Goal: Task Accomplishment & Management: Manage account settings

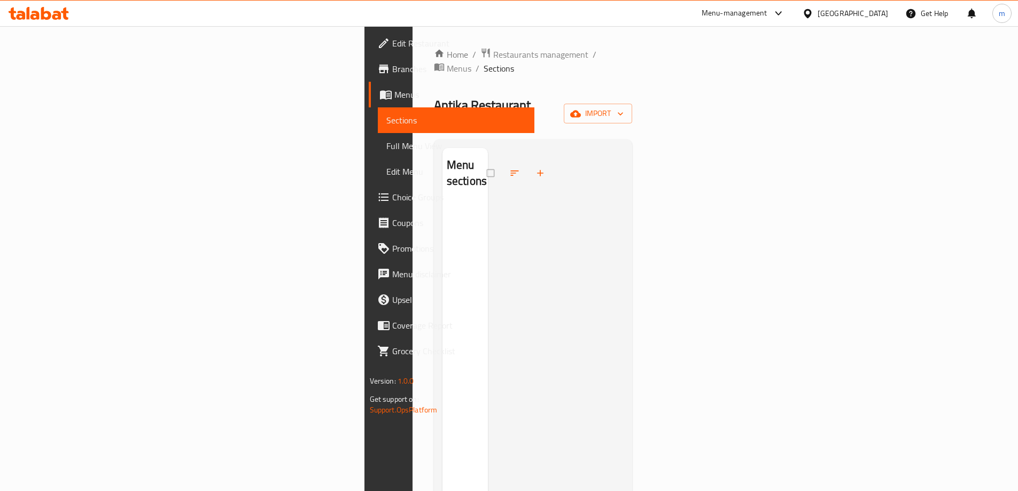
click at [768, 15] on div "Menu-management" at bounding box center [735, 13] width 66 height 13
click at [878, 11] on div "Egypt" at bounding box center [853, 13] width 71 height 12
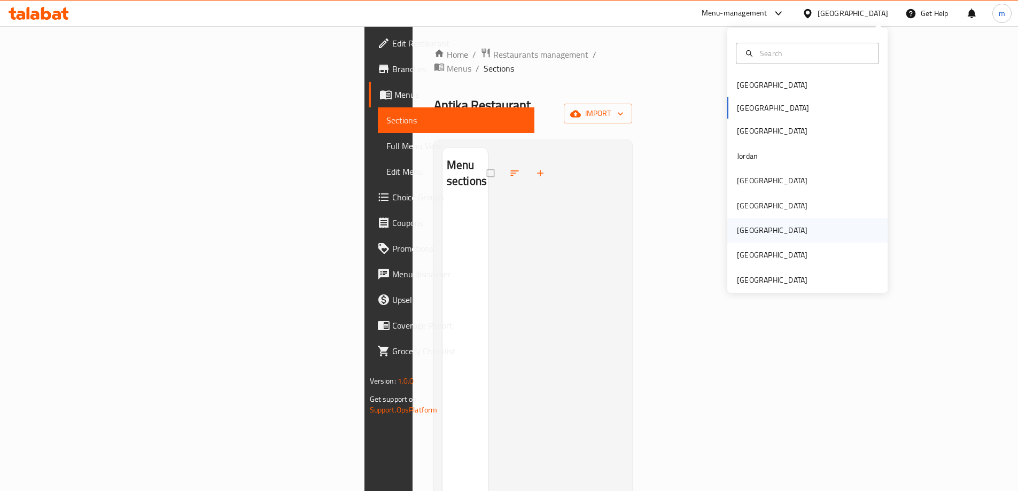
click at [762, 223] on div "Qatar" at bounding box center [808, 230] width 160 height 25
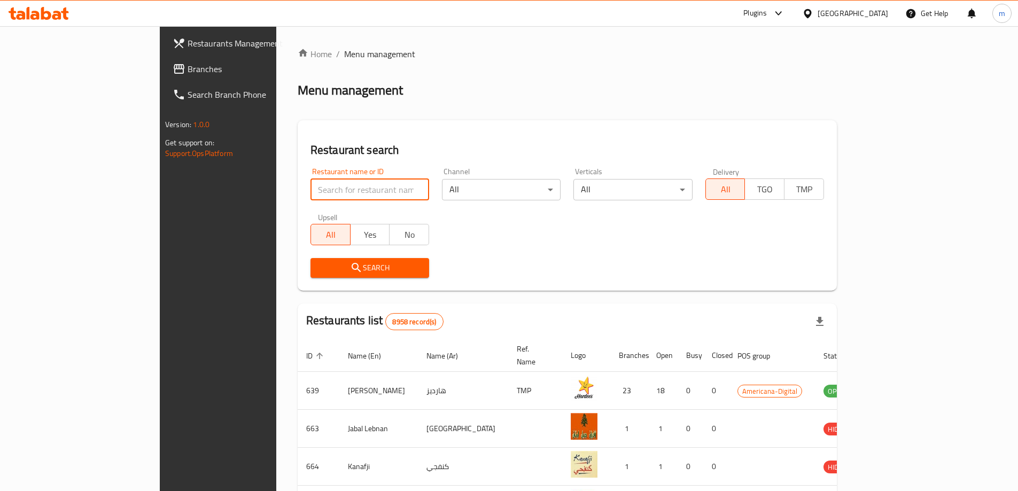
drag, startPoint x: 331, startPoint y: 192, endPoint x: 307, endPoint y: 185, distance: 25.0
click at [331, 192] on input "search" at bounding box center [370, 189] width 119 height 21
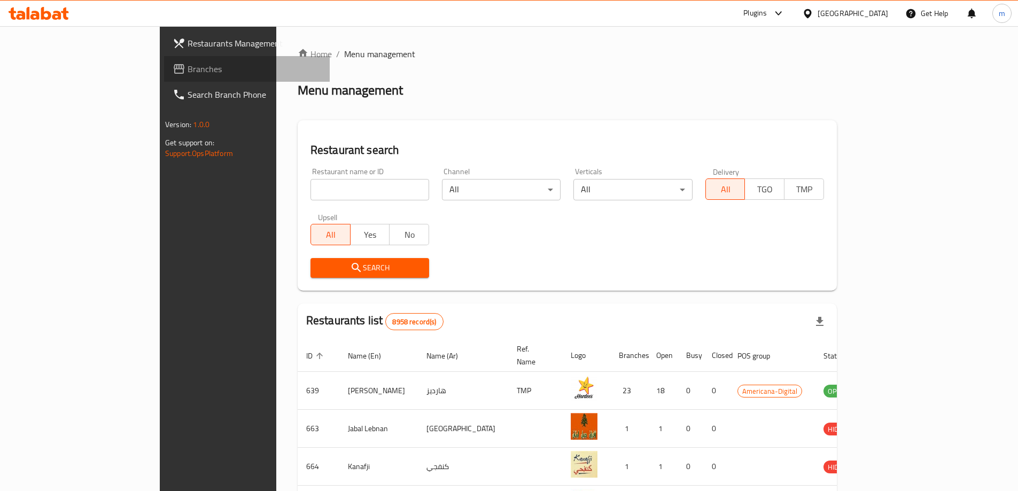
click at [188, 71] on span "Branches" at bounding box center [255, 69] width 134 height 13
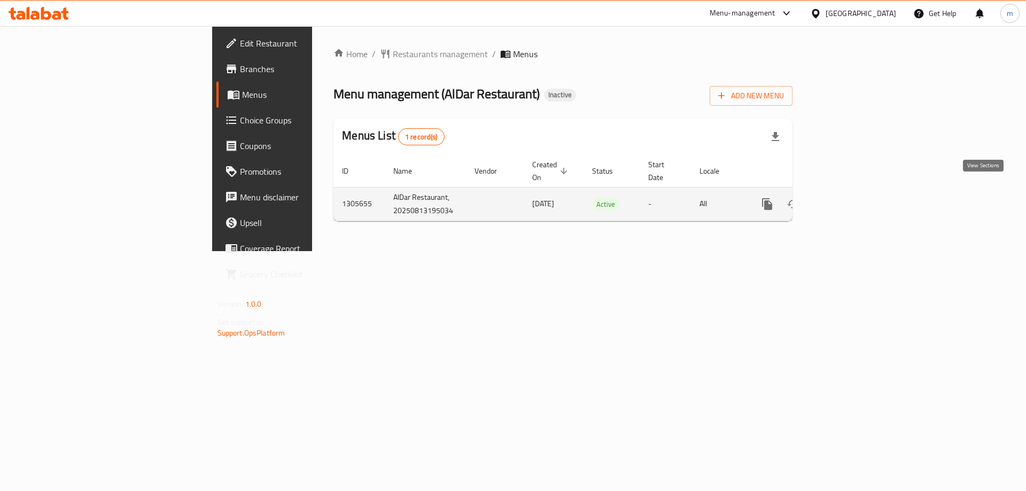
click at [851, 198] on icon "enhanced table" at bounding box center [844, 204] width 13 height 13
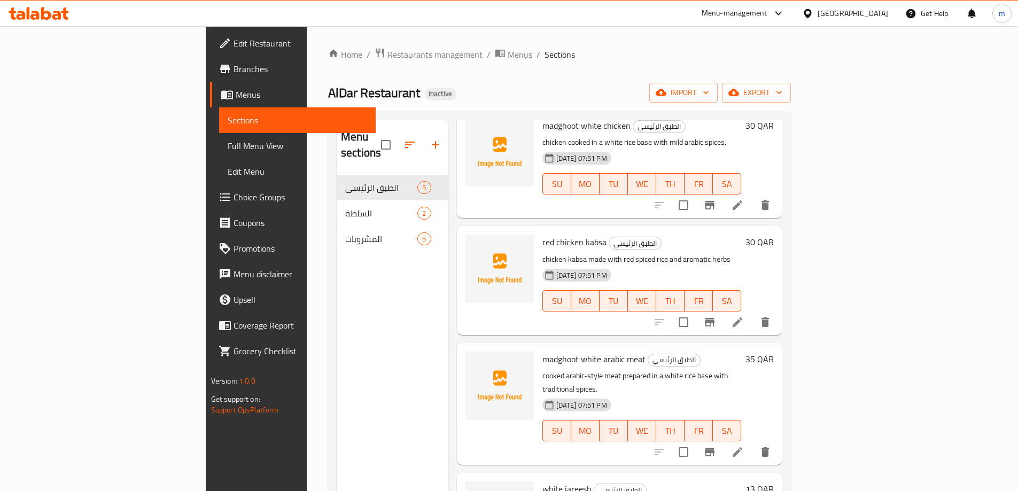
scroll to position [119, 0]
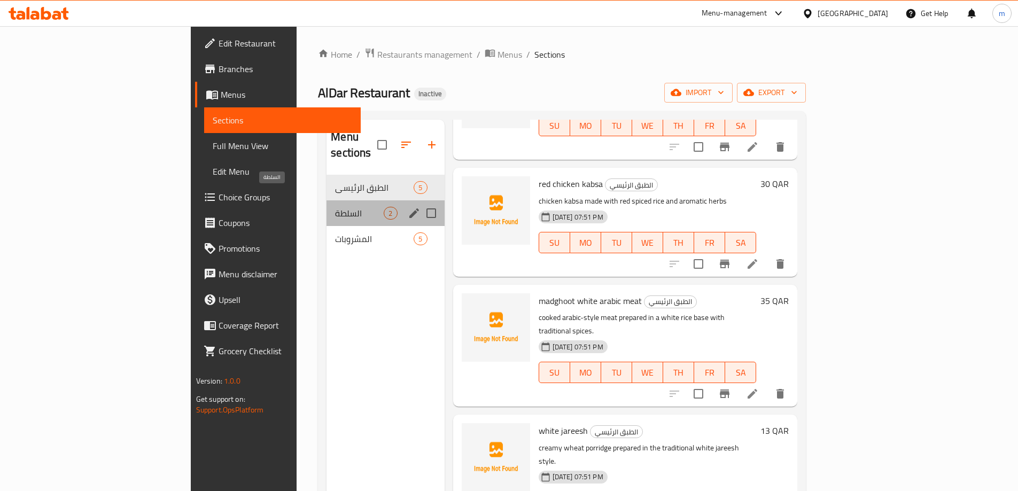
click at [335, 207] on span "السلطة" at bounding box center [359, 213] width 49 height 13
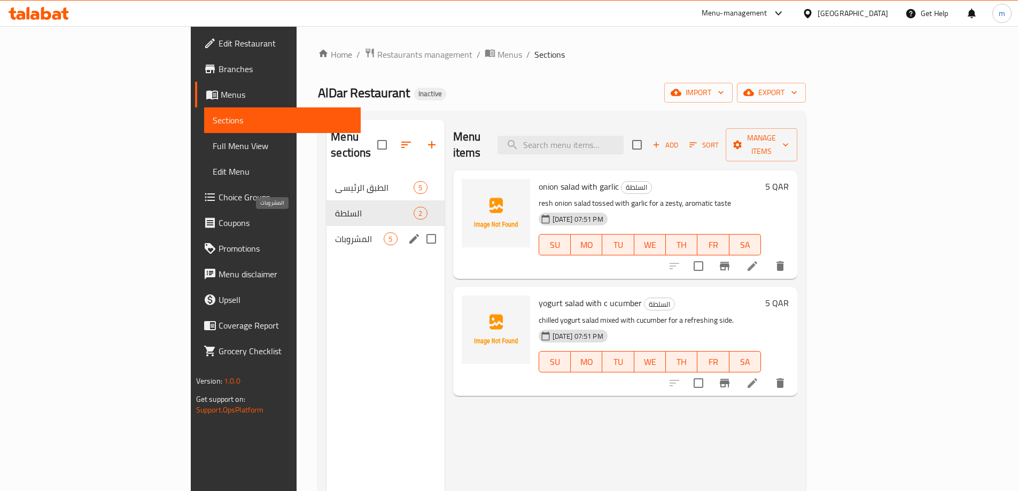
click at [335, 233] on span "المشروبات" at bounding box center [359, 239] width 49 height 13
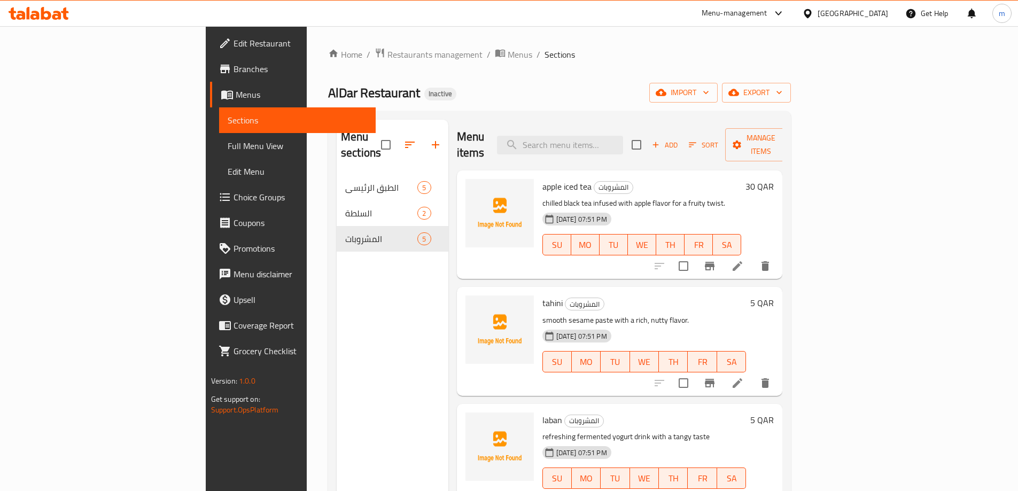
click at [228, 144] on span "Full Menu View" at bounding box center [298, 146] width 140 height 13
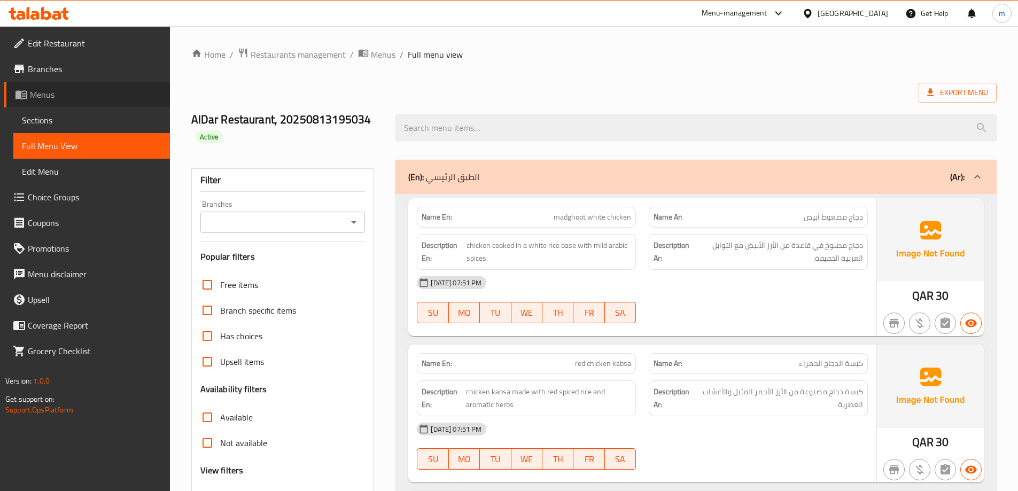
click at [68, 100] on span "Menus" at bounding box center [95, 94] width 131 height 13
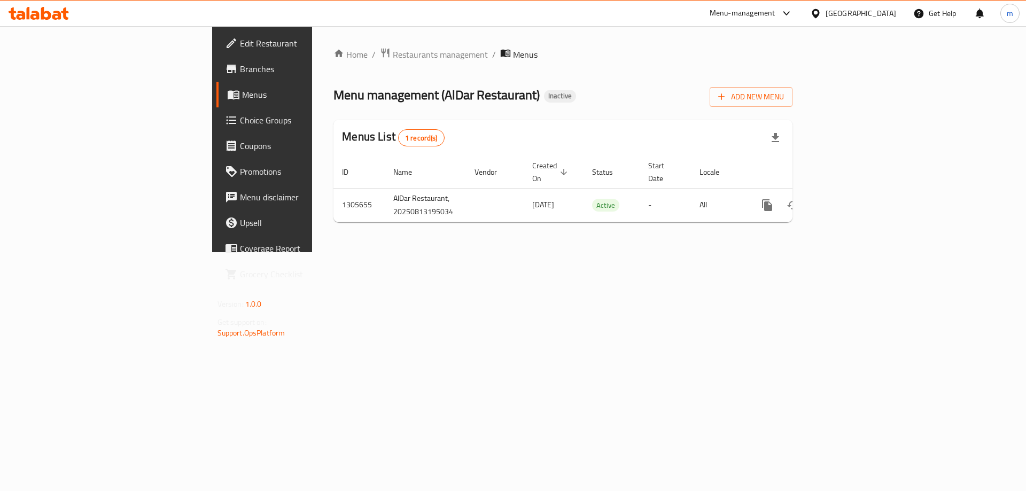
click at [793, 110] on div "Home / Restaurants management / Menus Menu management ( AlDar Restaurant ) Inac…" at bounding box center [563, 139] width 459 height 183
click at [784, 99] on span "Add New Menu" at bounding box center [751, 96] width 66 height 13
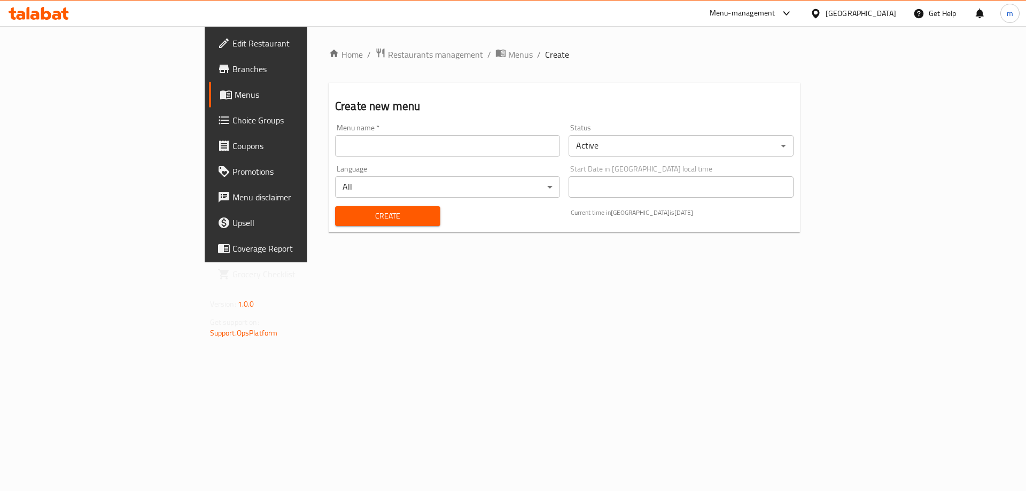
click at [335, 153] on input "text" at bounding box center [447, 145] width 225 height 21
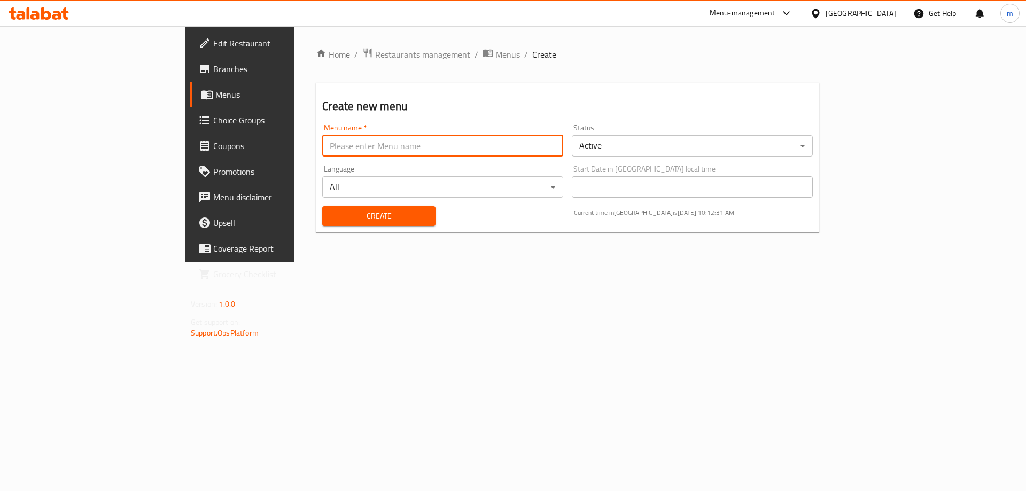
paste input "3e11cd9e-9406-45d4-a9a4-b576f2f762f1"
type input "3e11cd9e-9406-45d4-a9a4-b576f2f762f1"
type input "h"
type input "ل"
drag, startPoint x: 361, startPoint y: 146, endPoint x: 332, endPoint y: 185, distance: 48.1
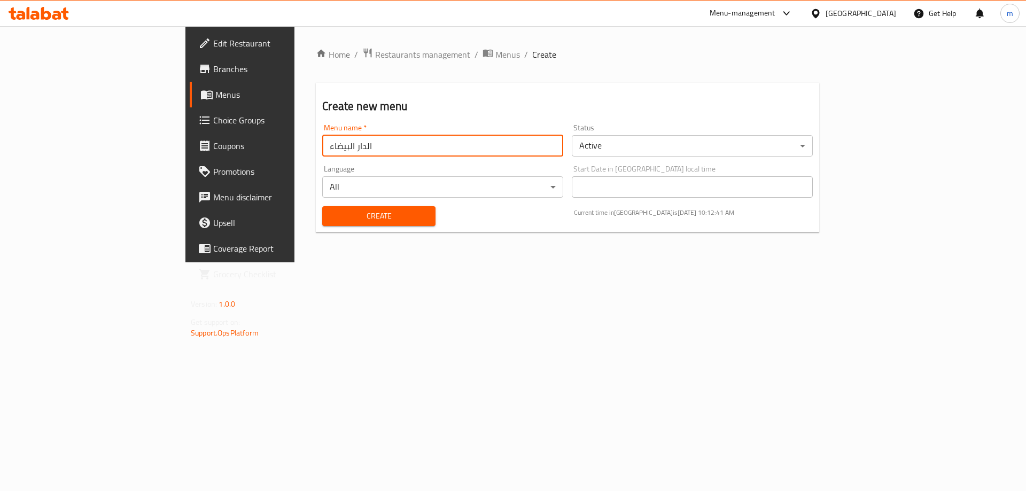
type input "الدار البيضاء"
drag, startPoint x: 332, startPoint y: 185, endPoint x: 312, endPoint y: 215, distance: 36.6
click at [331, 215] on span "Create" at bounding box center [379, 216] width 96 height 13
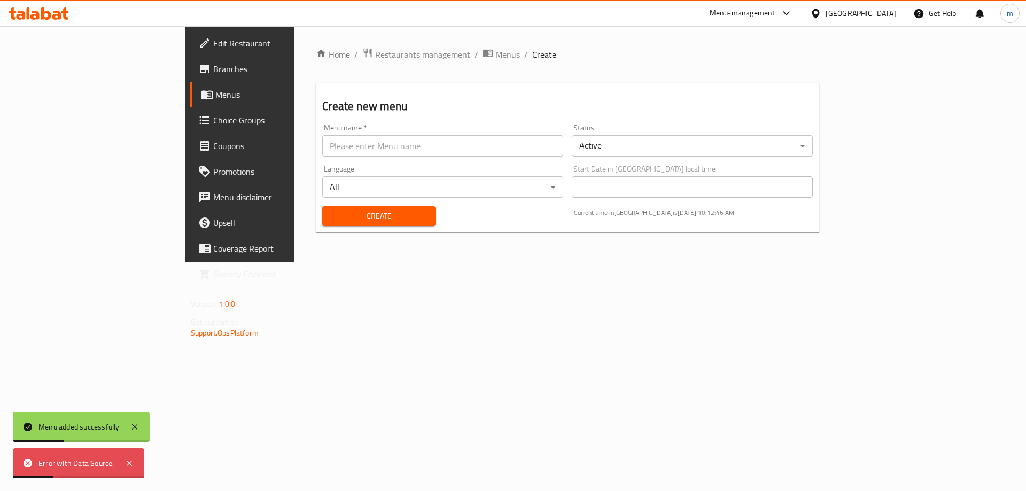
click at [215, 94] on span "Menus" at bounding box center [281, 94] width 133 height 13
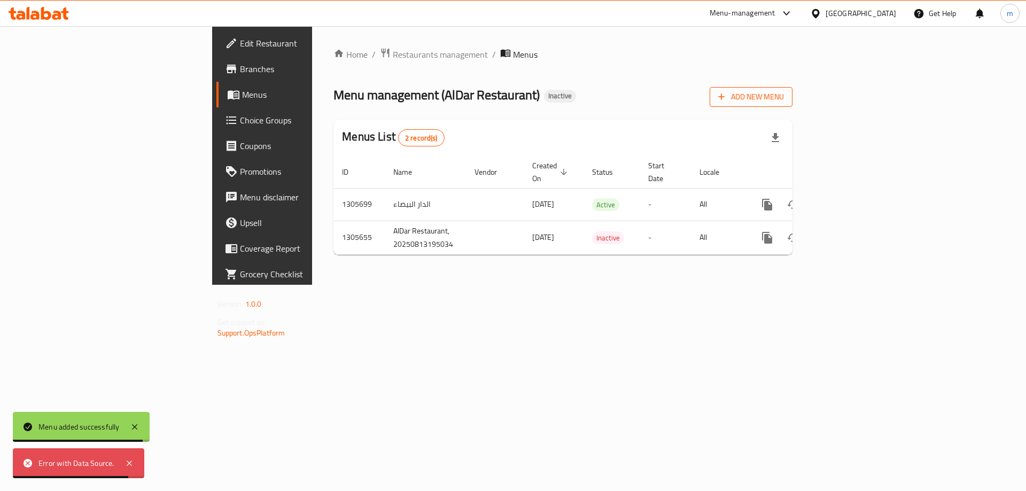
click at [784, 99] on span "Add New Menu" at bounding box center [751, 96] width 66 height 13
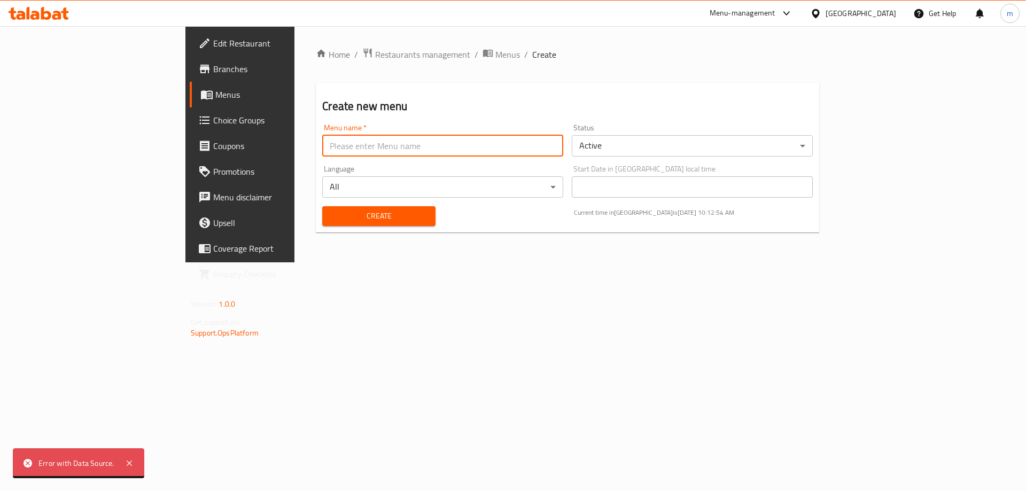
click at [468, 143] on input "text" at bounding box center [442, 145] width 241 height 21
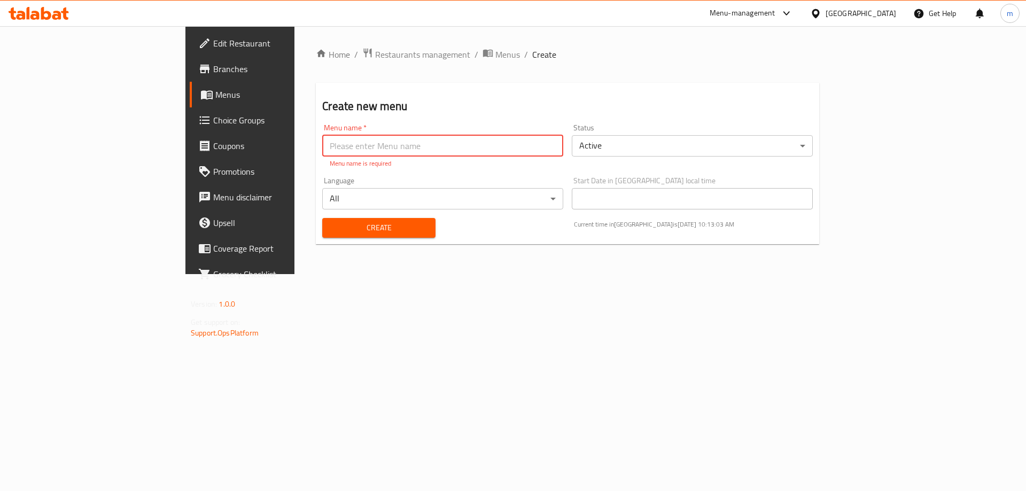
paste input "AlDar Restaurant"
click at [322, 148] on input "AlDar Restaurant" at bounding box center [442, 145] width 241 height 21
type input "Al Dar Restaurant"
click at [316, 228] on div "Create" at bounding box center [379, 228] width 126 height 33
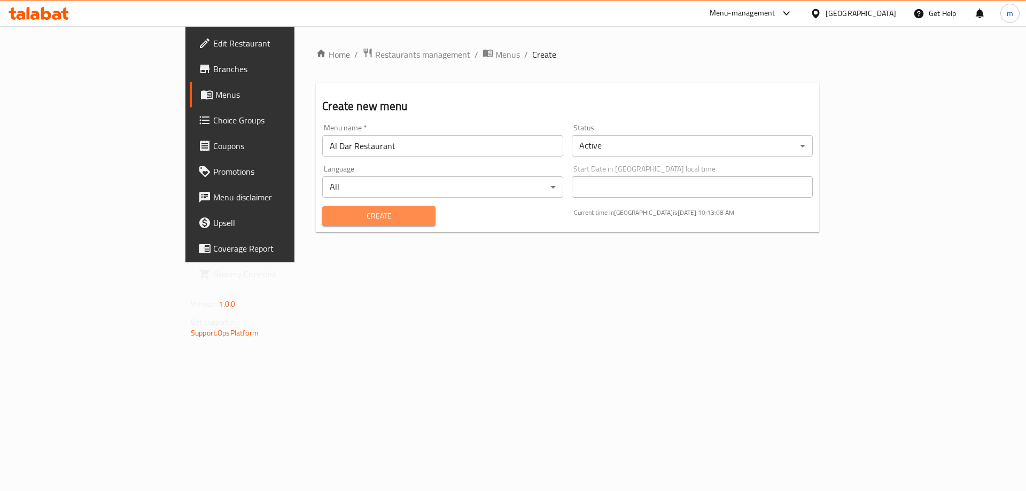
click at [322, 223] on button "Create" at bounding box center [378, 216] width 113 height 20
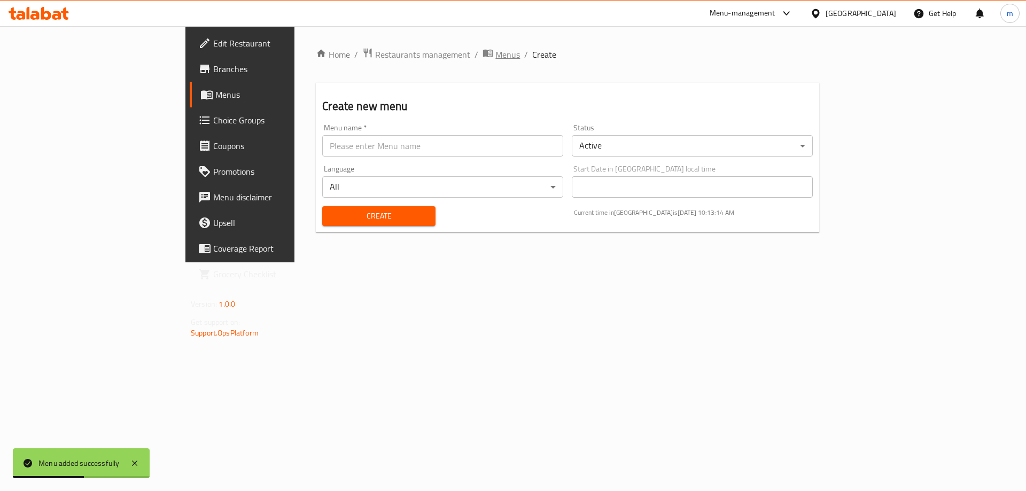
click at [496, 58] on span "Menus" at bounding box center [508, 54] width 25 height 13
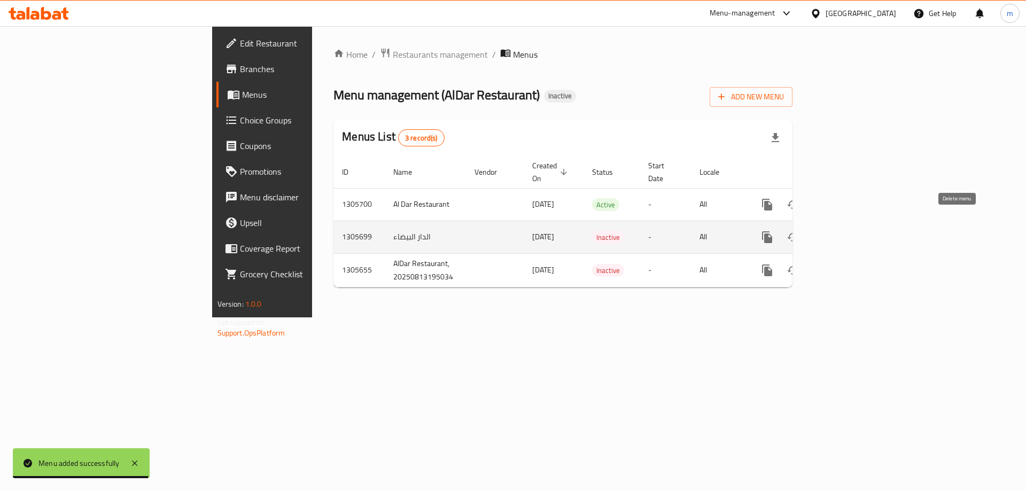
click at [825, 231] on icon "enhanced table" at bounding box center [819, 237] width 13 height 13
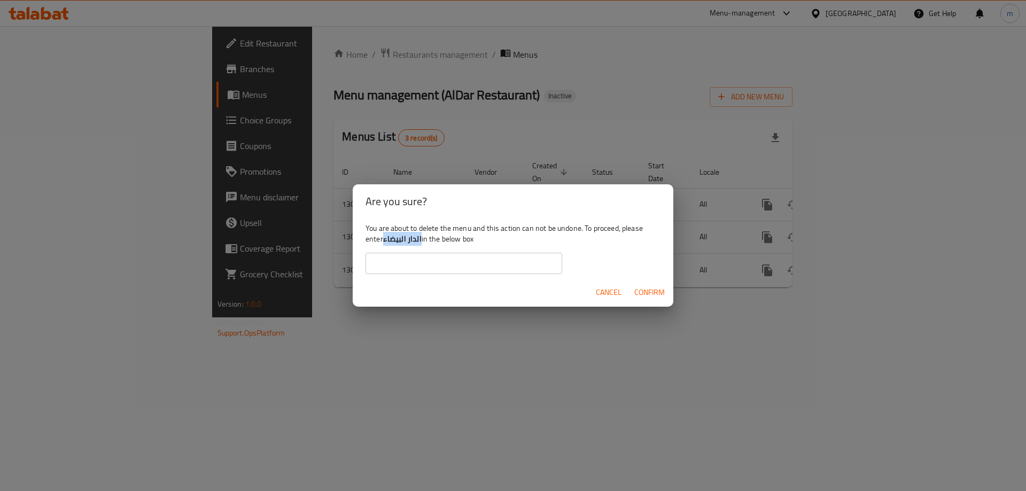
drag, startPoint x: 420, startPoint y: 242, endPoint x: 386, endPoint y: 245, distance: 34.4
click at [386, 245] on b "الدار البيضاء" at bounding box center [402, 239] width 38 height 14
copy b "الدار البيضاء"
click at [396, 259] on input "text" at bounding box center [464, 263] width 197 height 21
paste input "الدار البيضاء"
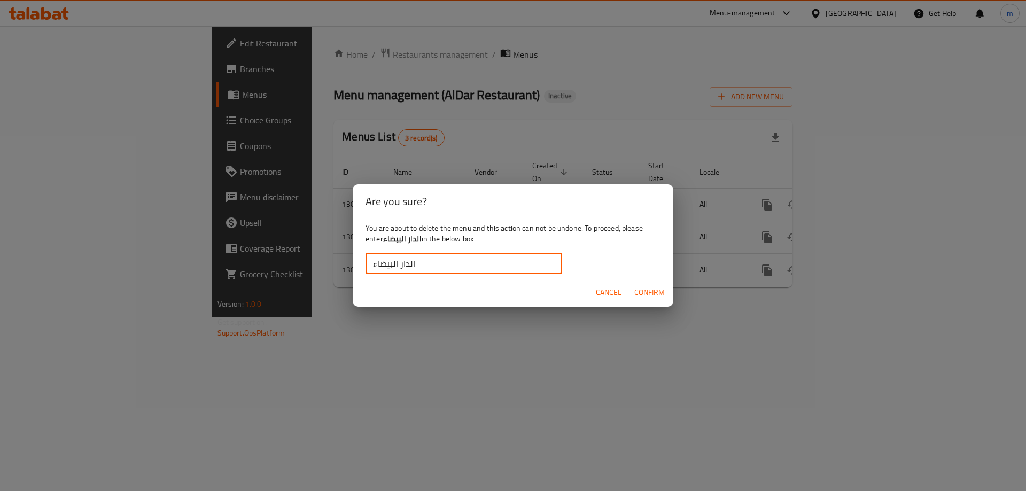
type input "الدار البيضاء"
click at [642, 292] on span "Confirm" at bounding box center [650, 292] width 30 height 13
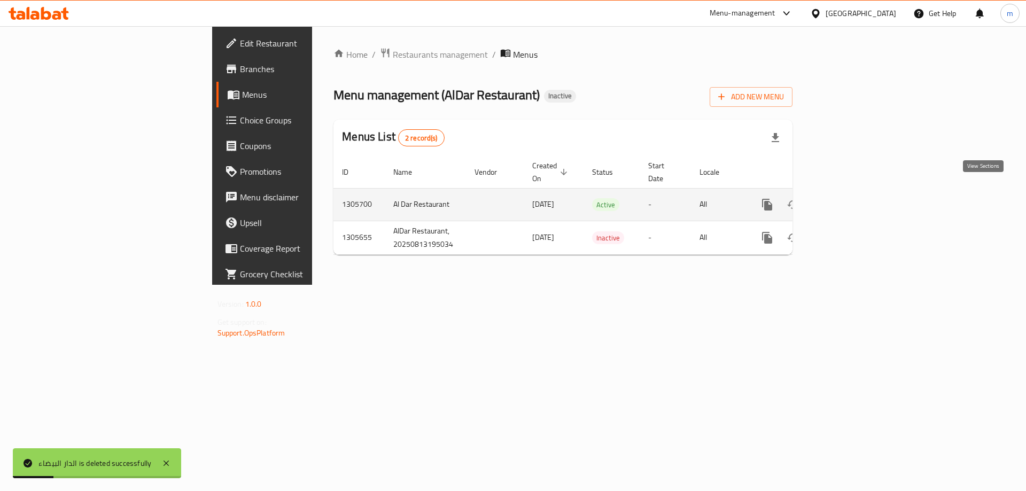
click at [857, 195] on link "enhanced table" at bounding box center [845, 205] width 26 height 26
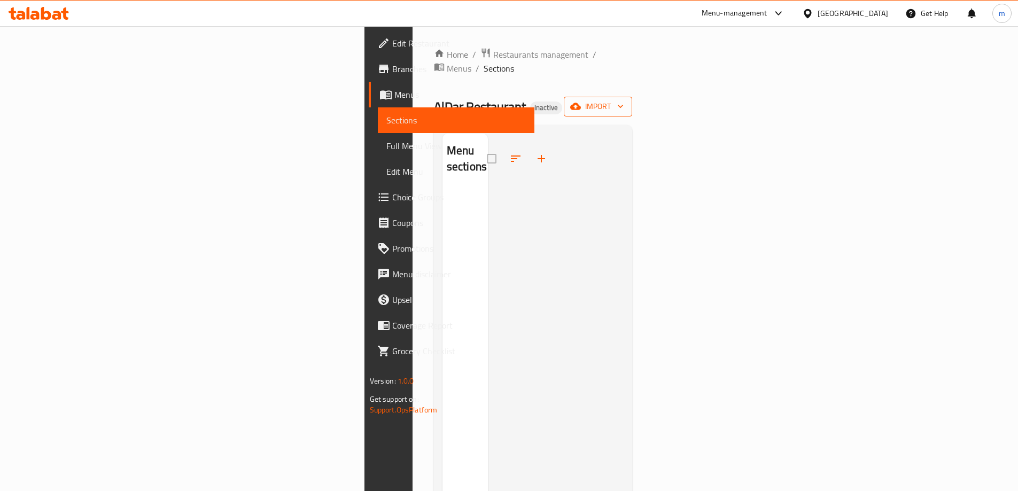
click at [632, 97] on button "import" at bounding box center [598, 107] width 68 height 20
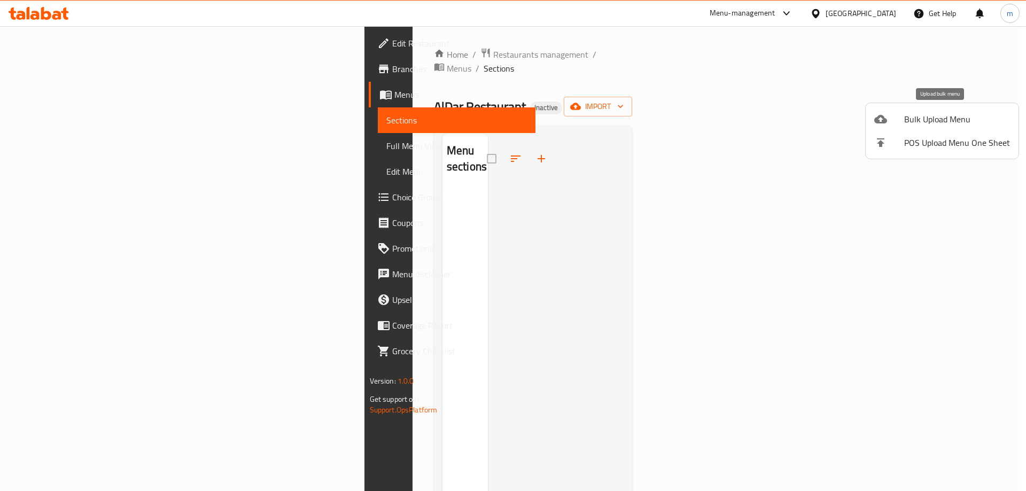
click at [980, 100] on div at bounding box center [513, 245] width 1026 height 491
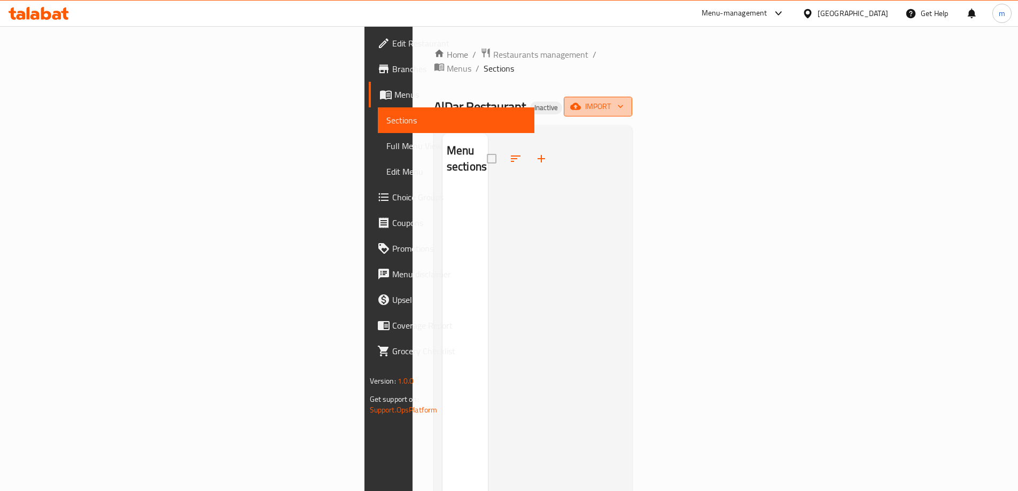
click at [626, 101] on icon "button" at bounding box center [620, 106] width 11 height 11
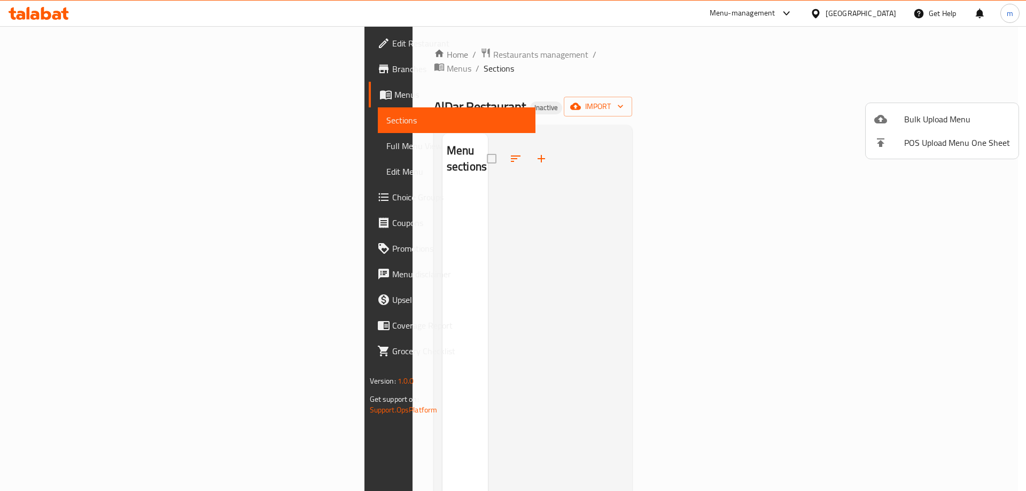
click at [954, 115] on span "Bulk Upload Menu" at bounding box center [957, 119] width 106 height 13
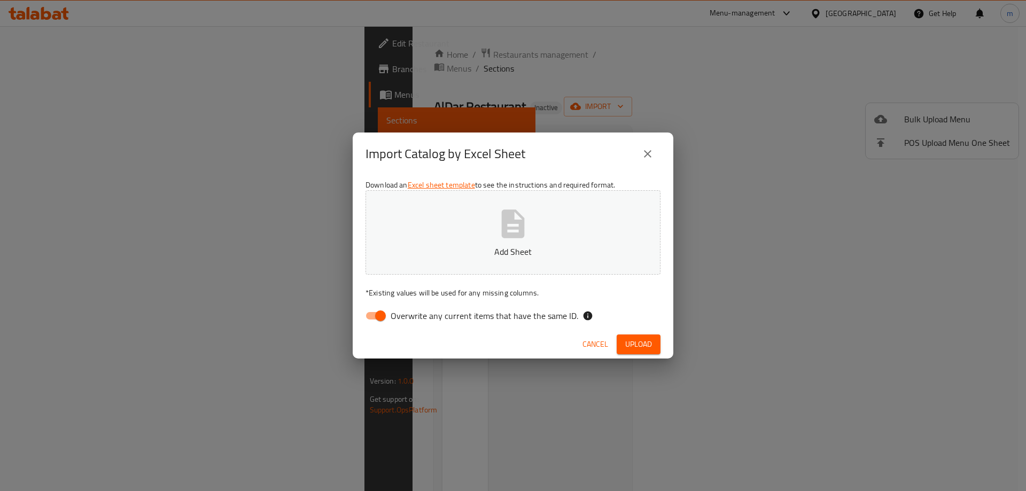
click at [414, 320] on span "Overwrite any current items that have the same ID." at bounding box center [485, 316] width 188 height 13
click at [411, 320] on input "Overwrite any current items that have the same ID." at bounding box center [380, 316] width 61 height 20
checkbox input "false"
click at [451, 258] on button "Add Sheet" at bounding box center [513, 232] width 295 height 84
click at [624, 342] on button "Upload" at bounding box center [639, 345] width 44 height 20
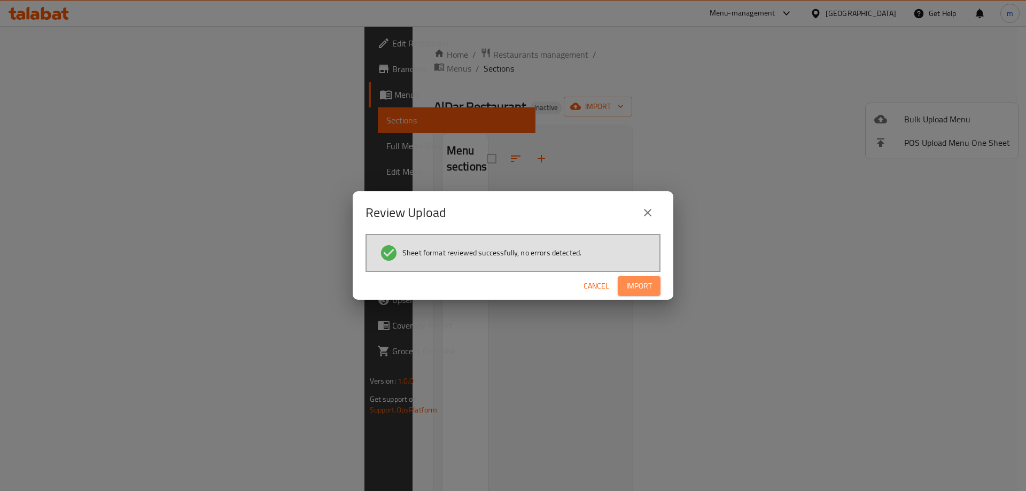
click at [636, 294] on button "Import" at bounding box center [639, 286] width 43 height 20
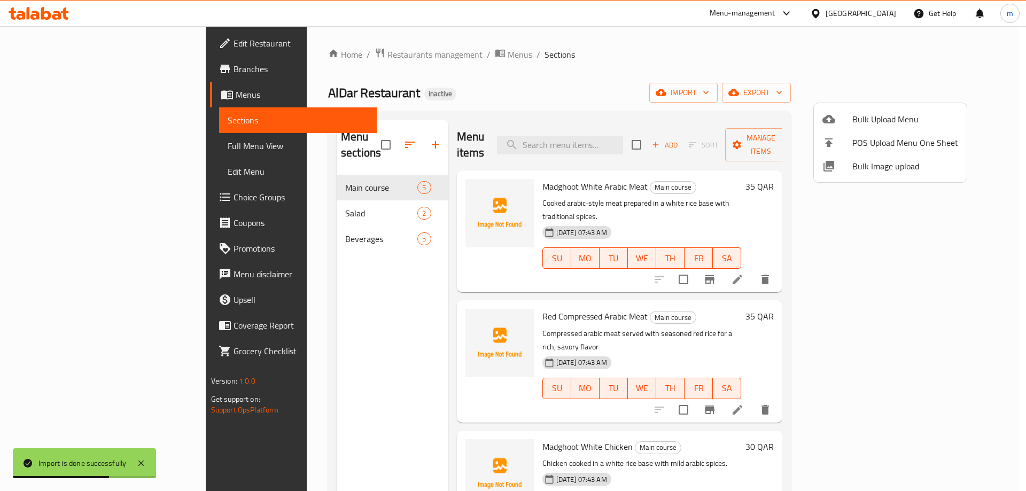
click at [96, 148] on div at bounding box center [513, 245] width 1026 height 491
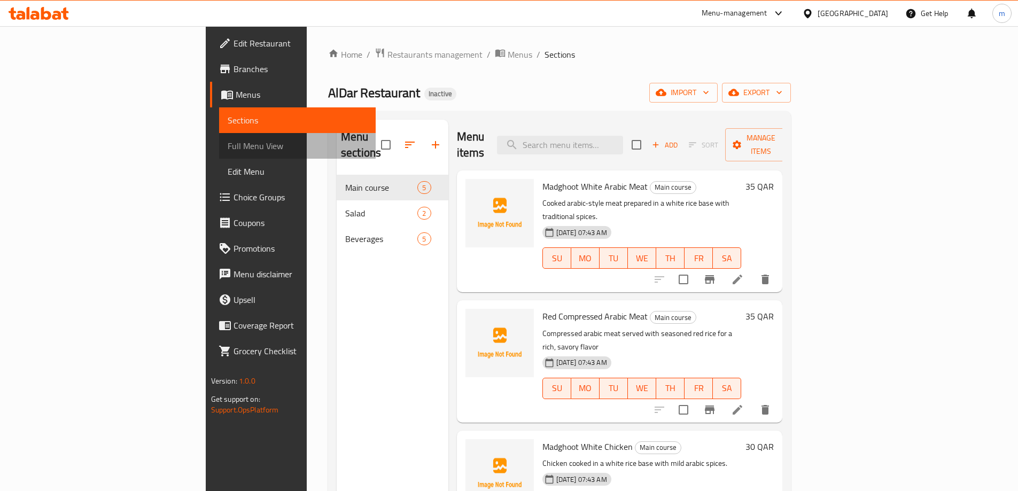
click at [219, 153] on link "Full Menu View" at bounding box center [297, 146] width 157 height 26
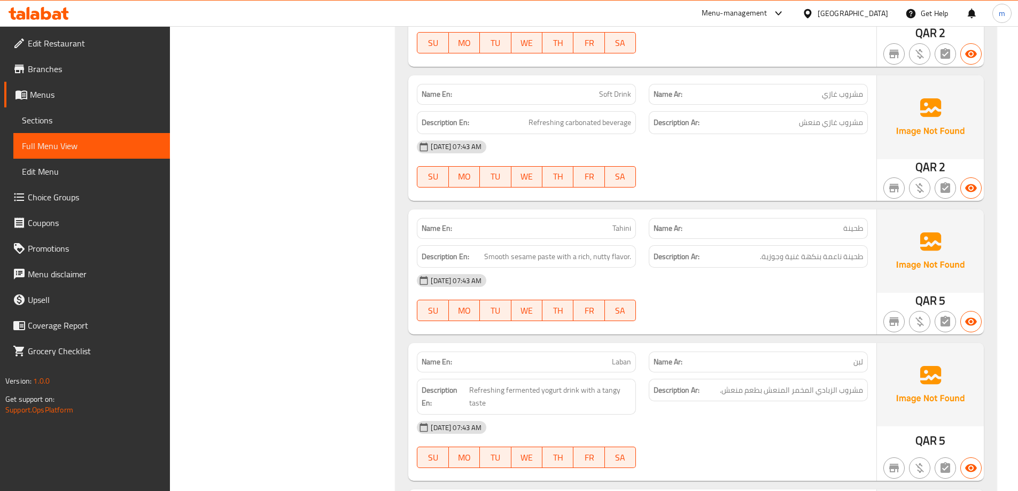
scroll to position [1390, 0]
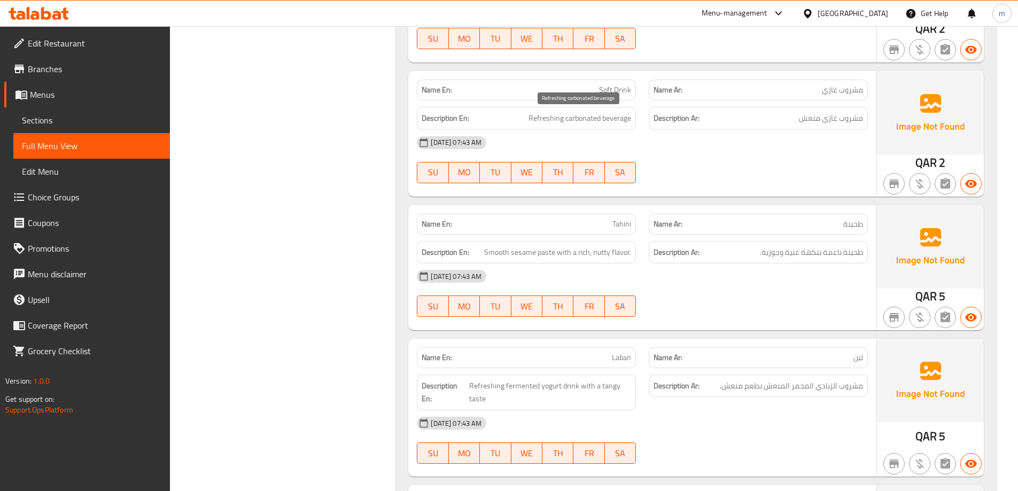
click at [574, 120] on span "Refreshing carbonated beverage" at bounding box center [580, 118] width 103 height 13
copy span "carbonated"
click at [572, 121] on span "Refreshing carbonated beverage" at bounding box center [580, 118] width 103 height 13
click at [564, 115] on span "Refreshing carbonated beverage" at bounding box center [580, 118] width 103 height 13
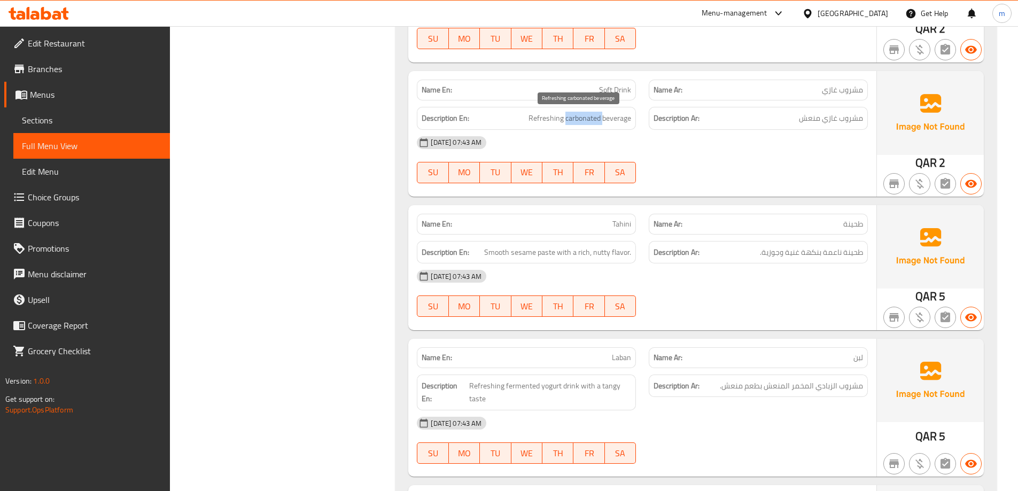
click at [564, 115] on span "Refreshing carbonated beverage" at bounding box center [580, 118] width 103 height 13
copy span "Refreshing carbonated beverage"
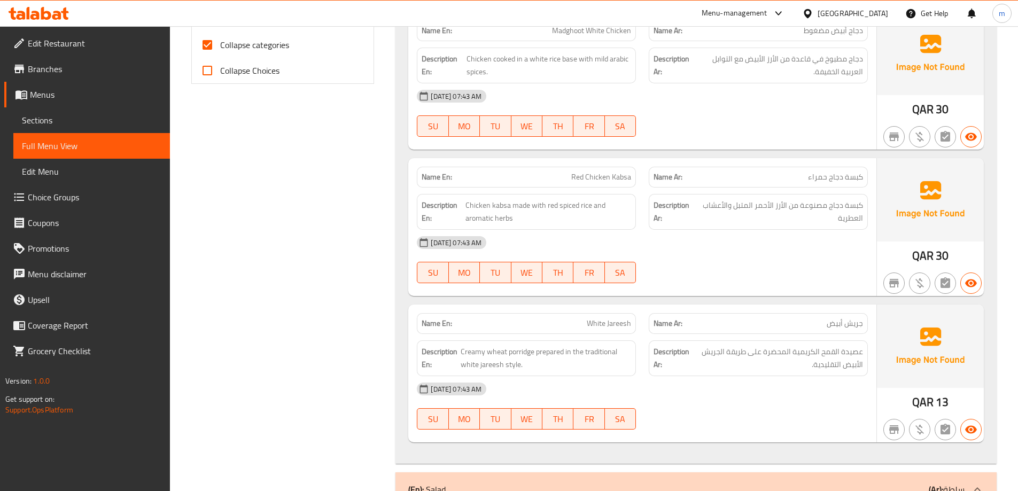
scroll to position [231, 0]
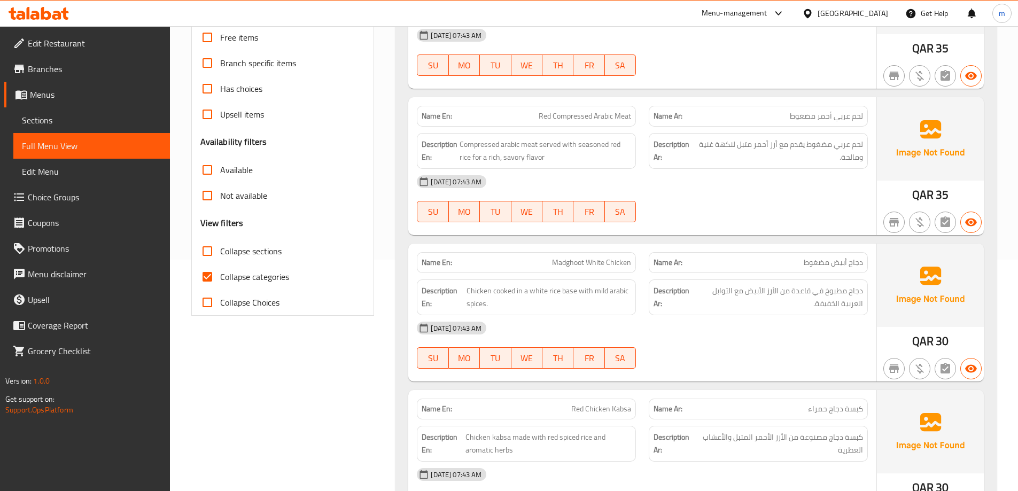
click at [264, 272] on span "Collapse categories" at bounding box center [254, 276] width 69 height 13
click at [220, 272] on input "Collapse categories" at bounding box center [208, 277] width 26 height 26
checkbox input "false"
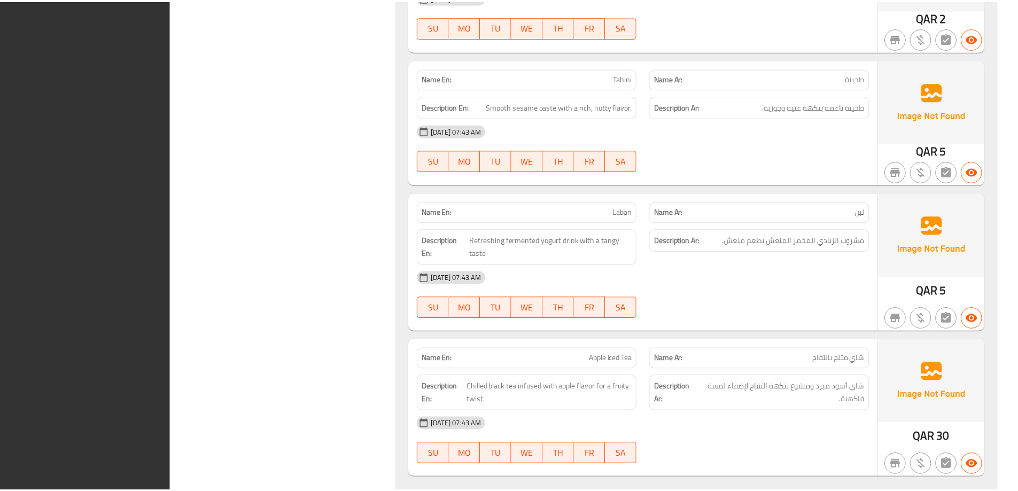
scroll to position [1565, 0]
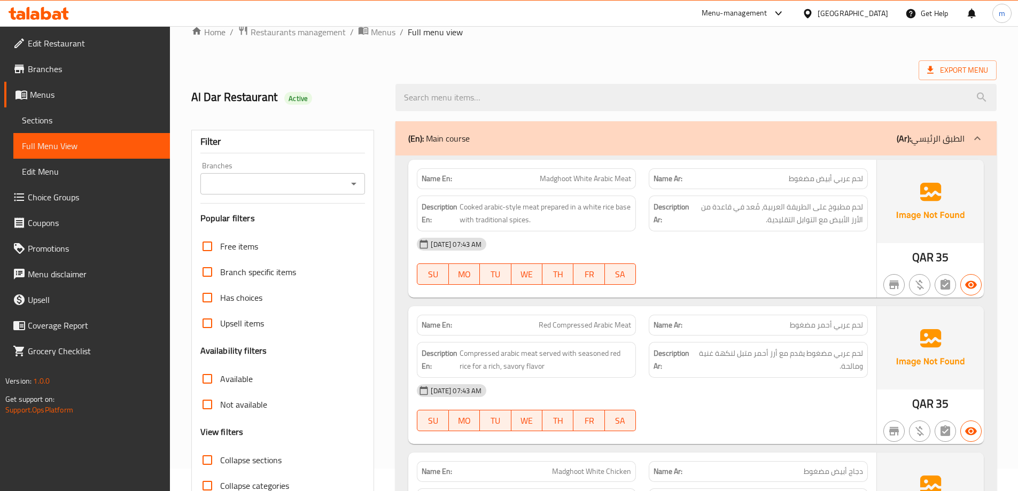
scroll to position [0, 0]
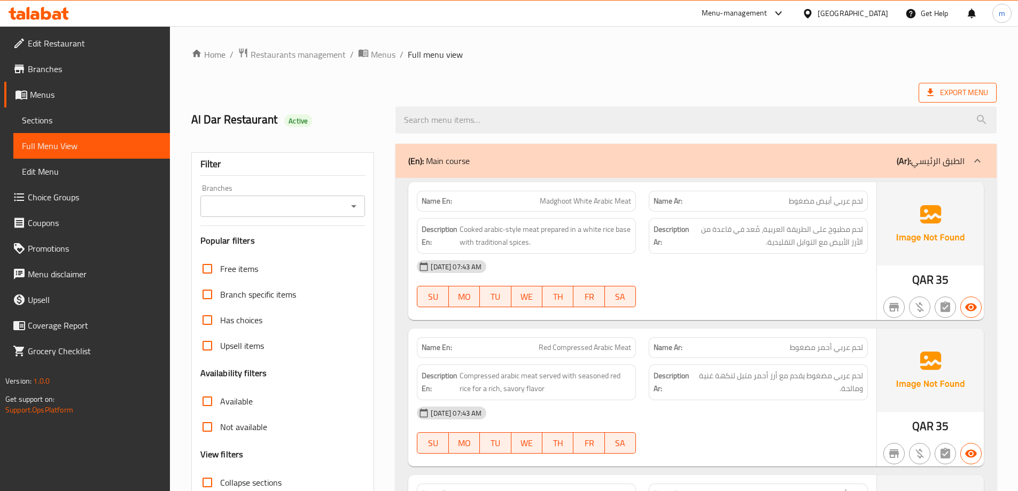
click at [938, 91] on span "Export Menu" at bounding box center [957, 92] width 61 height 13
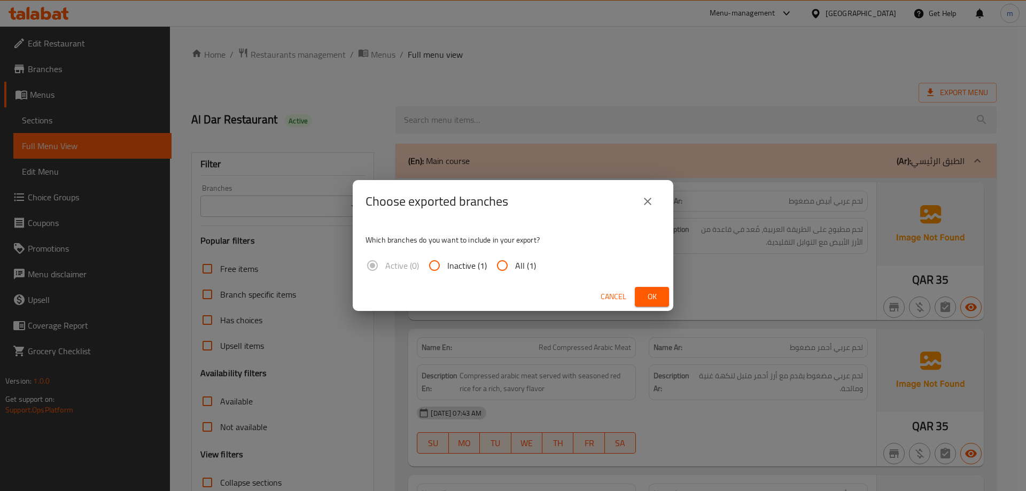
click at [502, 259] on input "All (1)" at bounding box center [503, 266] width 26 height 26
radio input "true"
click at [645, 298] on span "Ok" at bounding box center [652, 296] width 17 height 13
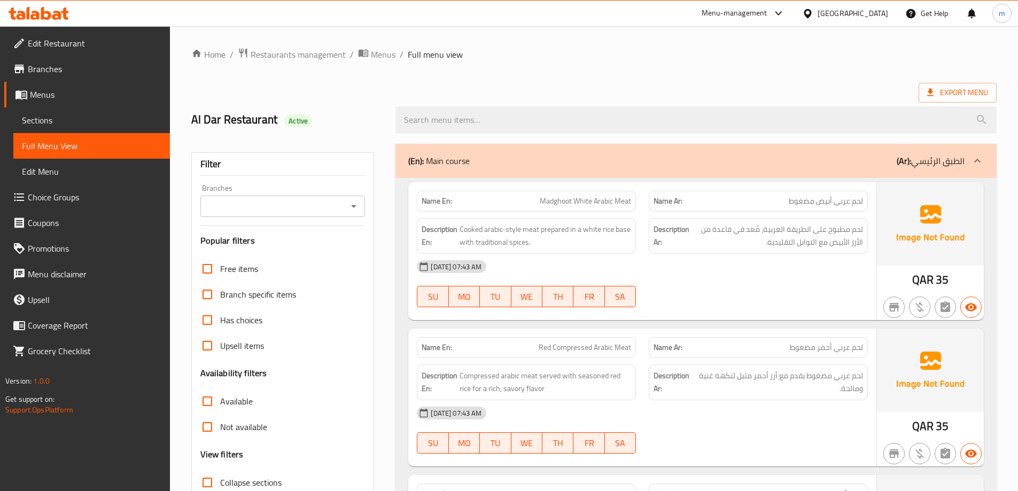
click at [866, 21] on div "Qatar" at bounding box center [845, 14] width 103 height 26
click at [814, 16] on icon at bounding box center [807, 13] width 11 height 11
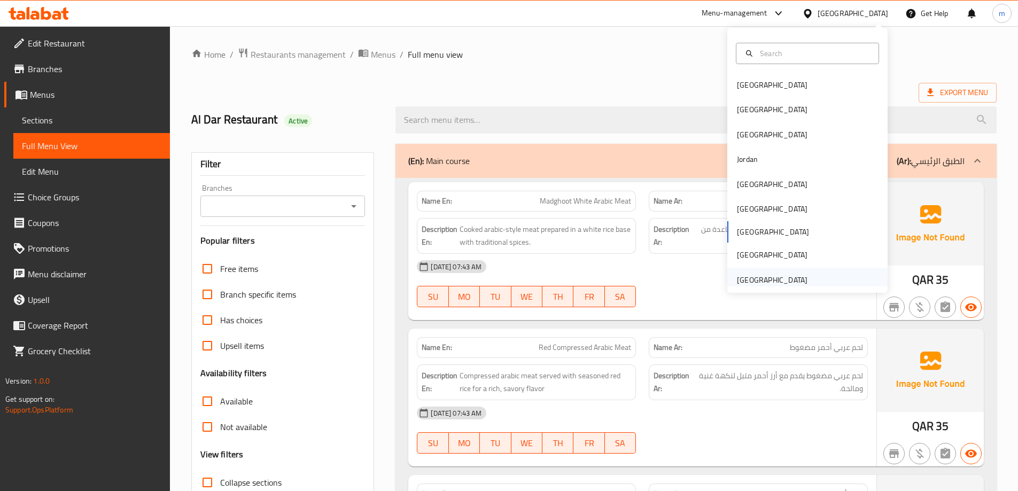
click at [790, 274] on div "[GEOGRAPHIC_DATA]" at bounding box center [772, 280] width 71 height 12
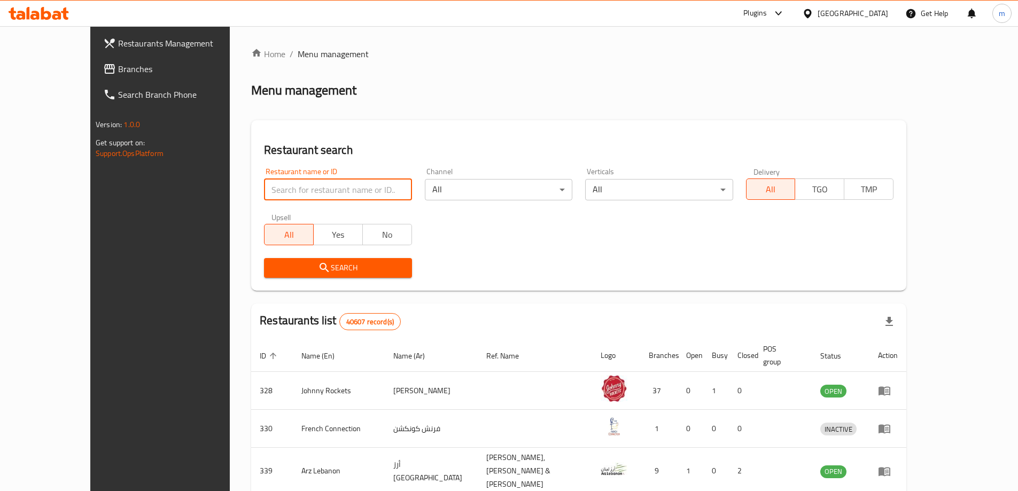
click at [327, 183] on input "search" at bounding box center [338, 189] width 148 height 21
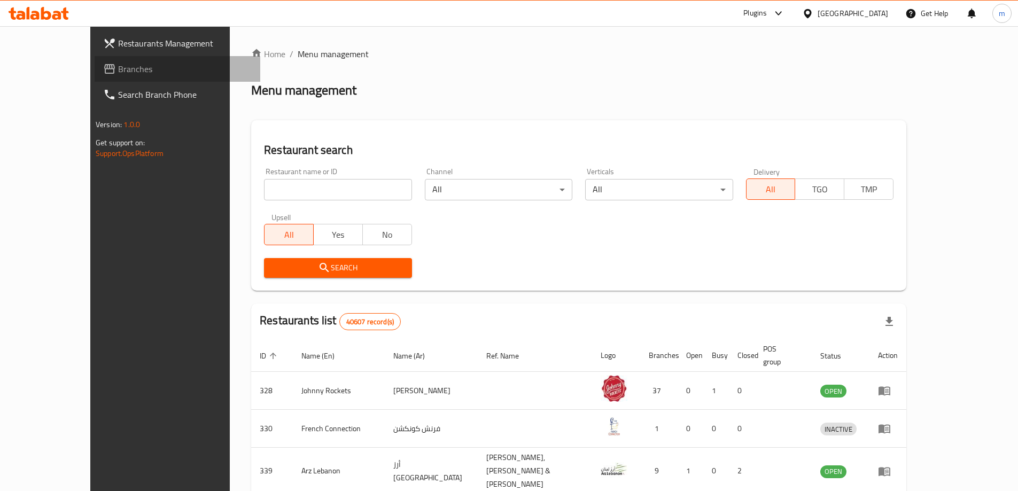
click at [118, 67] on span "Branches" at bounding box center [185, 69] width 134 height 13
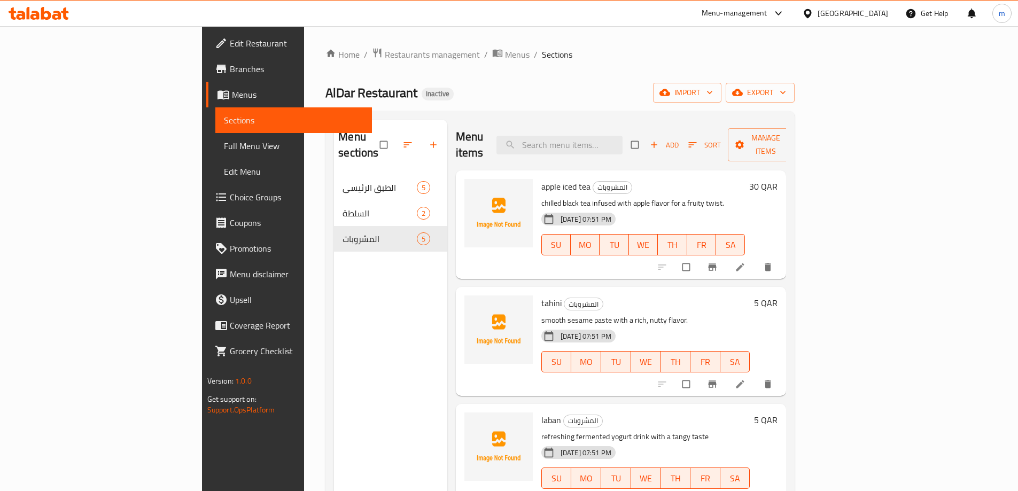
click at [230, 68] on span "Branches" at bounding box center [297, 69] width 134 height 13
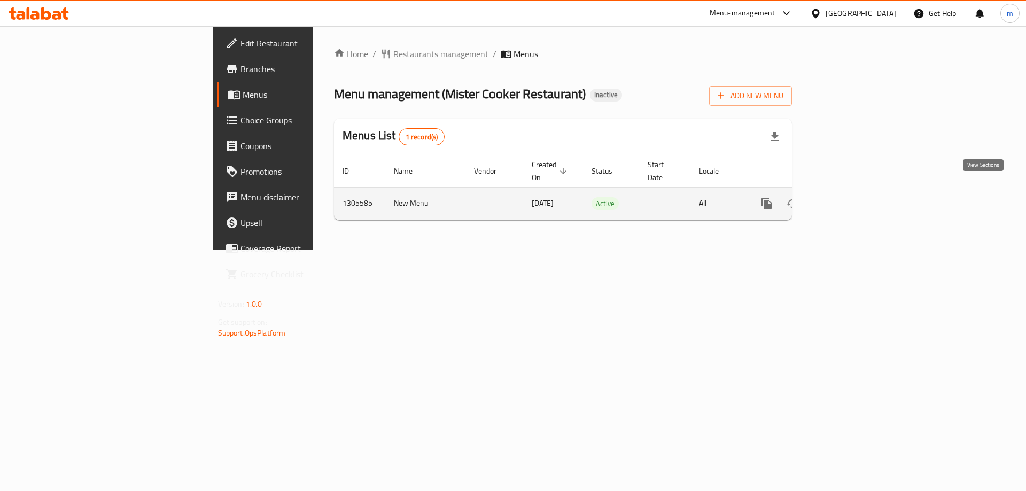
click at [850, 197] on icon "enhanced table" at bounding box center [844, 203] width 13 height 13
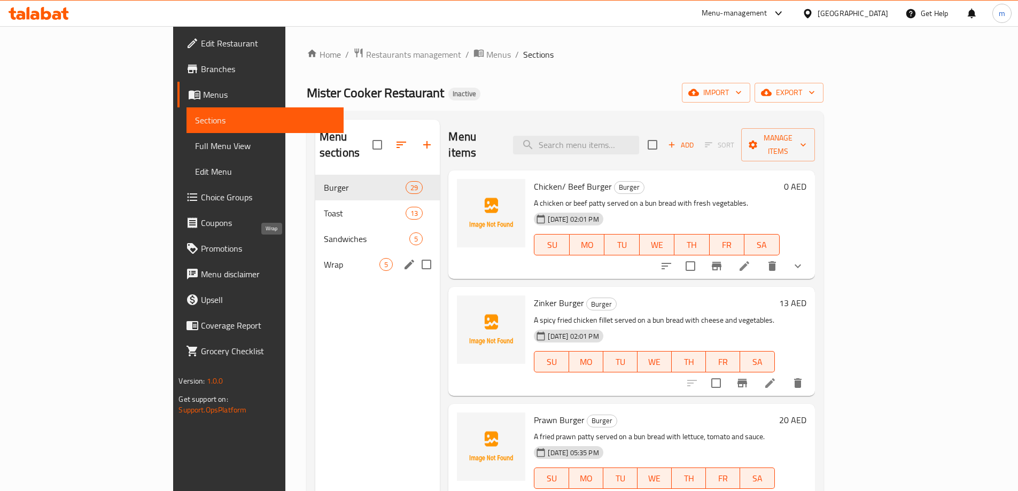
click at [324, 258] on span "Wrap" at bounding box center [352, 264] width 56 height 13
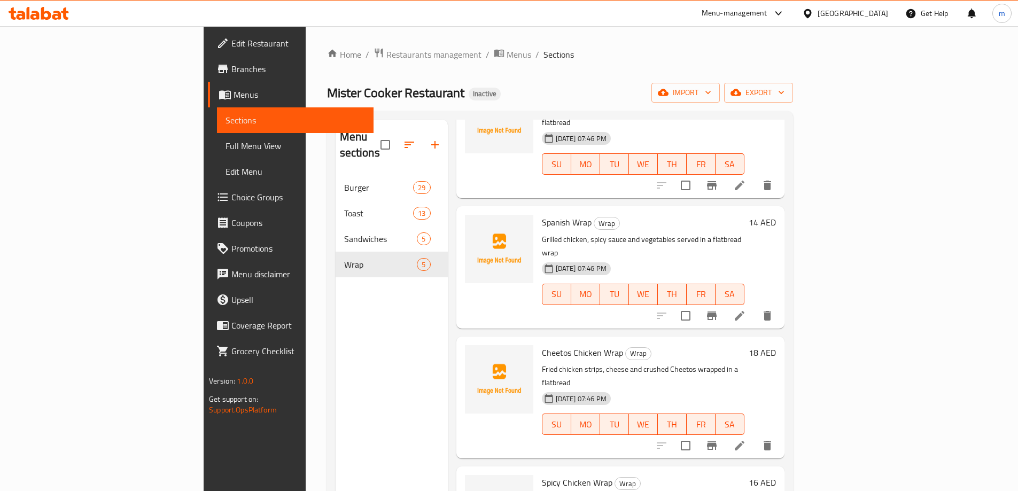
scroll to position [119, 0]
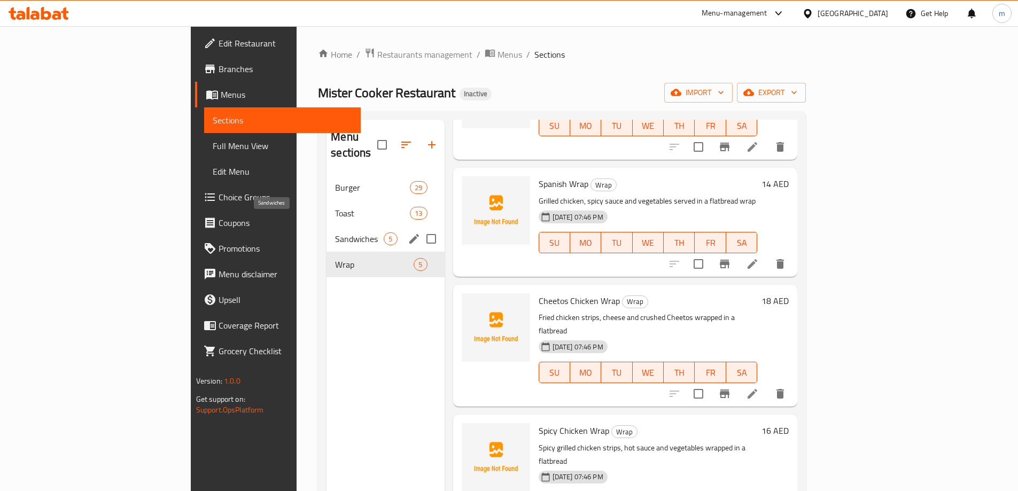
click at [335, 233] on span "Sandwiches" at bounding box center [359, 239] width 49 height 13
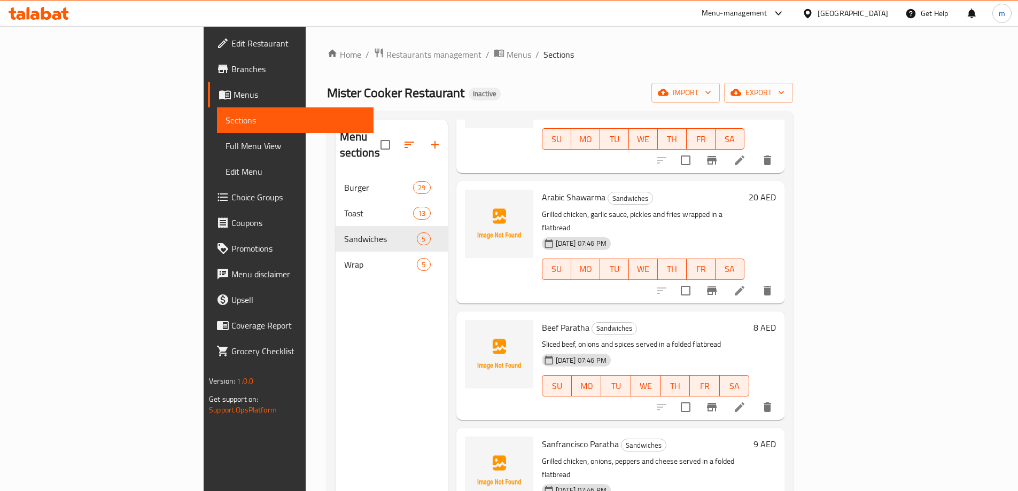
click at [231, 71] on span "Branches" at bounding box center [298, 69] width 134 height 13
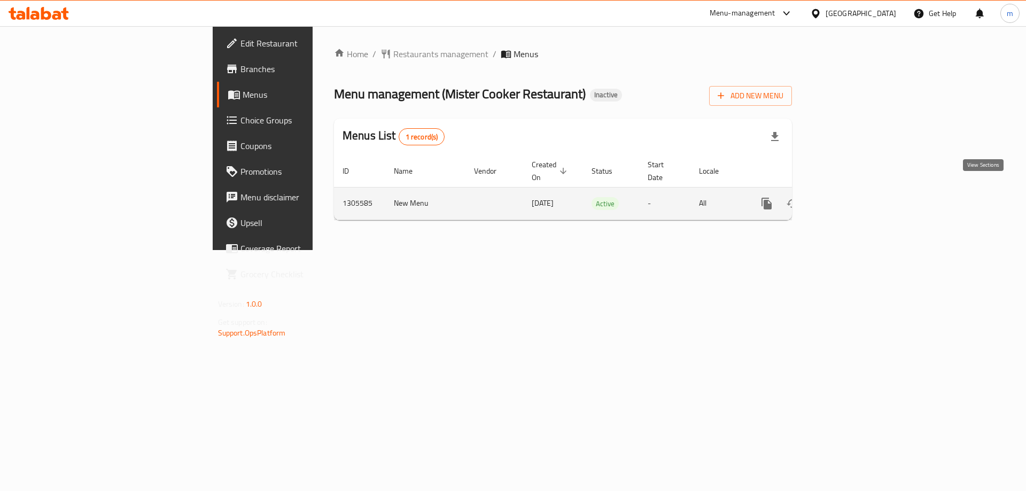
click at [857, 191] on link "enhanced table" at bounding box center [844, 204] width 26 height 26
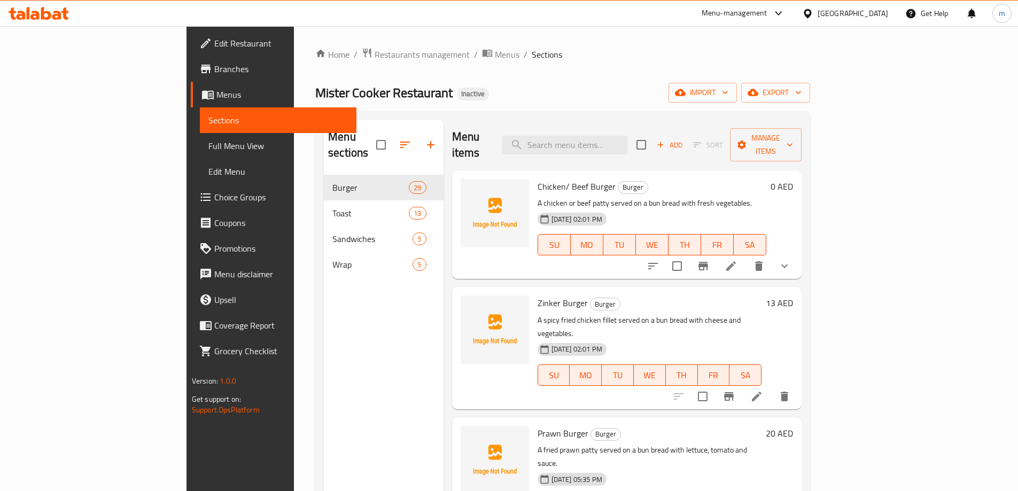
click at [200, 137] on link "Full Menu View" at bounding box center [278, 146] width 157 height 26
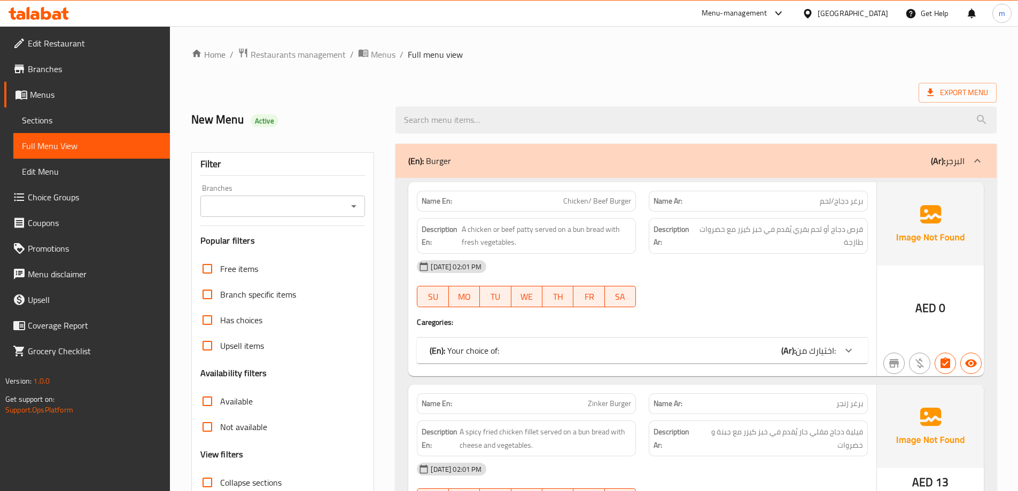
scroll to position [231, 0]
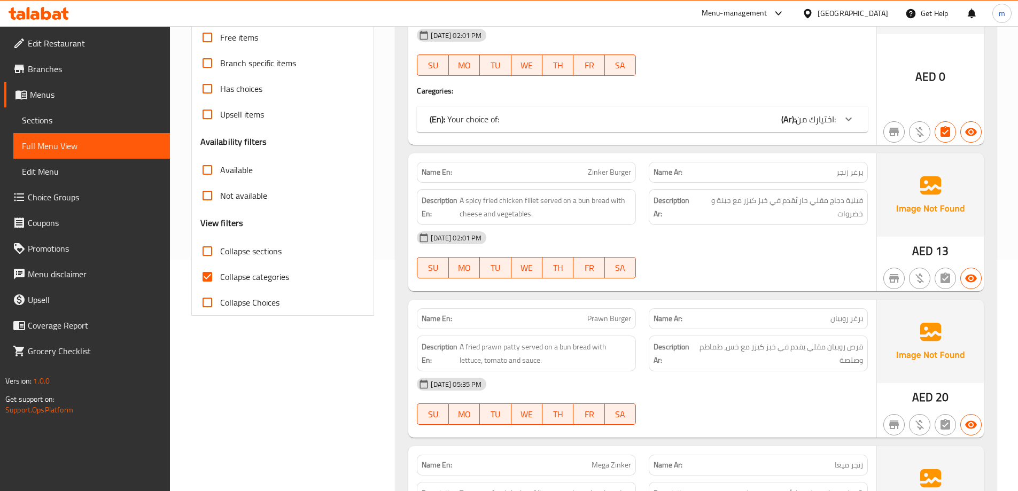
click at [273, 275] on span "Collapse categories" at bounding box center [254, 276] width 69 height 13
click at [220, 275] on input "Collapse categories" at bounding box center [208, 277] width 26 height 26
checkbox input "false"
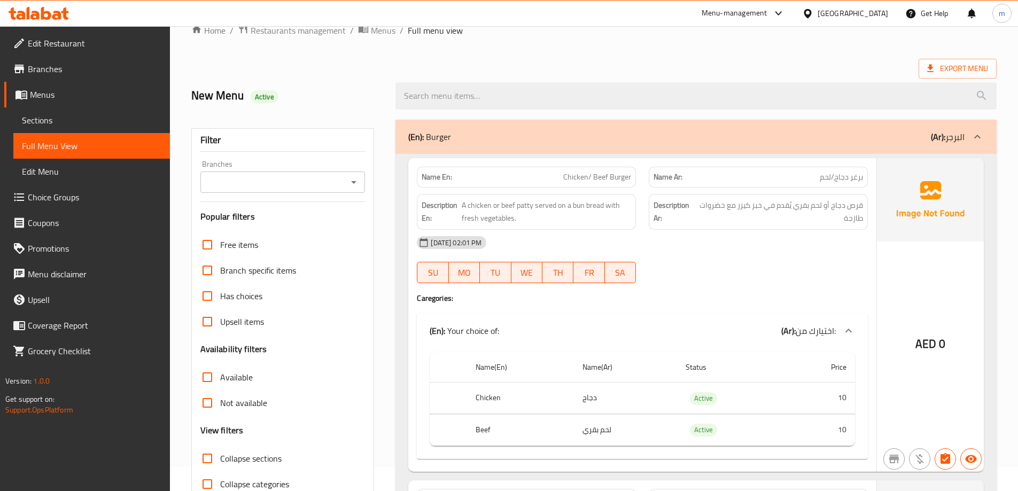
scroll to position [0, 0]
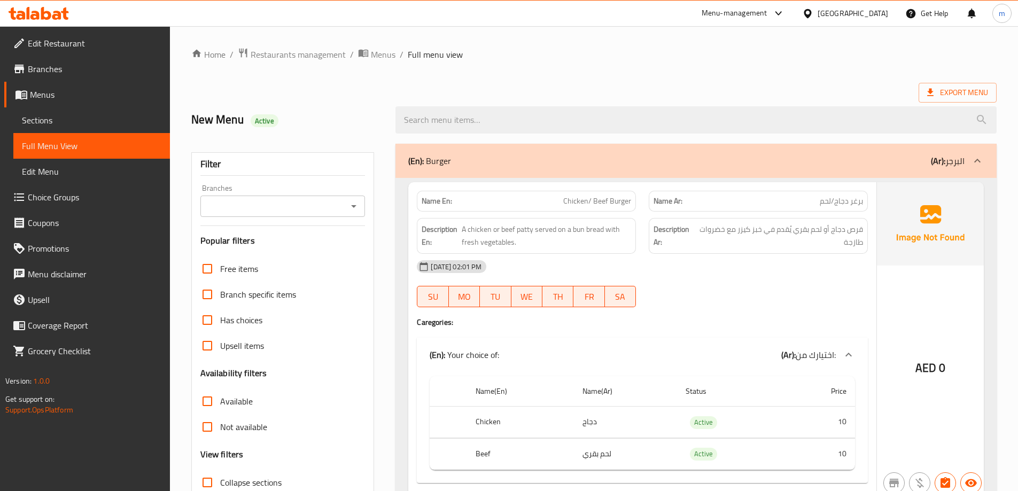
click at [949, 164] on p "(Ar): البرجر" at bounding box center [948, 160] width 34 height 13
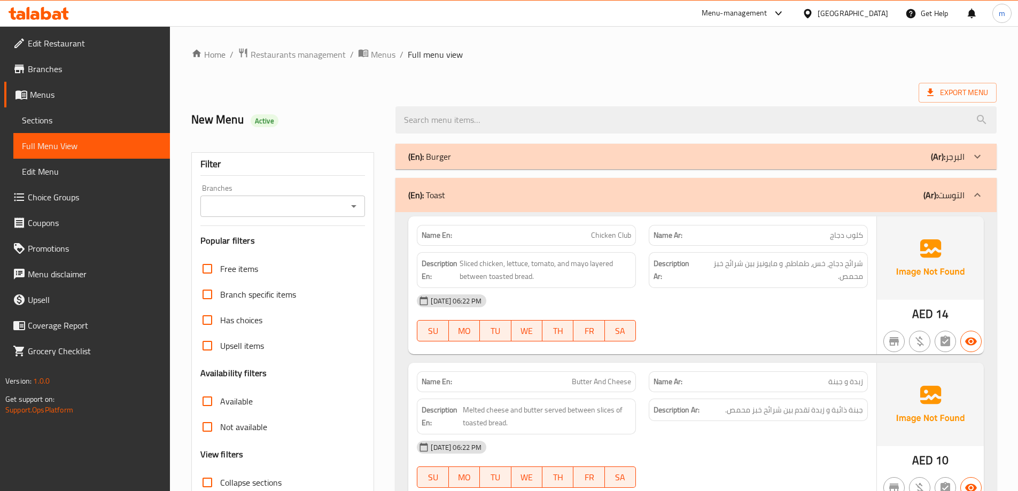
click at [949, 163] on p "(Ar): البرجر" at bounding box center [948, 156] width 34 height 13
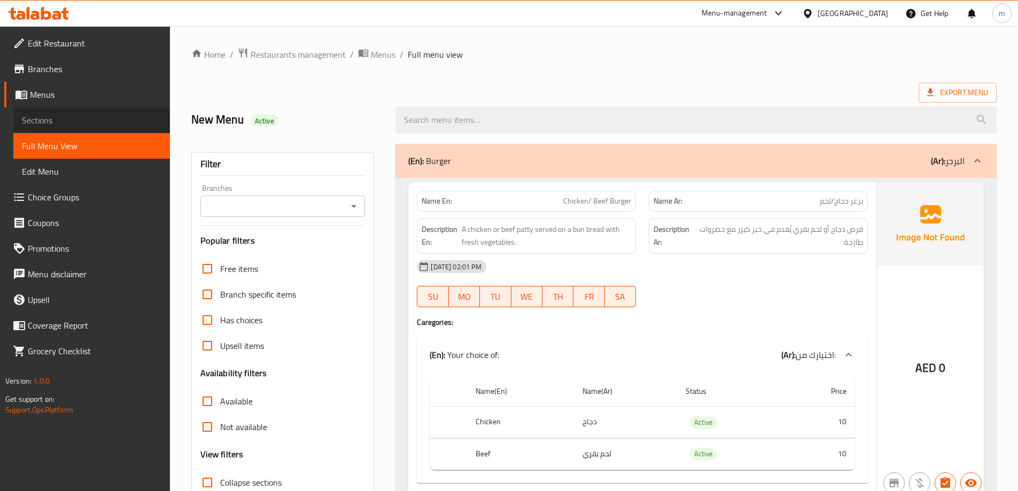
click at [41, 122] on span "Sections" at bounding box center [92, 120] width 140 height 13
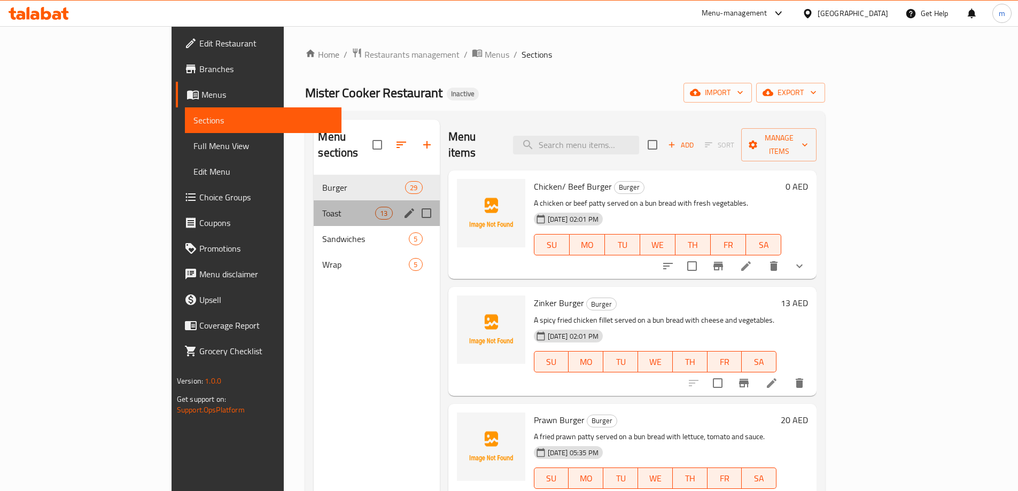
click at [324, 200] on div "Toast 13" at bounding box center [377, 213] width 126 height 26
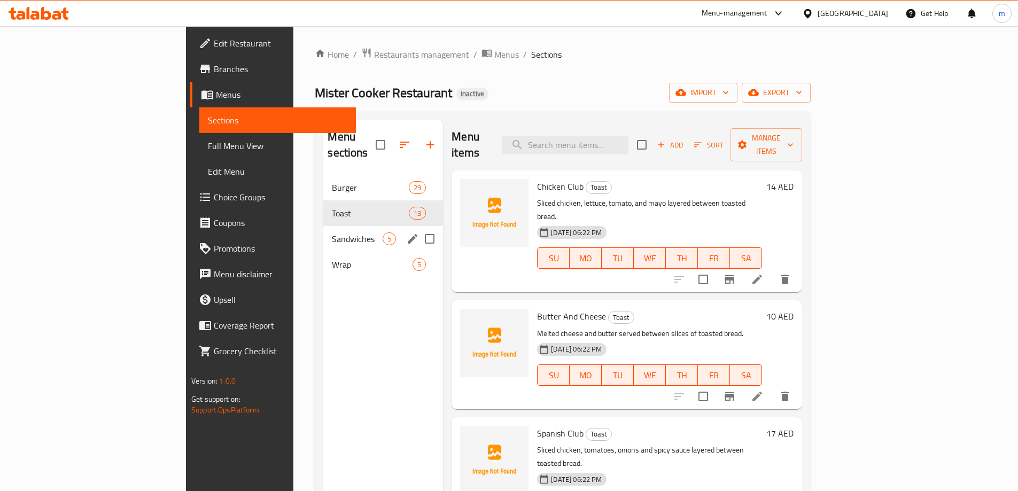
click at [324, 226] on div "Sandwiches 5" at bounding box center [383, 239] width 120 height 26
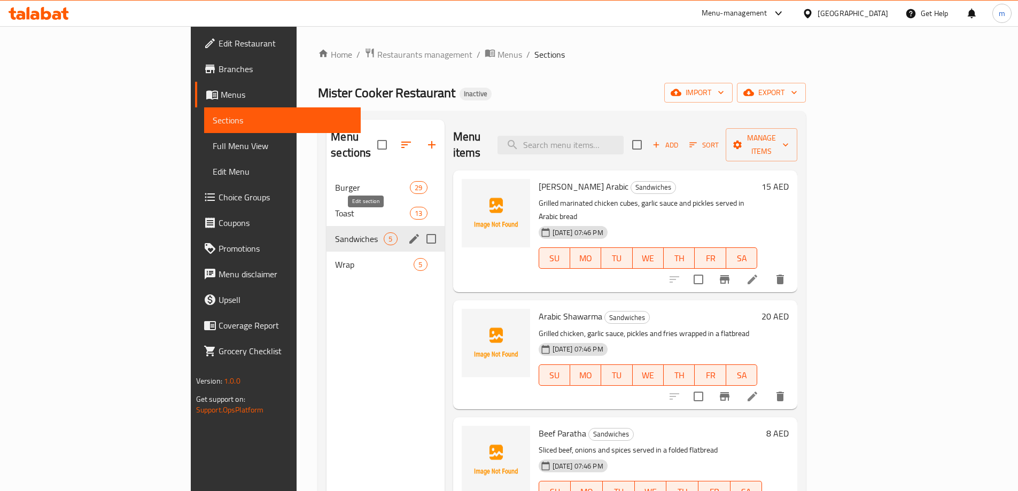
click at [408, 233] on icon "edit" at bounding box center [414, 239] width 13 height 13
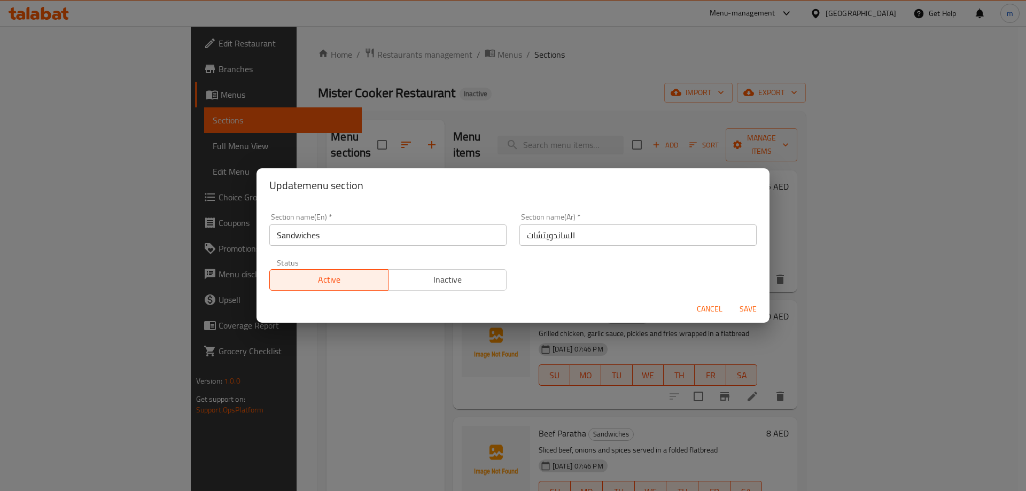
click at [720, 315] on span "Cancel" at bounding box center [710, 309] width 26 height 13
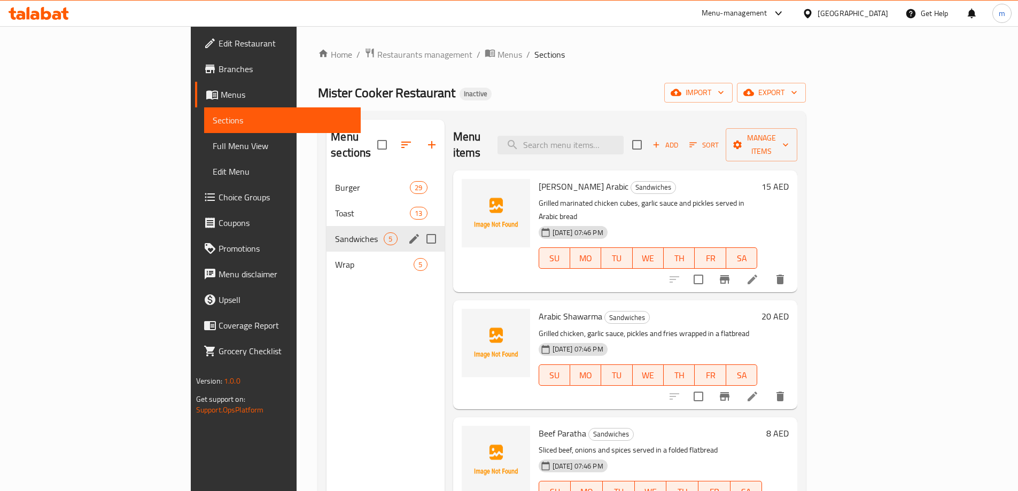
click at [335, 233] on span "Sandwiches" at bounding box center [359, 239] width 49 height 13
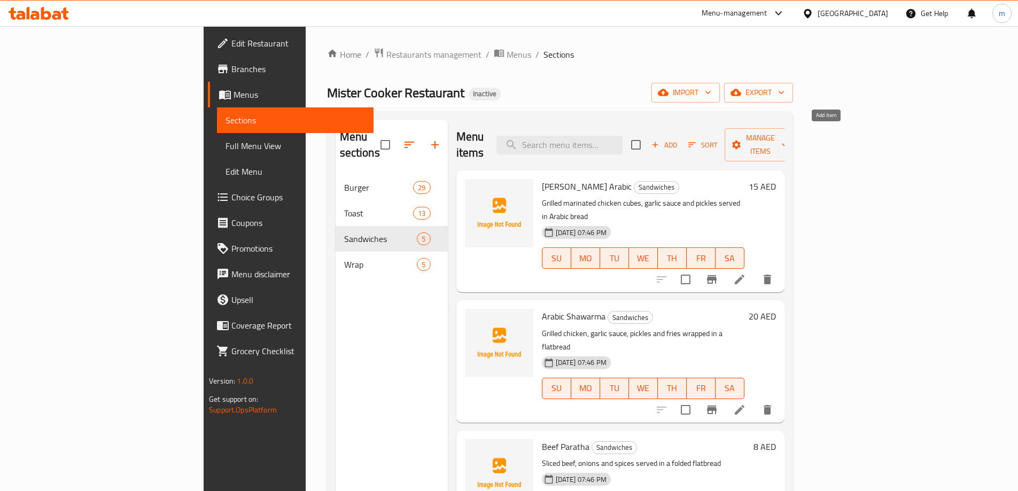
click at [679, 139] on span "Add" at bounding box center [664, 145] width 29 height 12
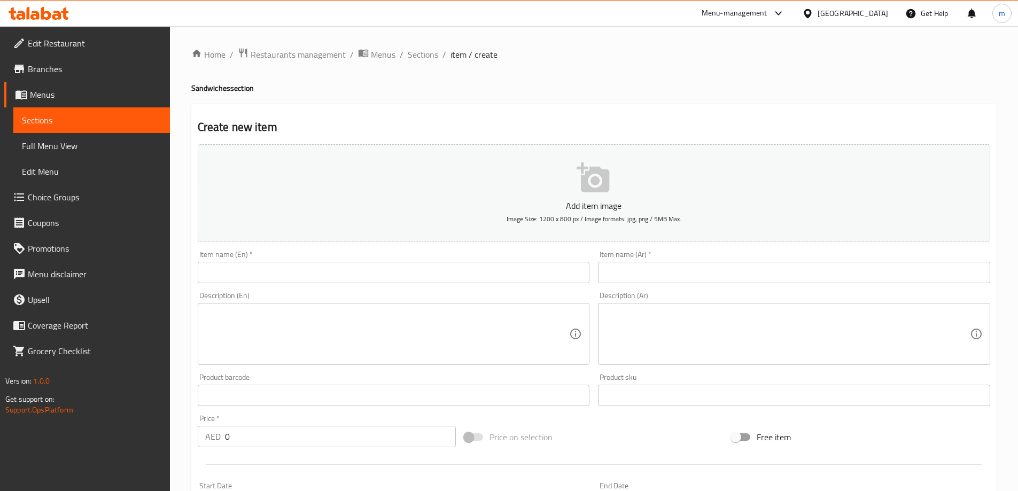
click at [377, 275] on input "text" at bounding box center [394, 272] width 392 height 21
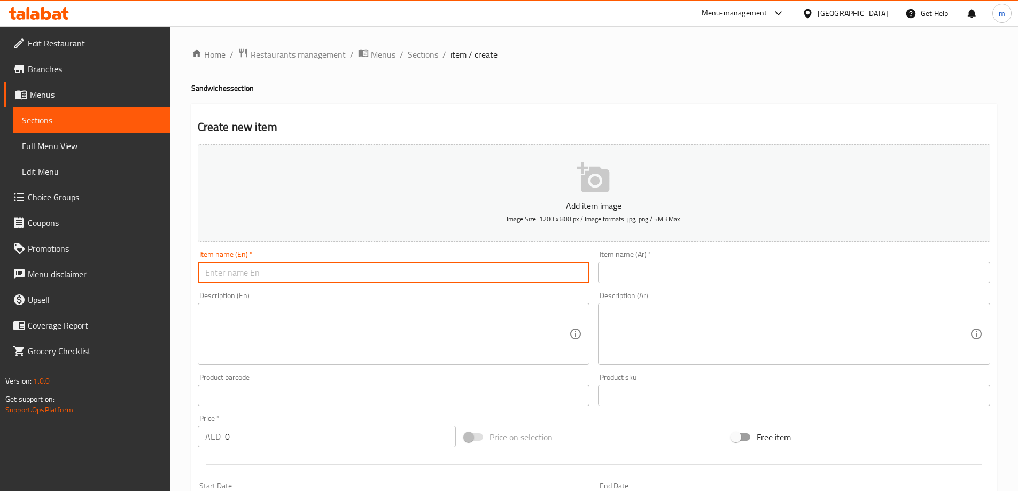
paste input "Zinker Poratta Roll"
type input "Zinker Poratta Roll"
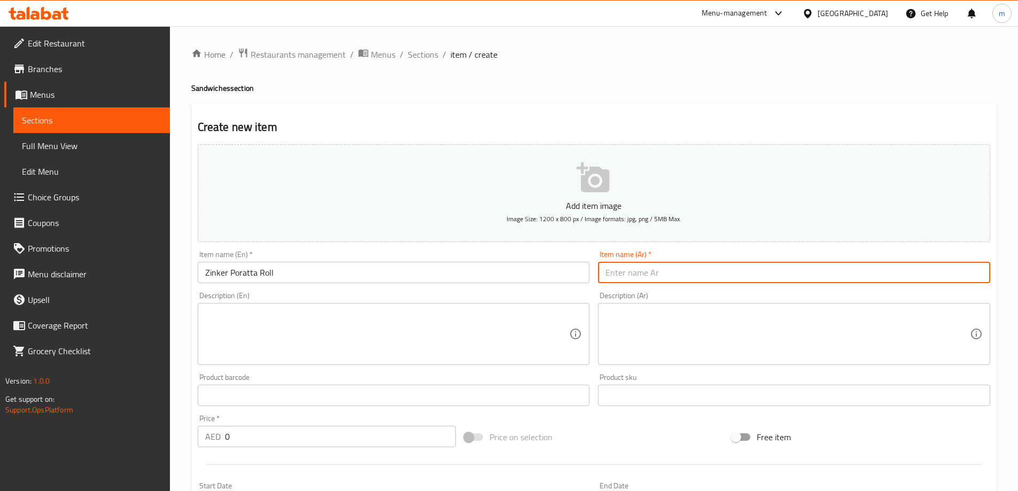
click at [644, 278] on input "text" at bounding box center [794, 272] width 392 height 21
paste input "رول براتا زنجر"
type input "رول براتا زنجر"
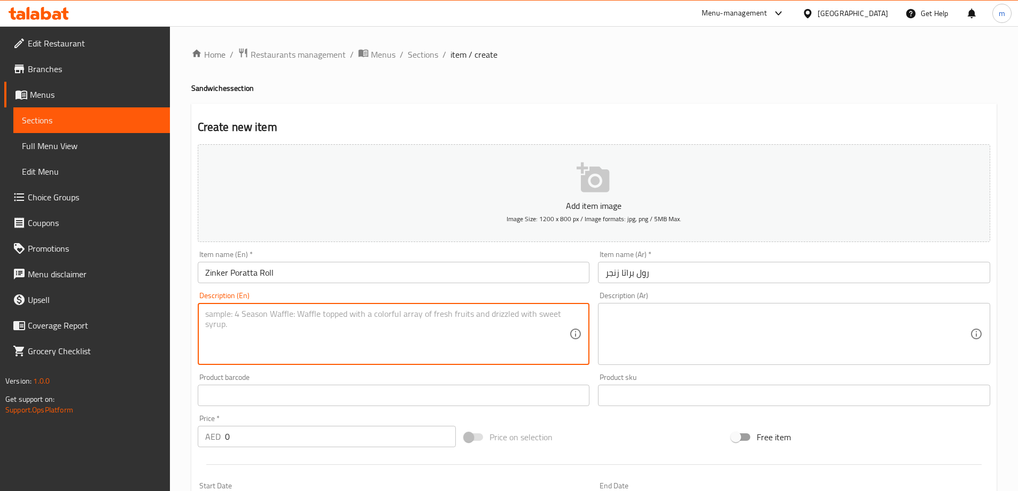
click at [501, 328] on textarea at bounding box center [387, 334] width 365 height 51
paste textarea "Zinker Poratta Roll: Spicy fried chicken, cheese, and vegetables are rolled in …"
type textarea "Zinker Poratta Roll: Spicy fried chicken, cheese, and vegetables are rolled in …"
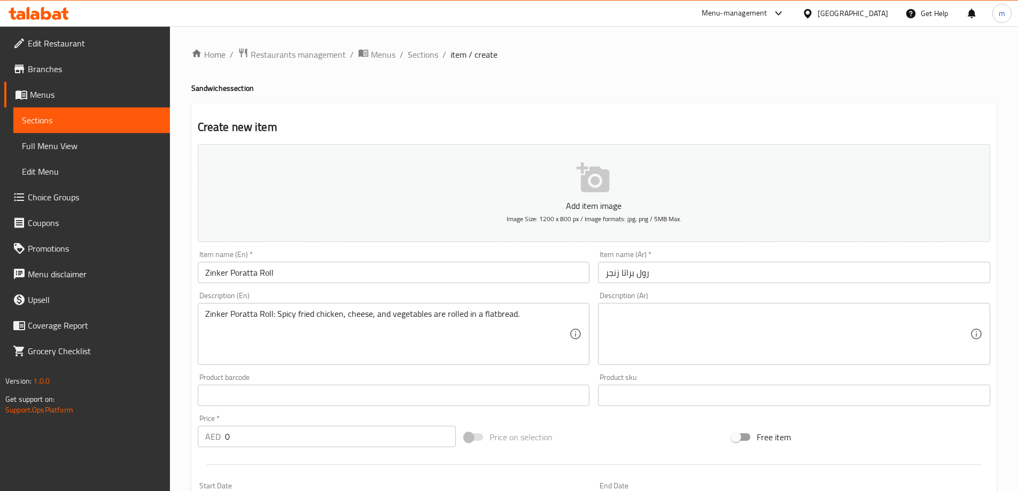
click at [753, 324] on textarea at bounding box center [788, 334] width 365 height 51
paste textarea "لفائف زينكر بوراتا: يتم لف الدجاج المقلي الحار والجبن والخضروات في خبز مسطح."
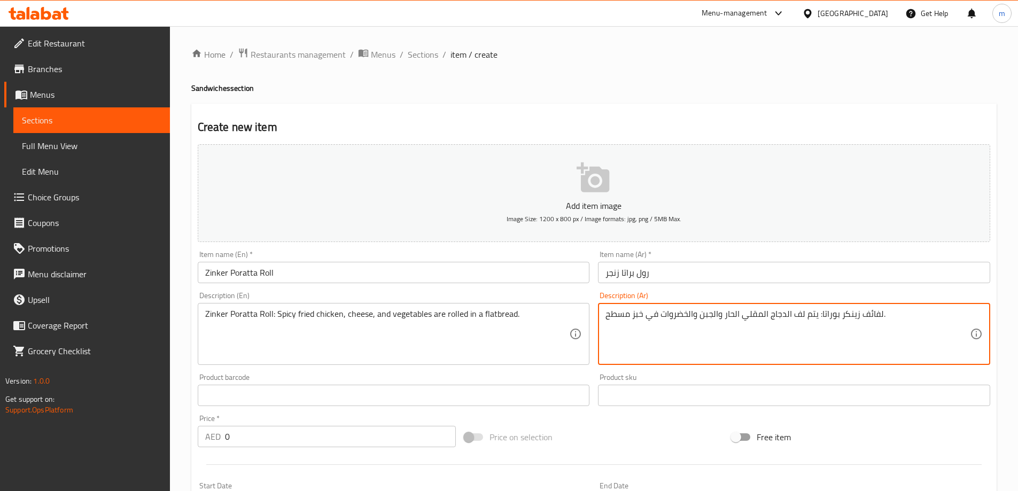
click at [643, 271] on input "رول براتا زنجر" at bounding box center [794, 272] width 392 height 21
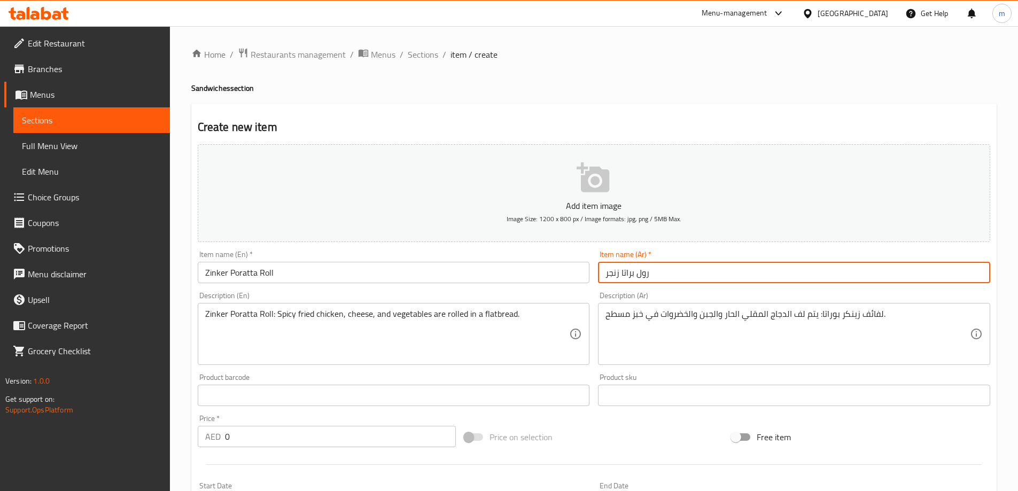
click at [643, 271] on input "رول براتا زنجر" at bounding box center [794, 272] width 392 height 21
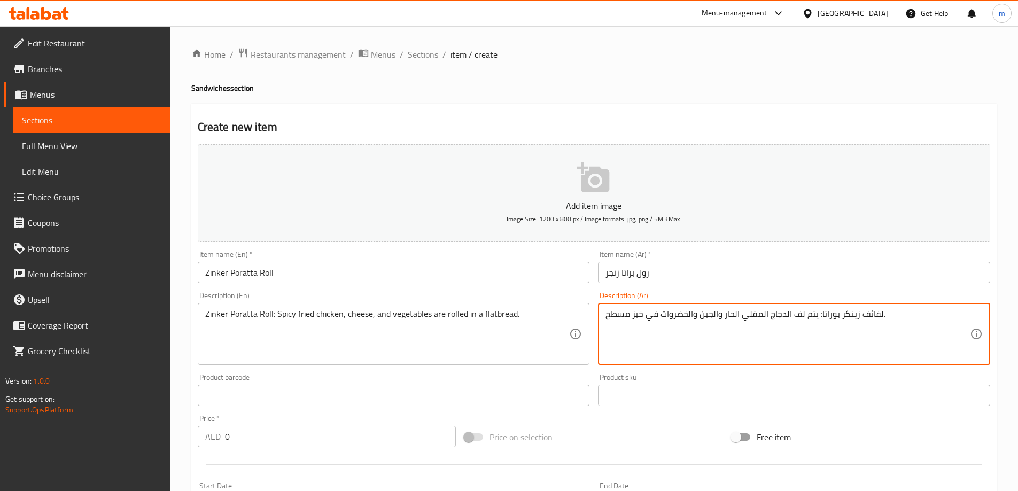
click at [867, 316] on textarea "لفائف زينكر بوراتا: يتم لف الدجاج المقلي الحار والجبن والخضروات في خبز مسطح." at bounding box center [788, 334] width 365 height 51
paste textarea "رول"
click at [834, 316] on textarea "رول زينكر بوراتا: يتم لف الدجاج المقلي الحار والجبن والخضروات في خبز مسطح." at bounding box center [788, 334] width 365 height 51
click at [234, 272] on input "Zinker Poratta Roll" at bounding box center [394, 272] width 392 height 21
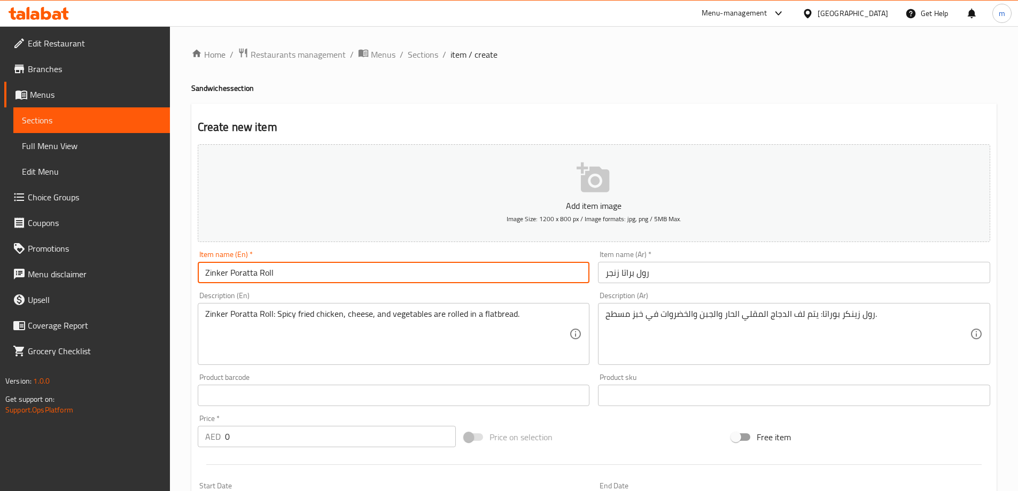
click at [234, 272] on input "Zinker Poratta Roll" at bounding box center [394, 272] width 392 height 21
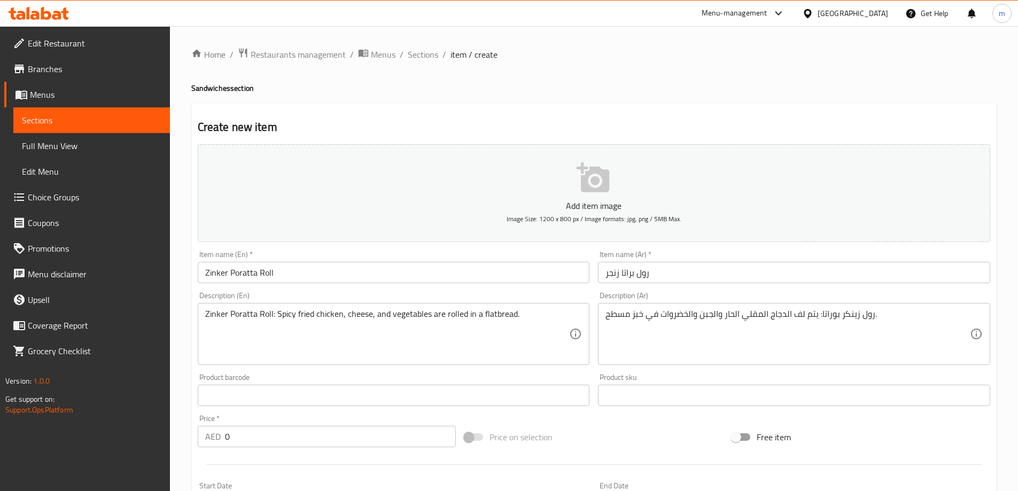
click at [834, 315] on textarea "رول زينكر بوراتا: يتم لف الدجاج المقلي الحار والجبن والخضروات في خبز مسطح." at bounding box center [788, 334] width 365 height 51
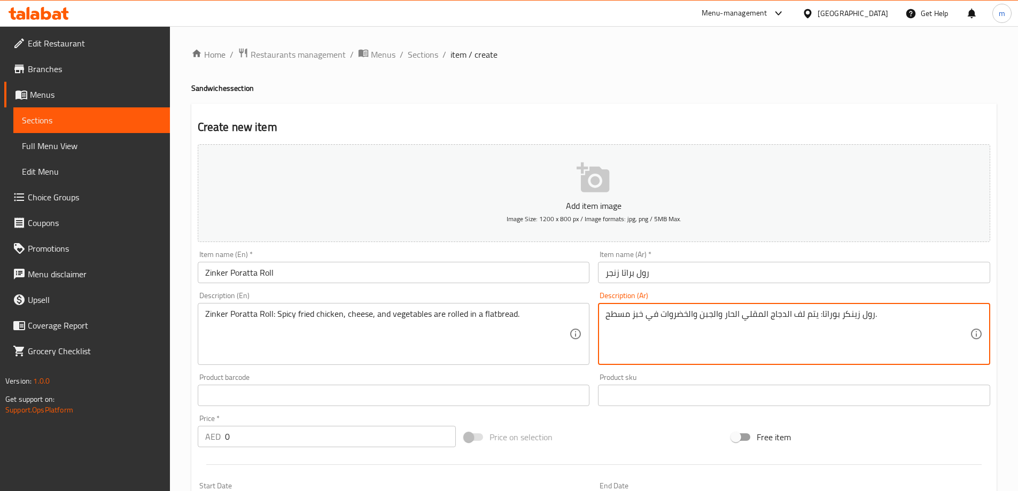
paste textarea
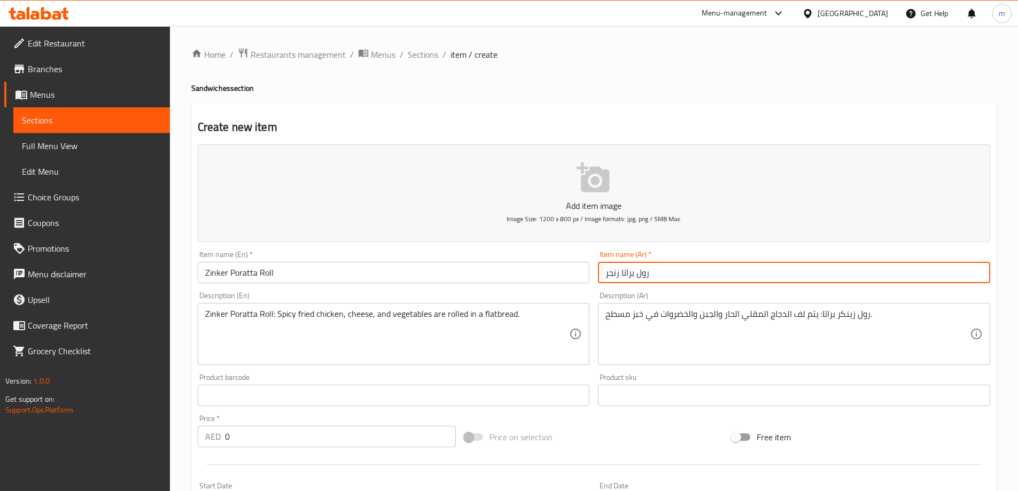
click at [612, 274] on input "رول براتا زنجر" at bounding box center [794, 272] width 392 height 21
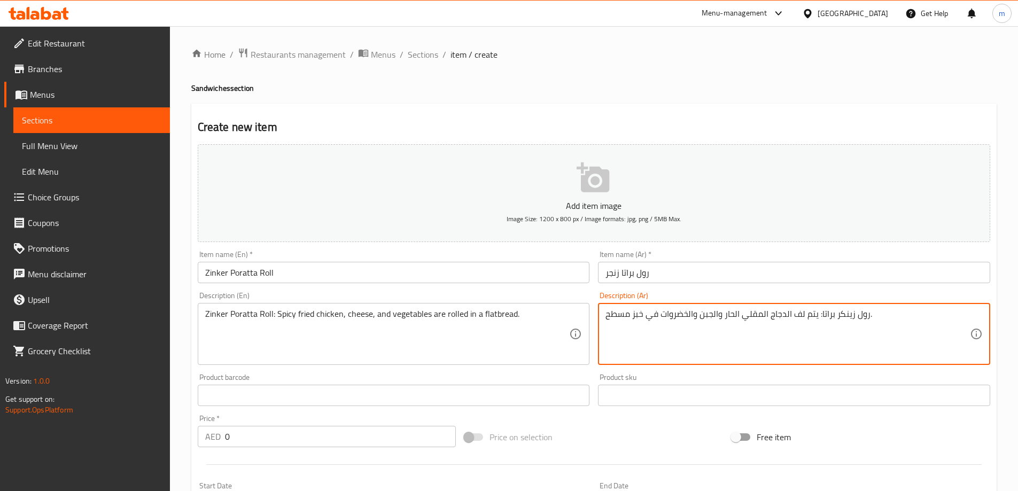
paste textarea "زنجر"
click at [837, 317] on textarea "رول زينكر براتازنجر: يتم لف الدجاج المقلي الحار والجبن والخضروات في خبز مسطح." at bounding box center [788, 334] width 365 height 51
click at [835, 315] on textarea "رول زينكر براتازنجر: يتم لف الدجاج المقلي الحار والجبن والخضروات في خبز مسطح." at bounding box center [788, 334] width 365 height 51
click at [863, 314] on textarea "رول زينكر براتا زنجر: يتم لف الدجاج المقلي الحار والجبن والخضروات في خبز مسطح." at bounding box center [788, 334] width 365 height 51
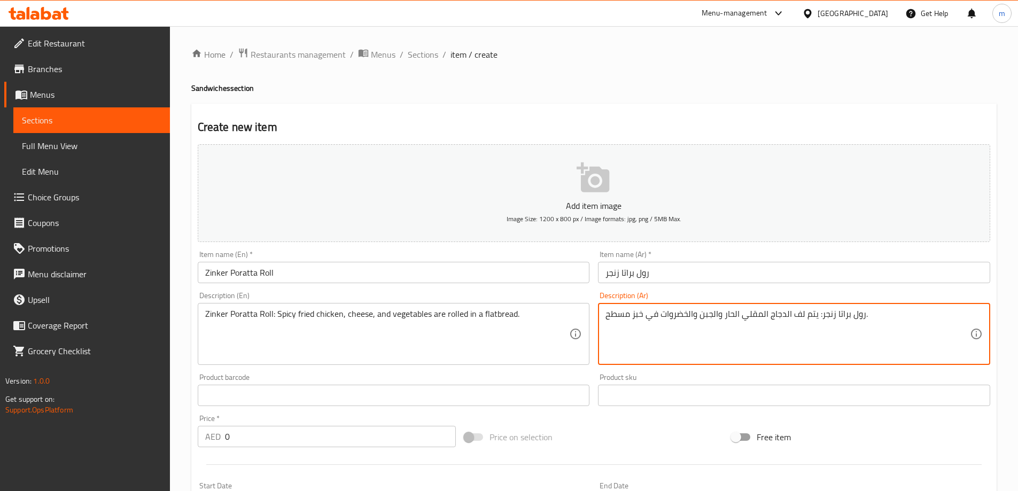
type textarea "رول براتا زنجر: يتم لف الدجاج المقلي الحار والجبن والخضروات في خبز مسطح."
click at [704, 326] on textarea "رول براتا زنجر: يتم لف الدجاج المقلي الحار والجبن والخضروات في خبز مسطح." at bounding box center [788, 334] width 365 height 51
click at [648, 319] on textarea "رول براتا زنجر: يتم لف الدجاج المقلي الحار والجبن والخضروات في خبز مسطح." at bounding box center [788, 334] width 365 height 51
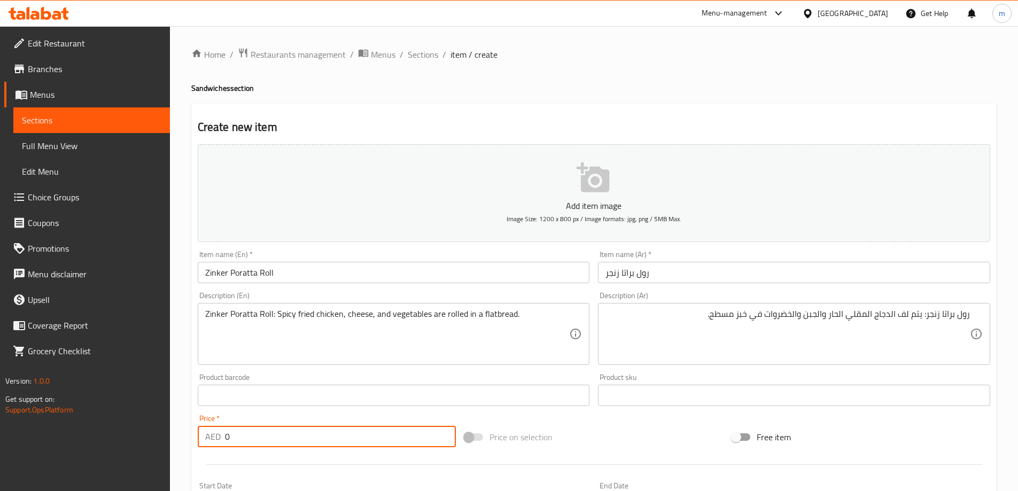
click at [332, 430] on input "0" at bounding box center [340, 436] width 231 height 21
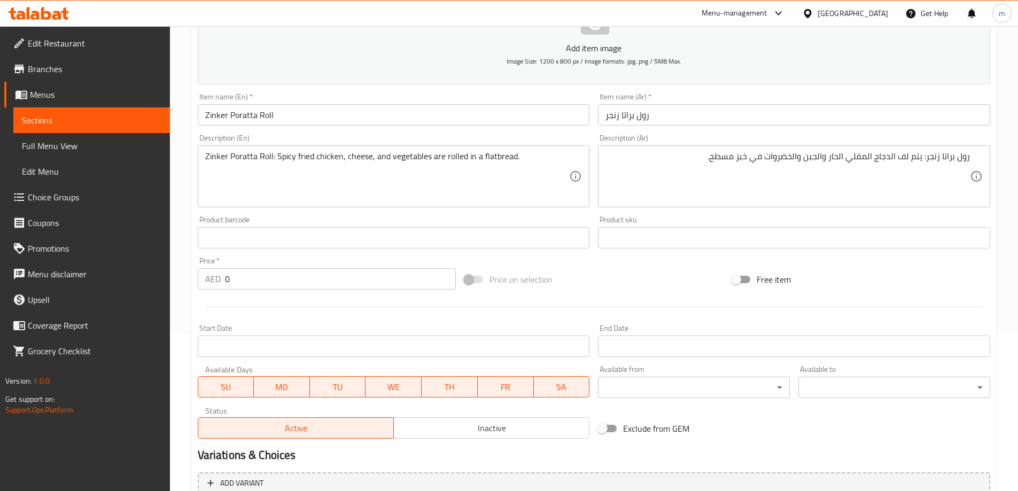
scroll to position [231, 0]
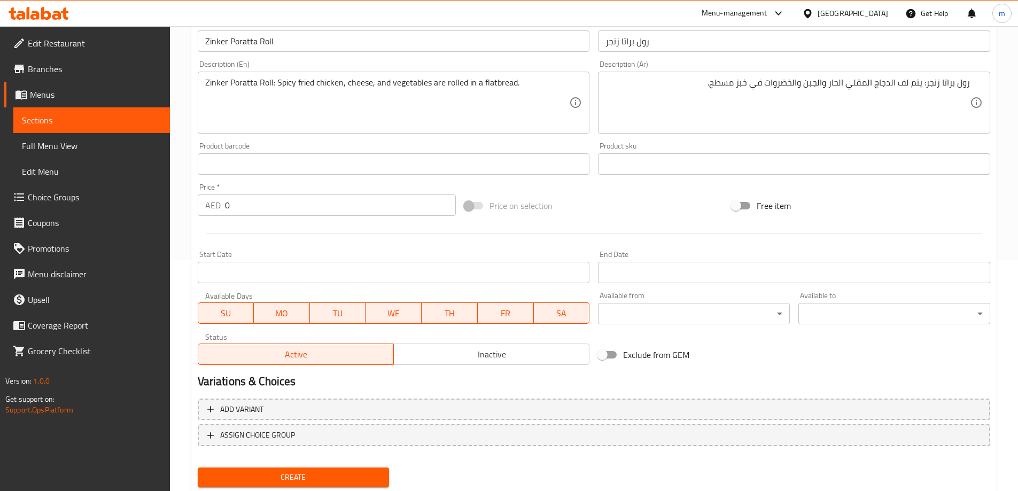
click at [292, 210] on input "0" at bounding box center [340, 205] width 231 height 21
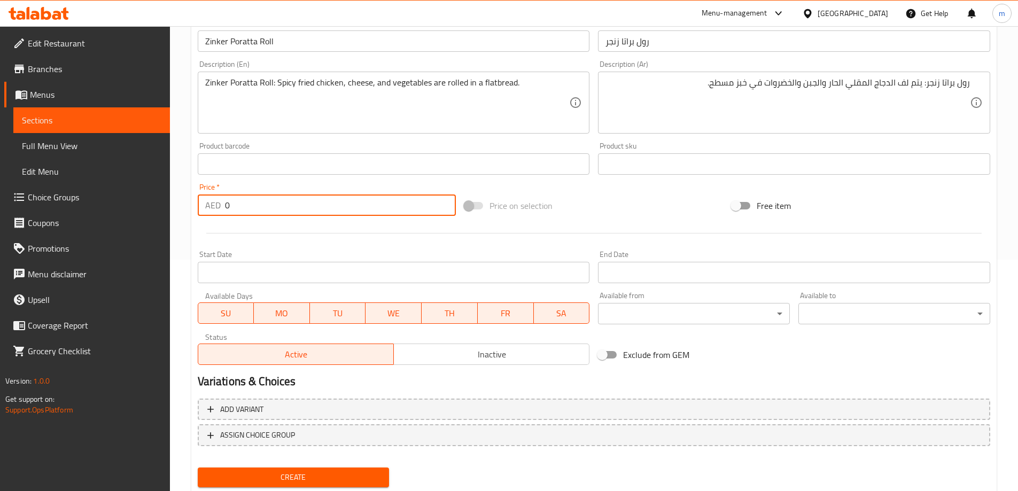
click at [292, 210] on input "0" at bounding box center [340, 205] width 231 height 21
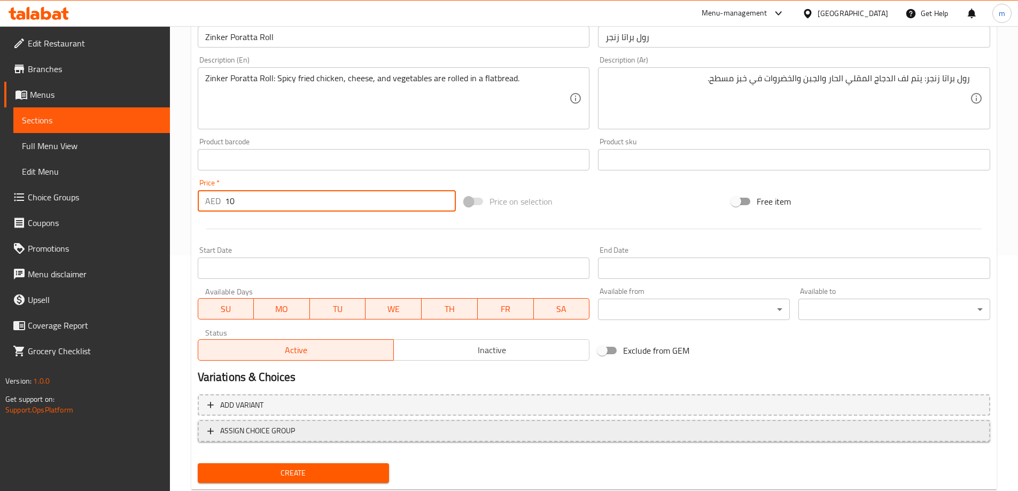
scroll to position [264, 0]
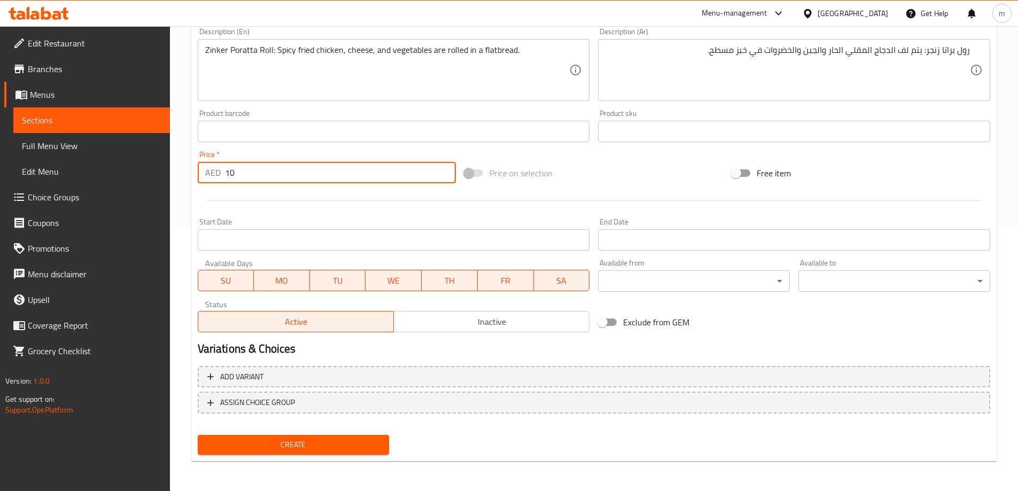
type input "10"
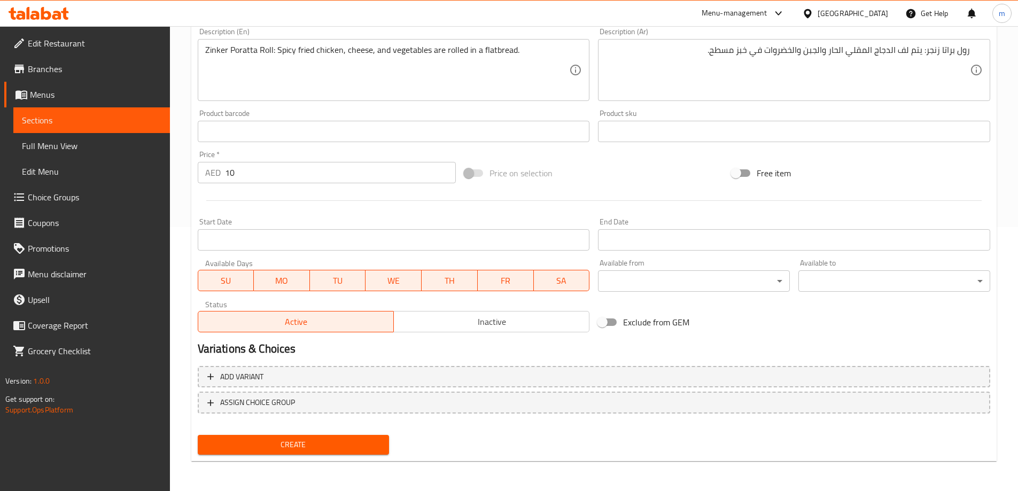
click at [285, 446] on span "Create" at bounding box center [293, 444] width 175 height 13
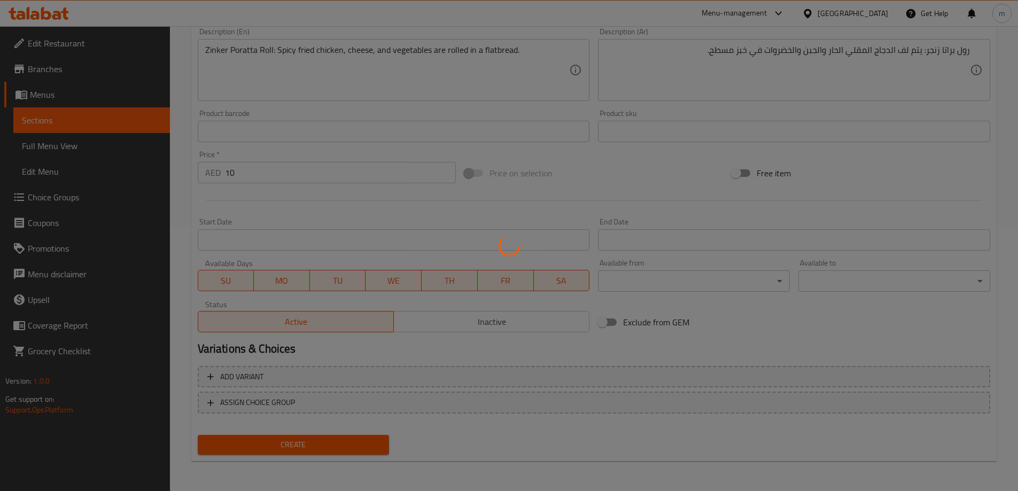
type input "0"
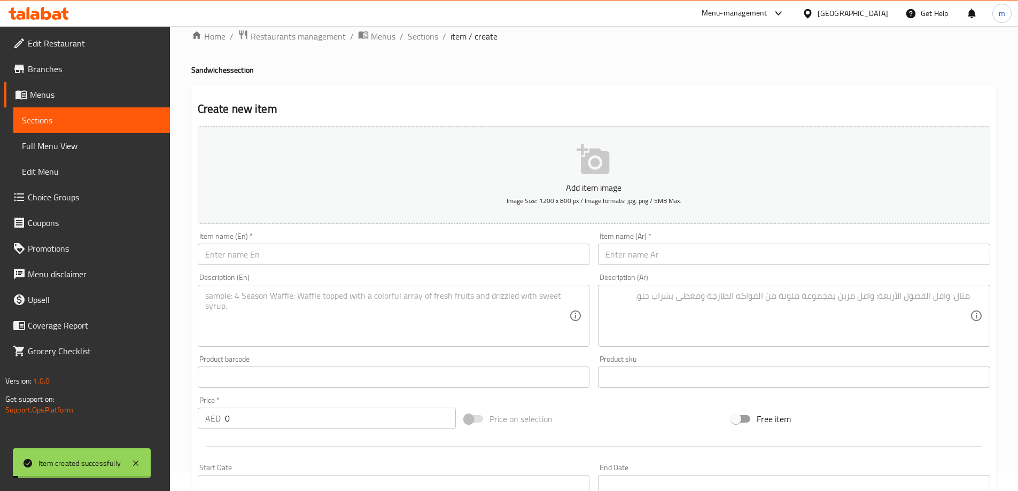
scroll to position [0, 0]
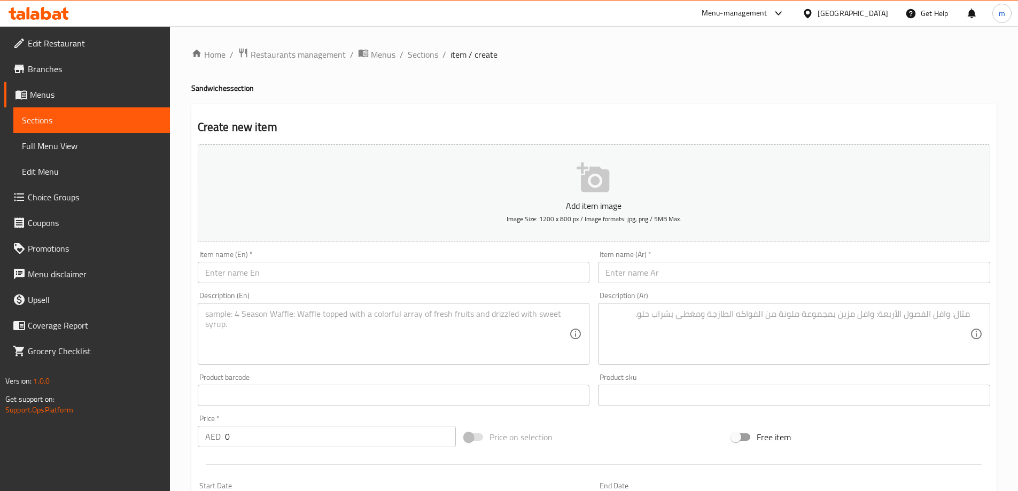
click at [467, 280] on input "text" at bounding box center [394, 272] width 392 height 21
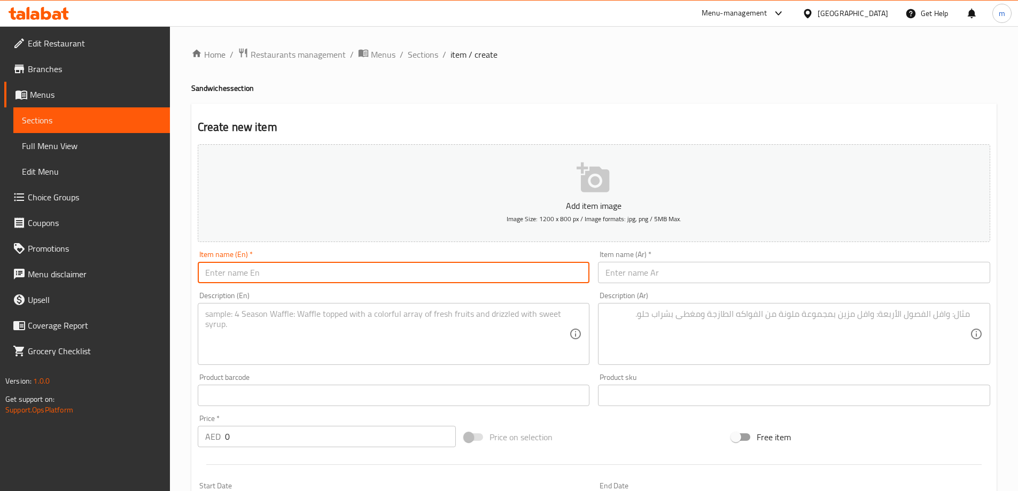
paste input "[DEMOGRAPHIC_DATA] Steak Wrap"
type input "[DEMOGRAPHIC_DATA] Steak Wrap"
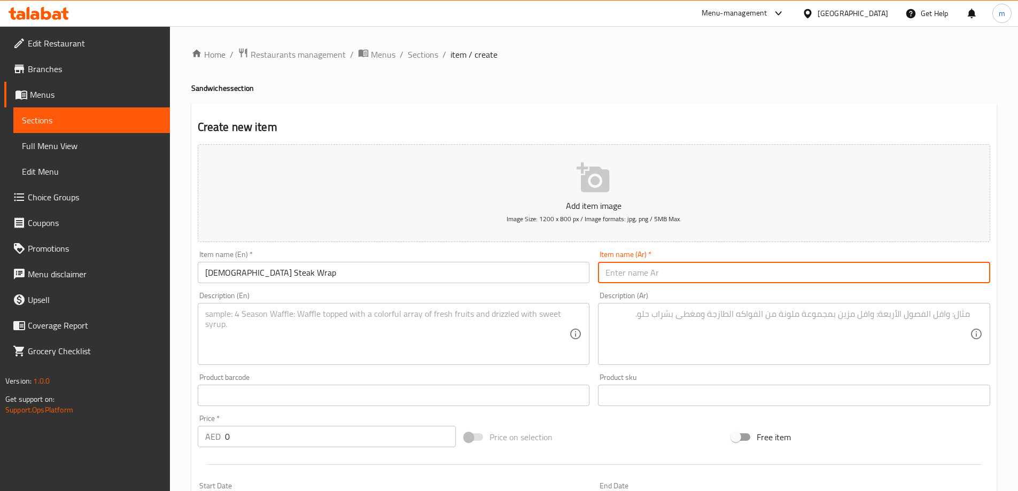
click at [726, 269] on input "text" at bounding box center [794, 272] width 392 height 21
paste input "راب ستيك دجاج"
type input "راب ستيك دجاج"
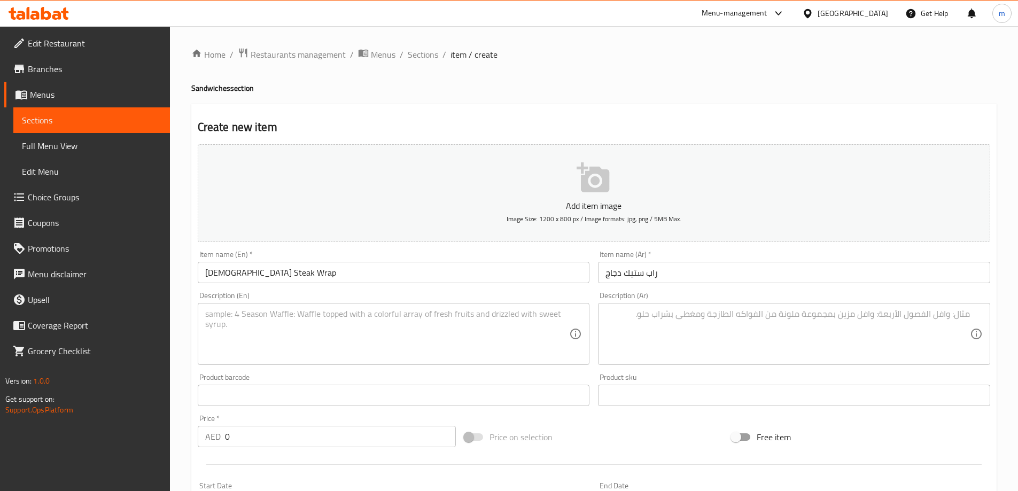
click at [403, 349] on textarea at bounding box center [387, 334] width 365 height 51
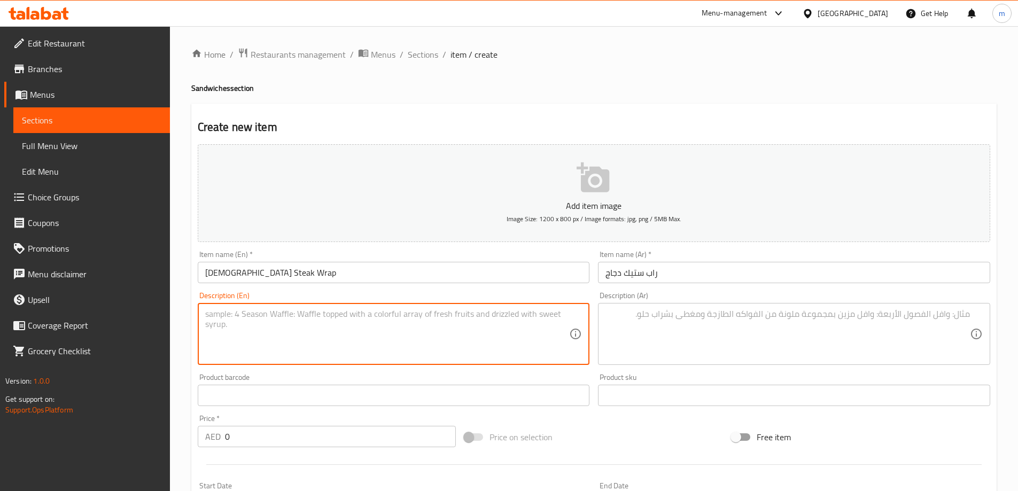
paste textarea "[DEMOGRAPHIC_DATA] Steak Wrap: Grilled chicken steak, cheese, and grilled onion…"
type textarea "[DEMOGRAPHIC_DATA] Steak Wrap: Grilled chicken steak, cheese, and grilled onion…"
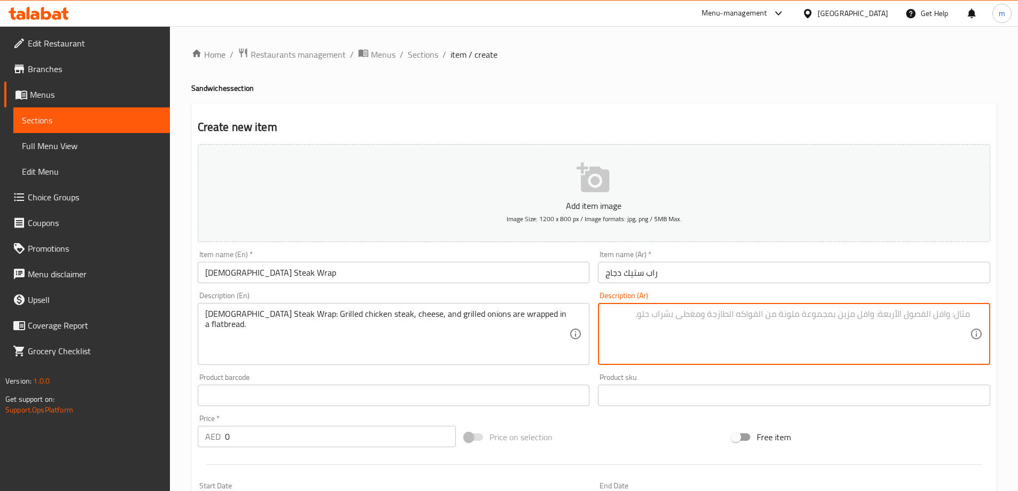
click at [870, 326] on textarea at bounding box center [788, 334] width 365 height 51
paste textarea "لفائف ستيك الدجاج: يتم لف شريحة دجاج مشوية، جبن، وبصل مشوي في خبز مسطح."
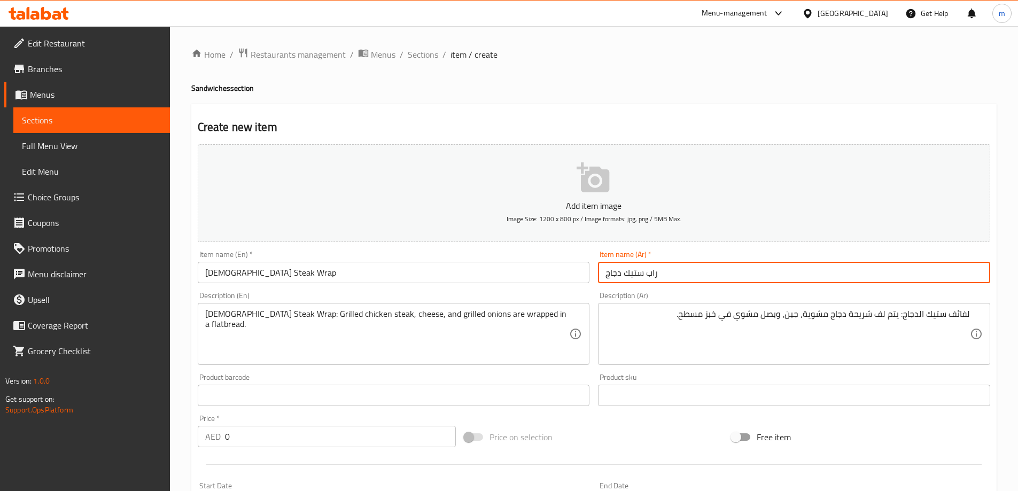
click at [648, 278] on input "راب ستيك دجاج" at bounding box center [794, 272] width 392 height 21
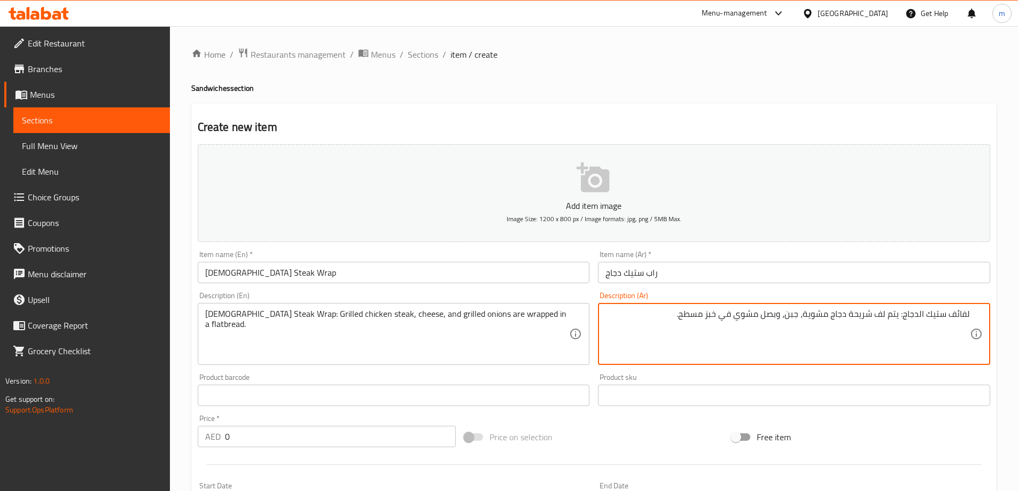
drag, startPoint x: 905, startPoint y: 314, endPoint x: 1004, endPoint y: 315, distance: 98.9
paste textarea "راب ستيك"
click at [475, 315] on textarea "[DEMOGRAPHIC_DATA] Steak Wrap: Grilled chicken steak, cheese, and grilled onion…" at bounding box center [387, 334] width 365 height 51
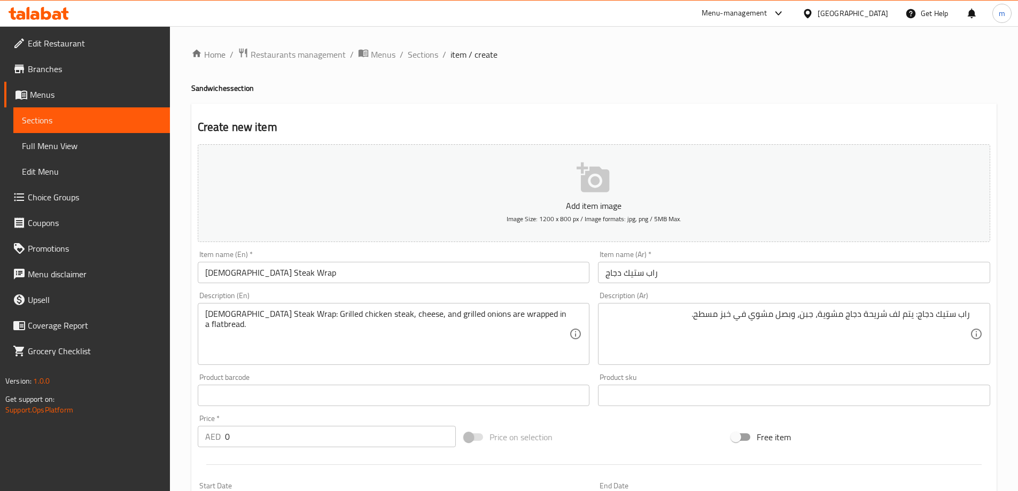
click at [329, 316] on textarea "[DEMOGRAPHIC_DATA] Steak Wrap: Grilled chicken steak, cheese, and grilled onion…" at bounding box center [387, 334] width 365 height 51
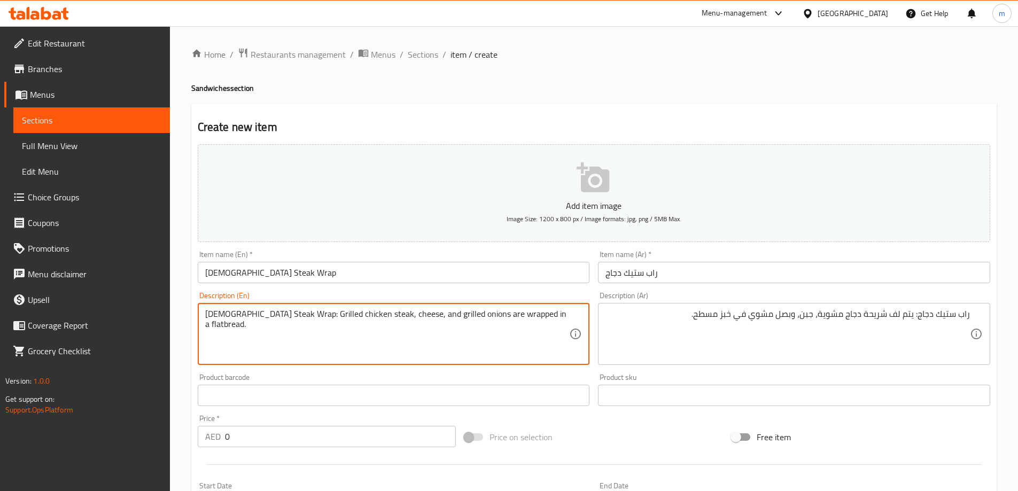
click at [329, 316] on textarea "[DEMOGRAPHIC_DATA] Steak Wrap: Grilled chicken steak, cheese, and grilled onion…" at bounding box center [387, 334] width 365 height 51
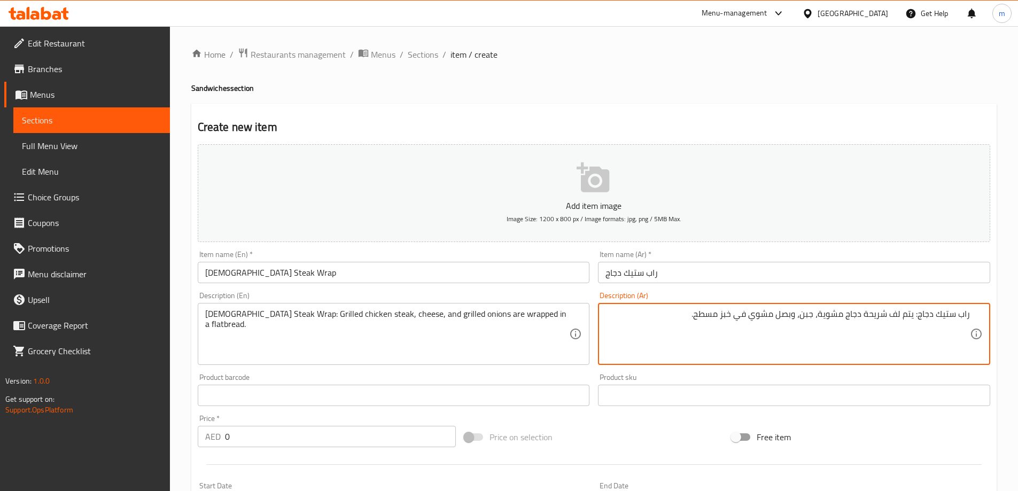
click at [866, 315] on textarea "راب ستيك دجاج: يتم لف شريحة دجاج مشوية، جبن، وبصل مشوي في خبز مسطح." at bounding box center [788, 334] width 365 height 51
click at [869, 315] on textarea "راب ستيك دجاج: يتم لف شريحة دجاج مشوية، جبن، وبصل مشوي في خبز مسطح." at bounding box center [788, 334] width 365 height 51
paste textarea "تيك"
click at [826, 316] on textarea "راب ستيك دجاج: يتم لف ستيك دجاج مشوية، جبن، وبصل مشوي في خبز مسطح." at bounding box center [788, 334] width 365 height 51
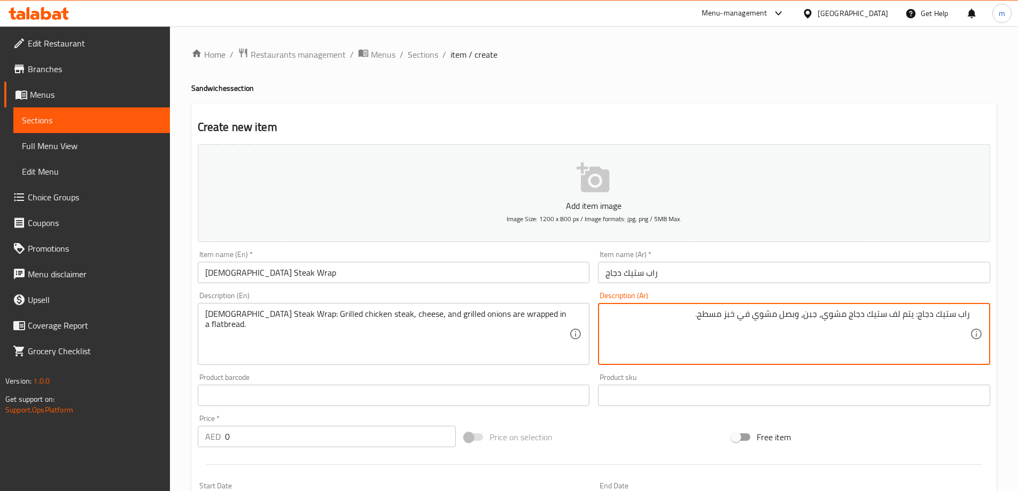
click at [819, 315] on textarea "راب ستيك دجاج: يتم لف ستيك دجاج مشوي، جبن، وبصل مشوي في خبز مسطح." at bounding box center [788, 334] width 365 height 51
type textarea "راب ستيك دجاج: يتم لف ستيك دجاج مشوي، جبن، وبصل مشوي في خبز مسطح."
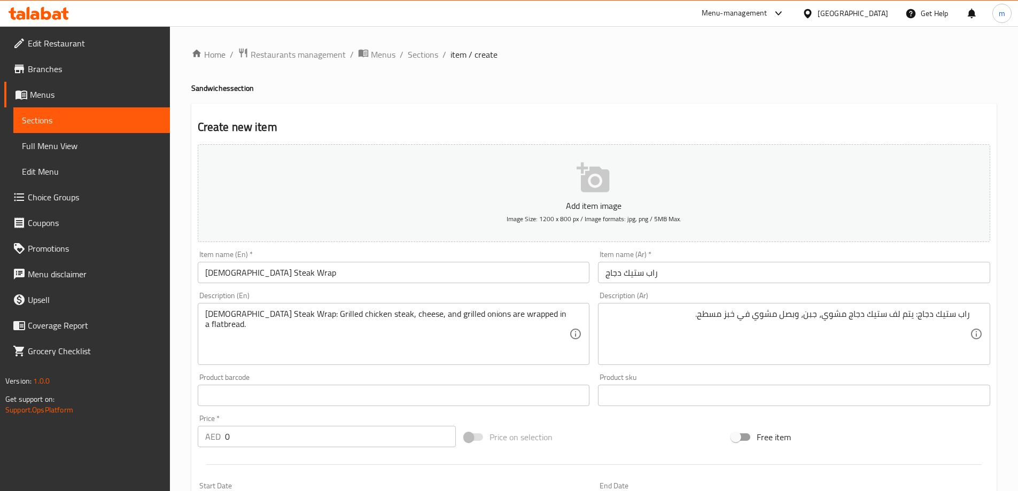
drag, startPoint x: 973, startPoint y: 309, endPoint x: 985, endPoint y: 309, distance: 12.3
click at [985, 309] on div "راب ستيك دجاج: يتم لف ستيك دجاج مشوي، جبن، وبصل مشوي في خبز مسطح. Description (…" at bounding box center [794, 334] width 392 height 62
click at [970, 316] on div "راب ستيك دجاج: يتم لف ستيك دجاج مشوي، جبن، وبصل مشوي في خبز مسطح. Description (…" at bounding box center [794, 334] width 392 height 62
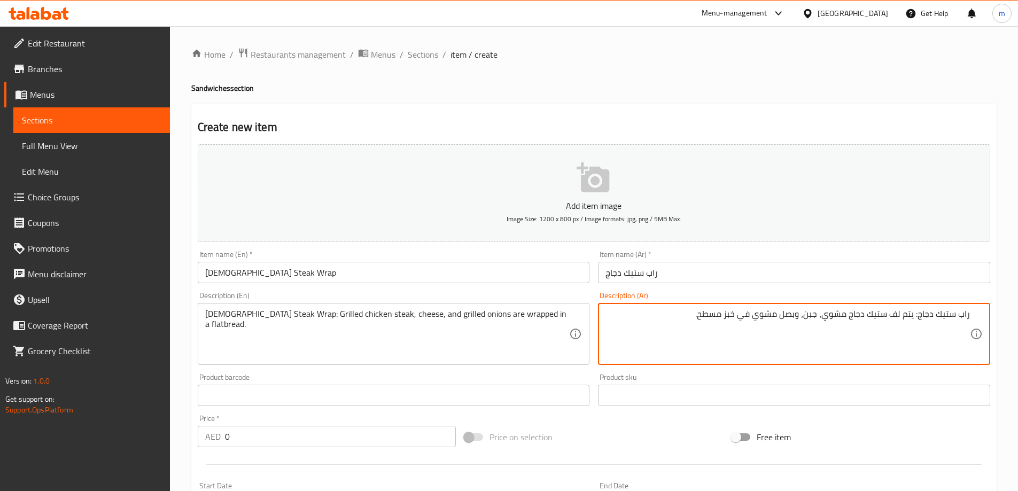
click at [971, 316] on div "راب ستيك دجاج: يتم لف ستيك دجاج مشوي، جبن، وبصل مشوي في خبز مسطح. Description (…" at bounding box center [794, 334] width 392 height 62
click at [970, 315] on textarea "راب ستيك دجاج: يتم لف ستيك دجاج مشوي، جبن، وبصل مشوي في خبز مسطح." at bounding box center [788, 334] width 365 height 51
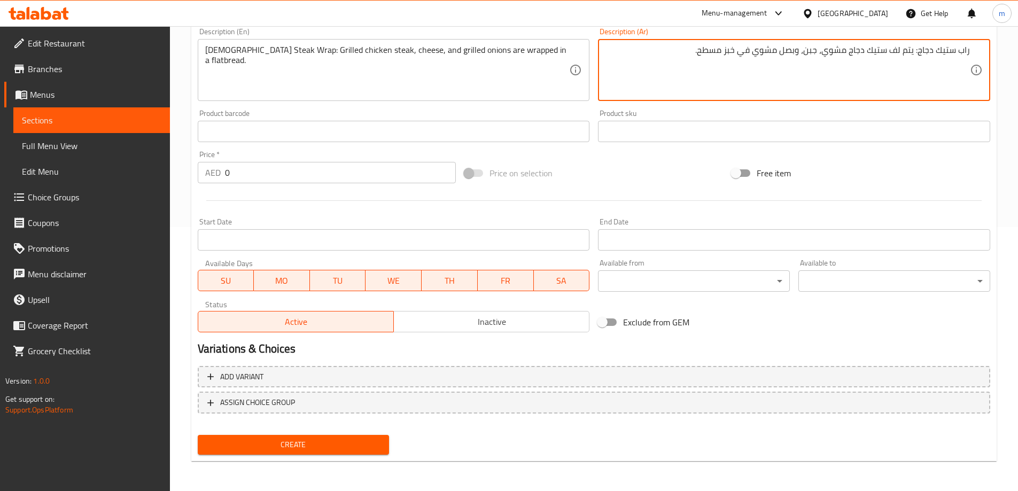
drag, startPoint x: 313, startPoint y: 187, endPoint x: 306, endPoint y: 177, distance: 12.0
click at [312, 183] on div "Price   * AED 0 Price *" at bounding box center [327, 166] width 267 height 41
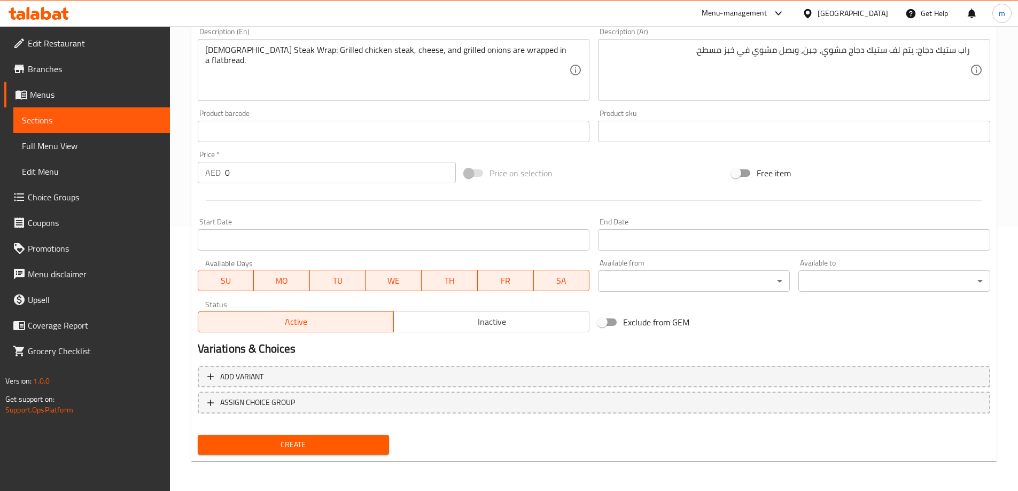
click at [301, 172] on input "0" at bounding box center [340, 172] width 231 height 21
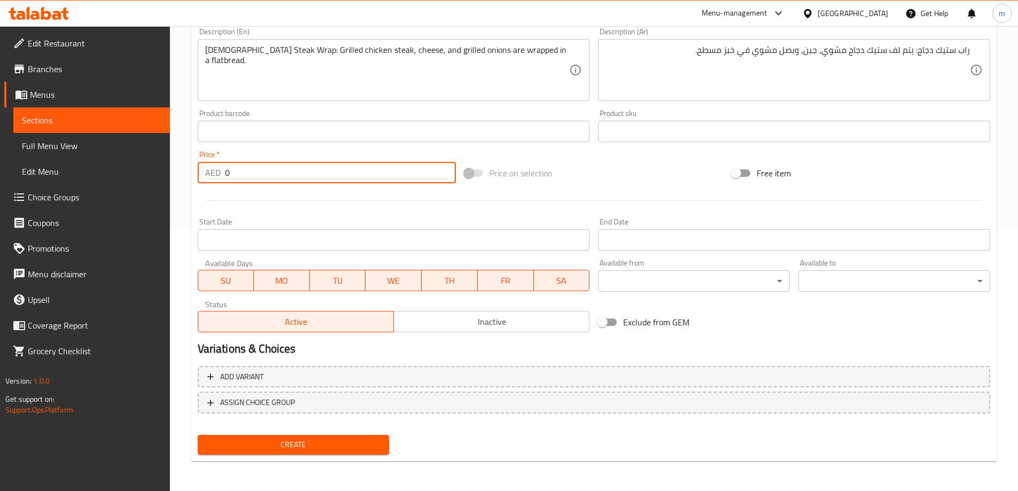
click at [301, 172] on input "0" at bounding box center [340, 172] width 231 height 21
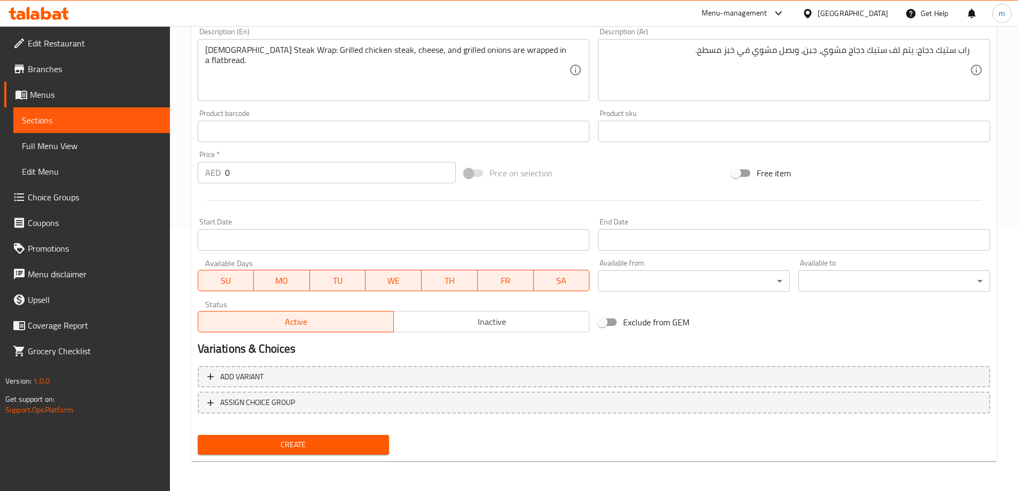
click at [280, 164] on input "0" at bounding box center [340, 172] width 231 height 21
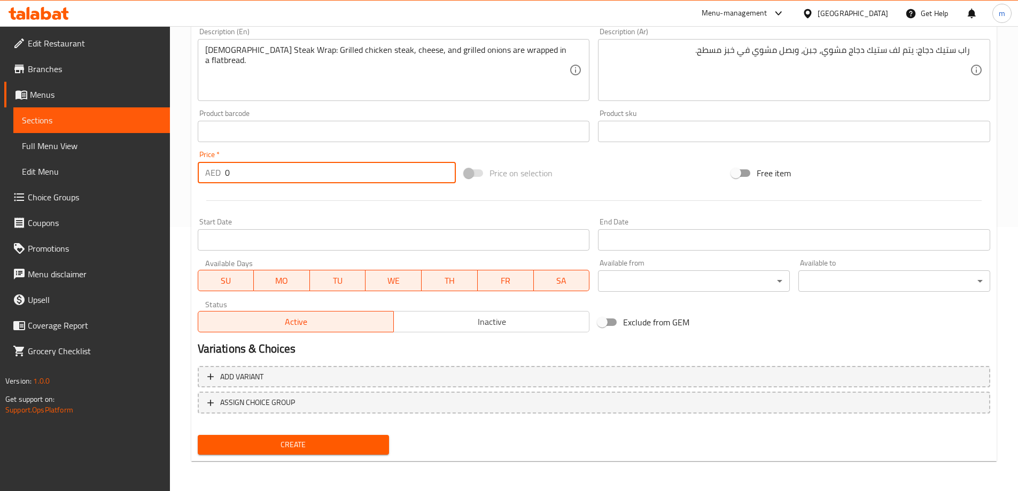
click at [280, 164] on input "0" at bounding box center [340, 172] width 231 height 21
type input "15"
click at [366, 443] on span "Create" at bounding box center [293, 444] width 175 height 13
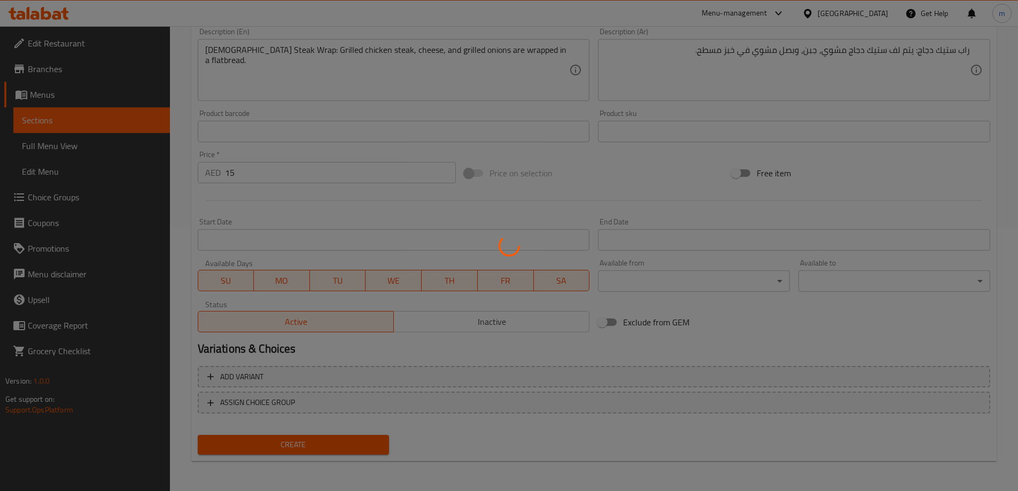
type input "0"
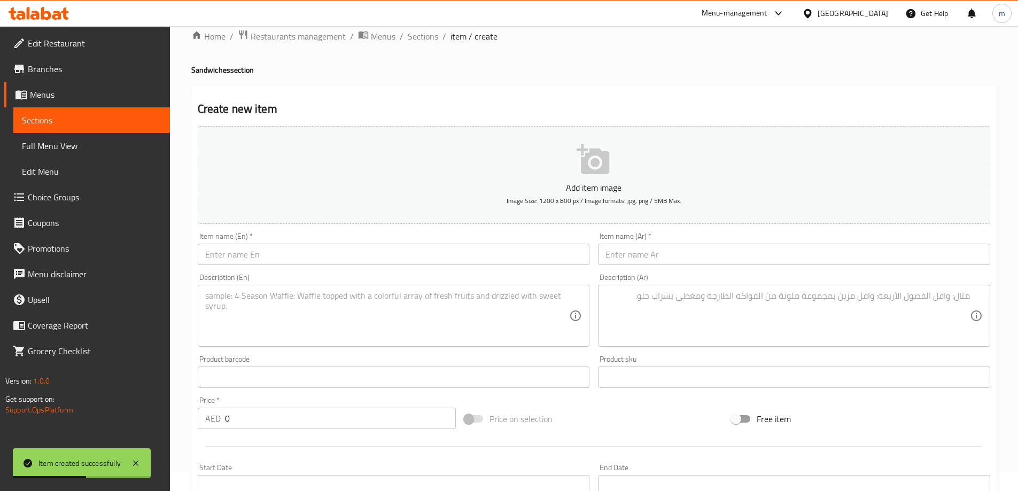
scroll to position [0, 0]
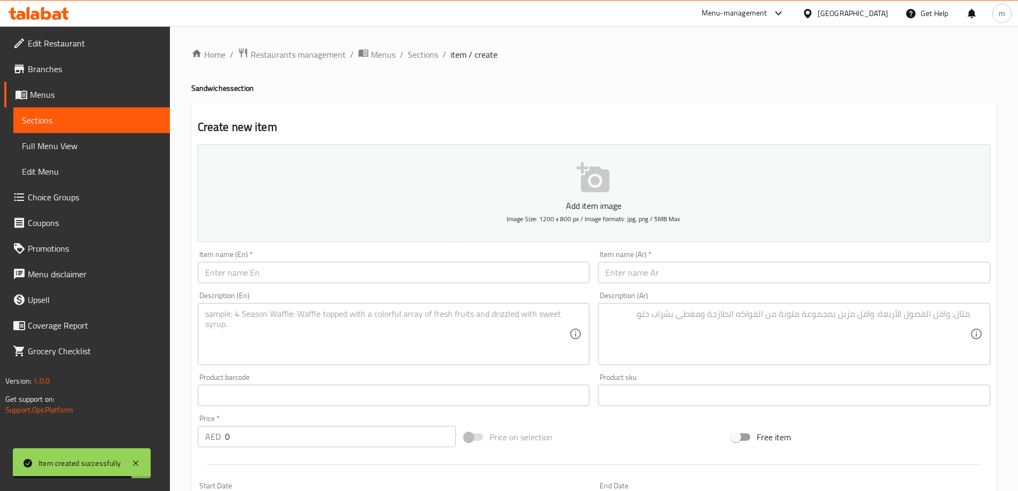
click at [434, 271] on input "text" at bounding box center [394, 272] width 392 height 21
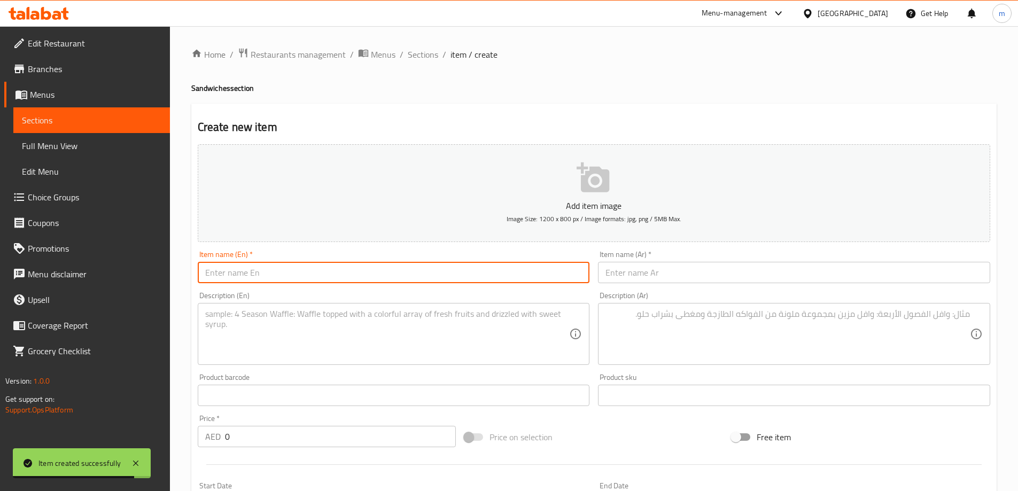
paste input "Egg Paratha"
click at [225, 276] on input "Egg Paratha" at bounding box center [394, 272] width 392 height 21
type input "Egg Paratha"
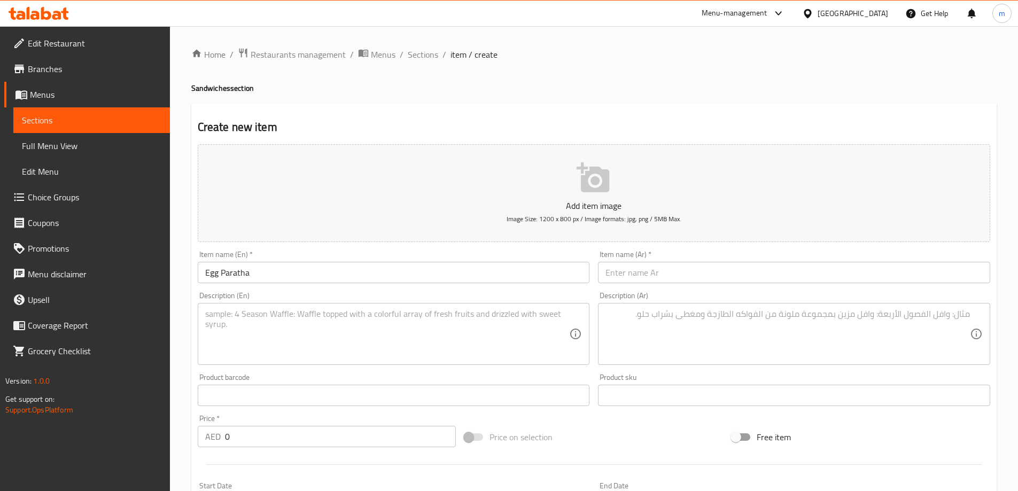
click at [847, 282] on input "text" at bounding box center [794, 272] width 392 height 21
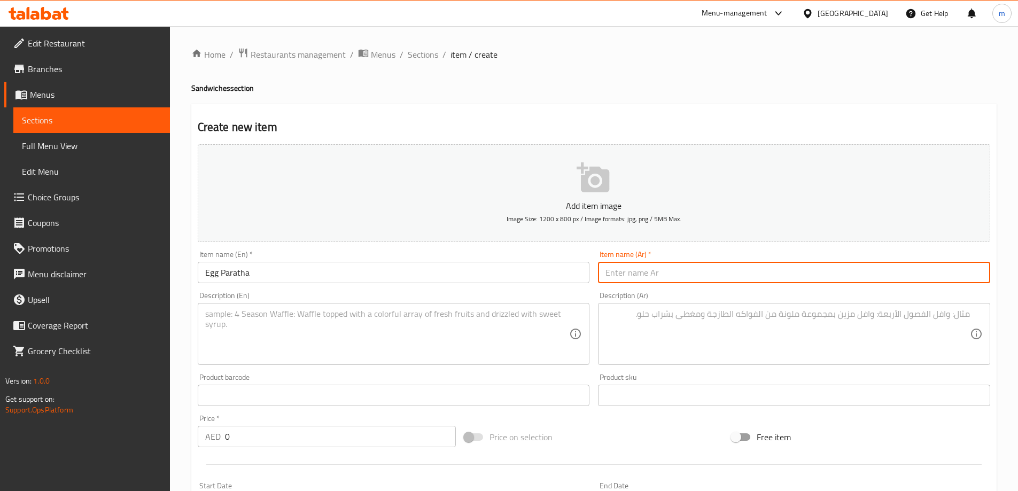
paste input "بيض البراثا"
click at [621, 272] on input "بيض البراثا" at bounding box center [794, 272] width 392 height 21
click at [620, 272] on input "بيض البراثا" at bounding box center [794, 272] width 392 height 21
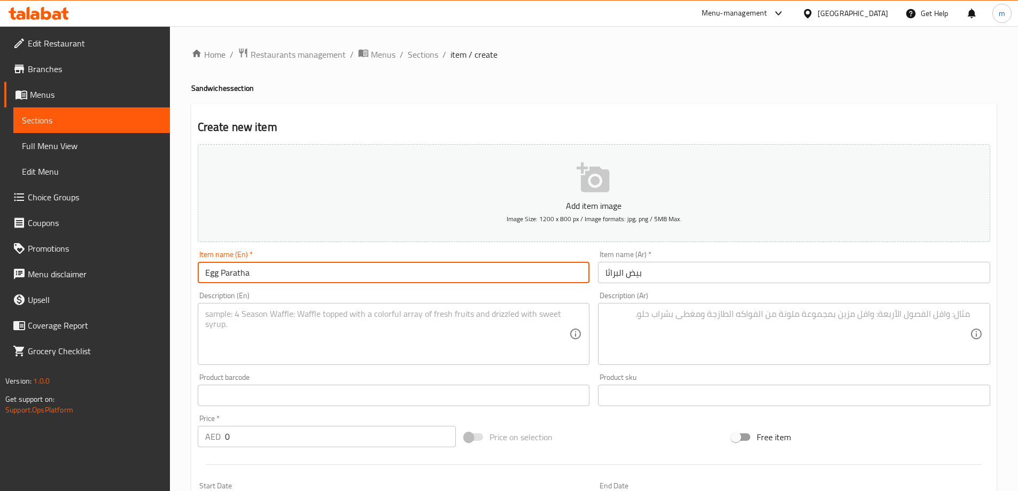
click at [244, 273] on input "Egg Paratha" at bounding box center [394, 272] width 392 height 21
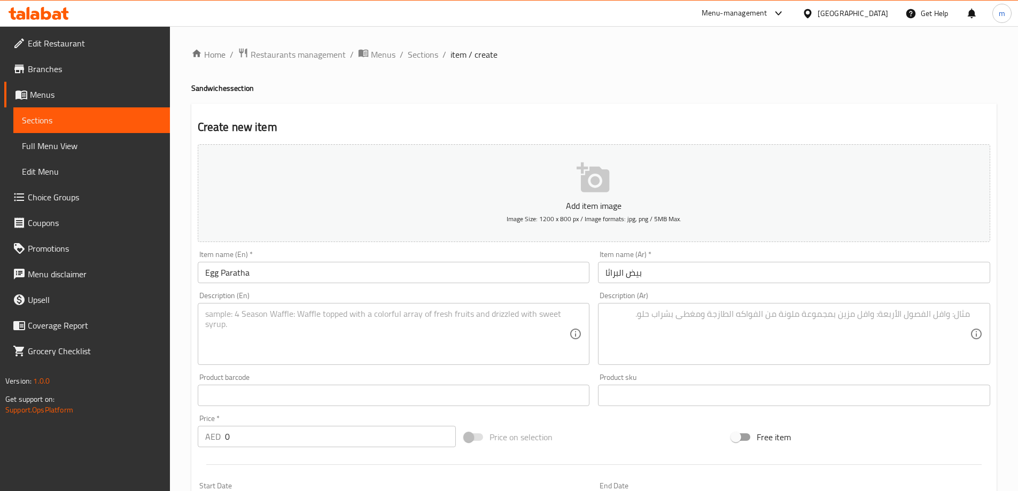
click at [619, 274] on input "بيض البراثا" at bounding box center [794, 272] width 392 height 21
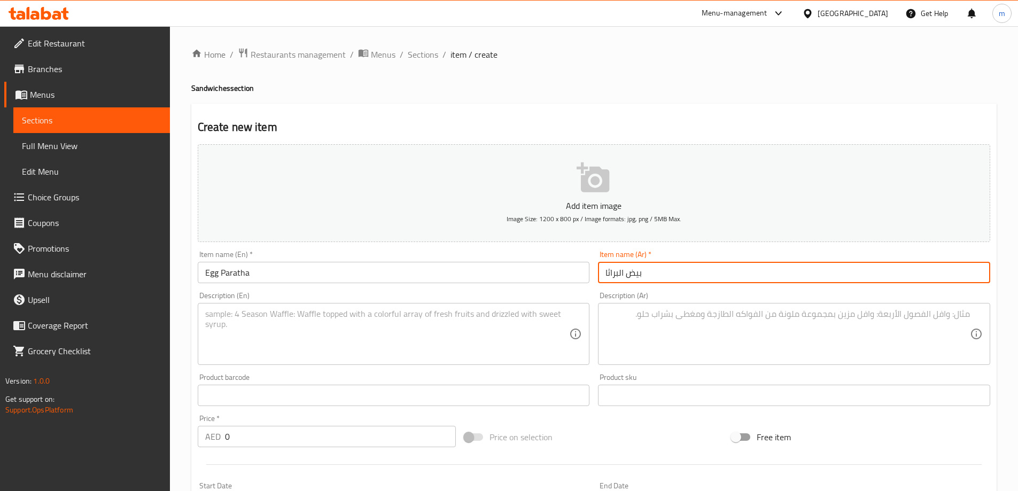
click at [617, 274] on input "بيض البراثا" at bounding box center [794, 272] width 392 height 21
click at [616, 274] on input "بيض البراثا" at bounding box center [794, 272] width 392 height 21
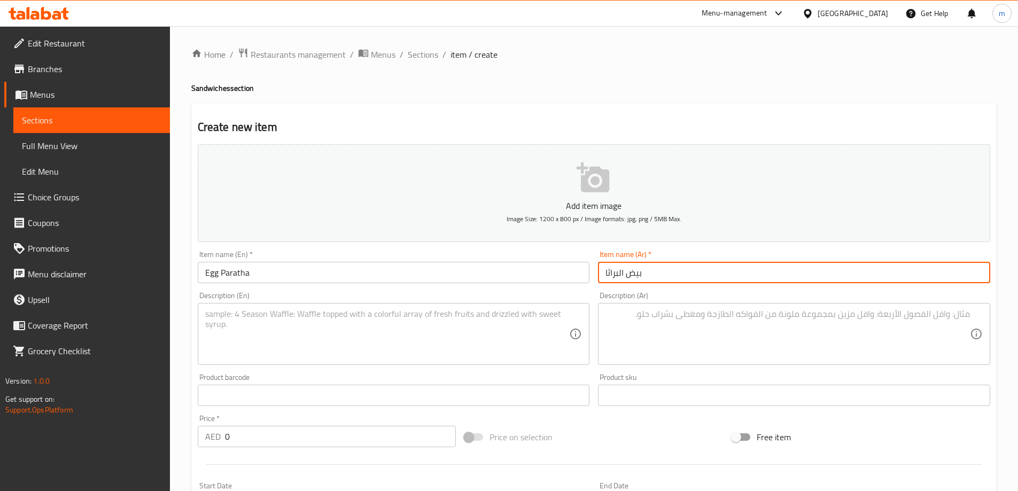
paste input "رات"
type input "بيض براتا"
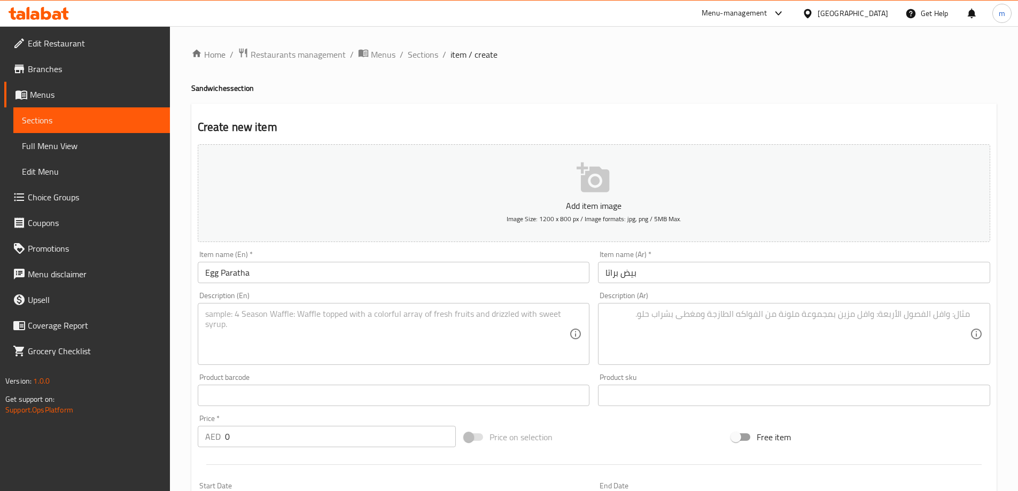
click at [520, 337] on textarea at bounding box center [387, 334] width 365 height 51
paste textarea "Egg Paratha: A fried egg is served in a folded flatbread."
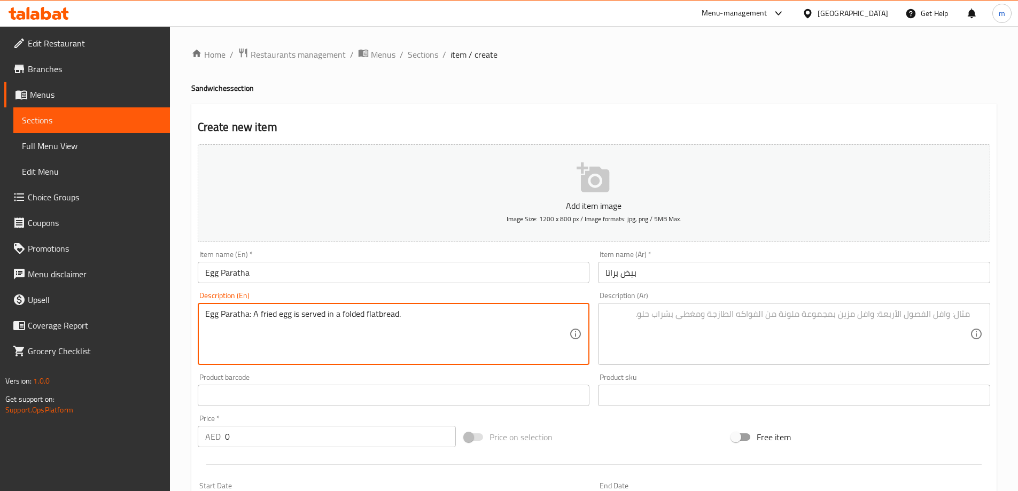
type textarea "Egg Paratha: A fried egg is served in a folded flatbread."
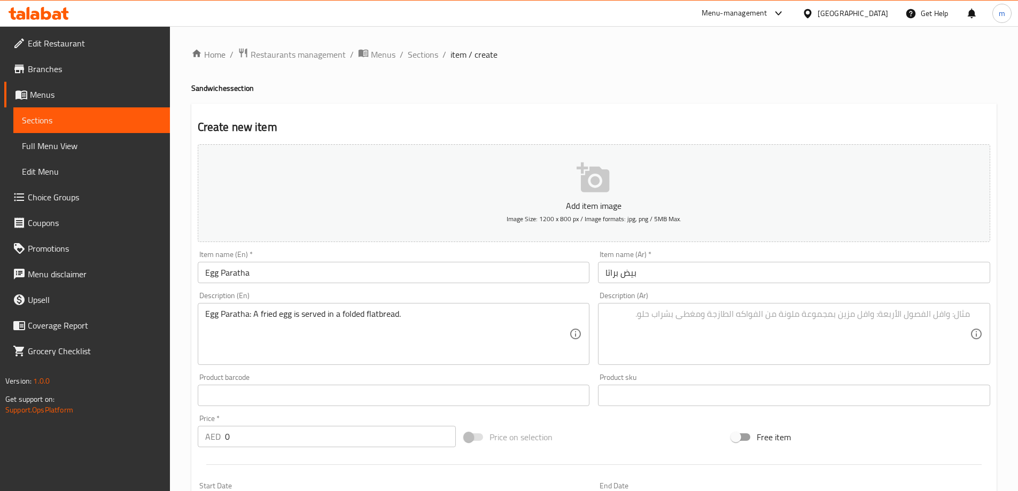
click at [886, 327] on textarea at bounding box center [788, 334] width 365 height 51
paste textarea "باراثا البيض: يتم تقديم البيض المقلي في خبز مسطح."
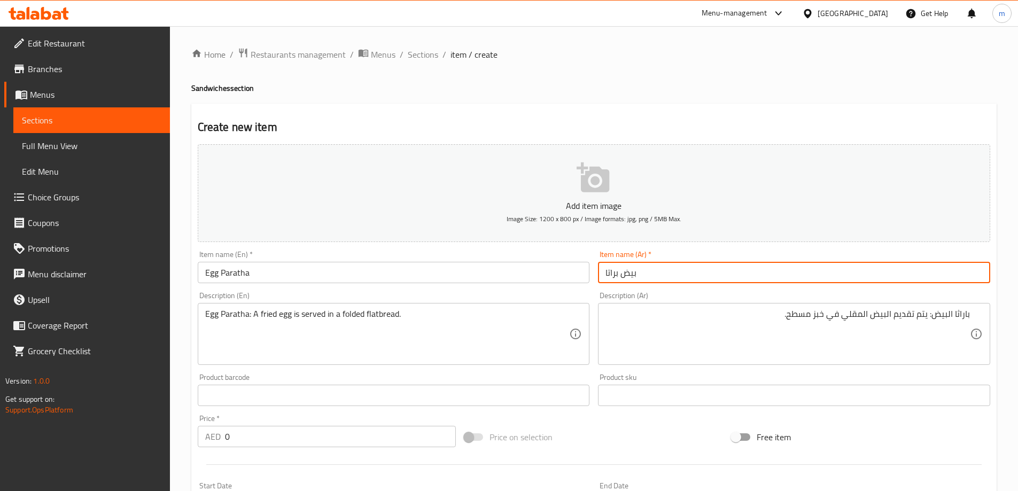
click at [608, 273] on input "بيض براتا" at bounding box center [794, 272] width 392 height 21
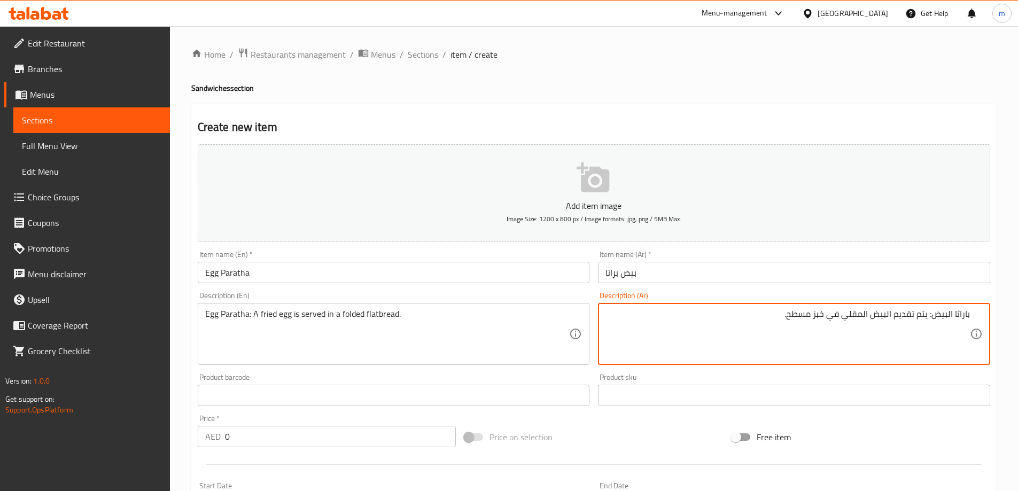
click at [963, 314] on textarea "باراثا البيض: يتم تقديم البيض المقلي في خبز مسطح." at bounding box center [788, 334] width 365 height 51
click at [966, 314] on textarea "باراثا البيض: يتم تقديم البيض المقلي في خبز مسطح." at bounding box center [788, 334] width 365 height 51
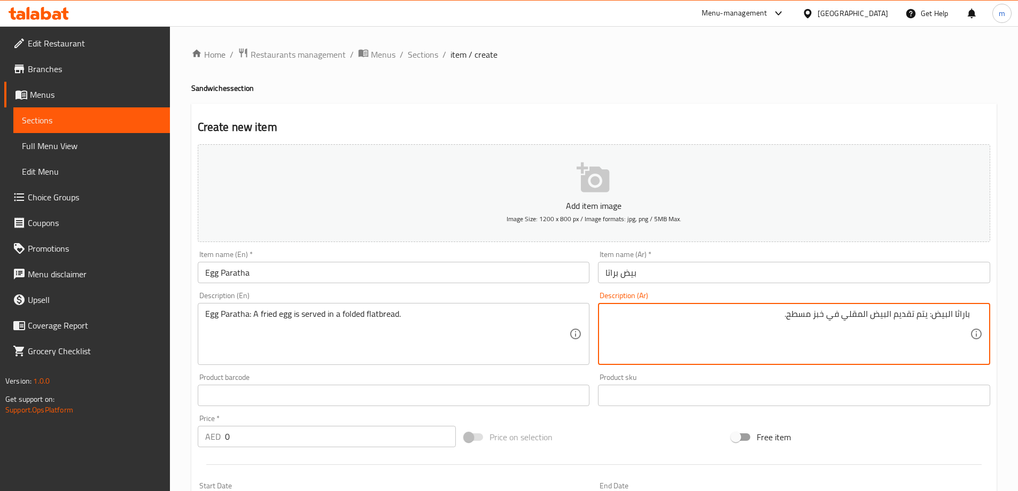
paste textarea "اتا"
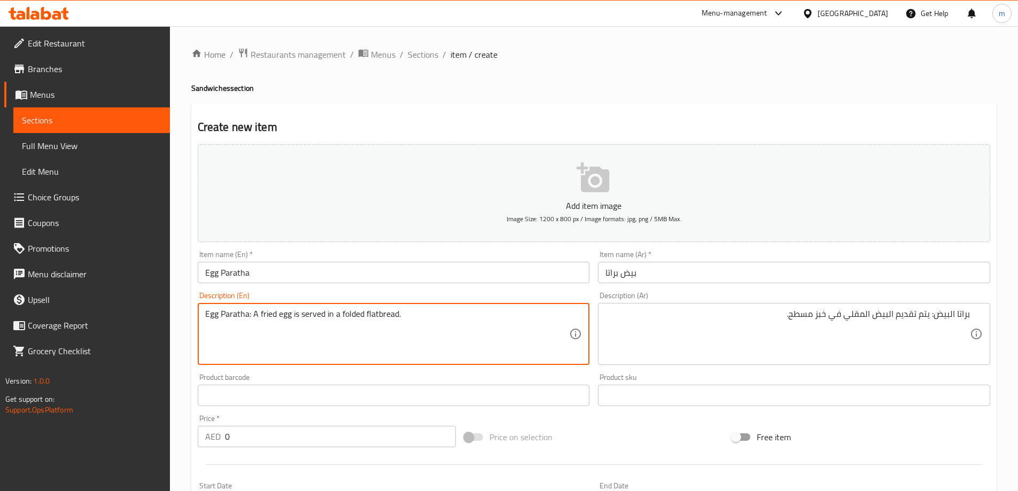
drag, startPoint x: 405, startPoint y: 316, endPoint x: 344, endPoint y: 314, distance: 61.5
click at [344, 314] on textarea "Egg Paratha: A fried egg is served in a folded flatbread." at bounding box center [387, 334] width 365 height 51
drag, startPoint x: 425, startPoint y: 311, endPoint x: 252, endPoint y: 314, distance: 173.8
click at [252, 314] on textarea "Egg Paratha: A fried egg is served in a folded flatbread." at bounding box center [387, 334] width 365 height 51
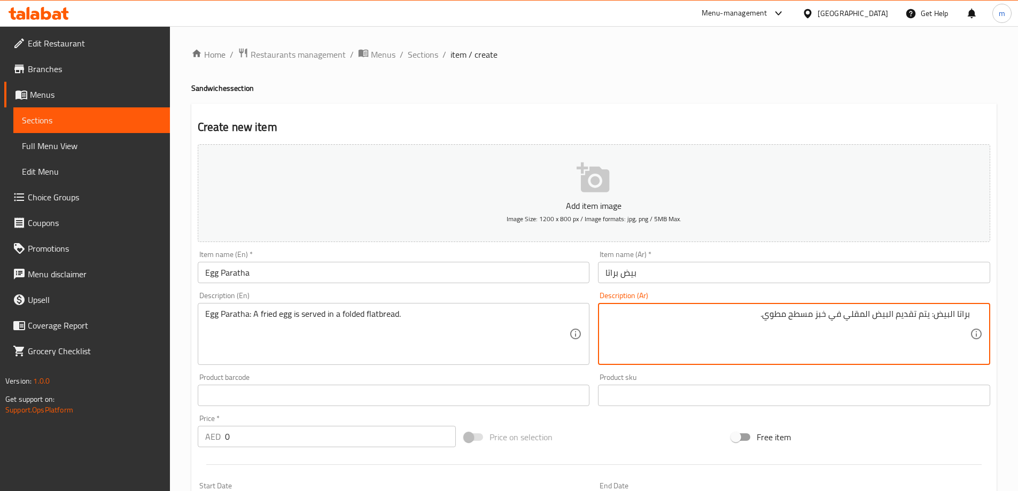
type textarea "براتا البيض: يتم تقديم البيض المقلي في خبز مسطح مطوي."
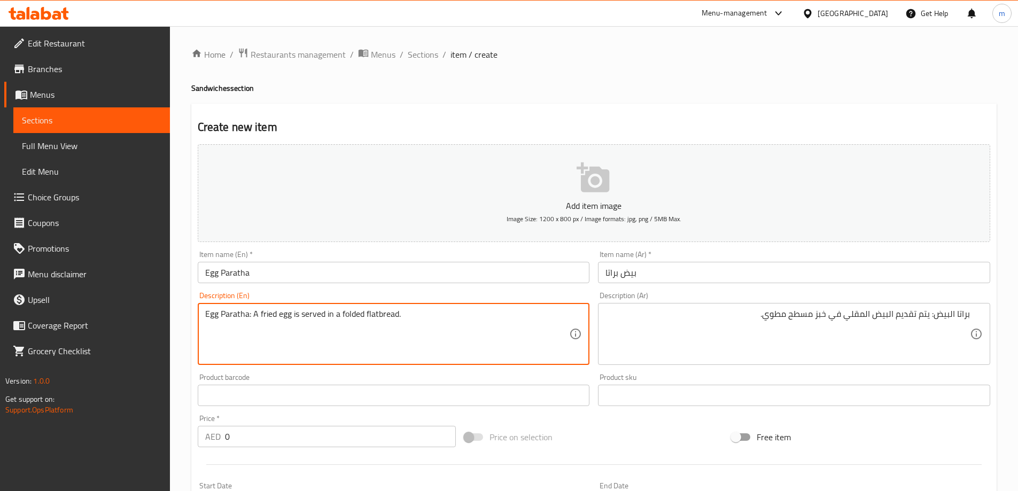
click at [342, 311] on textarea "Egg Paratha: A fried egg is served in a folded flatbread." at bounding box center [387, 334] width 365 height 51
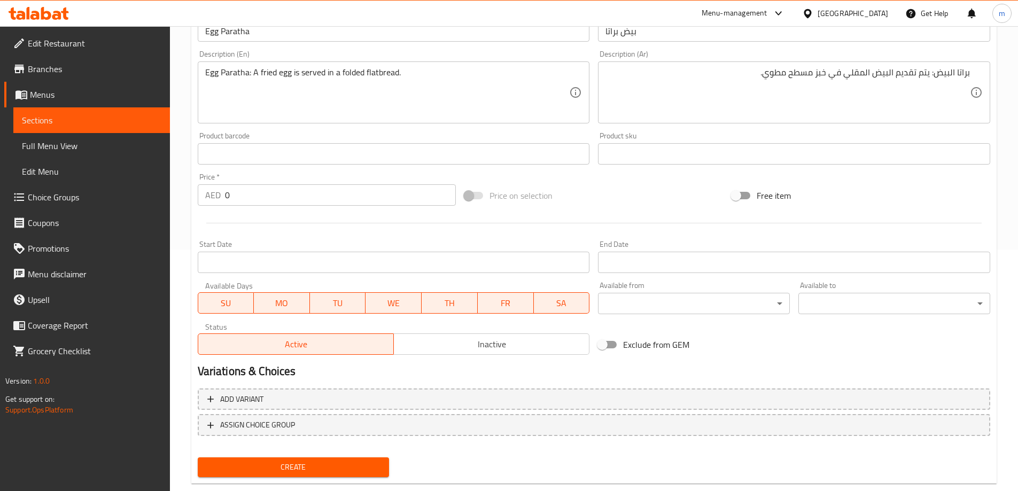
scroll to position [264, 0]
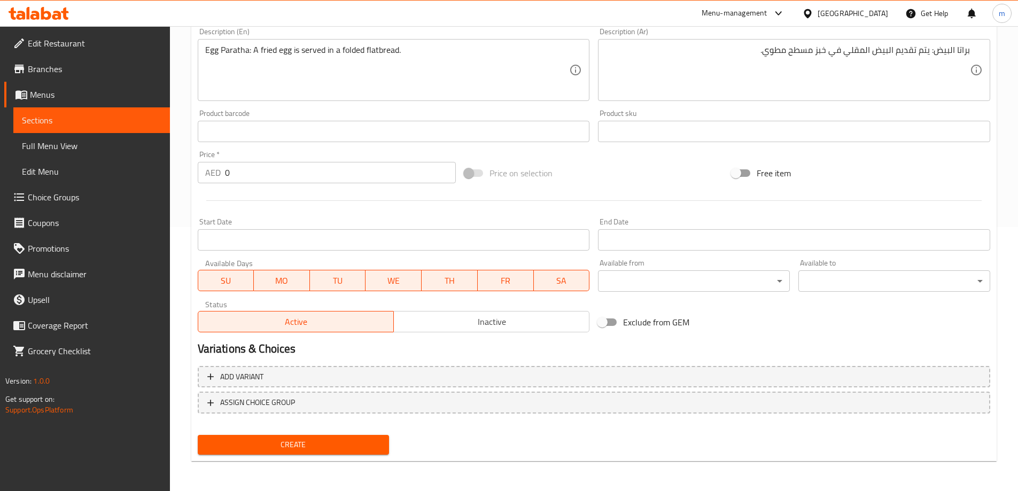
click at [355, 170] on input "0" at bounding box center [340, 172] width 231 height 21
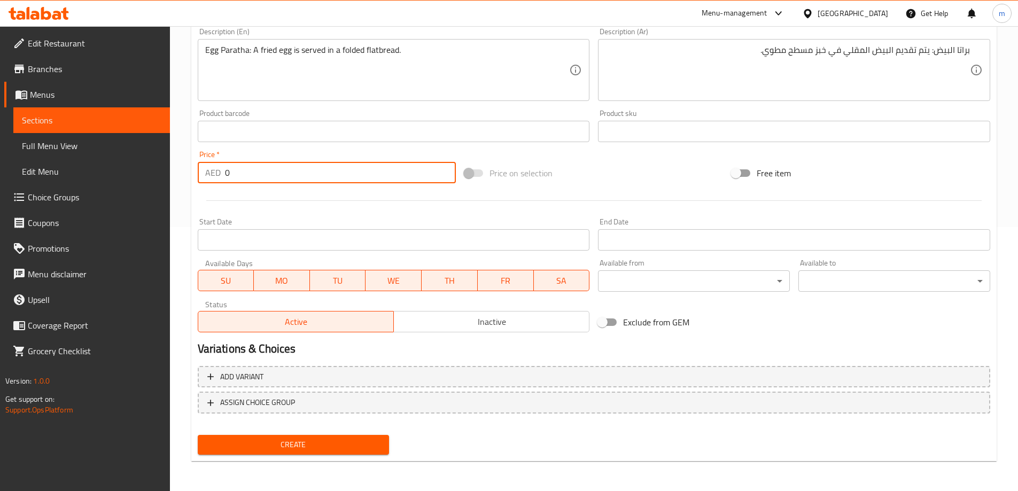
click at [355, 170] on input "0" at bounding box center [340, 172] width 231 height 21
type input "6"
click at [326, 441] on span "Create" at bounding box center [293, 444] width 175 height 13
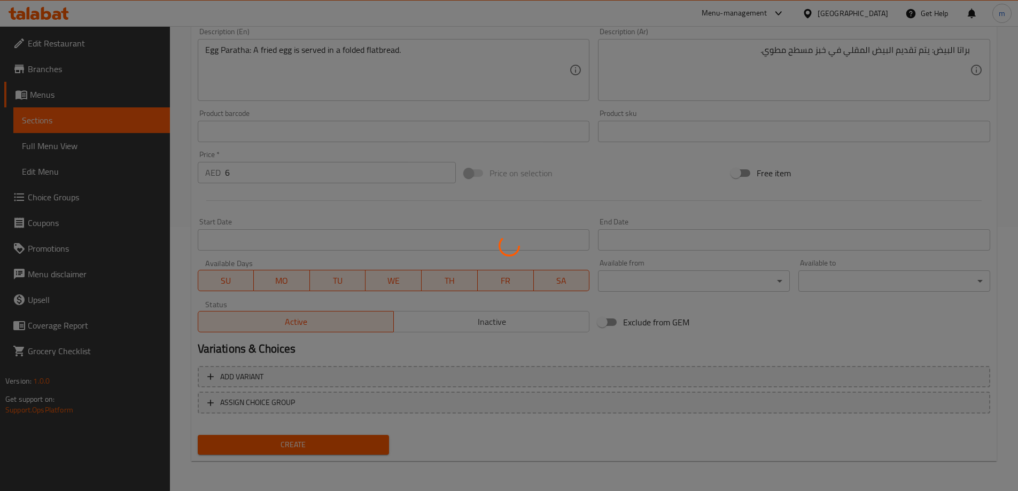
type input "0"
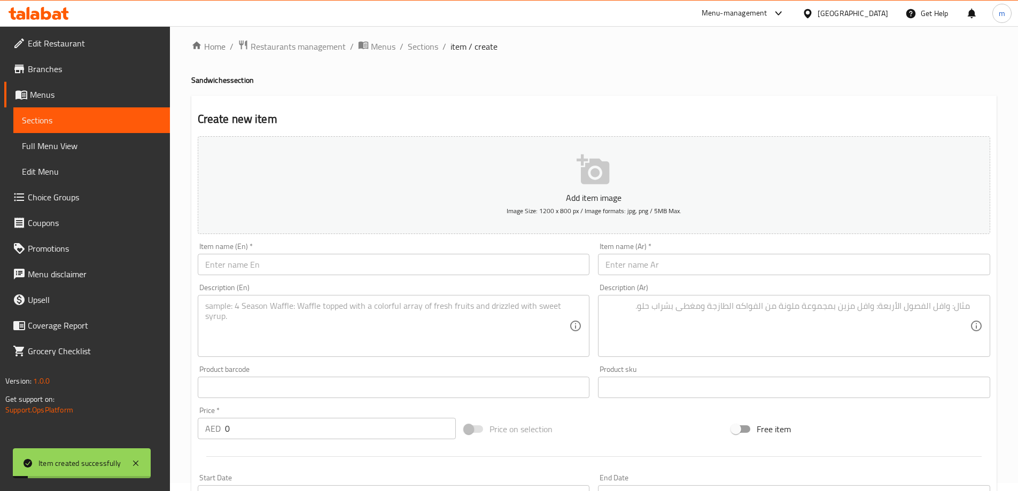
scroll to position [0, 0]
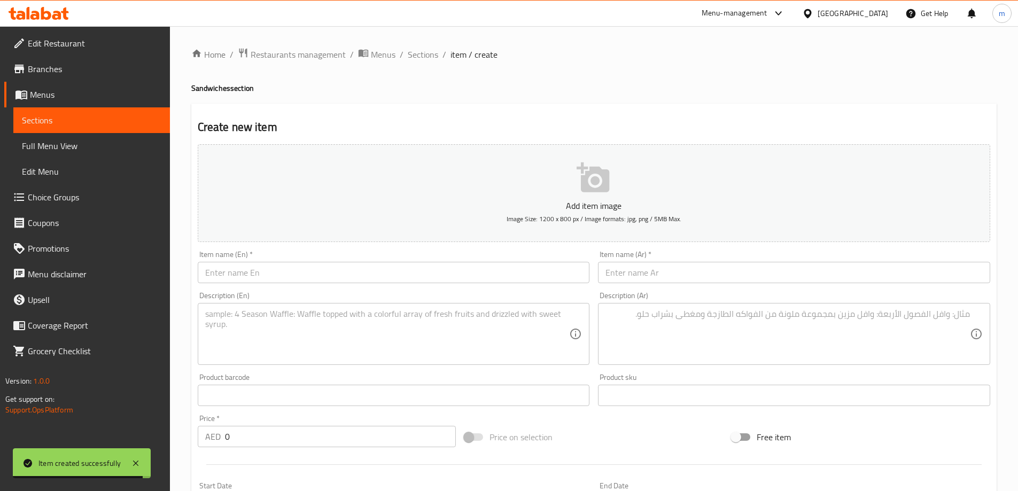
click at [425, 282] on input "text" at bounding box center [394, 272] width 392 height 21
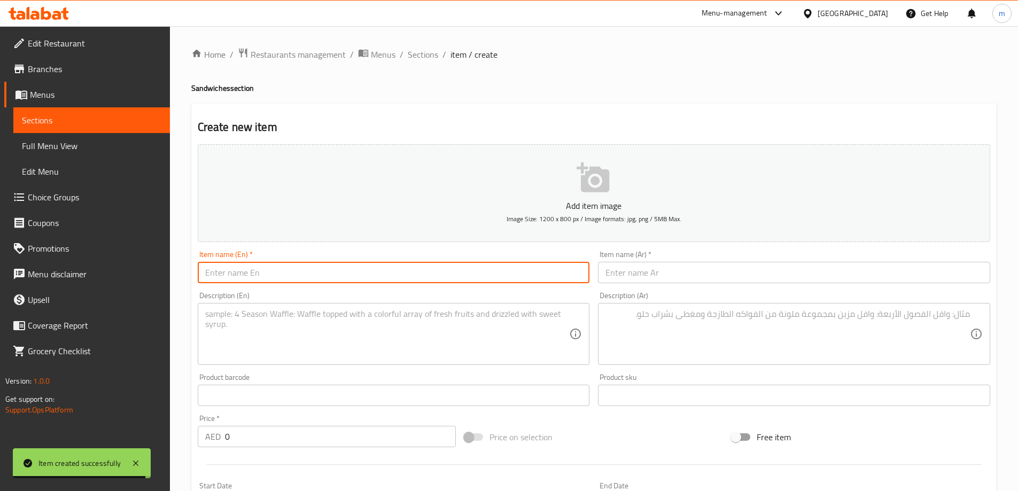
paste input "Omelette Paratha"
type input "Omelette Paratha"
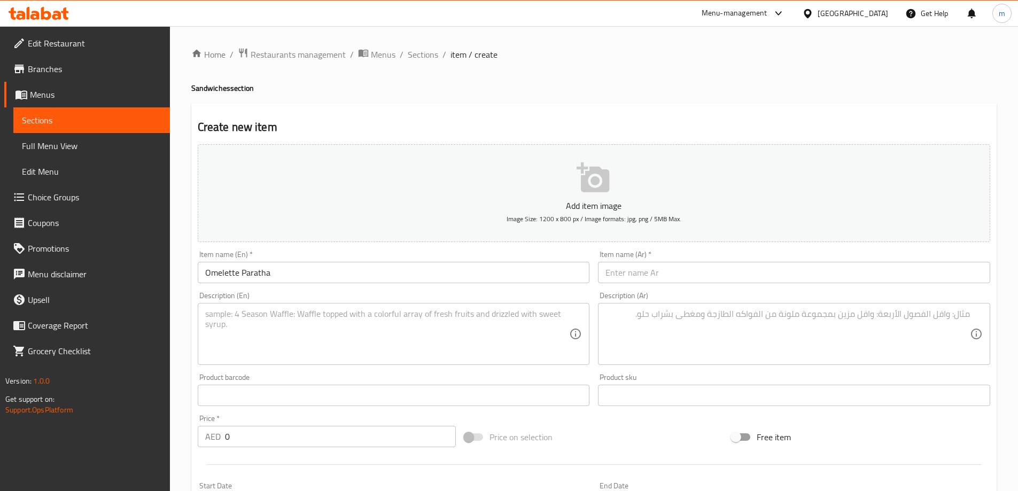
click at [720, 277] on input "text" at bounding box center [794, 272] width 392 height 21
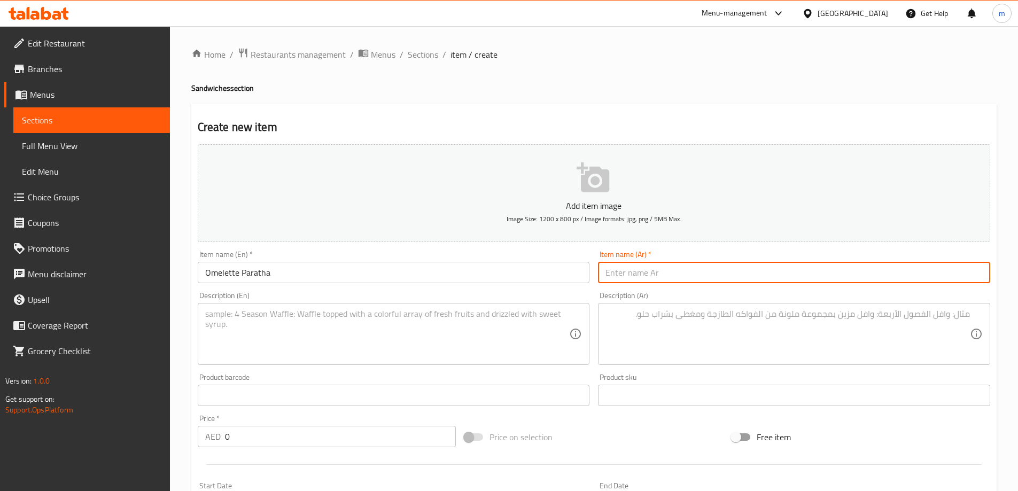
click at [720, 277] on input "text" at bounding box center [794, 272] width 392 height 21
paste input "أومليت براتا"
type input "أومليت براتا"
click at [240, 264] on input "Omelette Paratha" at bounding box center [394, 272] width 392 height 21
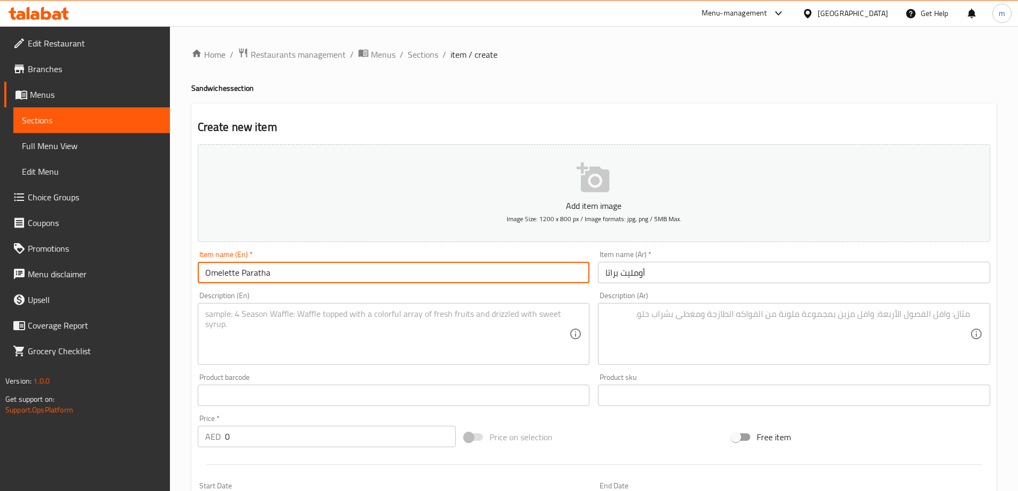
click at [240, 264] on input "Omelette Paratha" at bounding box center [394, 272] width 392 height 21
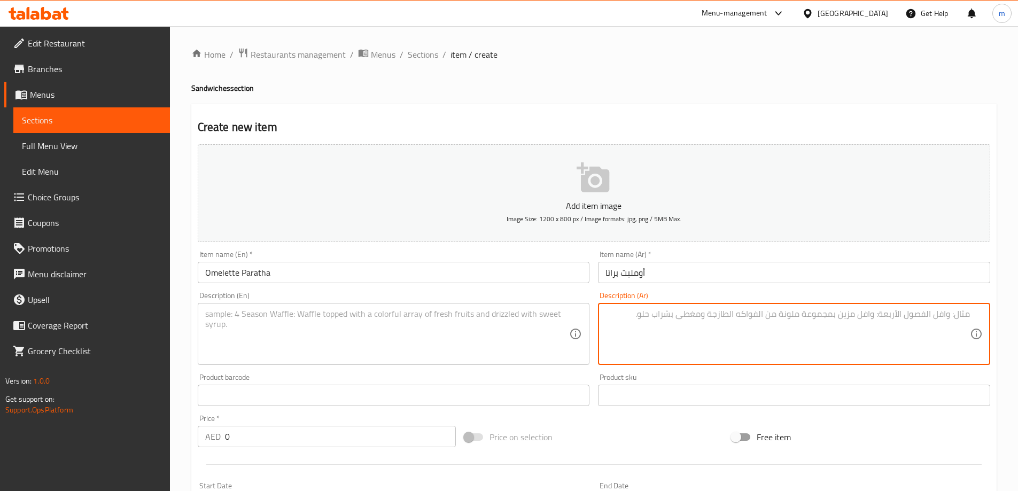
click at [650, 343] on textarea at bounding box center [788, 334] width 365 height 51
paste textarea "Omelette Paratha: A cheese omelette is served in a folded flatbread."
type textarea "Omelette Paratha: A cheese omelette is served in a folded flatbread."
click at [496, 331] on textarea at bounding box center [387, 334] width 365 height 51
paste textarea "Omelette Paratha: A cheese omelette is served in a folded flatbread."
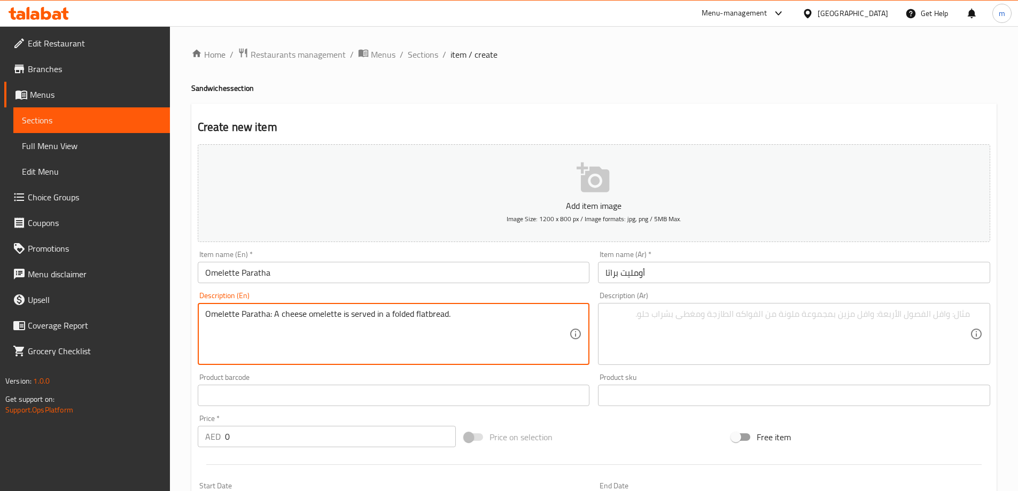
type textarea "Omelette Paratha: A cheese omelette is served in a folded flatbread."
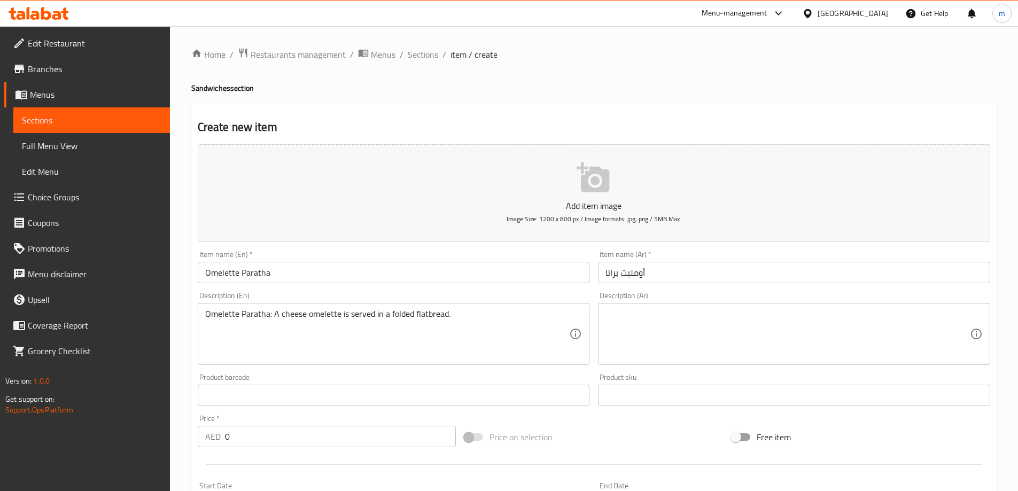
click at [791, 337] on textarea at bounding box center [788, 334] width 365 height 51
paste textarea "عجة باراثا: عجة الجبن تقدم في خبز مسطح."
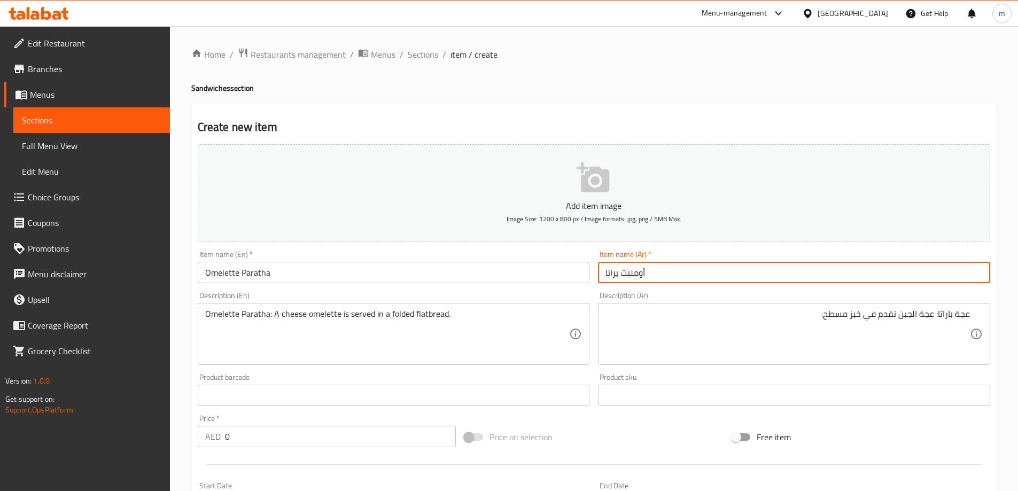
drag, startPoint x: 660, startPoint y: 274, endPoint x: 548, endPoint y: 273, distance: 111.7
click at [538, 274] on div "Add item image Image Size: 1200 x 800 px / Image formats: jpg, png / 5MB Max. I…" at bounding box center [594, 370] width 801 height 461
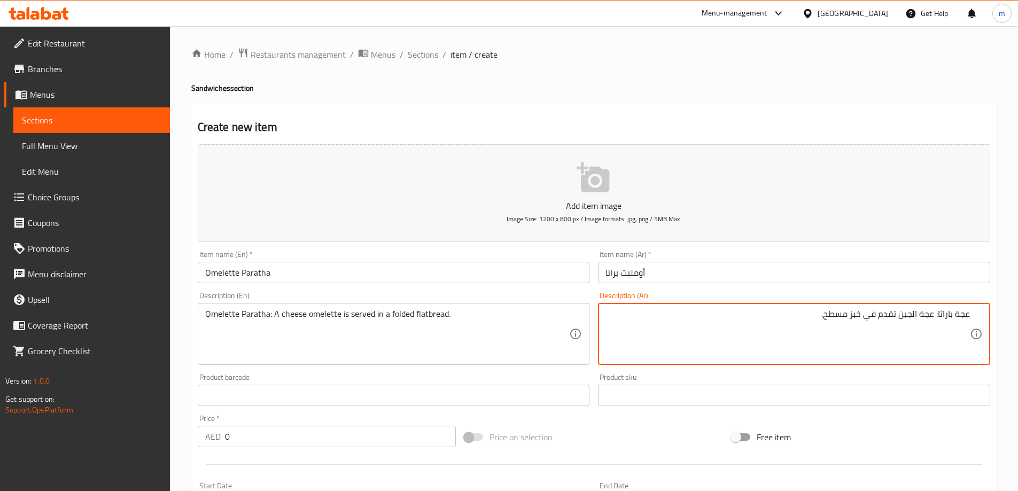
drag, startPoint x: 938, startPoint y: 313, endPoint x: 993, endPoint y: 313, distance: 54.5
paste textarea "ومليت برات"
click at [634, 274] on input "أومليت براتا" at bounding box center [794, 272] width 392 height 21
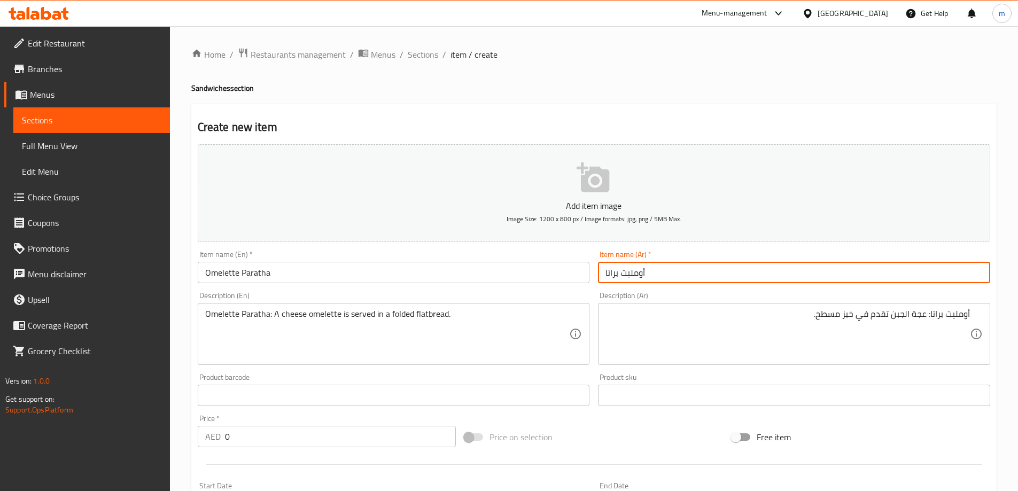
click at [634, 274] on input "أومليت براتا" at bounding box center [794, 272] width 392 height 21
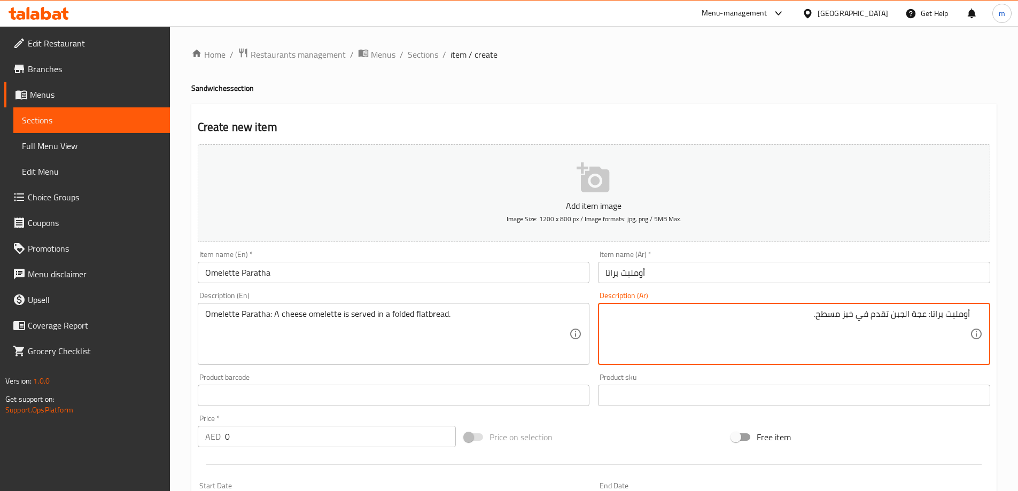
click at [917, 316] on textarea "أومليت براتا: عجة الجبن تقدم في خبز مسطح." at bounding box center [788, 334] width 365 height 51
paste textarea "ومليت"
click at [809, 311] on textarea "أومليت براتا: أومليت الجبن تقدم في خبز مسطح." at bounding box center [788, 334] width 365 height 51
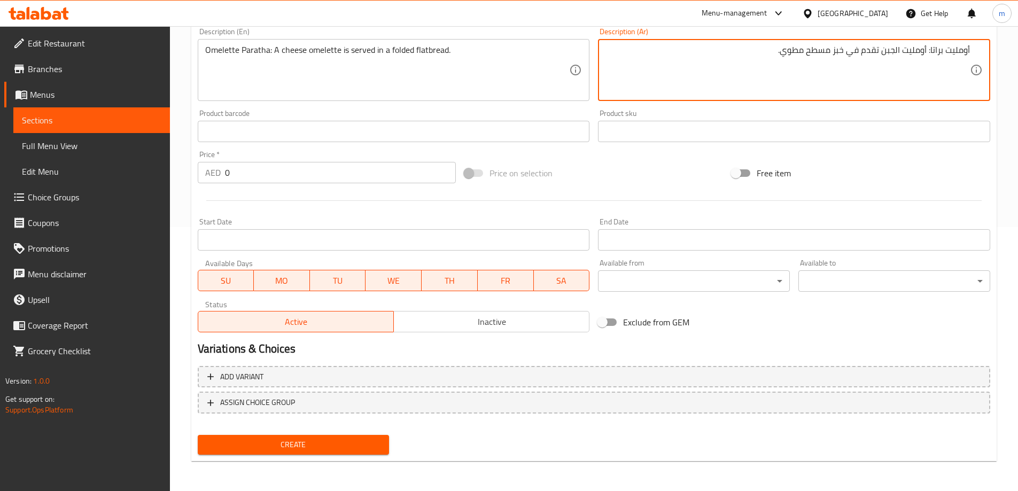
type textarea "أومليت براتا: أومليت الجبن تقدم في خبز مسطح مطوي."
click at [336, 445] on span "Create" at bounding box center [293, 444] width 175 height 13
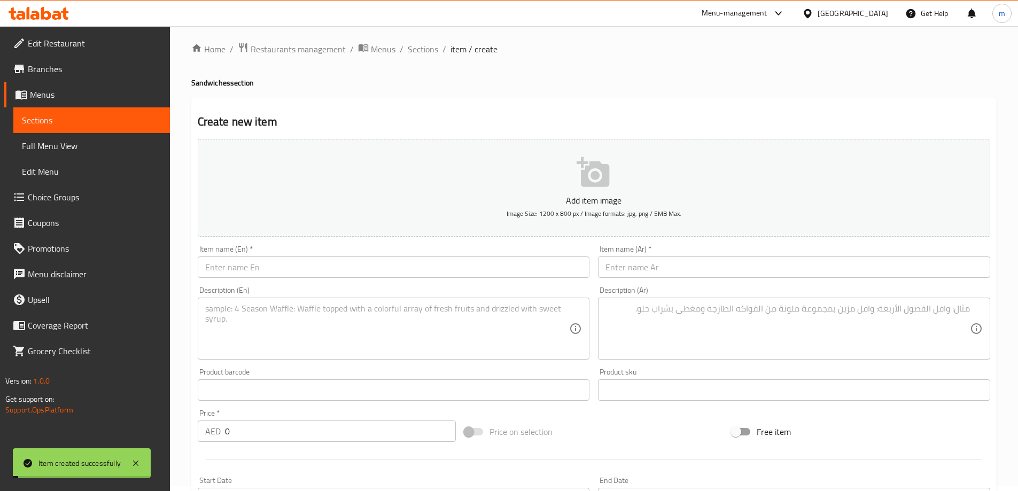
scroll to position [0, 0]
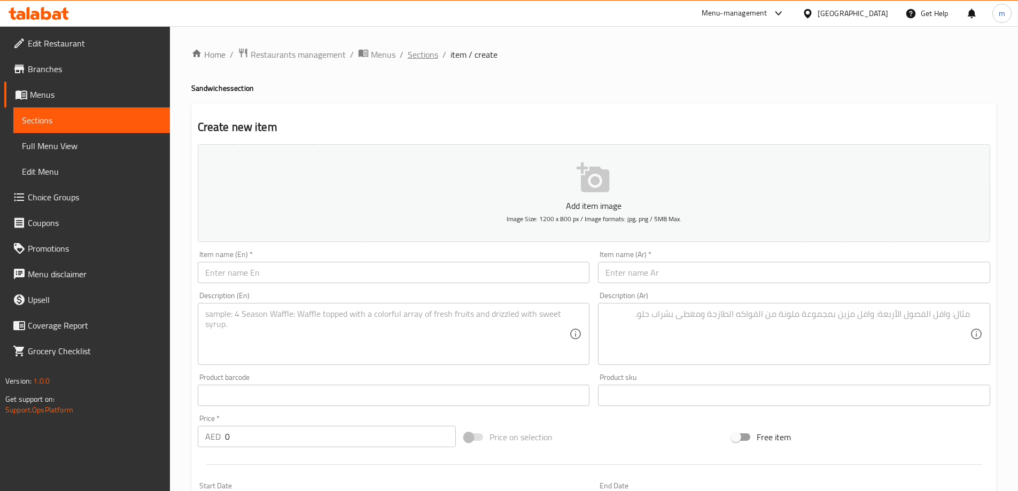
click at [421, 55] on span "Sections" at bounding box center [423, 54] width 30 height 13
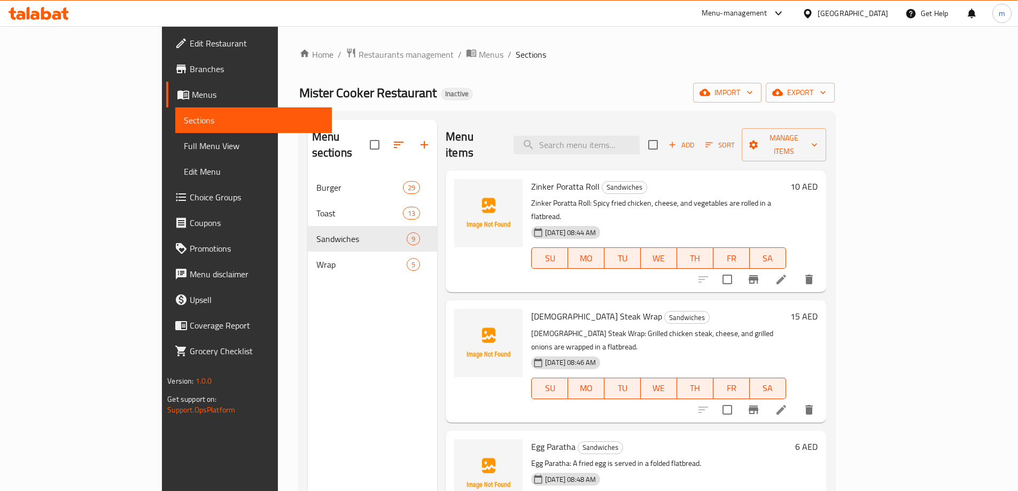
scroll to position [150, 0]
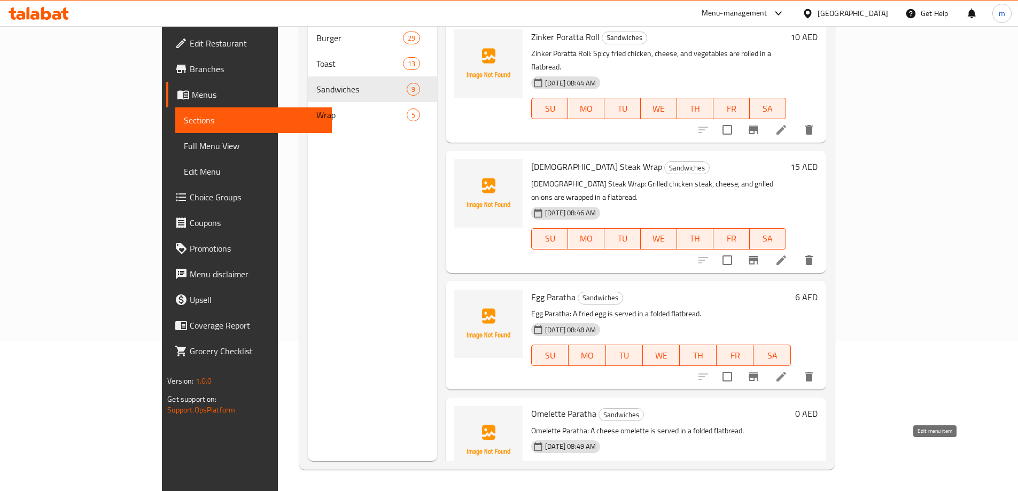
click at [788, 488] on icon at bounding box center [781, 494] width 13 height 13
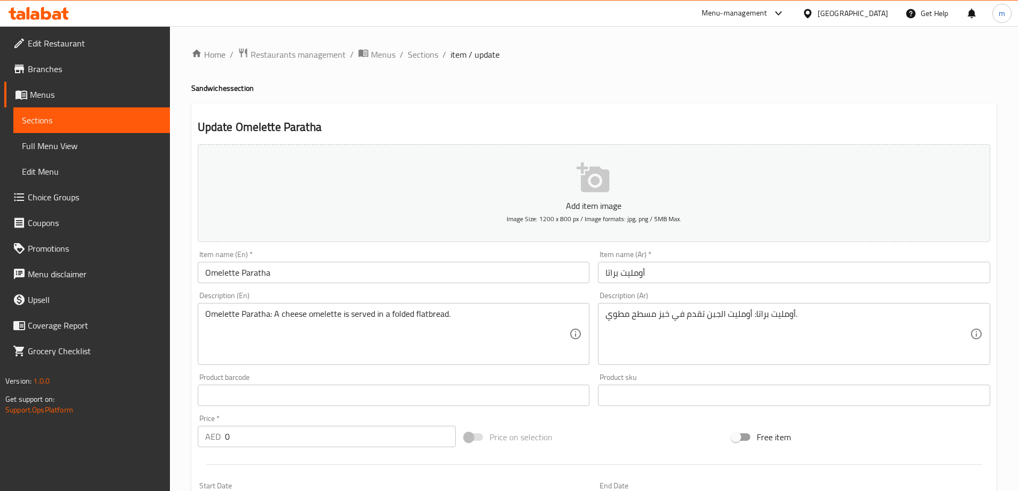
scroll to position [264, 0]
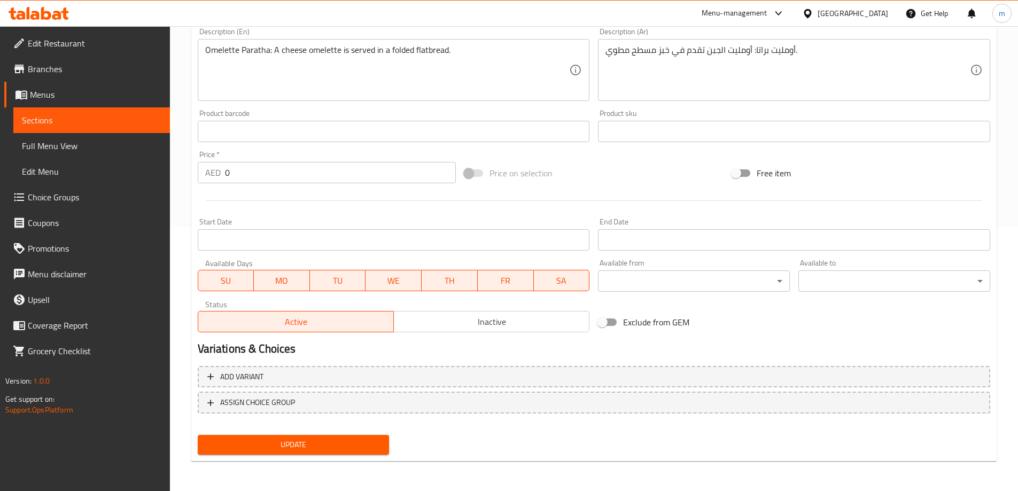
click at [288, 178] on input "0" at bounding box center [340, 172] width 231 height 21
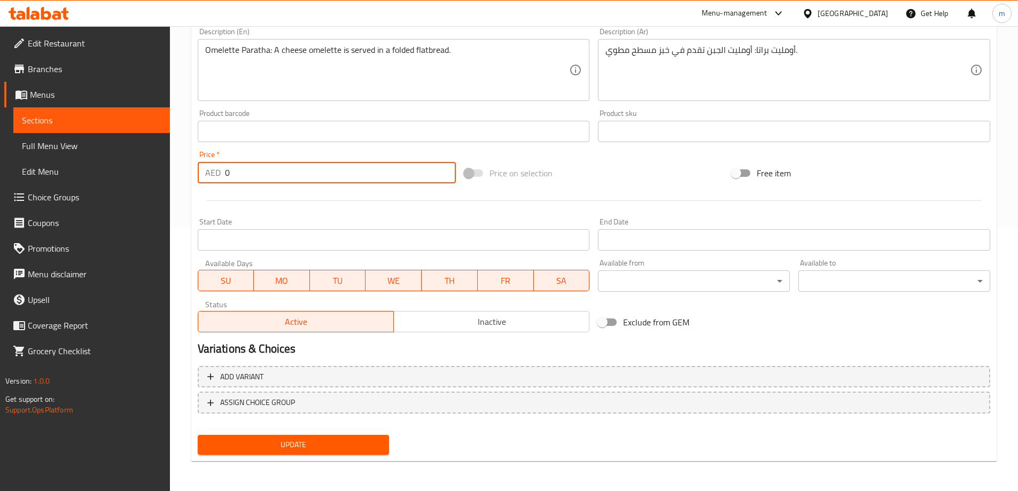
click at [288, 178] on input "0" at bounding box center [340, 172] width 231 height 21
type input "6"
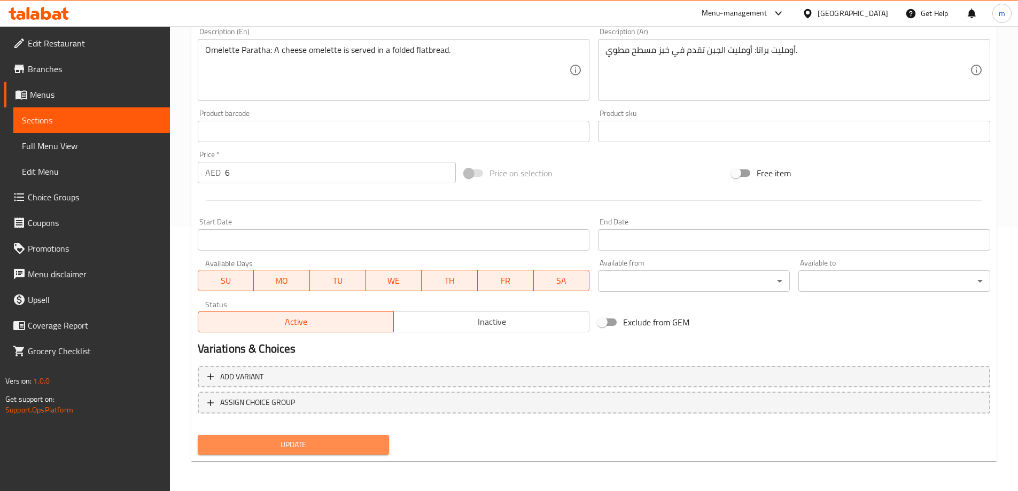
click at [285, 438] on span "Update" at bounding box center [293, 444] width 175 height 13
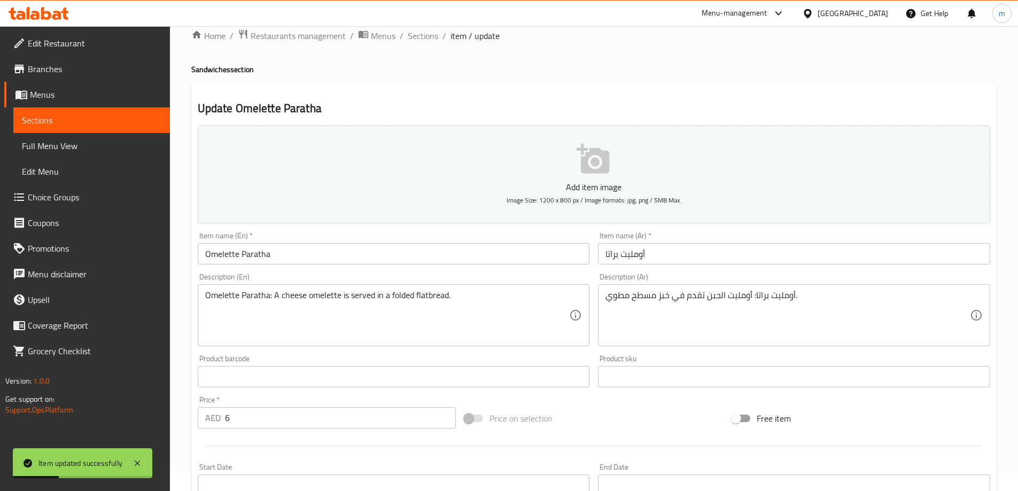
scroll to position [0, 0]
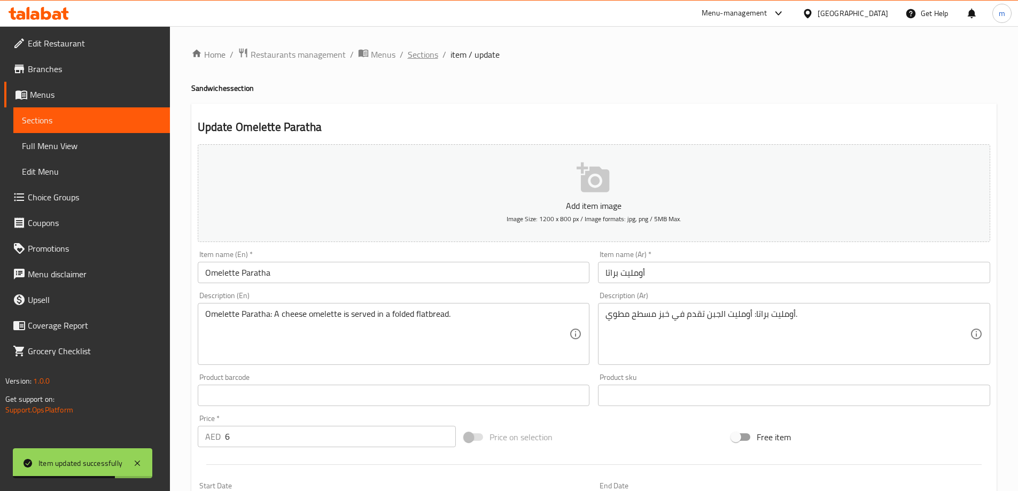
click at [420, 53] on span "Sections" at bounding box center [423, 54] width 30 height 13
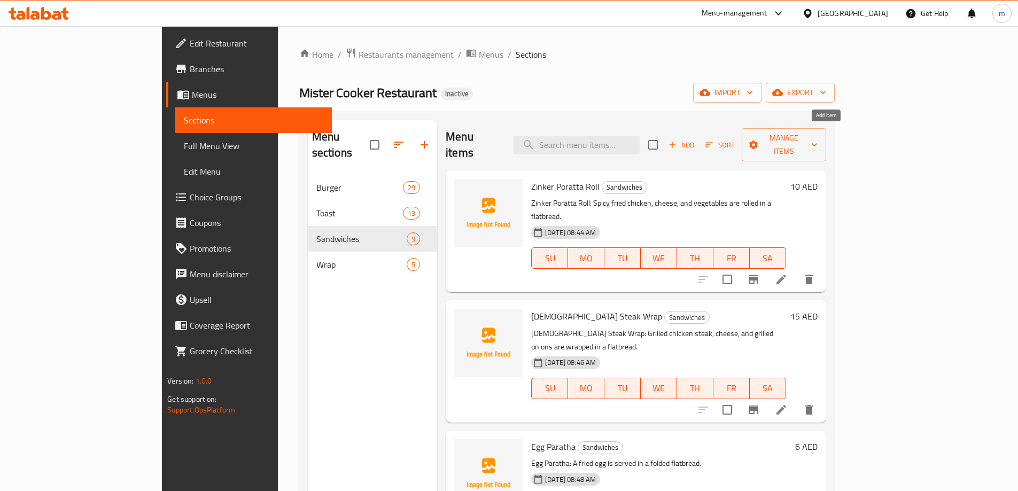
click at [696, 139] on span "Add" at bounding box center [681, 145] width 29 height 12
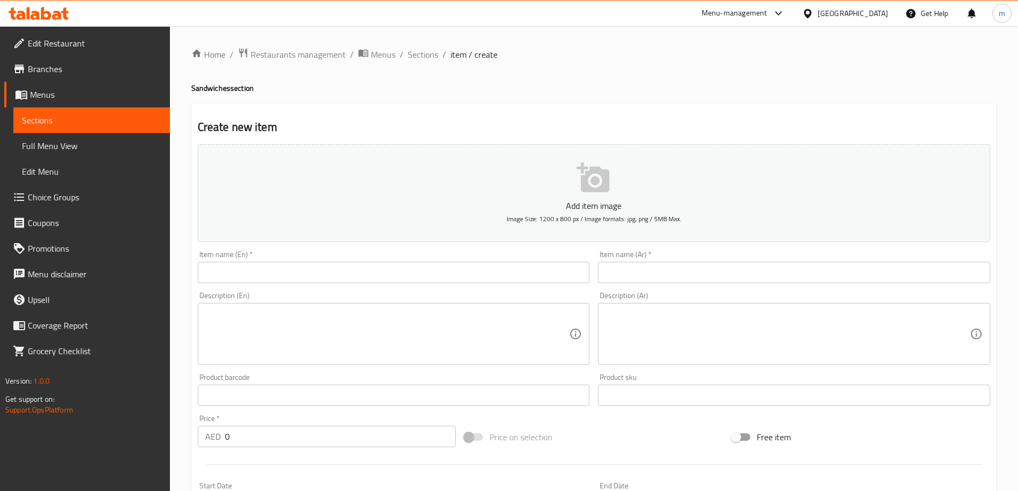
click at [429, 267] on input "text" at bounding box center [394, 272] width 392 height 21
paste input "Quesadilla"
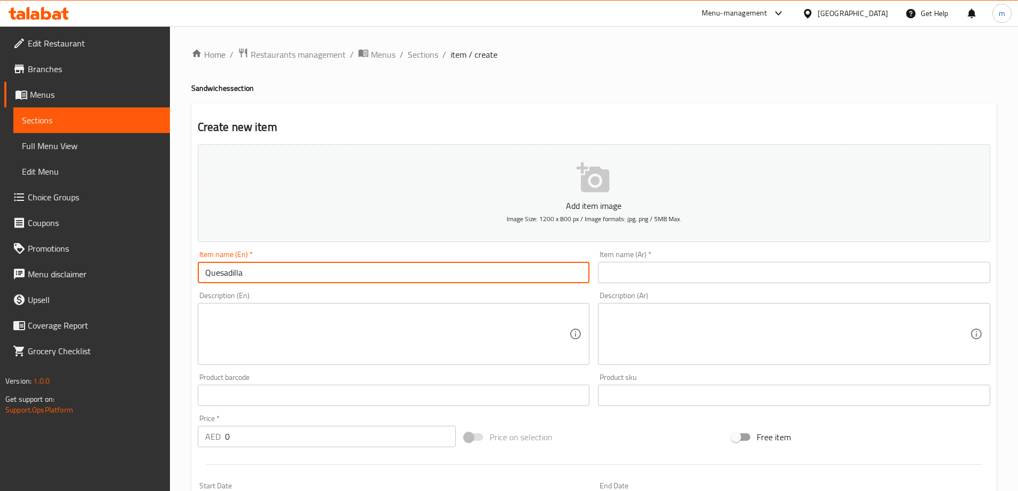
type input "Quesadilla"
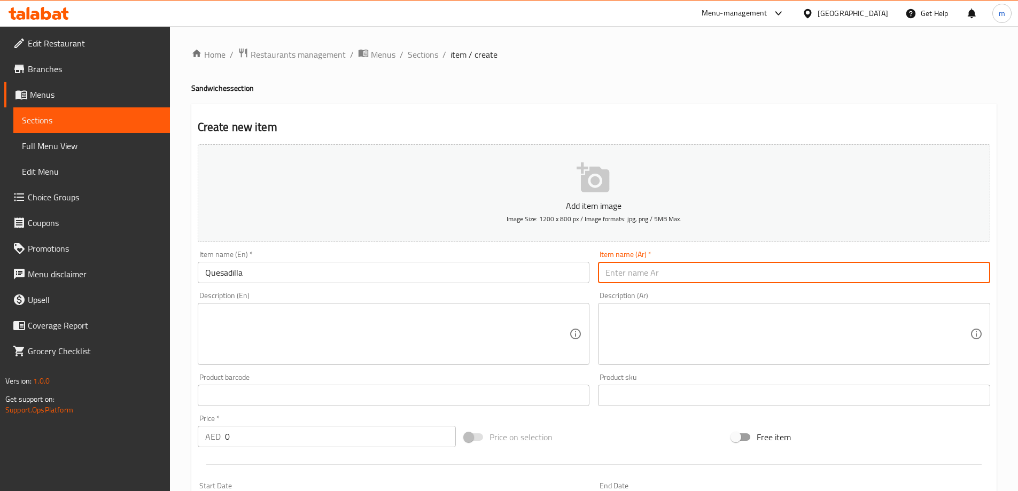
click at [867, 264] on input "text" at bounding box center [794, 272] width 392 height 21
paste input "كاساديا"
type input "كاساديا"
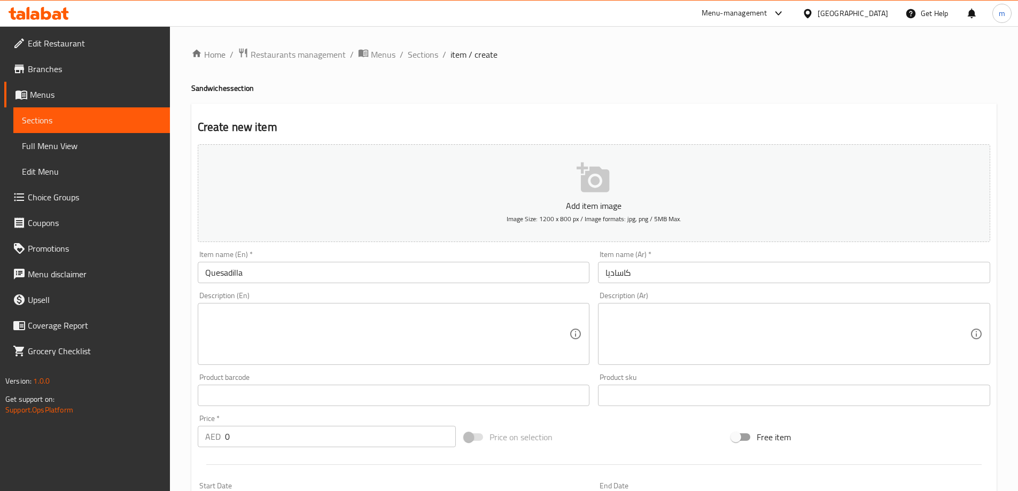
click at [426, 367] on div "Description (En) Description (En)" at bounding box center [394, 329] width 401 height 82
click at [425, 345] on textarea at bounding box center [387, 334] width 365 height 51
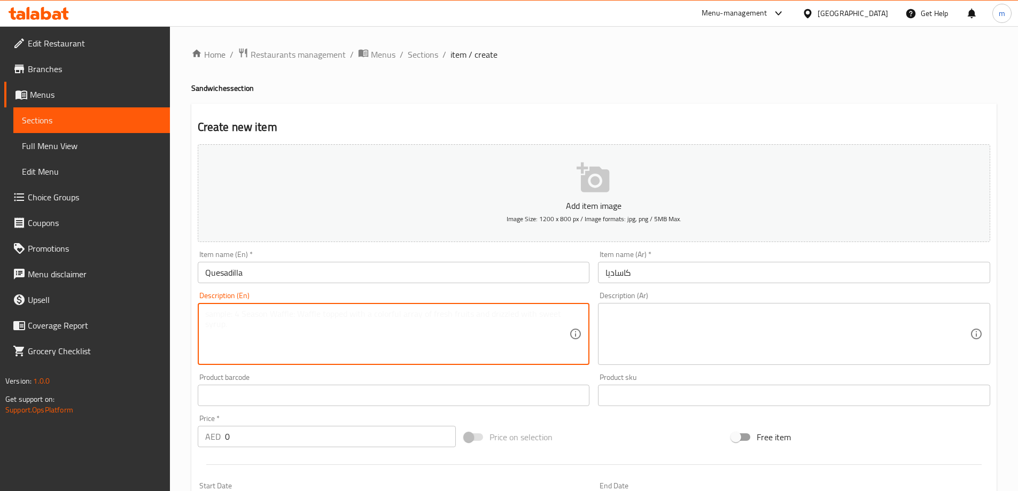
paste textarea "Quesadilla: Melted cheese and chicken or beef are served between two folded tor…"
type textarea "Quesadilla: Melted cheese and chicken or beef are served between two folded tor…"
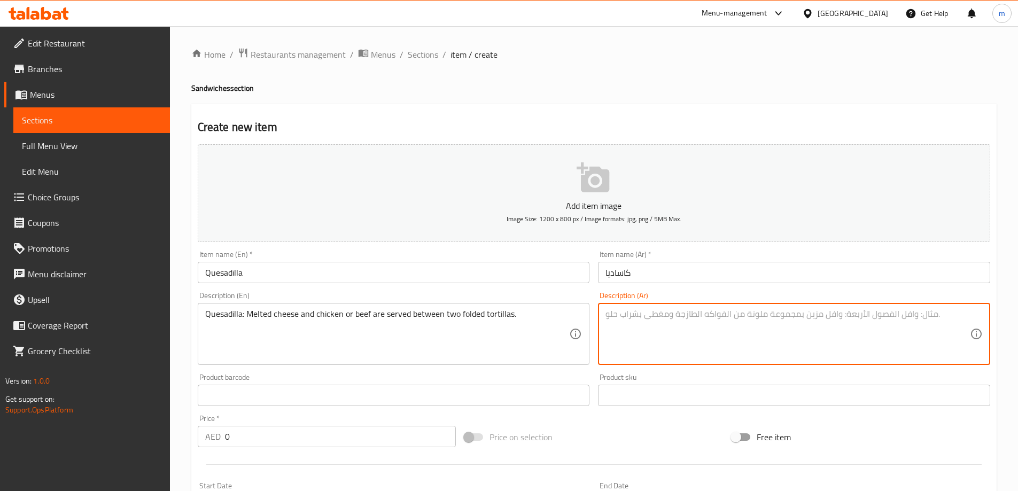
click at [634, 338] on textarea at bounding box center [788, 334] width 365 height 51
paste textarea "كاساديا: يتم تقديم الجبن الذائب والدجاج أو اللحم البقري بين خبزتين مطويتين."
click at [815, 312] on textarea "كاساديا: يتم تقديم الجبن الذائب والدجاج أو اللحم البقري بين خبزتين مطويتين." at bounding box center [788, 334] width 365 height 51
click at [808, 315] on textarea "كاساديا: يتم الجبن الذائب والدجاج أو اللحم البقري بين خبزتين مطويتين." at bounding box center [788, 334] width 365 height 51
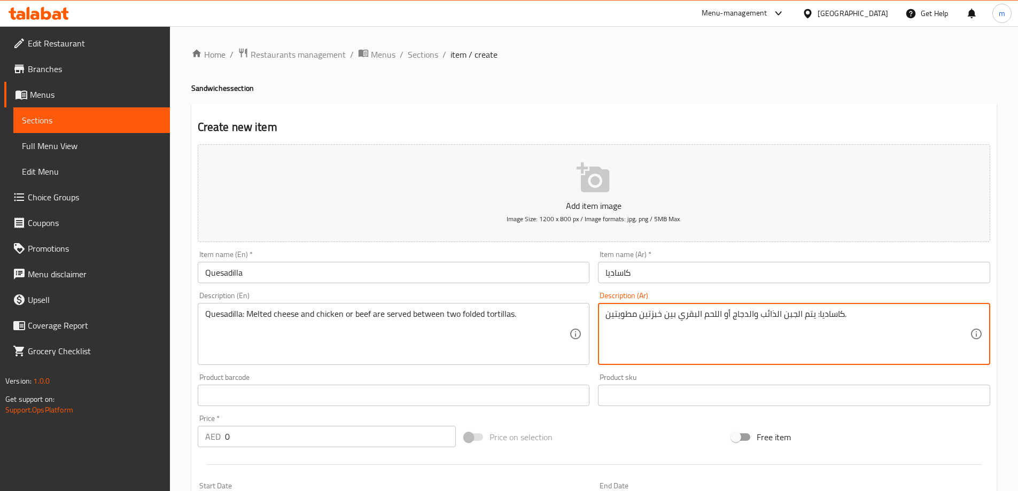
click at [808, 315] on textarea "كاساديا: يتم الجبن الذائب والدجاج أو اللحم البقري بين خبزتين مطويتين." at bounding box center [788, 334] width 365 height 51
click at [795, 317] on textarea "كاساديا: الجبن الذائب والدجاج أو اللحم البقري بين خبزتين مطويتين." at bounding box center [788, 334] width 365 height 51
click at [775, 315] on textarea "كاساديا: جبن الذائب والدجاج أو اللحم البقري بين خبزتين مطويتين." at bounding box center [788, 334] width 365 height 51
click at [748, 314] on textarea "كاساديا: جبن ذائب والدجاج أو اللحم البقري بين خبزتين مطويتين." at bounding box center [788, 334] width 365 height 51
click at [718, 314] on textarea "كاساديا: جبن ذائب ودجاج أو اللحم البقري بين خبزتين مطويتين." at bounding box center [788, 334] width 365 height 51
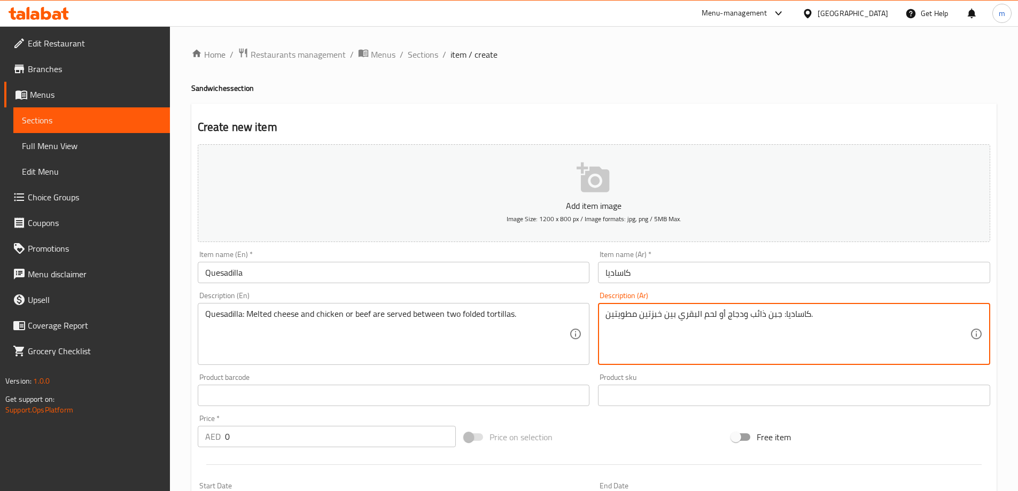
click at [608, 316] on textarea "كاساديا: جبن ذائب ودجاج أو لحم البقري بين خبزتين مطويتين." at bounding box center [788, 334] width 365 height 51
paste textarea "تقديم"
click at [675, 317] on textarea "كاساديا: جبن ذائب ودجاج أو لحم البقري بين خبزتين مطويتين." at bounding box center [788, 334] width 365 height 51
paste textarea "قديم"
click at [683, 315] on textarea "كاساديا: جبن ذائب ودجاج أو لحم البقري تقديم بين خبزتين مطويتين." at bounding box center [788, 334] width 365 height 51
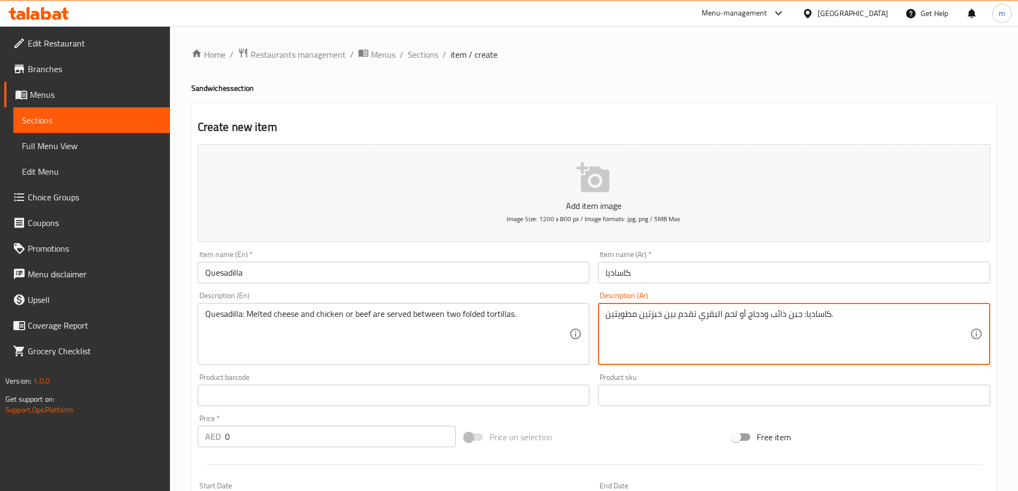
click at [698, 312] on textarea "كاساديا: جبن ذائب ودجاج أو لحم البقري تقدم بين خبزتين مطويتين." at bounding box center [788, 334] width 365 height 51
drag, startPoint x: 716, startPoint y: 316, endPoint x: 678, endPoint y: 316, distance: 38.0
click at [678, 316] on textarea "كاساديا: جبن ذائب ودجاج أو لحم البقري يتم التقديم بين خبزتين مطويتين." at bounding box center [788, 334] width 365 height 51
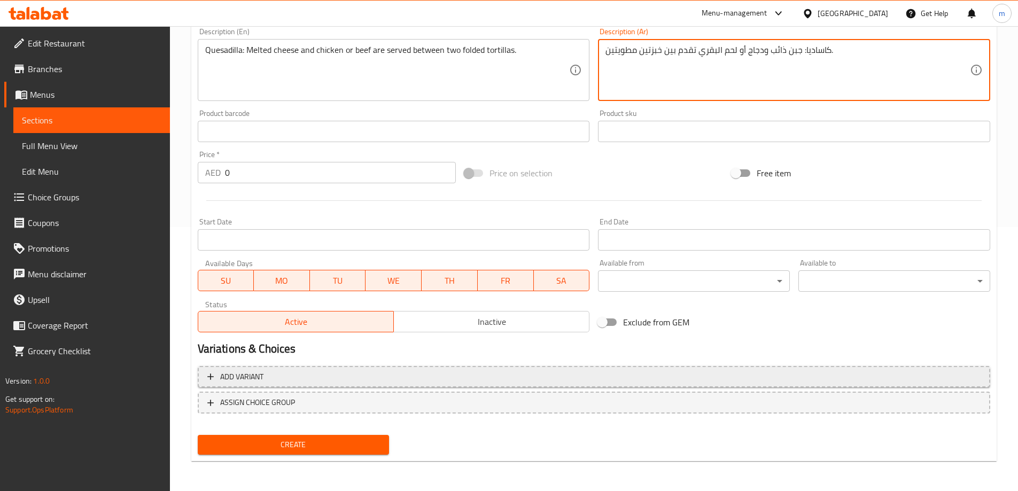
type textarea "كاساديا: جبن ذائب ودجاج أو لحم البقري تقدم بين خبزتين مطويتين."
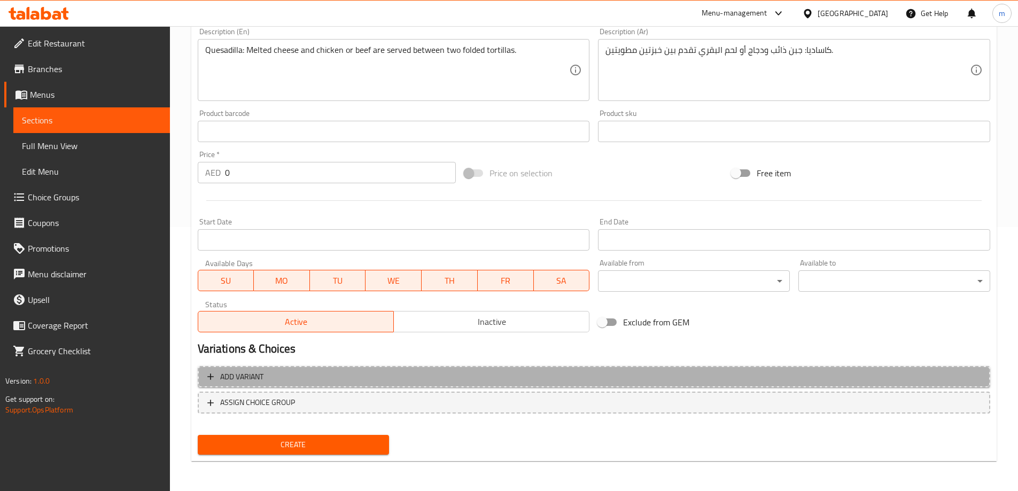
click at [297, 375] on span "Add variant" at bounding box center [593, 376] width 773 height 13
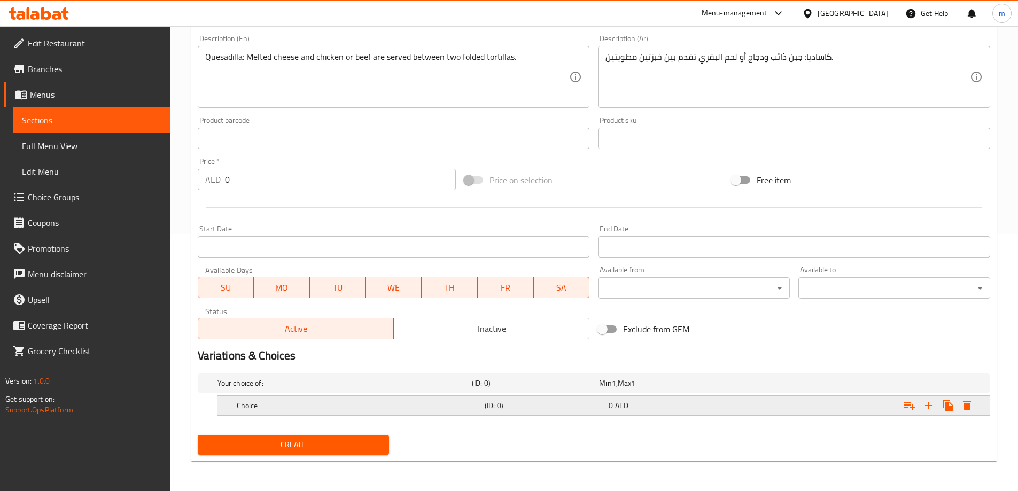
click at [467, 389] on h5 "Choice" at bounding box center [343, 383] width 250 height 11
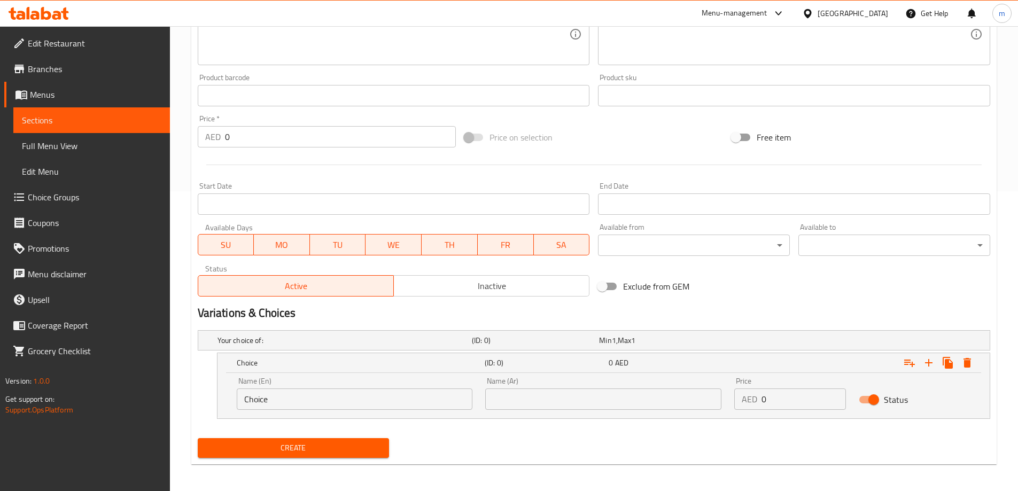
scroll to position [303, 0]
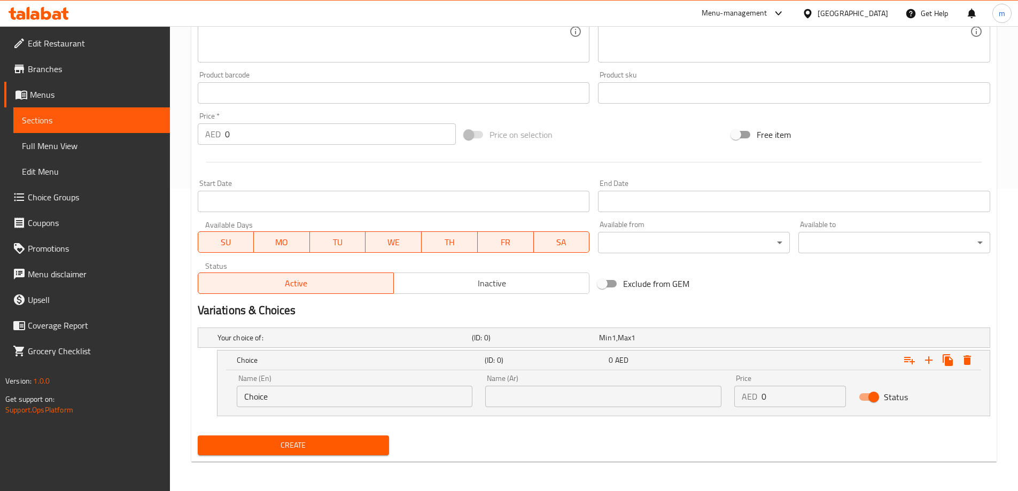
click at [365, 396] on input "Choice" at bounding box center [355, 396] width 236 height 21
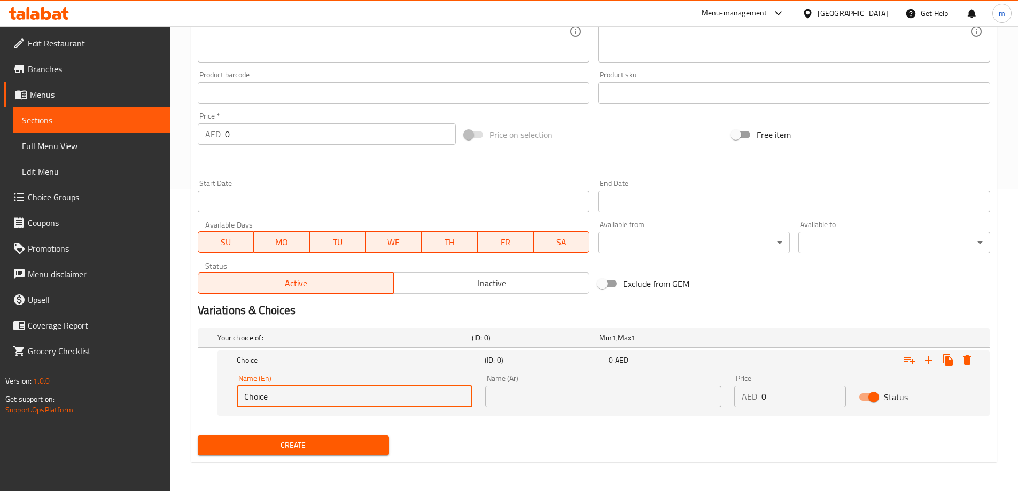
click at [365, 396] on input "Choice" at bounding box center [355, 396] width 236 height 21
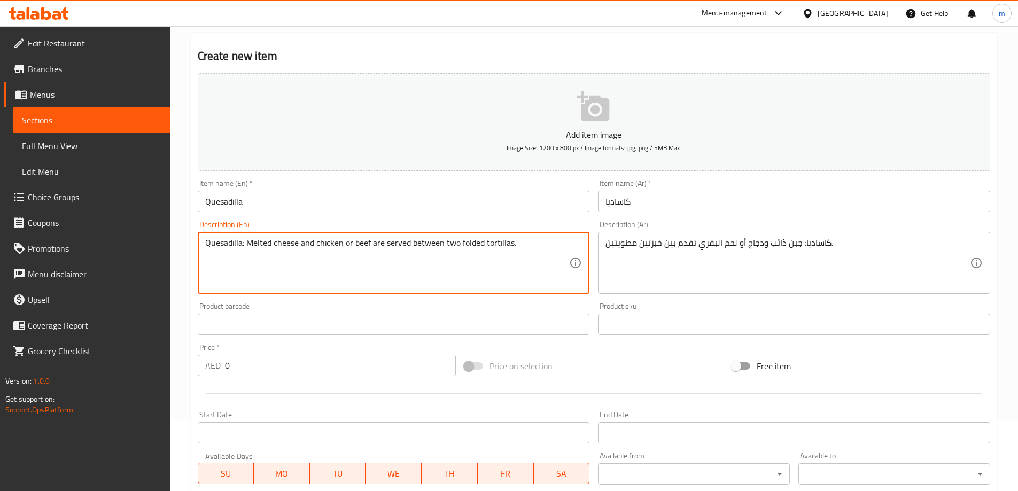
click at [328, 246] on textarea "Quesadilla: Melted cheese and chicken or beef are served between two folded tor…" at bounding box center [387, 263] width 365 height 51
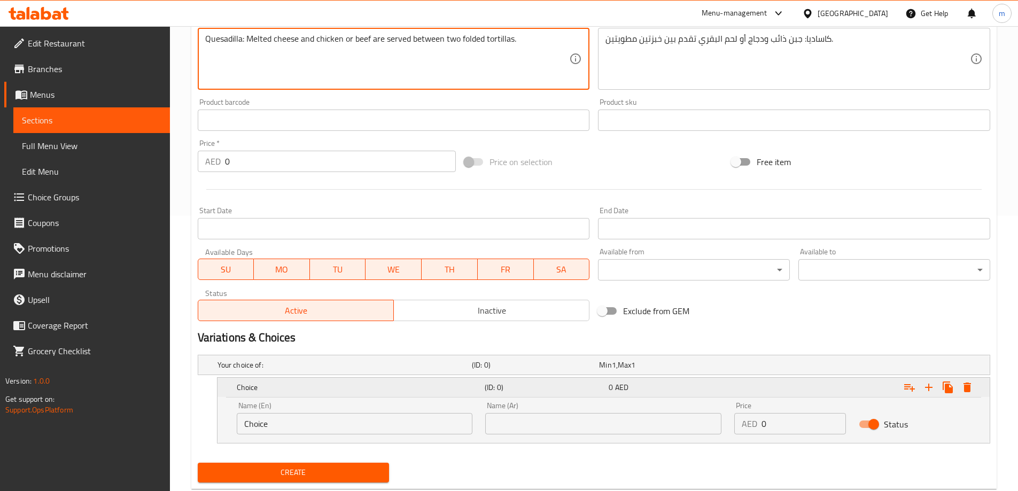
scroll to position [303, 0]
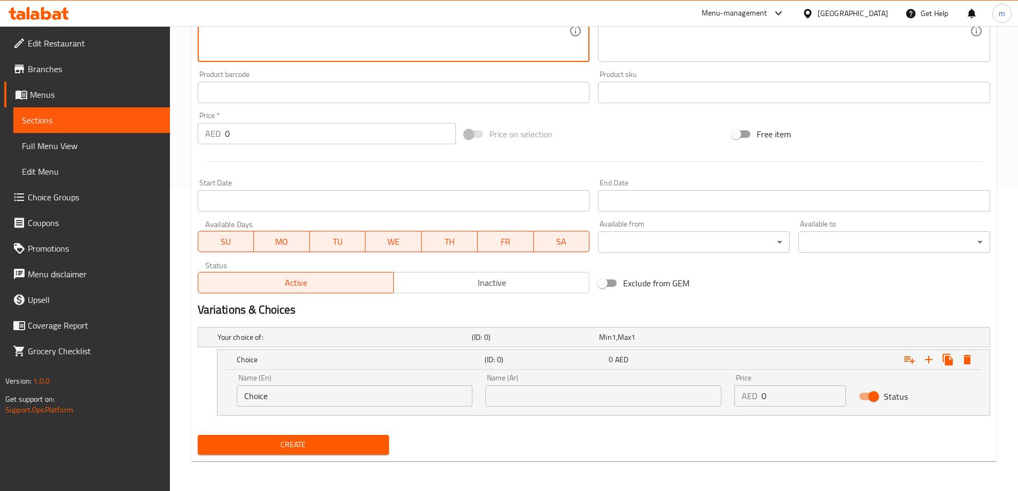
click at [313, 390] on input "Choice" at bounding box center [355, 395] width 236 height 21
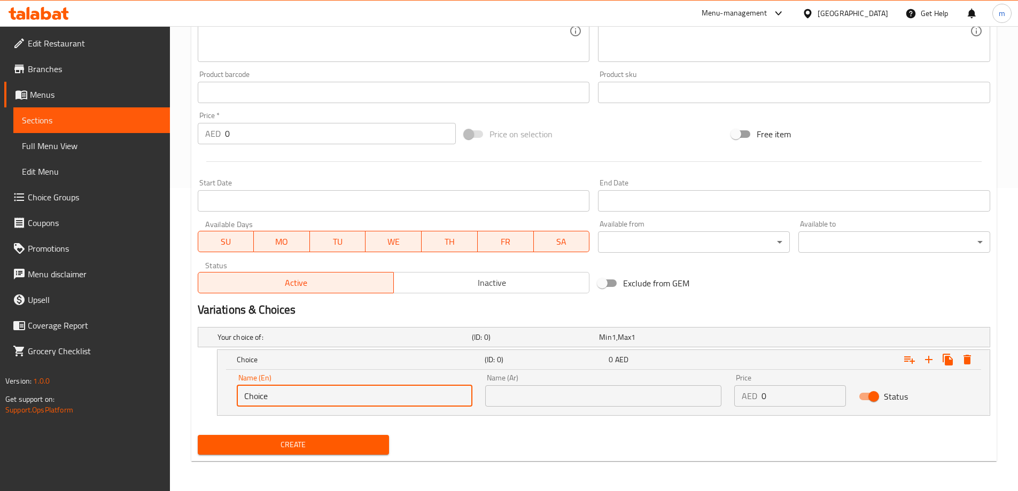
paste input "chicken"
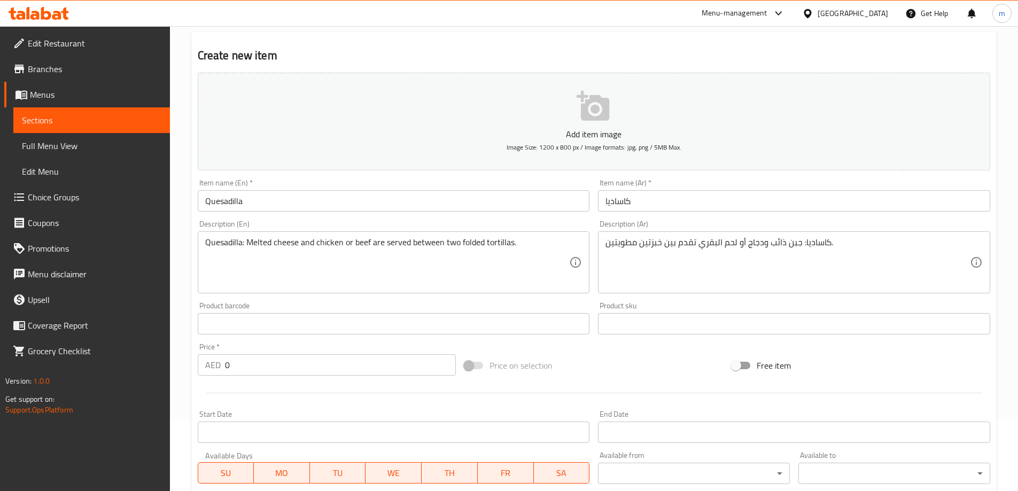
type input "chicken"
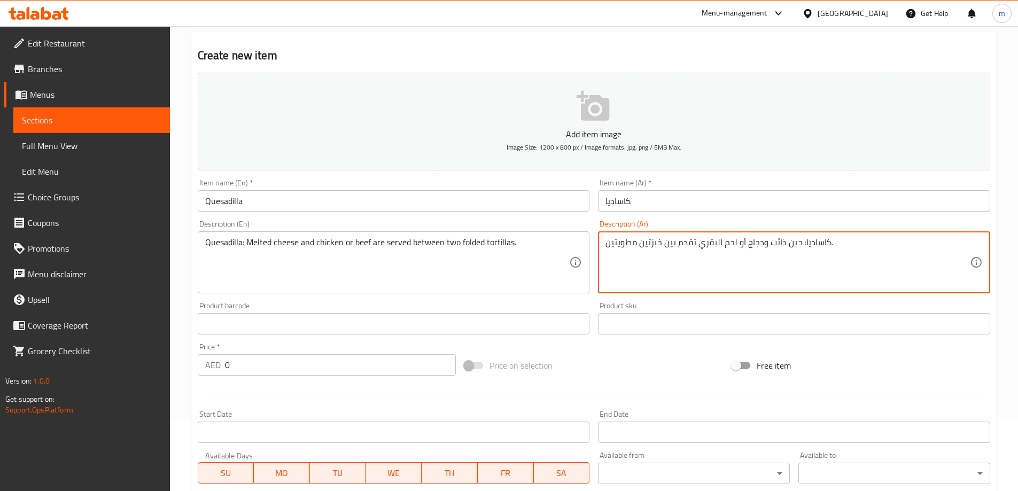
click at [753, 243] on textarea "كاساديا: جبن ذائب ودجاج أو لحم البقري تقدم بين خبزتين مطويتين." at bounding box center [788, 262] width 365 height 51
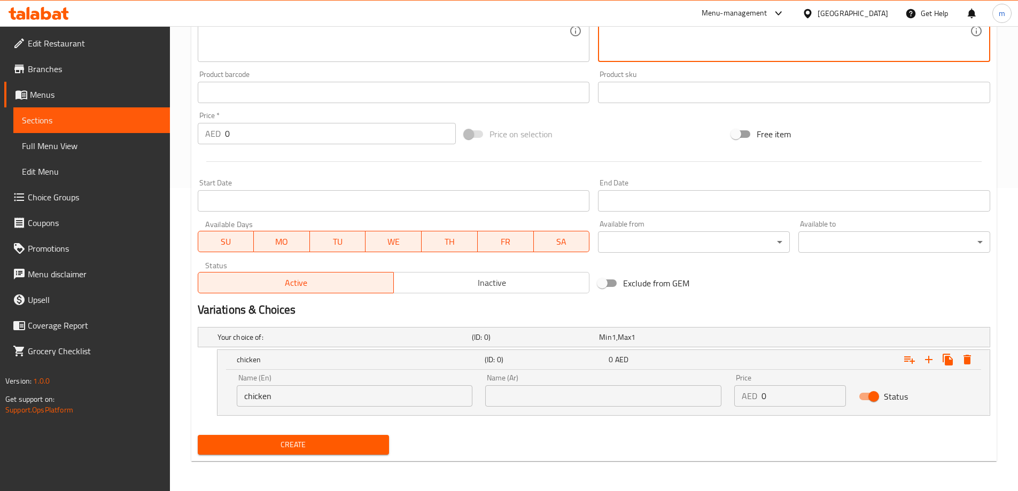
click at [568, 391] on input "text" at bounding box center [603, 395] width 236 height 21
paste input "ودجاج"
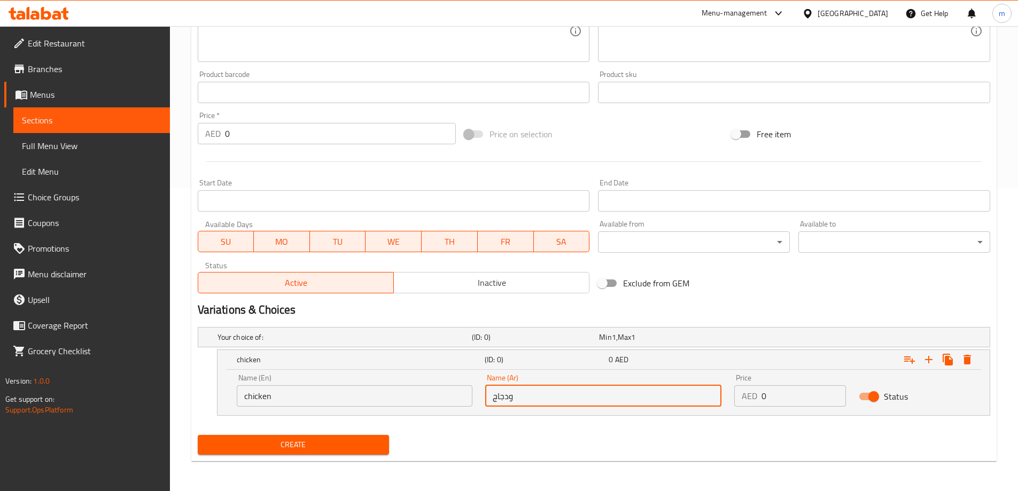
drag, startPoint x: 545, startPoint y: 393, endPoint x: 510, endPoint y: 396, distance: 35.4
click at [510, 396] on input "ودجاج" at bounding box center [603, 395] width 236 height 21
click at [513, 399] on input "ودجاج" at bounding box center [603, 395] width 236 height 21
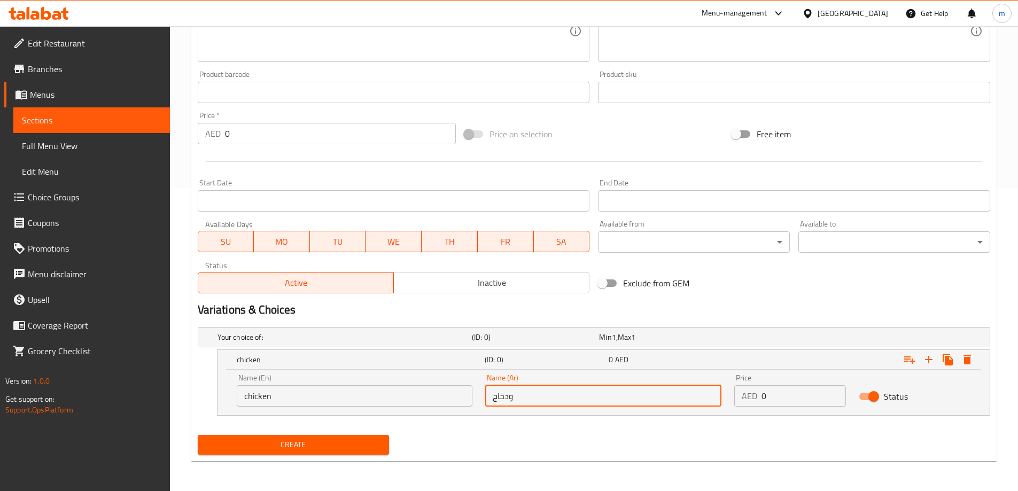
drag, startPoint x: 513, startPoint y: 399, endPoint x: 483, endPoint y: 401, distance: 29.5
click at [479, 402] on div "Name (Ar) ودجاج Name (Ar)" at bounding box center [603, 390] width 249 height 45
click at [509, 398] on input "ودجاج" at bounding box center [603, 395] width 236 height 21
click at [513, 403] on input "ودجاج" at bounding box center [603, 395] width 236 height 21
type input "دجاج"
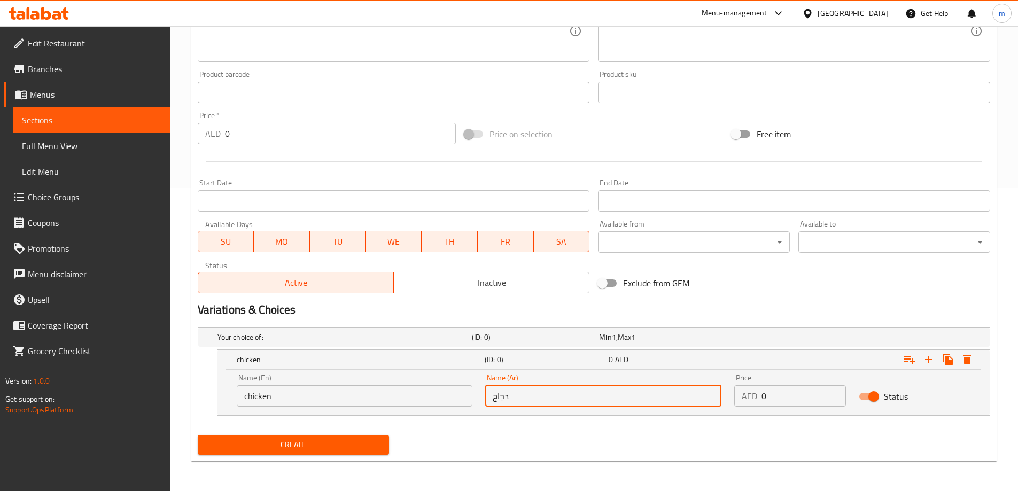
click at [358, 390] on input "chicken" at bounding box center [355, 395] width 236 height 21
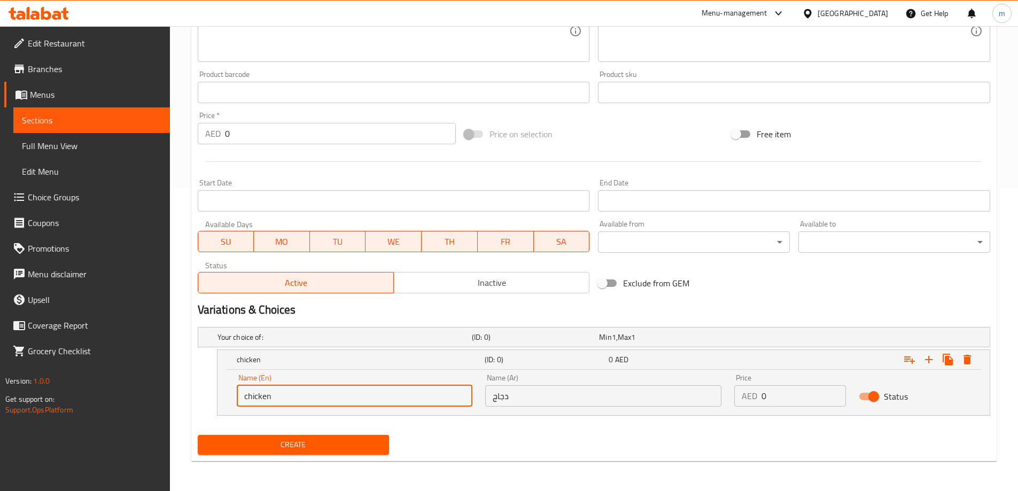
scroll to position [72, 0]
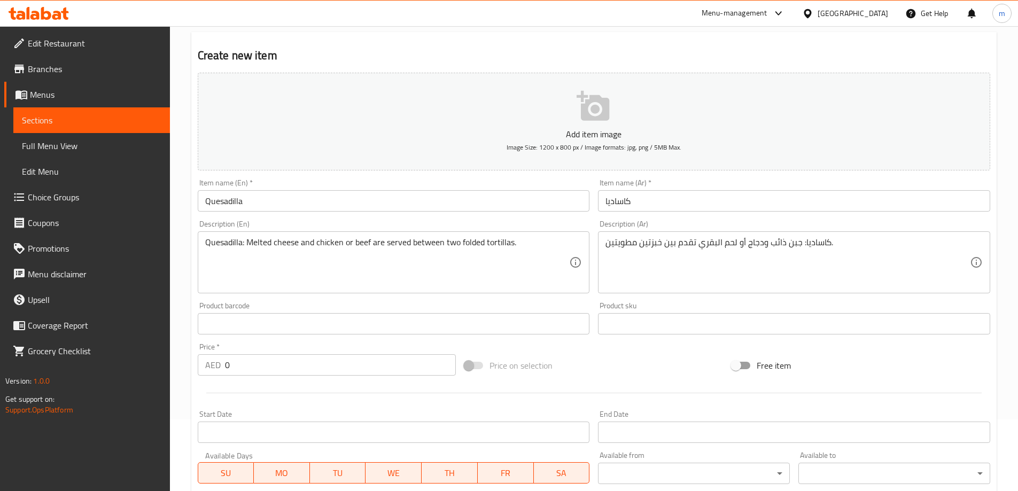
type input "chicken"
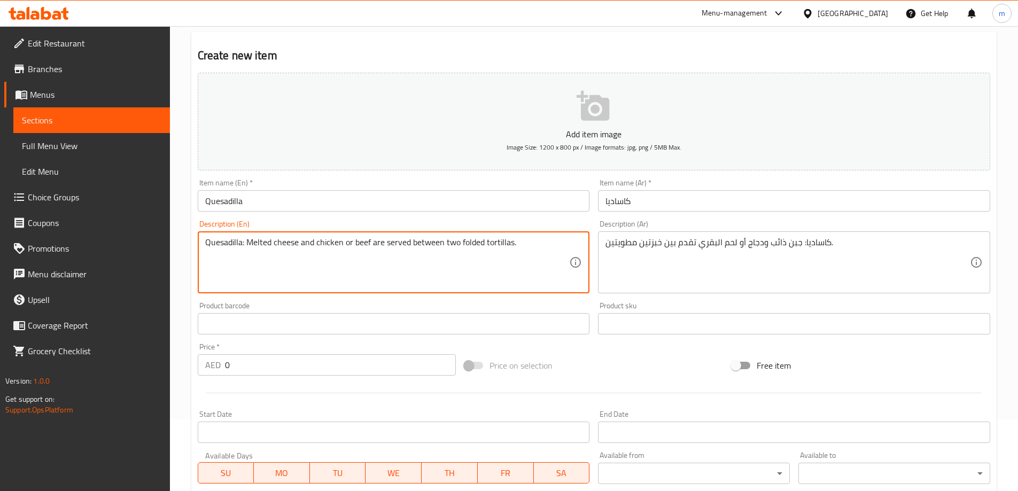
click at [363, 242] on textarea "Quesadilla: Melted cheese and chicken or beef are served between two folded tor…" at bounding box center [387, 262] width 365 height 51
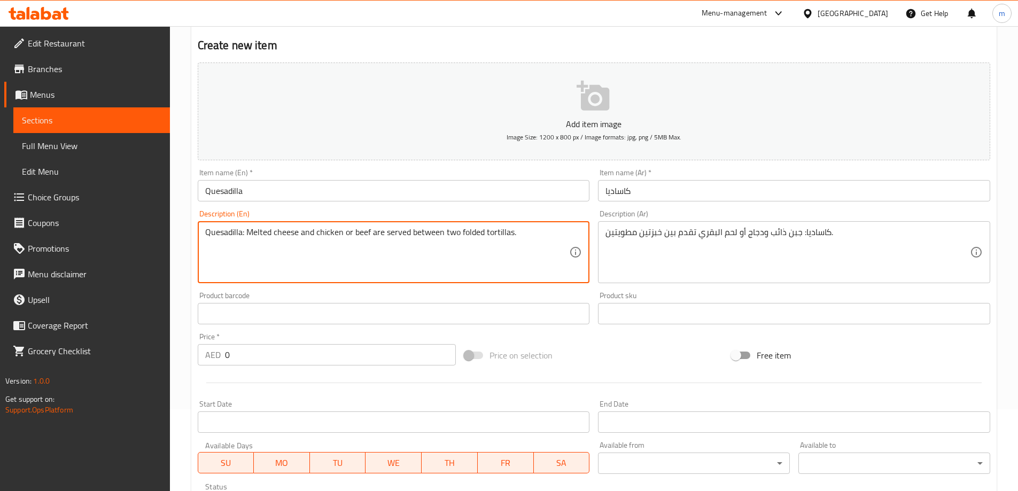
scroll to position [303, 0]
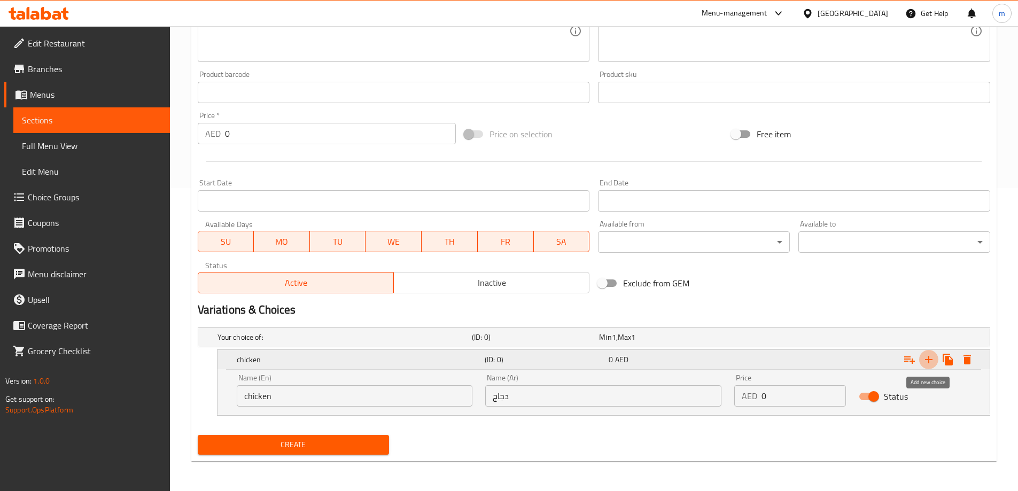
click at [931, 361] on icon "Expand" at bounding box center [929, 359] width 13 height 13
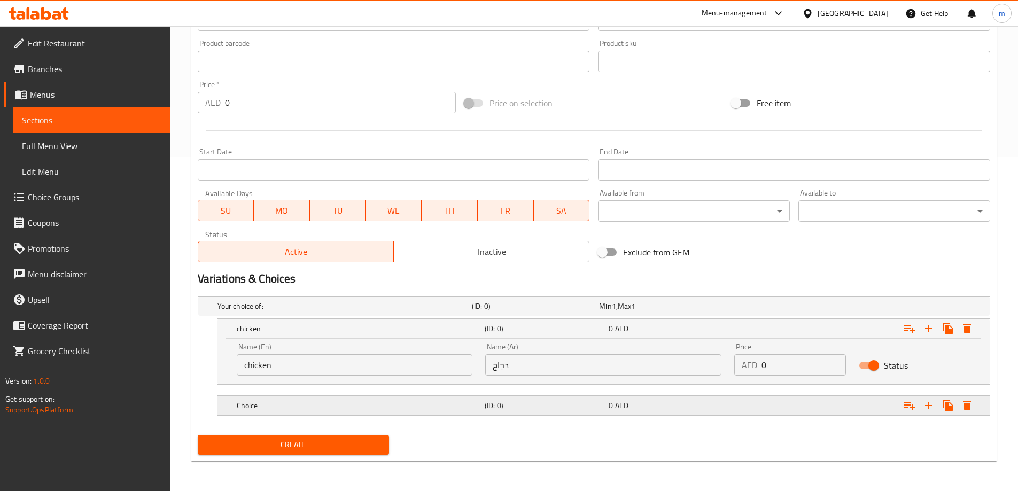
click at [425, 312] on h5 "Choice" at bounding box center [343, 306] width 250 height 11
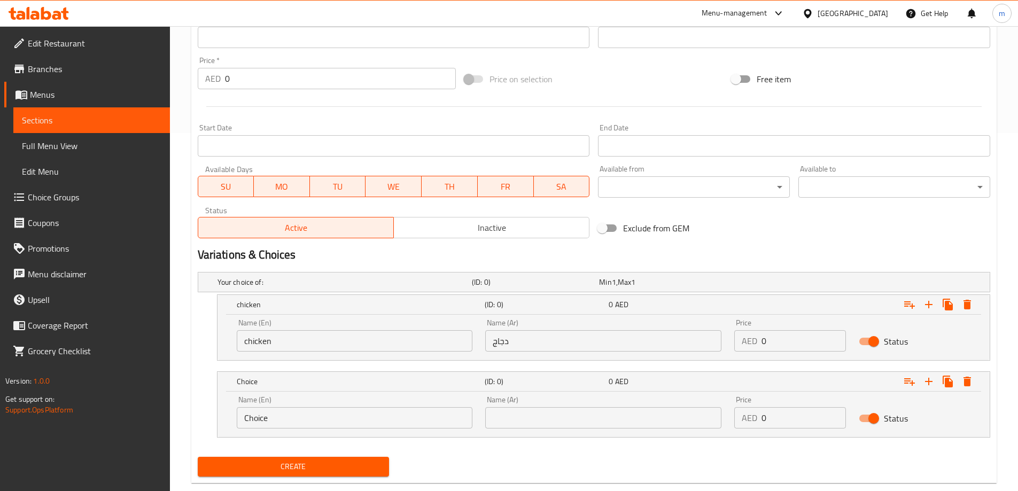
scroll to position [365, 0]
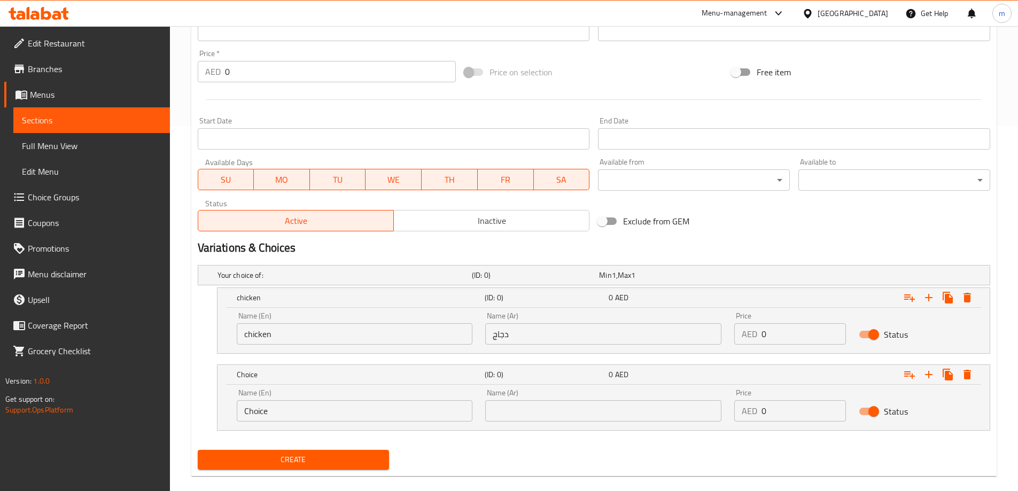
click at [333, 416] on input "Choice" at bounding box center [355, 410] width 236 height 21
paste input "beef"
type input "Beef"
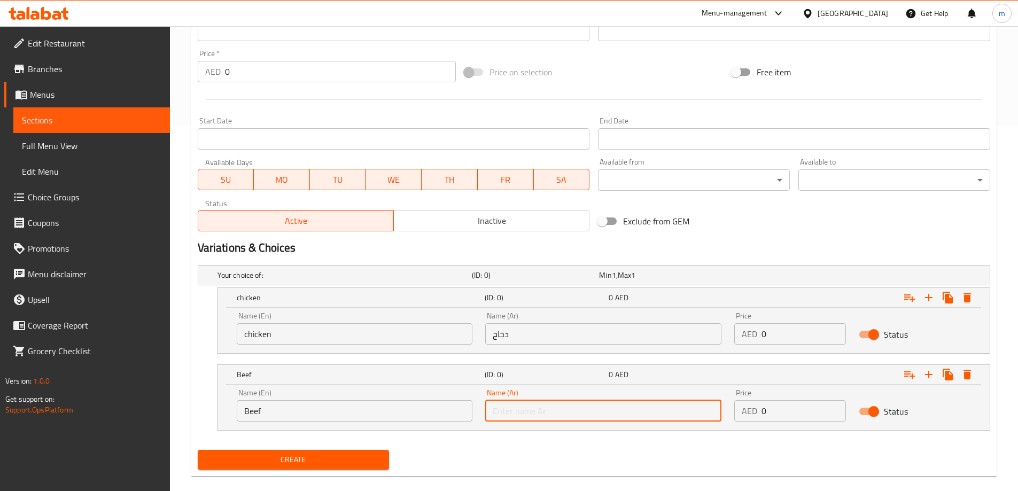
click at [528, 410] on input "text" at bounding box center [603, 410] width 236 height 21
type input "لحم بقري"
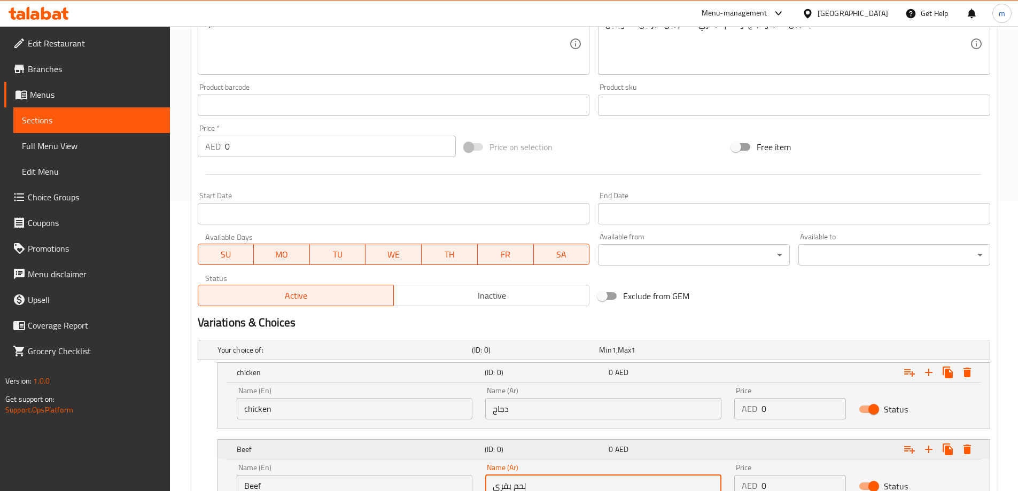
scroll to position [380, 0]
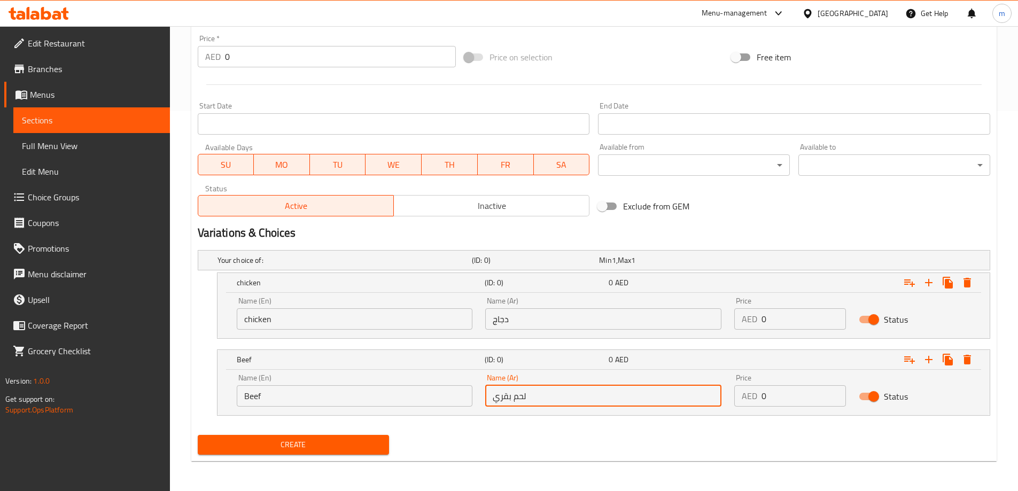
click at [788, 322] on input "0" at bounding box center [804, 318] width 84 height 21
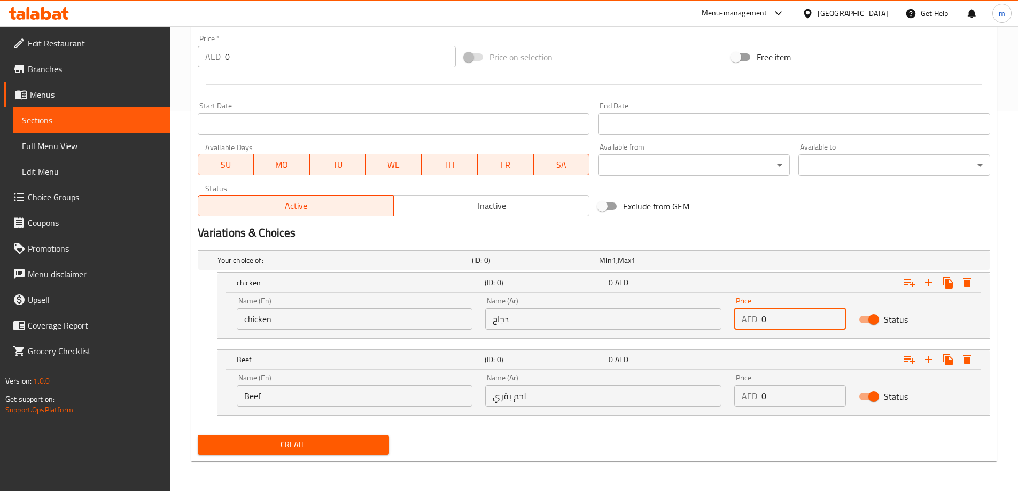
click at [788, 322] on input "0" at bounding box center [804, 318] width 84 height 21
click at [776, 320] on input "0" at bounding box center [804, 318] width 84 height 21
click at [776, 320] on input "4" at bounding box center [804, 318] width 84 height 21
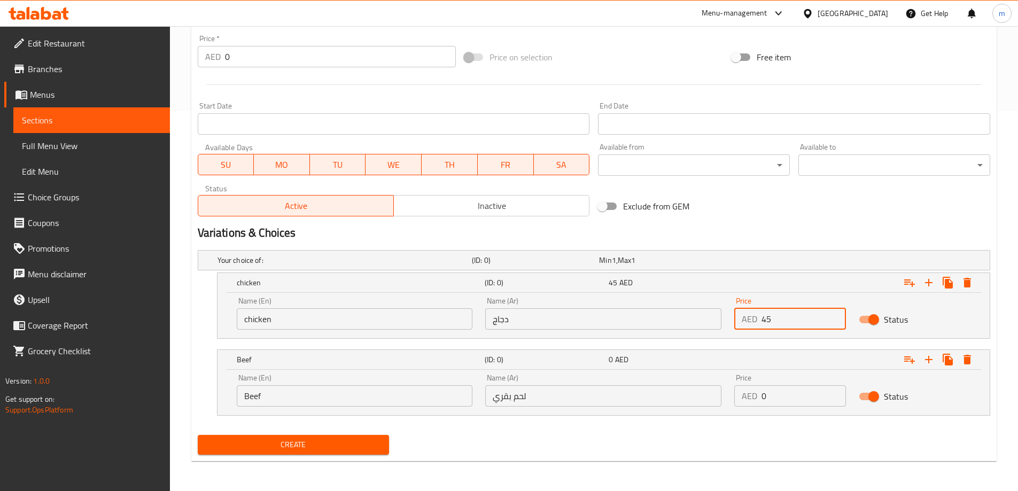
type input "45"
click at [785, 394] on input "0" at bounding box center [804, 395] width 84 height 21
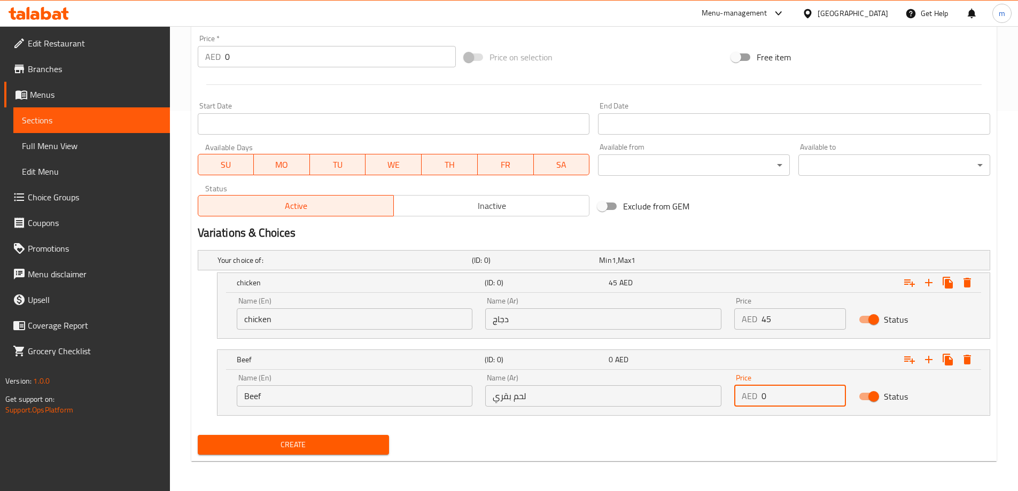
click at [785, 394] on input "0" at bounding box center [804, 395] width 84 height 21
type input "12"
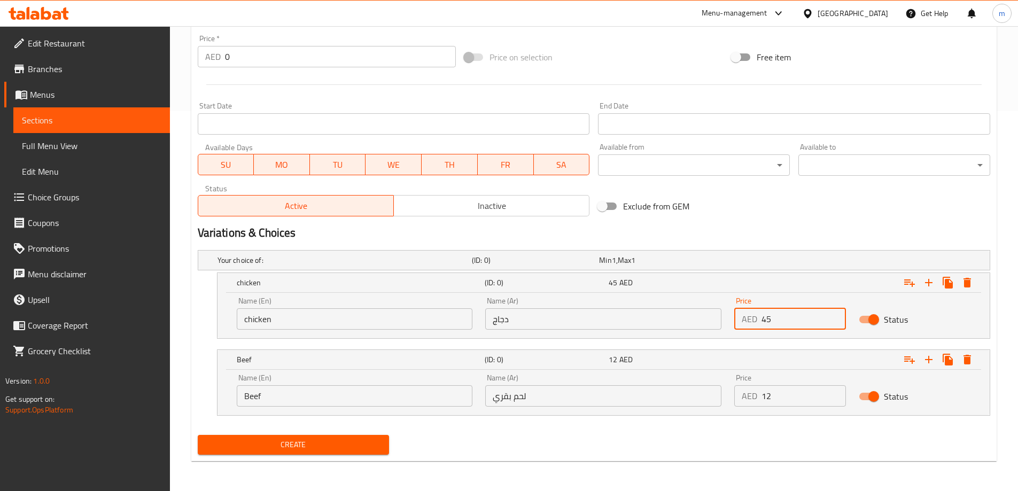
click at [778, 322] on input "45" at bounding box center [804, 318] width 84 height 21
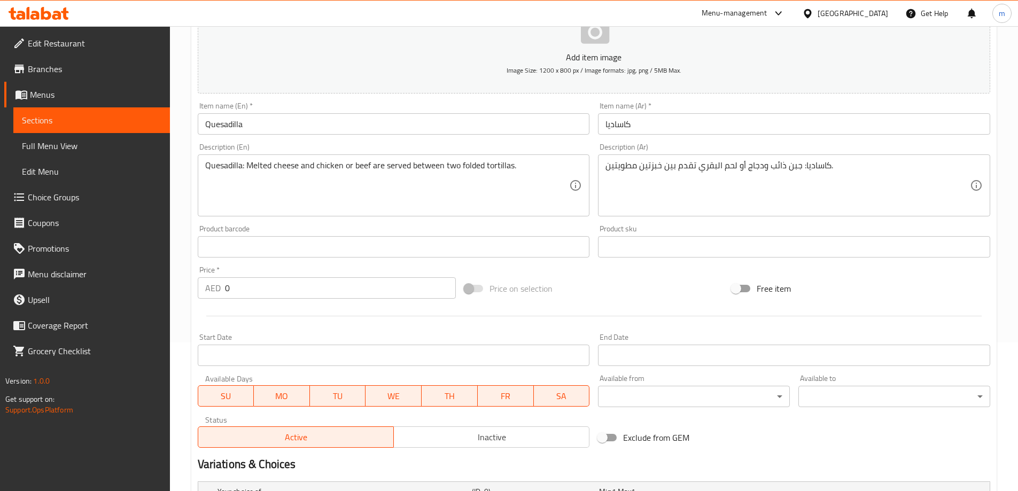
type input "12"
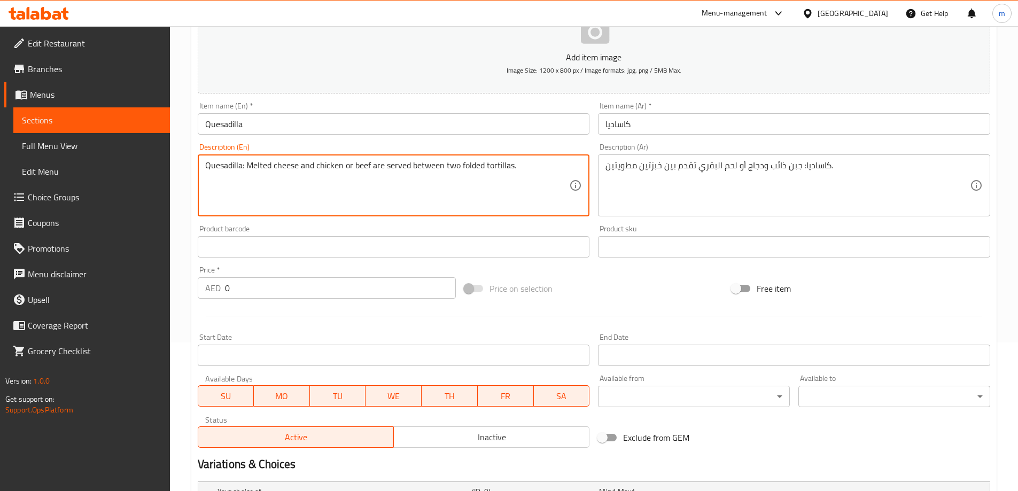
click at [497, 167] on textarea "Quesadilla: Melted cheese and chicken or beef are served between two folded tor…" at bounding box center [387, 185] width 365 height 51
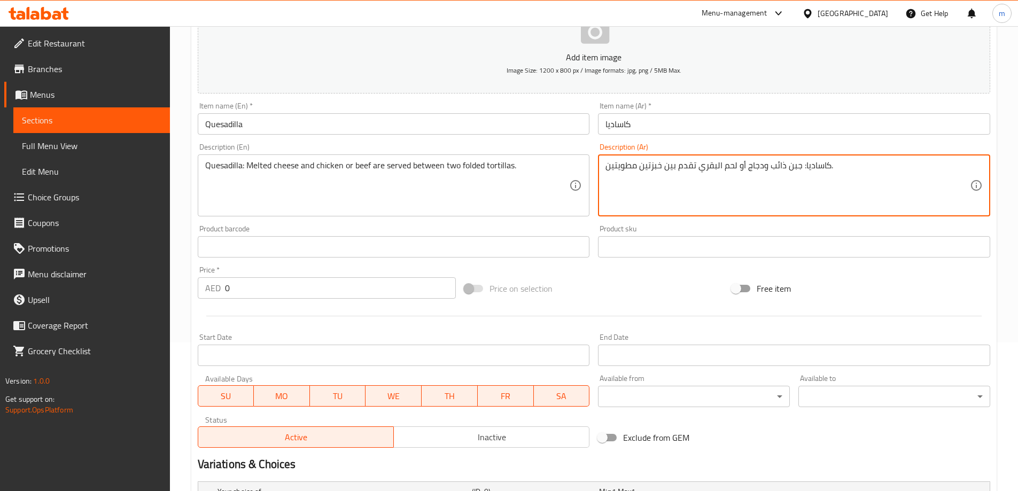
click at [647, 163] on textarea "كاساديا: جبن ذائب ودجاج أو لحم البقري تقدم بين خبزتين مطويتين." at bounding box center [788, 185] width 365 height 51
paste textarea "ورتيلا"
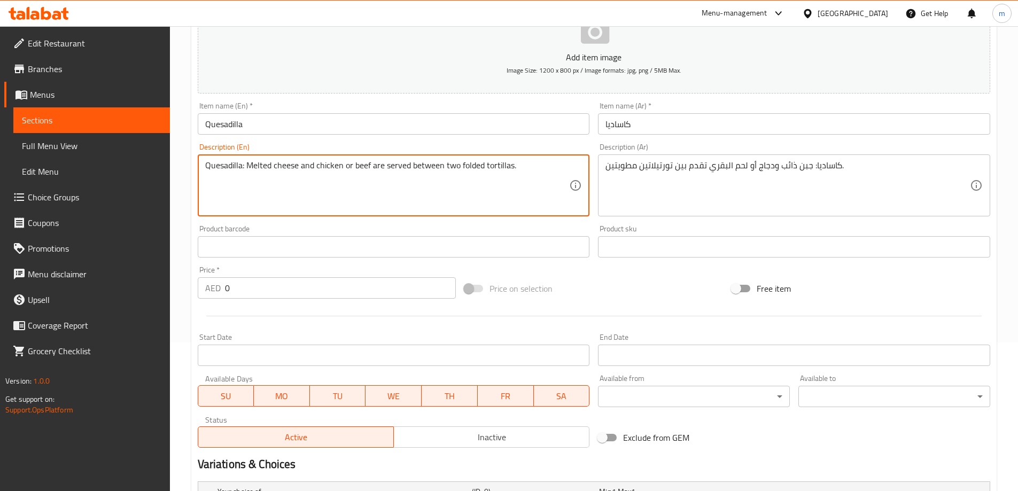
drag, startPoint x: 508, startPoint y: 166, endPoint x: 486, endPoint y: 167, distance: 21.9
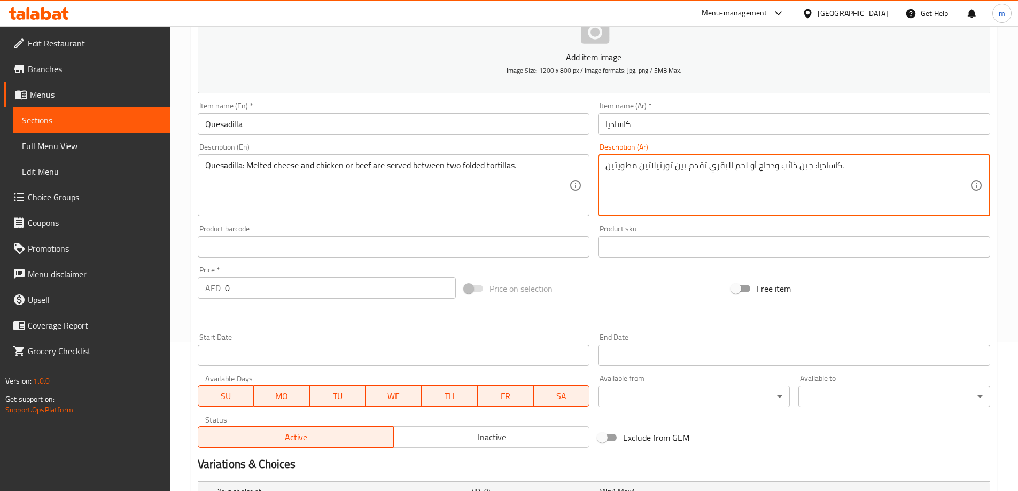
drag, startPoint x: 652, startPoint y: 165, endPoint x: 641, endPoint y: 168, distance: 11.7
drag, startPoint x: 614, startPoint y: 167, endPoint x: 606, endPoint y: 169, distance: 8.5
click at [606, 169] on textarea "كاساديا: جبن ذائب ودجاج أو لحم البقري تقدم بين تورتيلا مطويتين." at bounding box center [788, 185] width 365 height 51
click at [658, 166] on textarea "كاساديا: جبن ذائب ودجاج أو لحم البقري تقدم بين تورتيلا مطويه." at bounding box center [788, 185] width 365 height 51
click at [698, 189] on textarea "كاساديا: جبن ذائب ودجاج أو لحم البقري تقدم بين اتنين تورتيلا مطويه." at bounding box center [788, 185] width 365 height 51
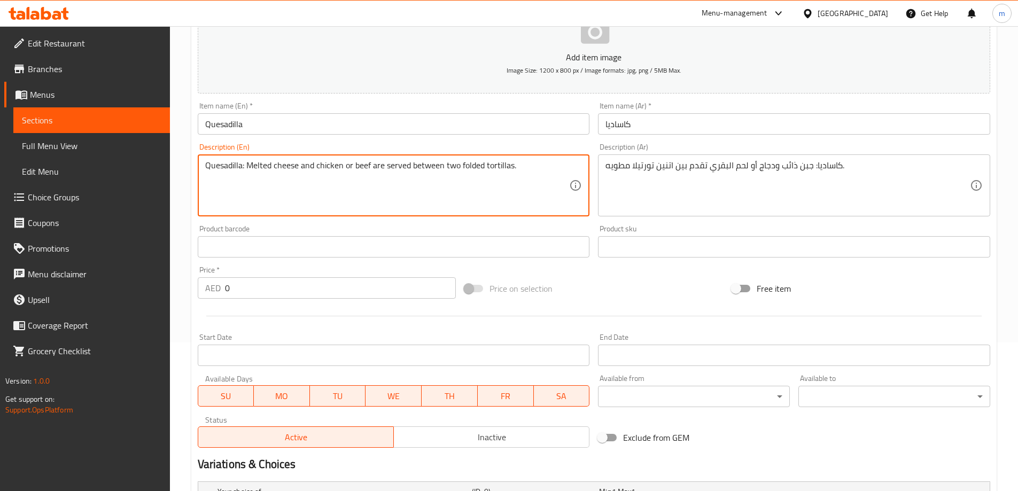
click at [446, 168] on textarea "Quesadilla: Melted cheese and chicken or beef are served between two folded tor…" at bounding box center [387, 185] width 365 height 51
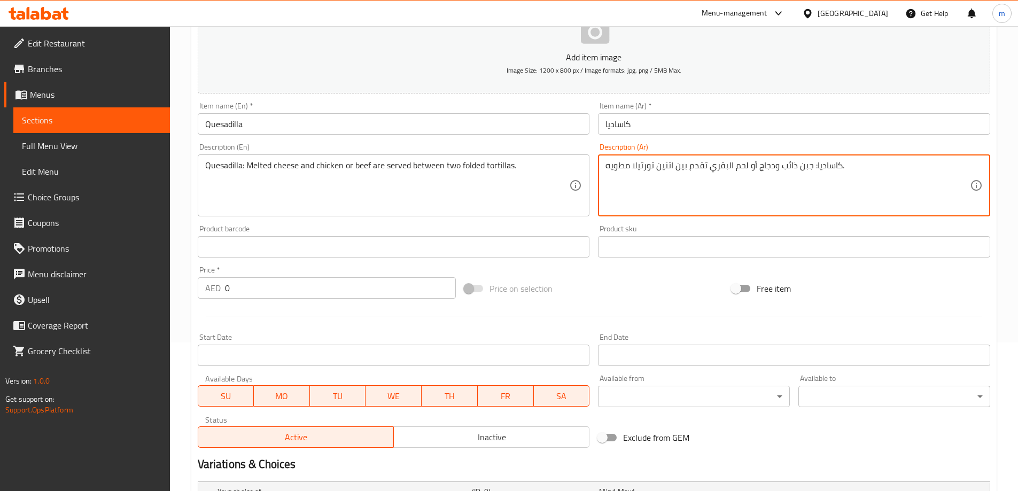
click at [674, 171] on textarea "كاساديا: جبن ذائب ودجاج أو لحم البقري تقدم بين اتنين تورتيلا مطويه." at bounding box center [788, 185] width 365 height 51
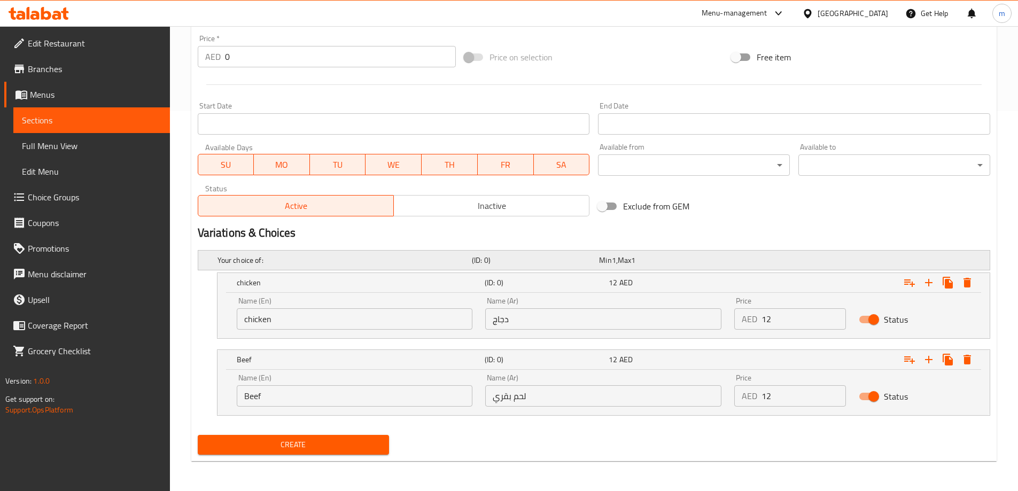
scroll to position [0, 0]
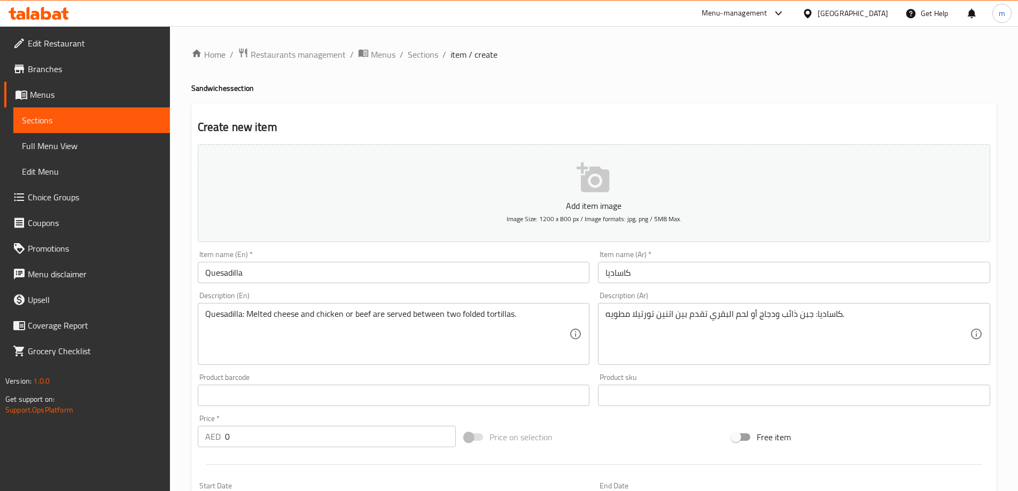
click at [865, 322] on textarea "كاساديا: جبن ذائب ودجاج أو لحم البقري تقدم بين اتنين تورتيلا مطويه." at bounding box center [788, 334] width 365 height 51
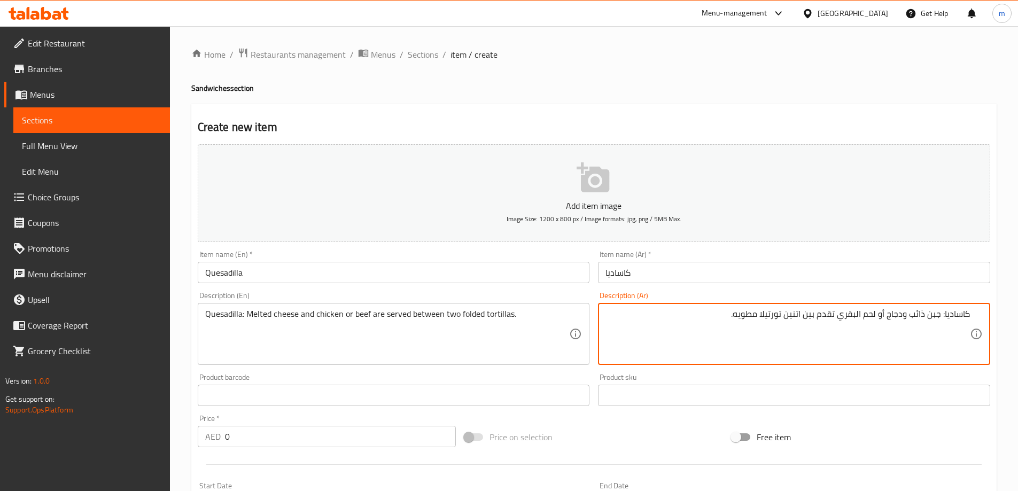
click at [857, 312] on textarea "كاساديا: جبن ذائب ودجاج أو لحم البقري تقدم بين اتنين تورتيلا مطويه." at bounding box center [788, 334] width 365 height 51
click at [770, 317] on textarea "كاساديا: جبن ذائب ودجاج أو لحم بقري تقدم بين اتنين تورتيلا مطويه." at bounding box center [788, 334] width 365 height 51
click at [656, 322] on textarea "كاساديا: جبن ذائب ودجاج أو لحم بقري تقدم بين اتنين تورتيلا مطويه." at bounding box center [788, 334] width 365 height 51
click at [619, 336] on textarea "كاساديا: جبن ذائب ودجاج أو لحم بقري تقدم بين اتنين تورتيلا مطويه." at bounding box center [788, 334] width 365 height 51
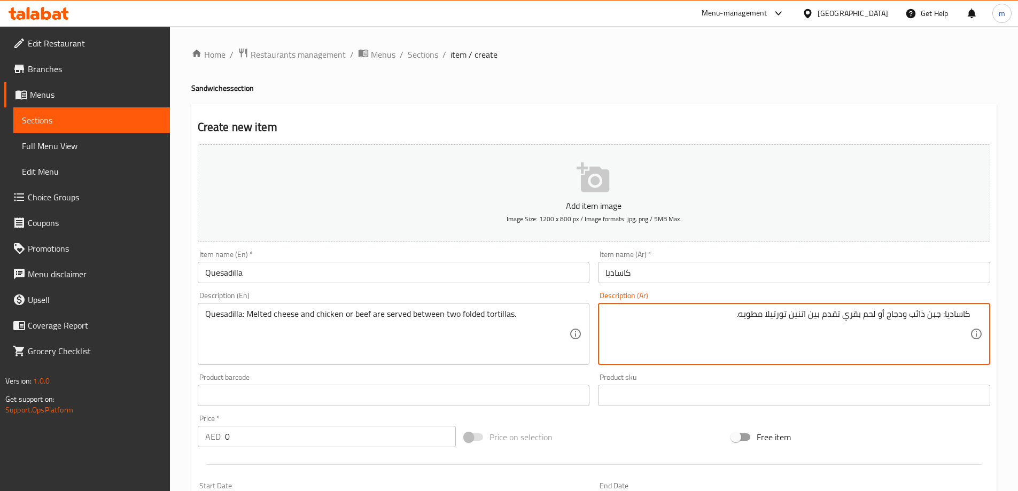
click at [619, 336] on textarea "كاساديا: جبن ذائب ودجاج أو لحم بقري تقدم بين اتنين تورتيلا مطويه." at bounding box center [788, 334] width 365 height 51
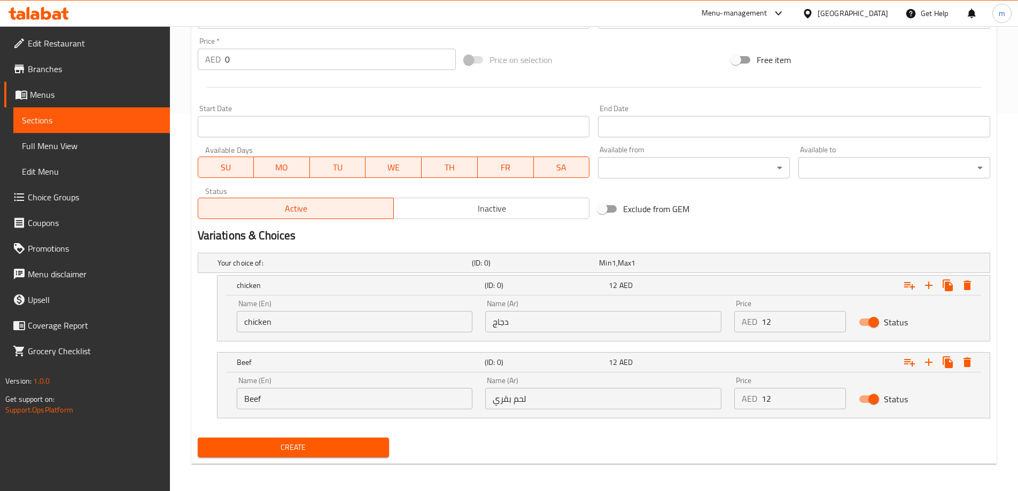
scroll to position [380, 0]
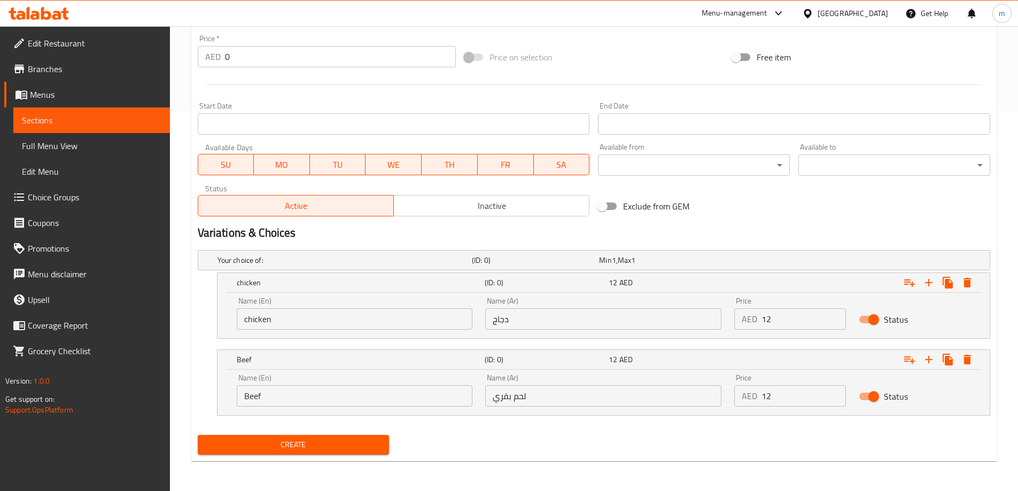
type textarea "كاساديا: جبن ذائب ودجاج أو لحم بقري تقدم بين اتنين تورتيلا مطويه."
click at [358, 449] on span "Create" at bounding box center [293, 444] width 175 height 13
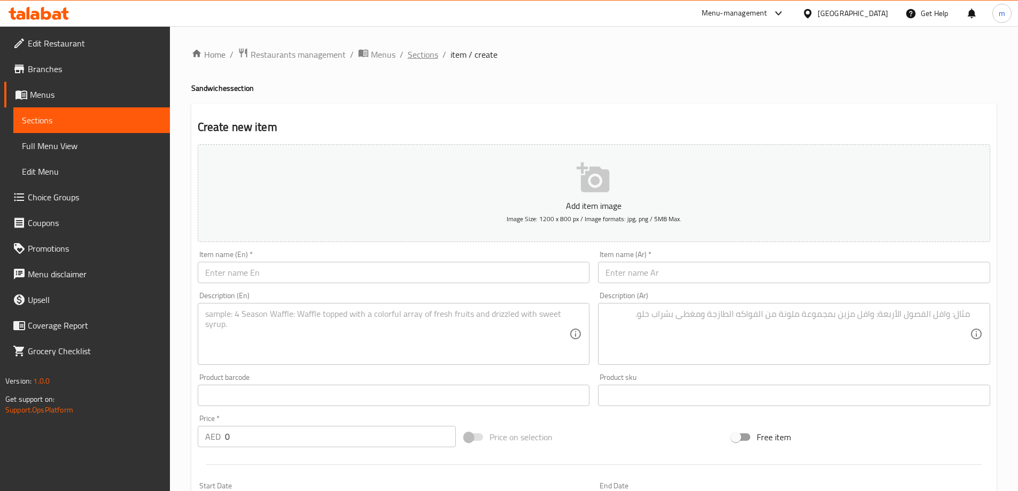
click at [434, 59] on span "Sections" at bounding box center [423, 54] width 30 height 13
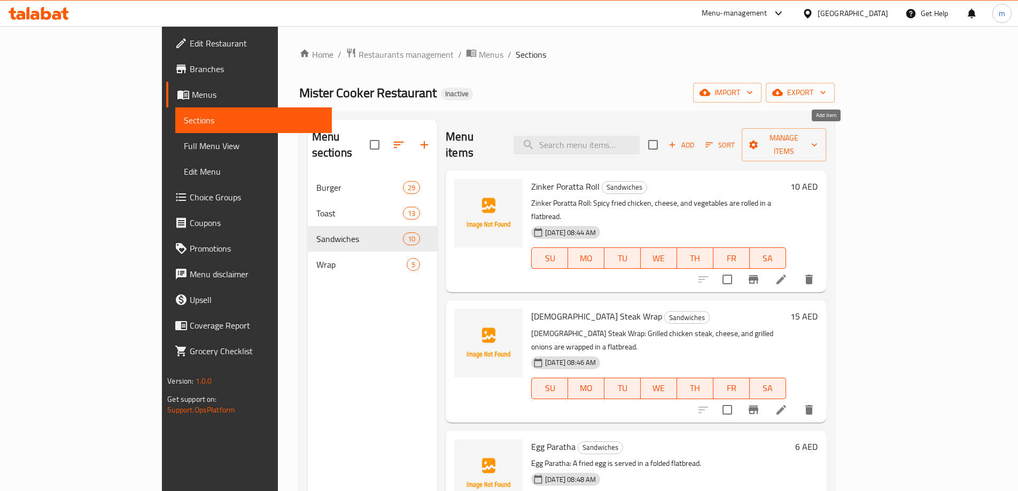
click at [696, 139] on span "Add" at bounding box center [681, 145] width 29 height 12
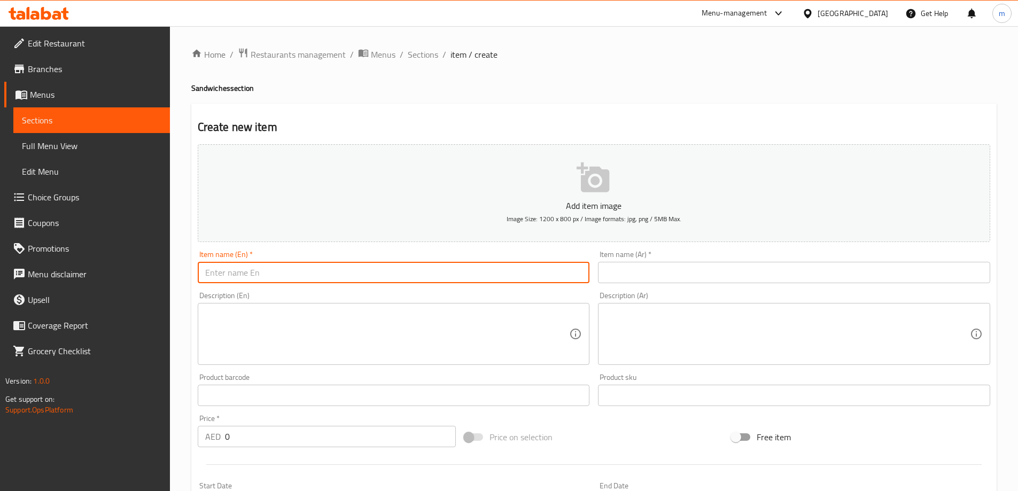
click at [470, 273] on input "text" at bounding box center [394, 272] width 392 height 21
paste input "Zinker Wrap"
type input "Zinker Wrap"
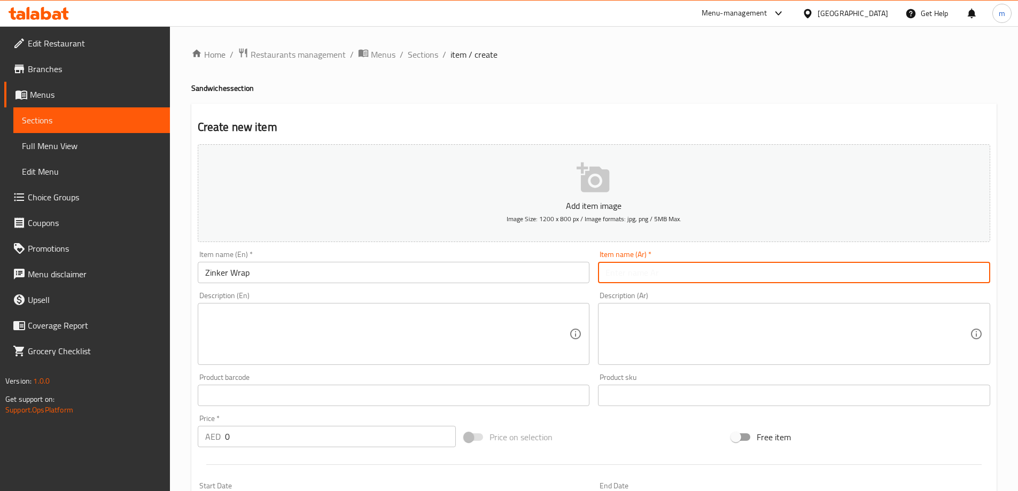
drag, startPoint x: 703, startPoint y: 277, endPoint x: 664, endPoint y: 272, distance: 38.8
click at [701, 277] on input "text" at bounding box center [794, 272] width 392 height 21
paste input "راب زنكر"
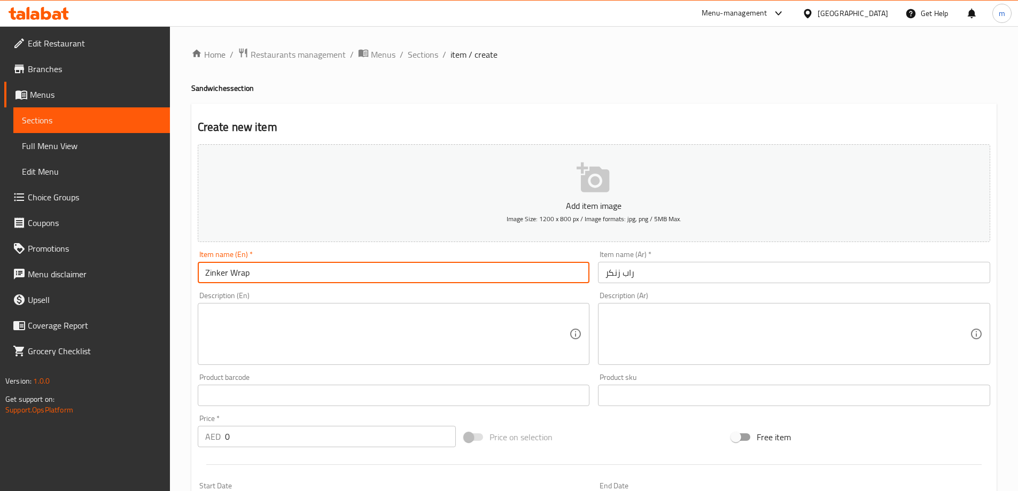
click at [217, 275] on input "Zinker Wrap" at bounding box center [394, 272] width 392 height 21
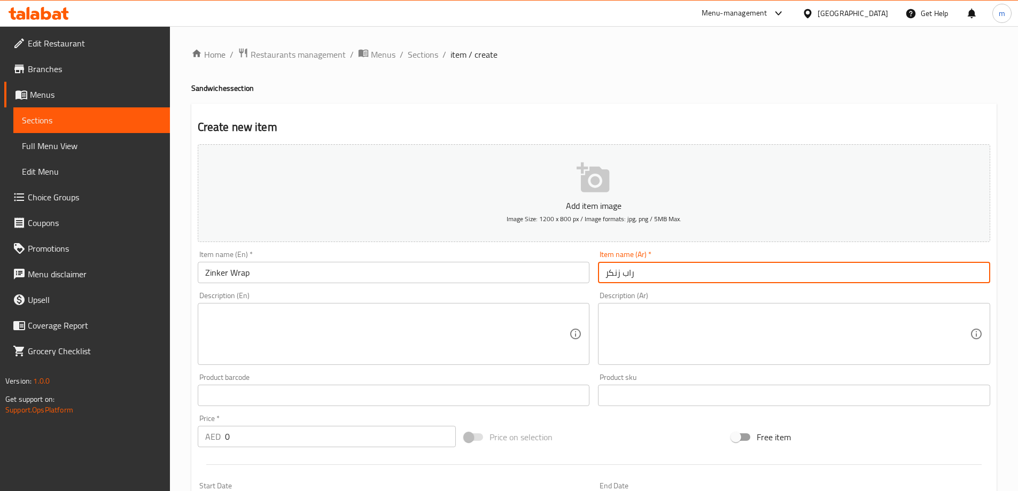
click at [613, 272] on input "راب زنكر" at bounding box center [794, 272] width 392 height 21
type input "راب زنجر"
click at [652, 300] on div "Description (Ar) Description (Ar)" at bounding box center [794, 328] width 392 height 73
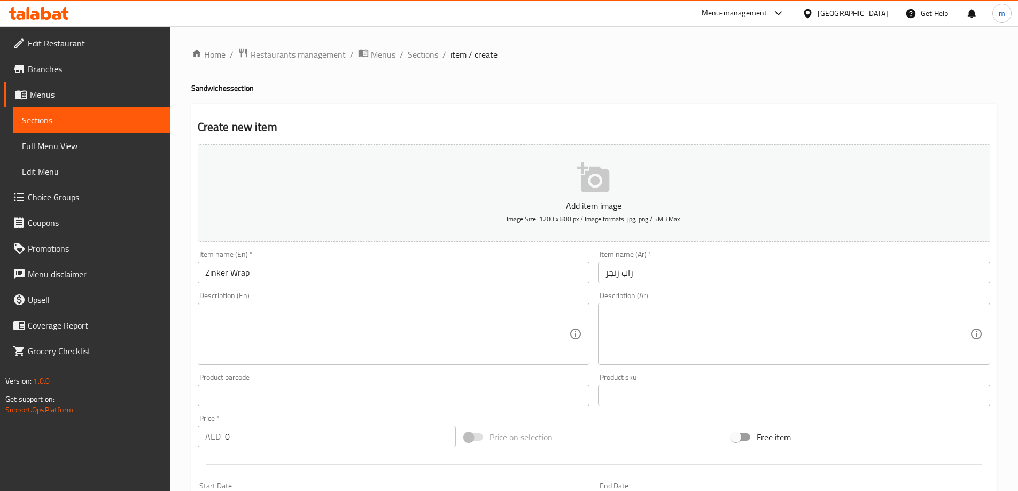
click at [657, 314] on textarea at bounding box center [788, 334] width 365 height 51
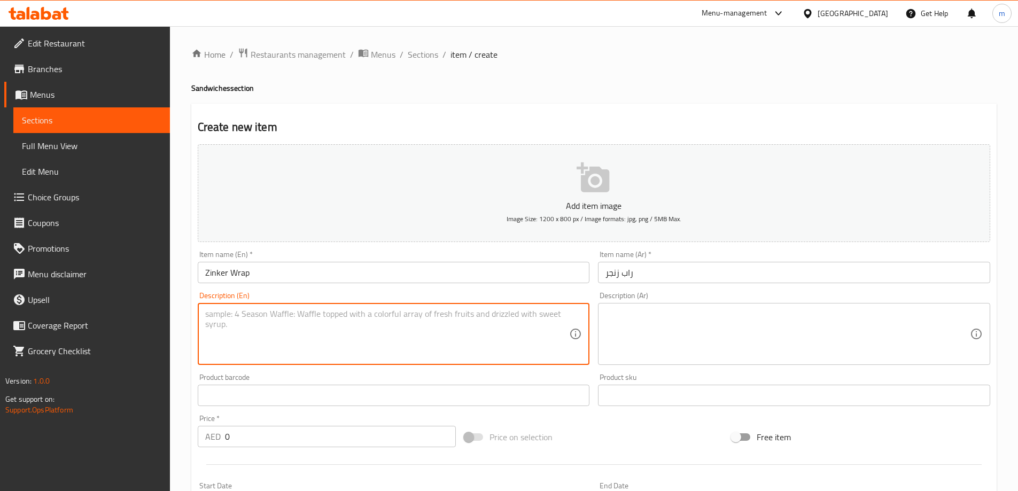
click at [498, 349] on textarea at bounding box center [387, 334] width 365 height 51
paste textarea "Zinker Wrap: Spicy fried chicken, cheese, and vegetables are wrapped in a flatb…"
type textarea "Zinker Wrap: Spicy fried chicken, cheese, and vegetables are wrapped in a flatb…"
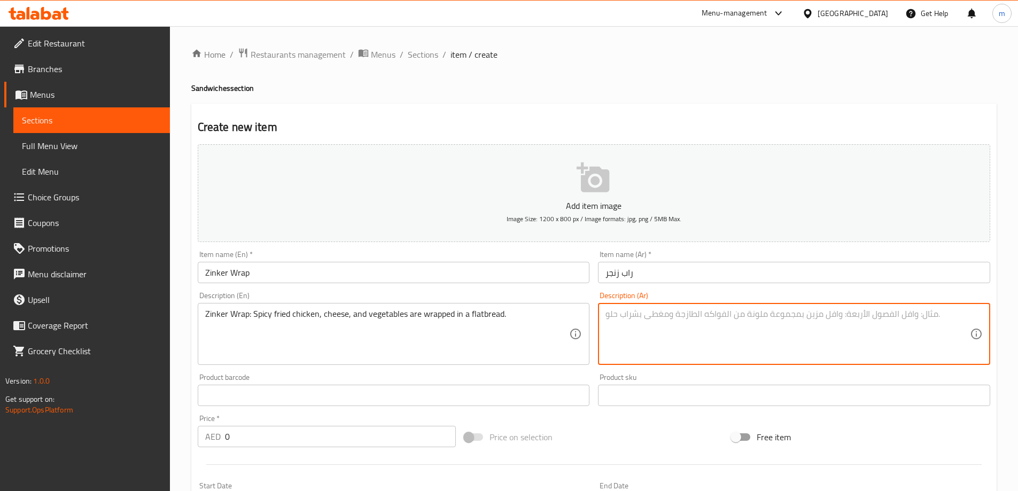
click at [833, 323] on textarea at bounding box center [788, 334] width 365 height 51
paste textarea "لفائف زنكر: يتم لف الدجاج المقلي الحار والجبن والخضروات في خبز مسطح."
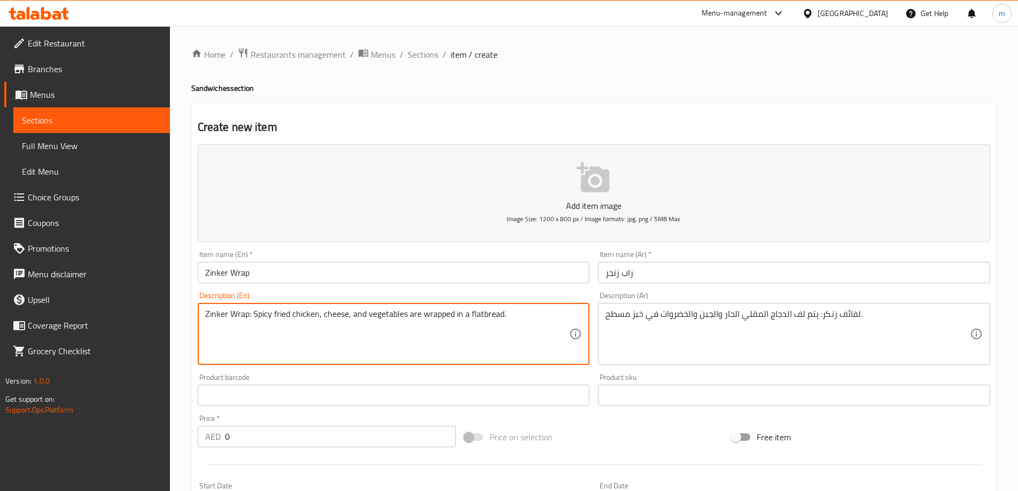
drag, startPoint x: 218, startPoint y: 316, endPoint x: 236, endPoint y: 326, distance: 21.0
click at [236, 326] on textarea "Zinker Wrap: Spicy fried chicken, cheese, and vegetables are wrapped in a flatb…" at bounding box center [387, 334] width 365 height 51
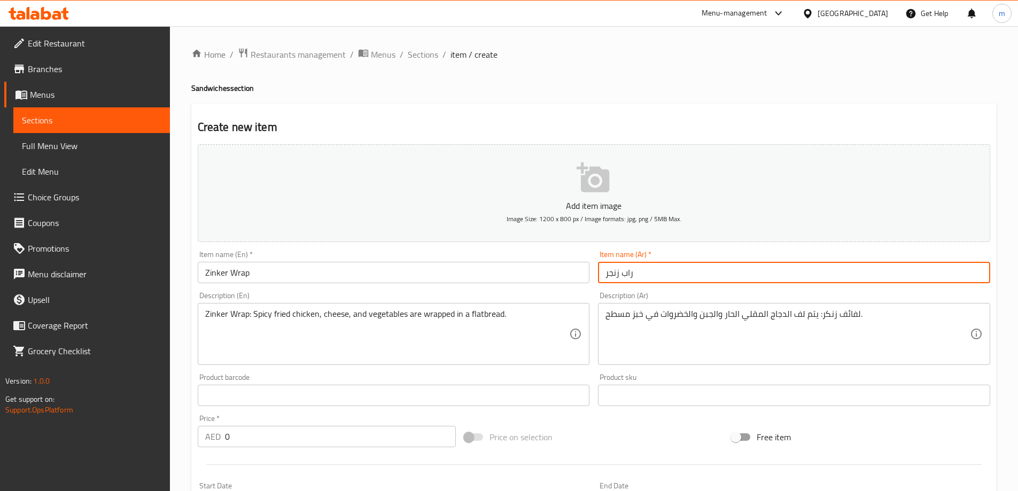
click at [641, 273] on input "راب زنجر" at bounding box center [794, 272] width 392 height 21
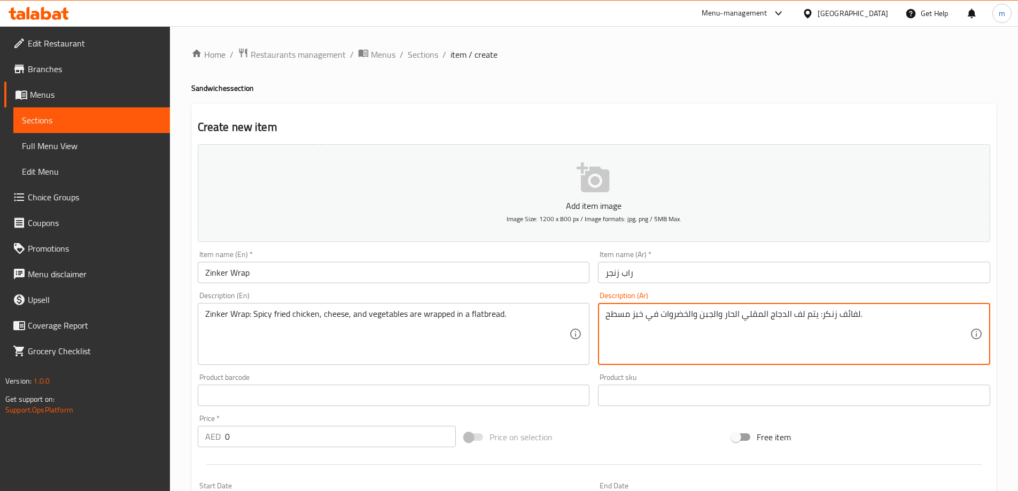
drag, startPoint x: 858, startPoint y: 315, endPoint x: 821, endPoint y: 317, distance: 38.0
paste textarea "راب زنج"
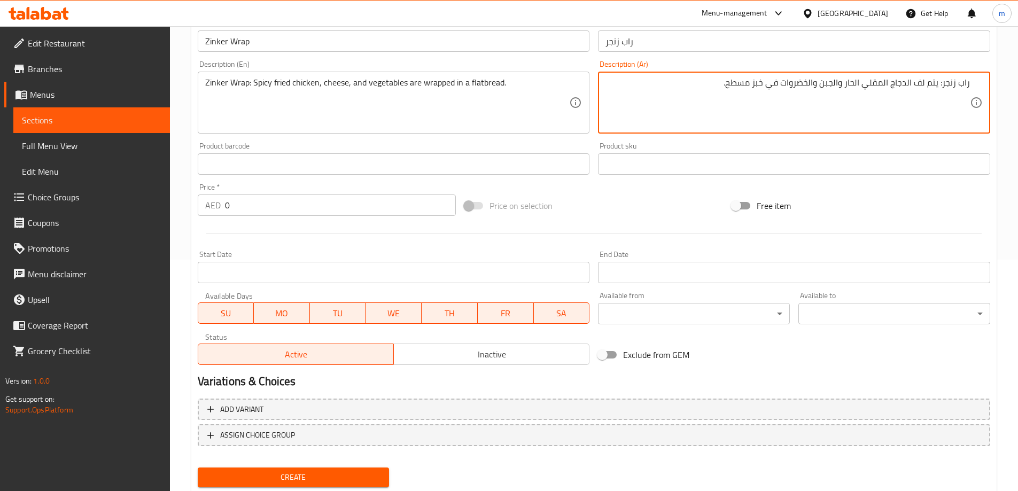
type textarea "راب زنجر: يتم لف الدجاج المقلي الحار والجبن والخضروات في خبز مسطح."
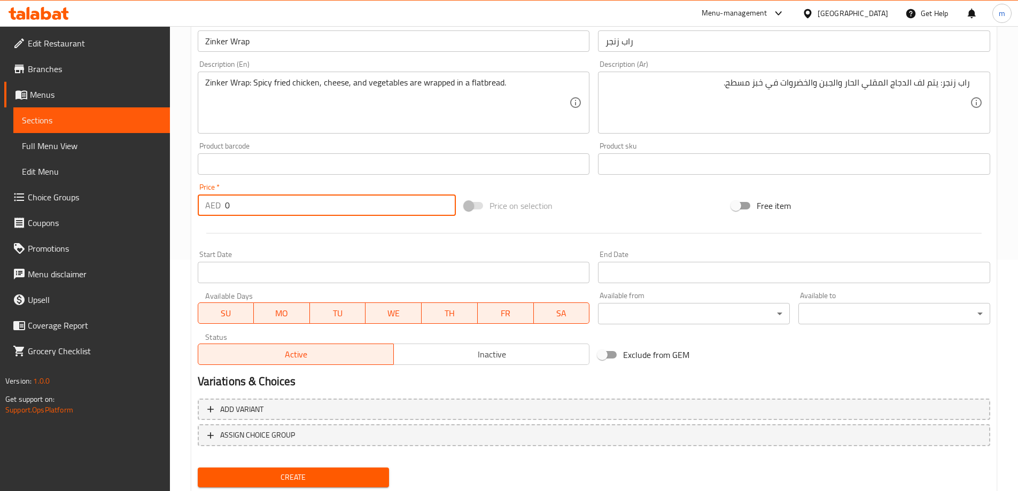
click at [292, 212] on input "0" at bounding box center [340, 205] width 231 height 21
paste input "13"
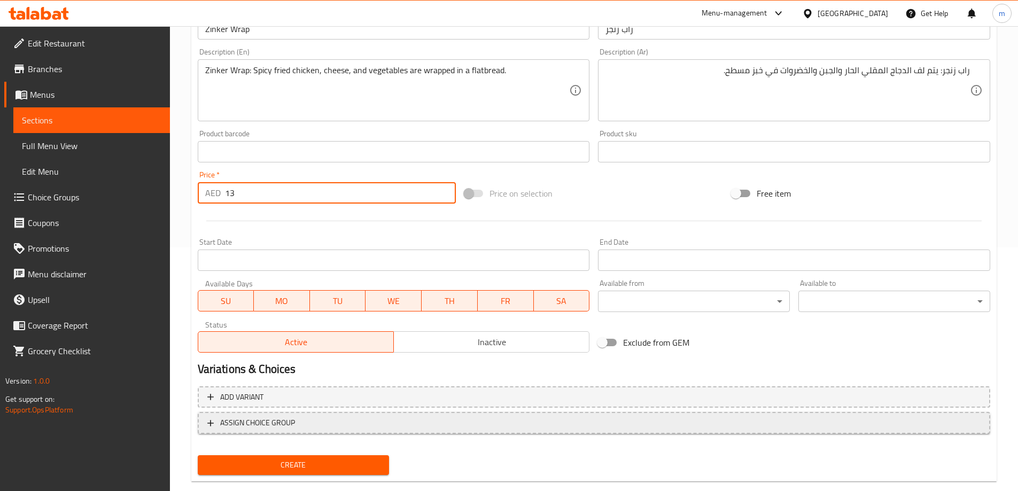
scroll to position [264, 0]
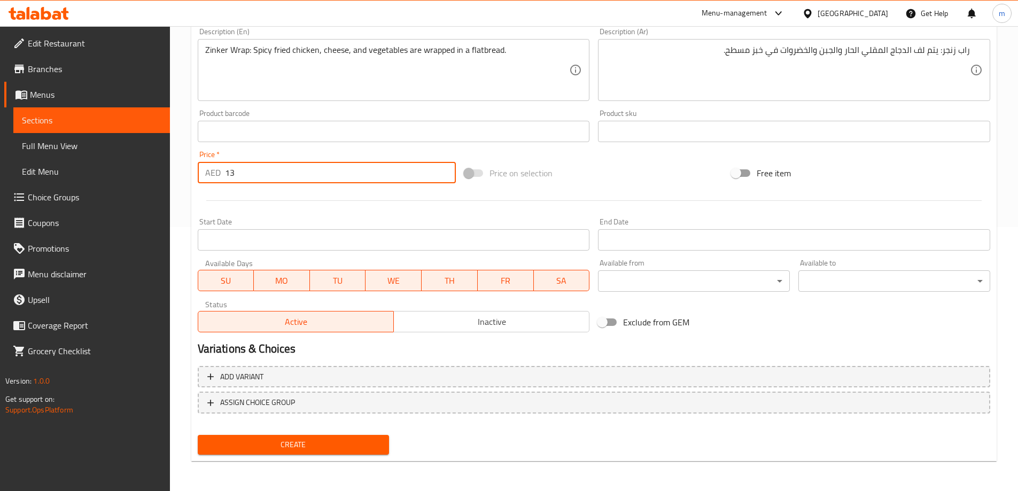
type input "13"
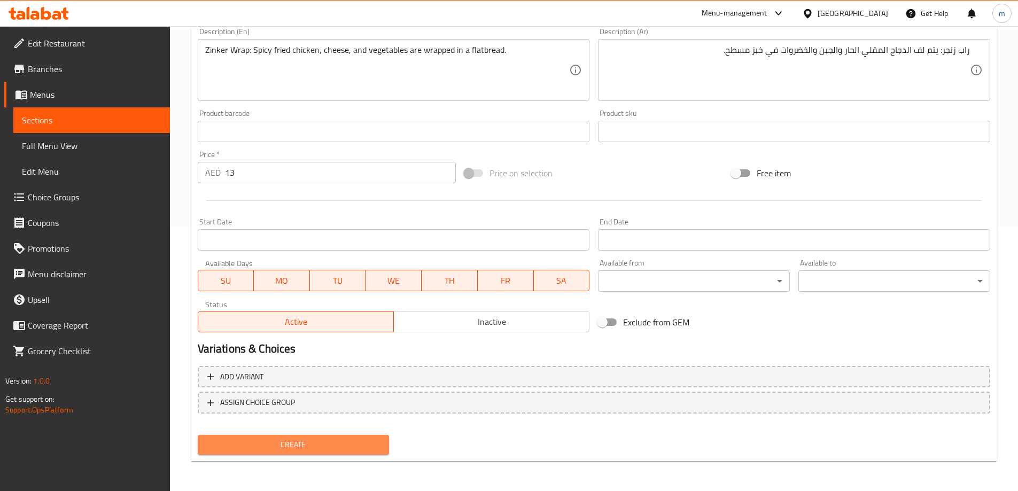
click at [333, 436] on button "Create" at bounding box center [294, 445] width 192 height 20
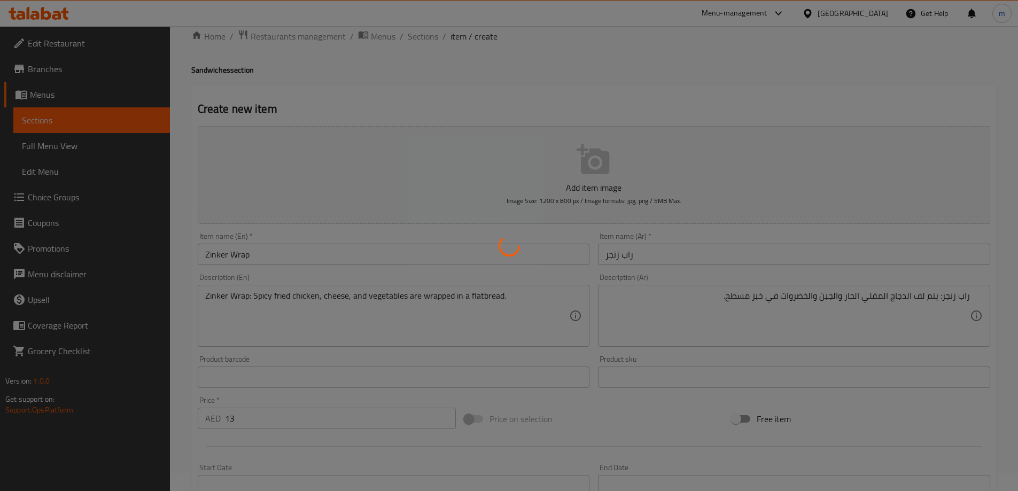
scroll to position [0, 0]
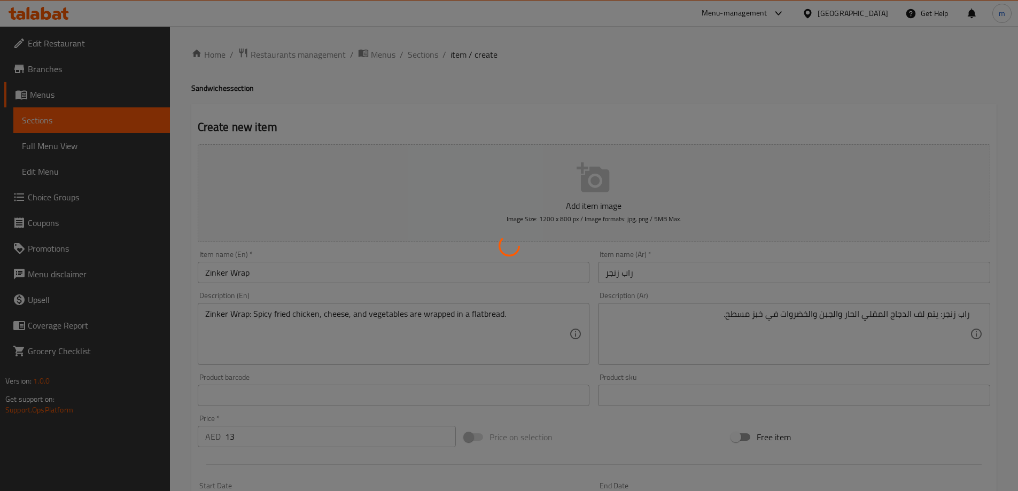
type input "0"
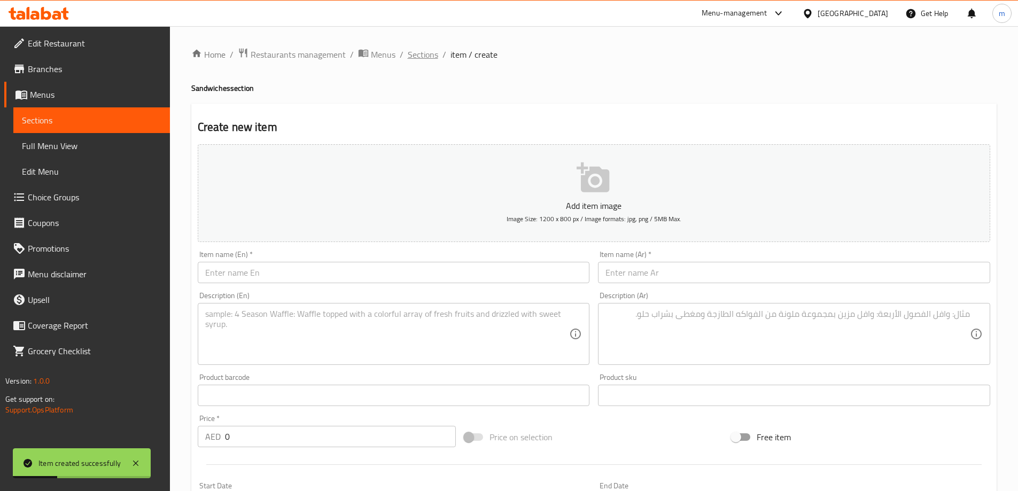
click at [428, 55] on span "Sections" at bounding box center [423, 54] width 30 height 13
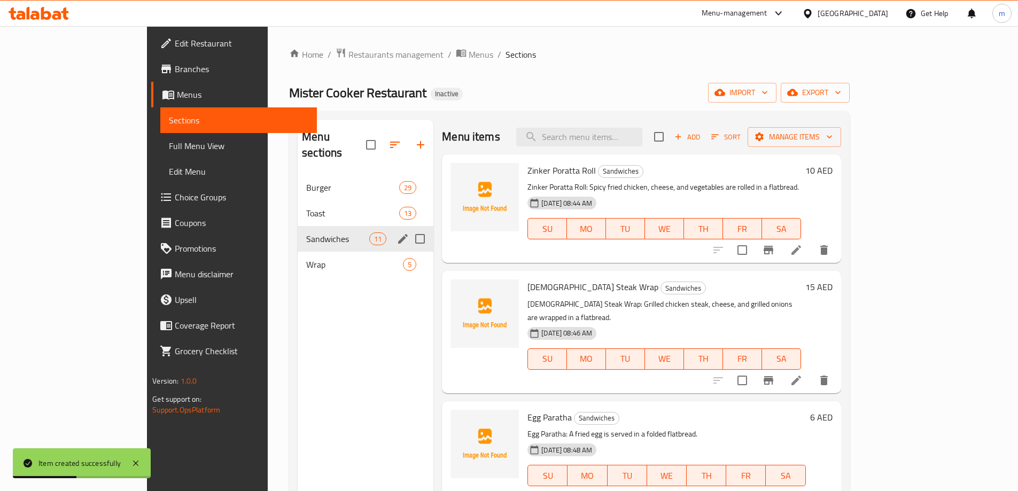
click at [311, 233] on span "Sandwiches" at bounding box center [337, 239] width 63 height 13
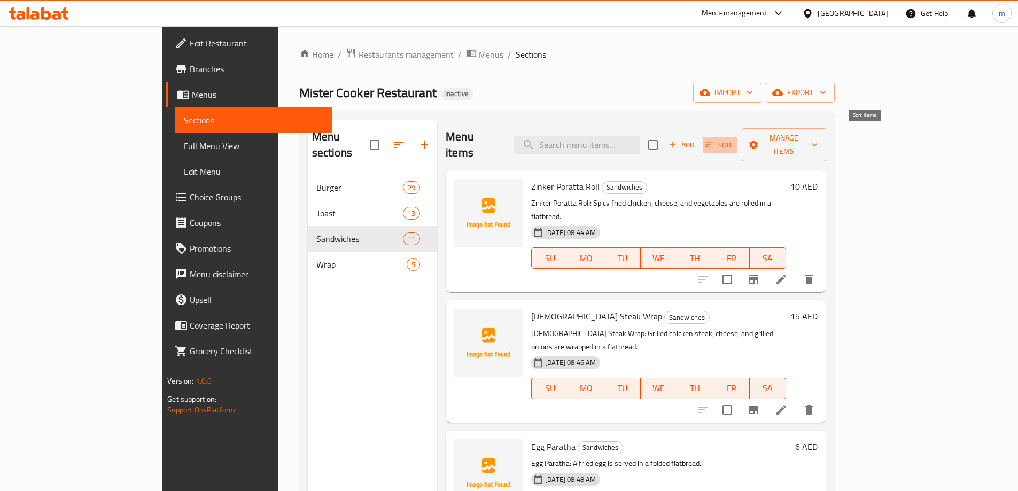
click at [735, 139] on span "Sort" at bounding box center [720, 145] width 29 height 12
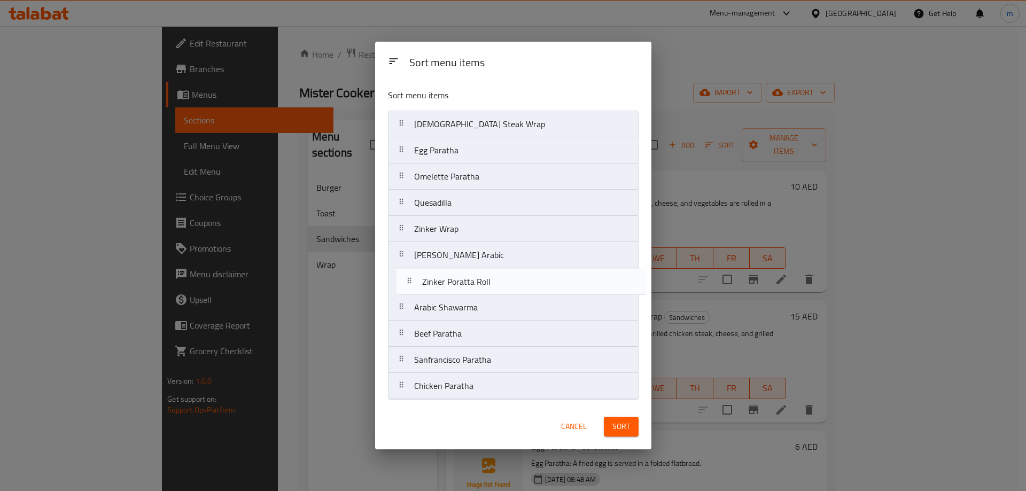
drag, startPoint x: 530, startPoint y: 126, endPoint x: 536, endPoint y: 291, distance: 164.8
click at [536, 291] on nav "Zinker Poratta Roll Chick Steak Wrap Egg Paratha Omelette Paratha Quesadilla Zi…" at bounding box center [513, 255] width 251 height 289
drag, startPoint x: 481, startPoint y: 130, endPoint x: 490, endPoint y: 300, distance: 170.2
click at [490, 300] on nav "Chick Steak Wrap Egg Paratha Omelette Paratha Quesadilla Zinker Wrap Sheesh Taw…" at bounding box center [513, 255] width 251 height 289
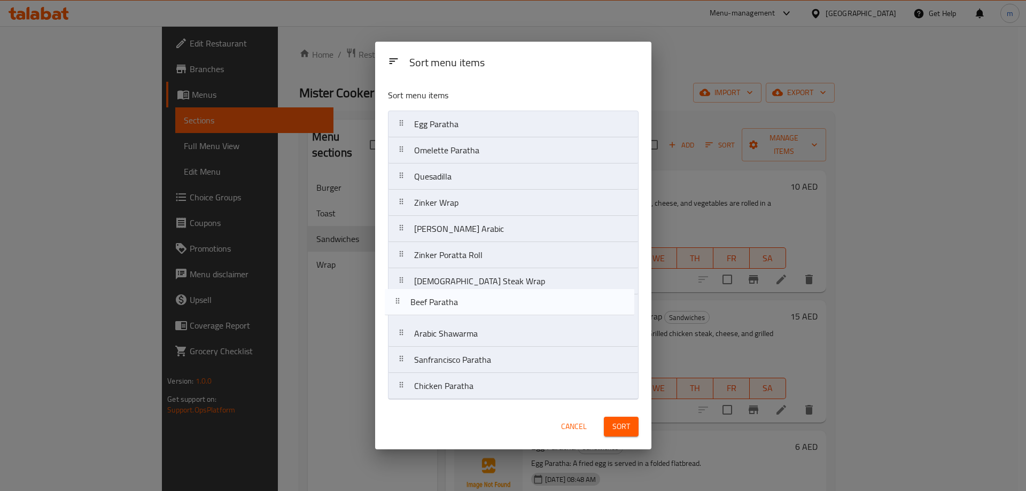
drag, startPoint x: 474, startPoint y: 345, endPoint x: 470, endPoint y: 306, distance: 39.3
click at [470, 306] on nav "Egg Paratha Omelette Paratha Quesadilla Zinker Wrap Sheesh Tawook Arabic Zinker…" at bounding box center [513, 255] width 251 height 289
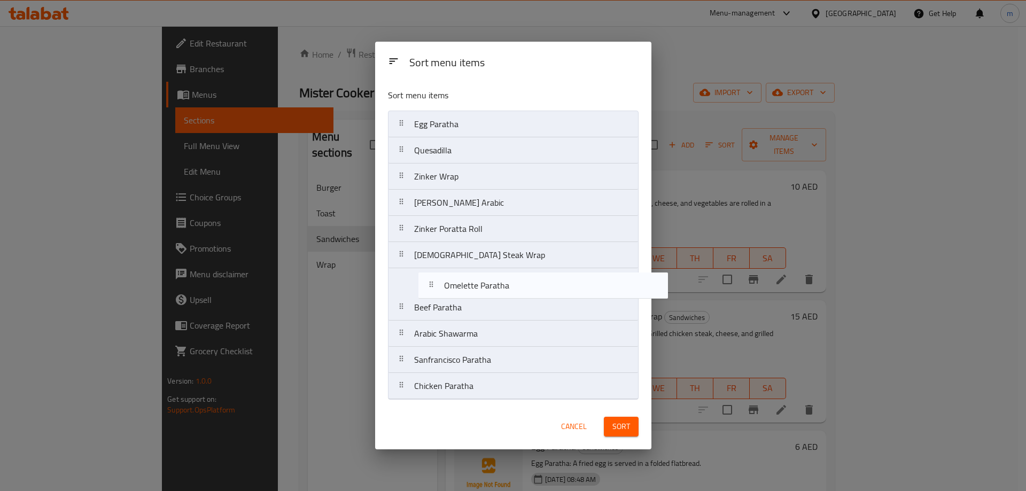
drag, startPoint x: 466, startPoint y: 149, endPoint x: 494, endPoint y: 289, distance: 142.3
click at [494, 289] on nav "Egg Paratha Omelette Paratha Quesadilla Zinker Wrap Sheesh Tawook Arabic Zinker…" at bounding box center [513, 255] width 251 height 289
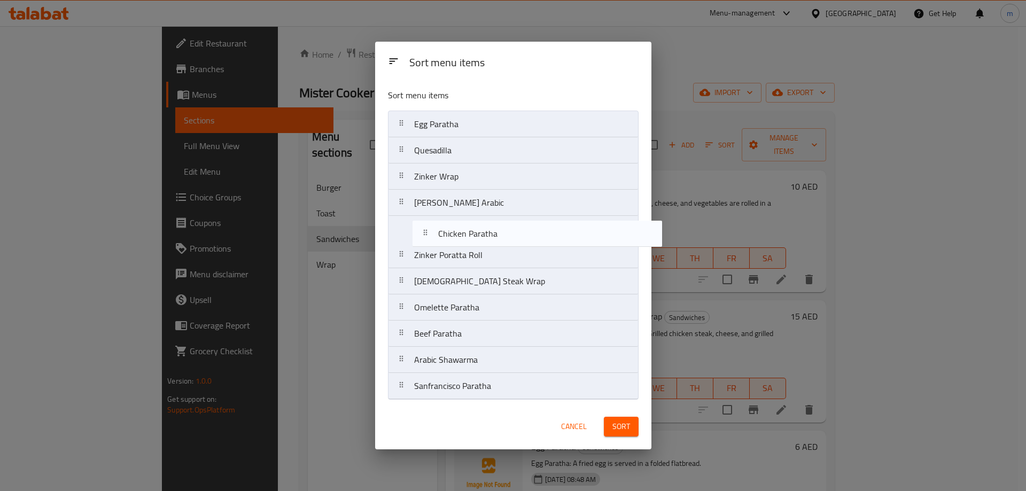
drag, startPoint x: 469, startPoint y: 383, endPoint x: 493, endPoint y: 225, distance: 159.5
click at [493, 225] on nav "Egg Paratha Quesadilla Zinker Wrap Sheesh Tawook Arabic Zinker Poratta Roll Chi…" at bounding box center [513, 255] width 251 height 289
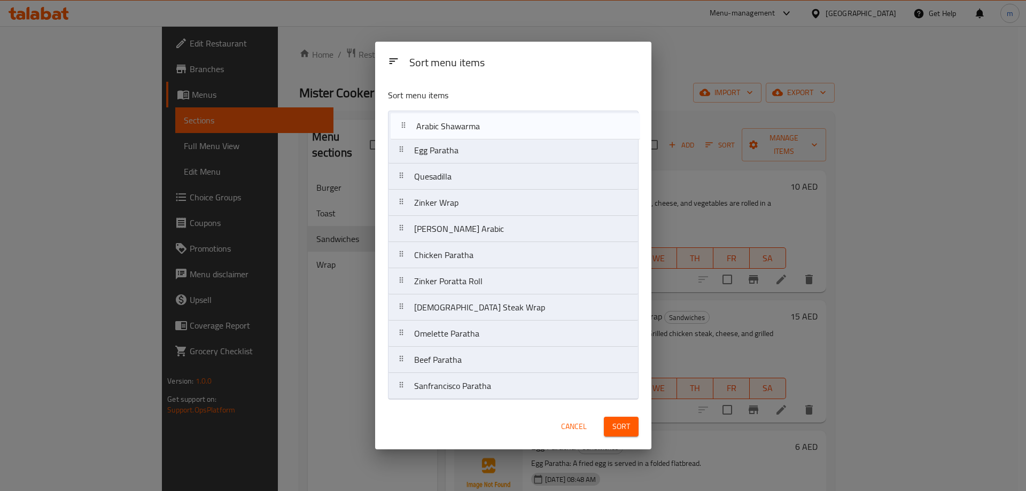
drag, startPoint x: 482, startPoint y: 369, endPoint x: 483, endPoint y: 129, distance: 239.5
click at [483, 129] on nav "Egg Paratha Quesadilla Zinker Wrap Sheesh Tawook Arabic Chicken Paratha Zinker …" at bounding box center [513, 255] width 251 height 289
drag, startPoint x: 491, startPoint y: 398, endPoint x: 497, endPoint y: 126, distance: 272.7
click at [497, 126] on nav "Arabic Shawarma Egg Paratha Quesadilla Zinker Wrap Sheesh Tawook Arabic Chicken…" at bounding box center [513, 255] width 251 height 289
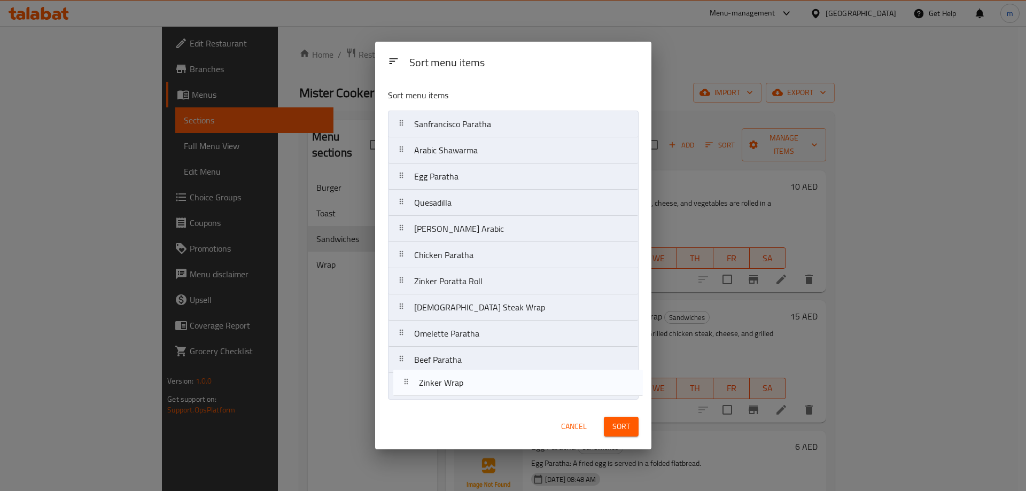
drag, startPoint x: 478, startPoint y: 233, endPoint x: 483, endPoint y: 391, distance: 158.3
click at [483, 391] on nav "Sanfrancisco Paratha Arabic Shawarma Egg Paratha Quesadilla Zinker Wrap Sheesh …" at bounding box center [513, 255] width 251 height 289
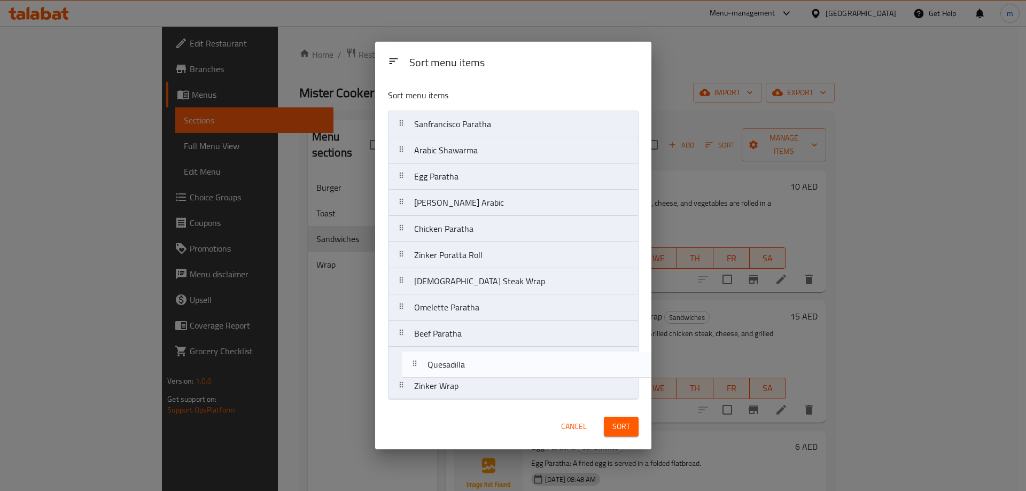
drag, startPoint x: 464, startPoint y: 211, endPoint x: 477, endPoint y: 376, distance: 165.7
click at [477, 376] on nav "Sanfrancisco Paratha Arabic Shawarma Egg Paratha Quesadilla Sheesh Tawook Arabi…" at bounding box center [513, 255] width 251 height 289
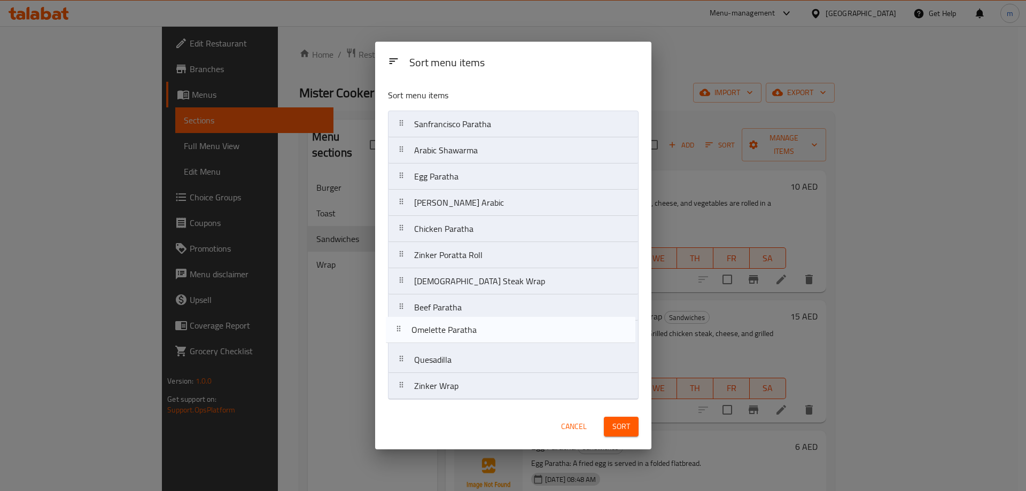
drag, startPoint x: 470, startPoint y: 314, endPoint x: 467, endPoint y: 339, distance: 25.3
click at [467, 339] on nav "Sanfrancisco Paratha Arabic Shawarma Egg Paratha Sheesh Tawook Arabic Chicken P…" at bounding box center [513, 255] width 251 height 289
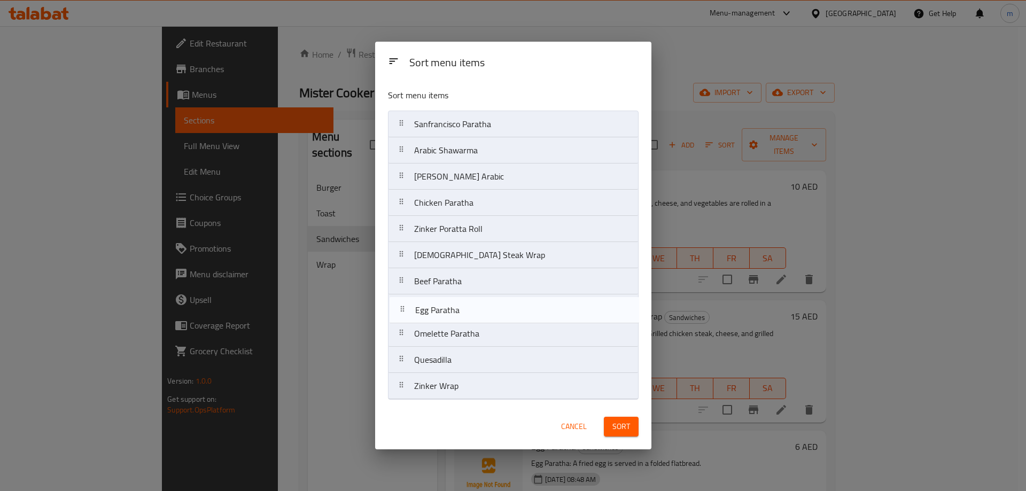
drag, startPoint x: 452, startPoint y: 184, endPoint x: 453, endPoint y: 325, distance: 141.1
click at [453, 325] on nav "Sanfrancisco Paratha Arabic Shawarma Egg Paratha Sheesh Tawook Arabic Chicken P…" at bounding box center [513, 255] width 251 height 289
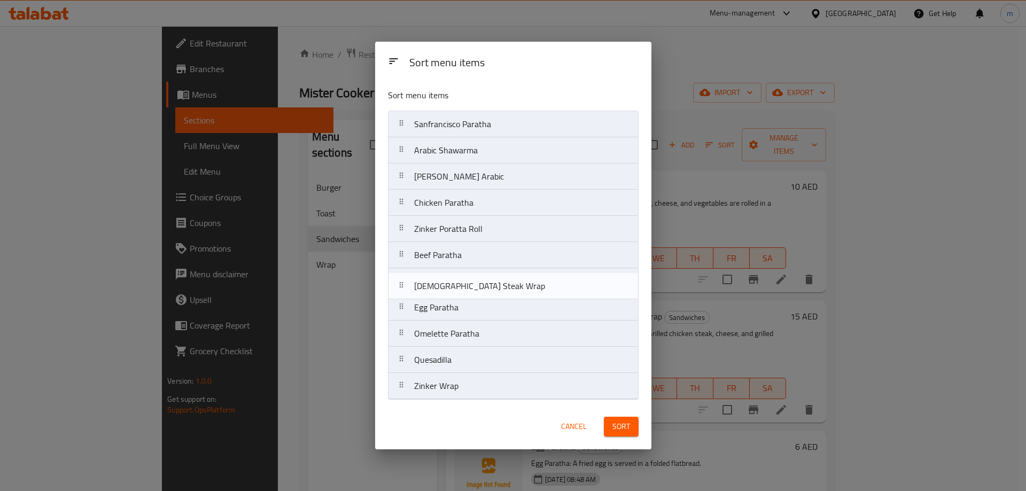
drag, startPoint x: 453, startPoint y: 258, endPoint x: 454, endPoint y: 293, distance: 34.7
click at [454, 293] on nav "Sanfrancisco Paratha Arabic Shawarma Sheesh Tawook Arabic Chicken Paratha Zinke…" at bounding box center [513, 255] width 251 height 289
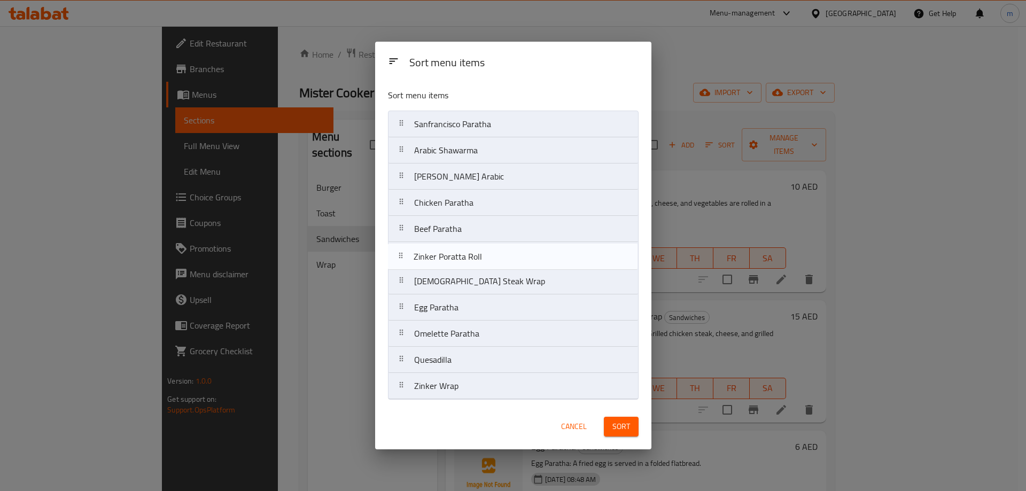
drag, startPoint x: 459, startPoint y: 235, endPoint x: 458, endPoint y: 268, distance: 33.1
click at [458, 268] on nav "Sanfrancisco Paratha Arabic Shawarma Sheesh Tawook Arabic Chicken Paratha Zinke…" at bounding box center [513, 255] width 251 height 289
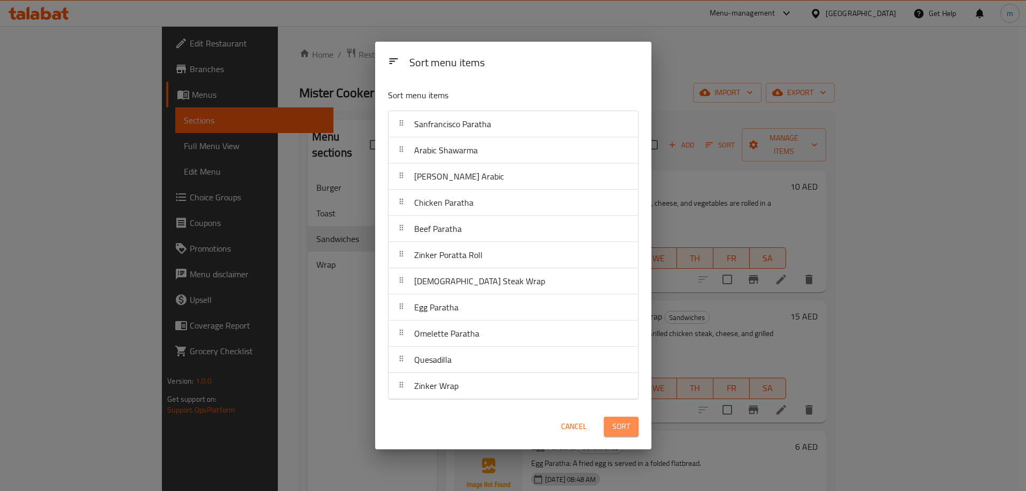
click at [610, 427] on button "Sort" at bounding box center [621, 427] width 35 height 20
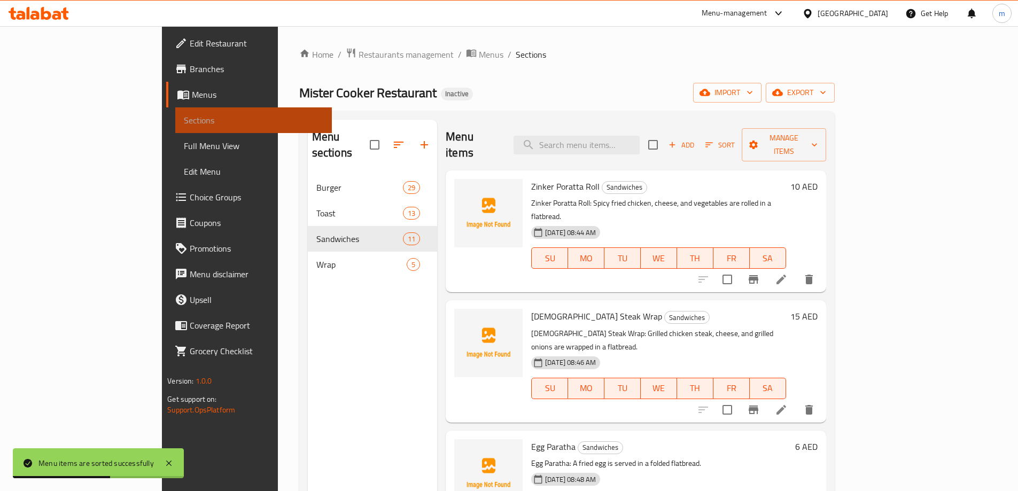
click at [184, 117] on span "Sections" at bounding box center [254, 120] width 140 height 13
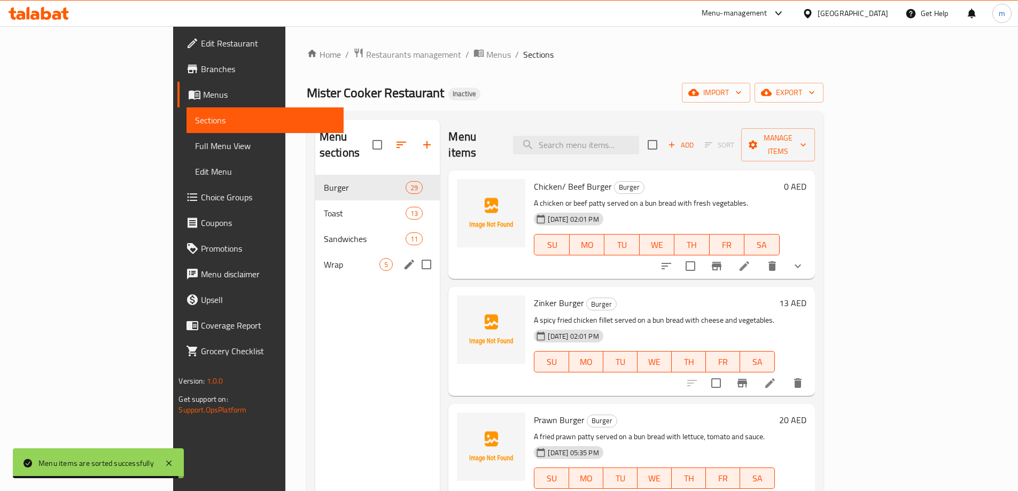
click at [324, 258] on span "Wrap" at bounding box center [352, 264] width 56 height 13
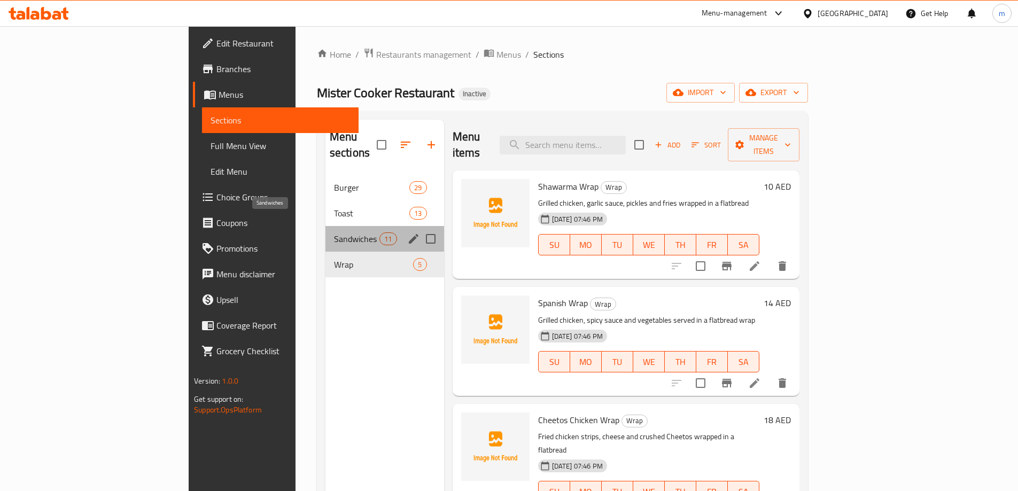
click at [334, 233] on span "Sandwiches" at bounding box center [356, 239] width 45 height 13
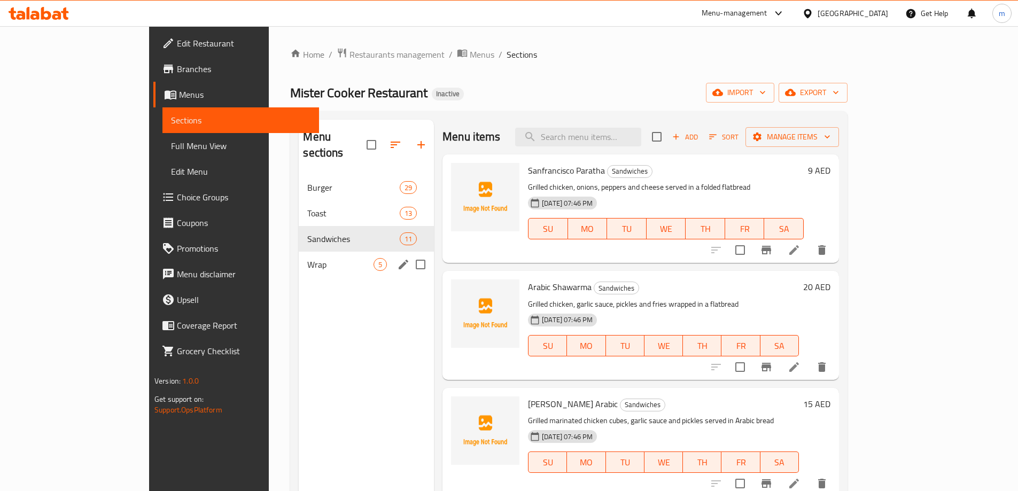
click at [307, 258] on span "Wrap" at bounding box center [340, 264] width 66 height 13
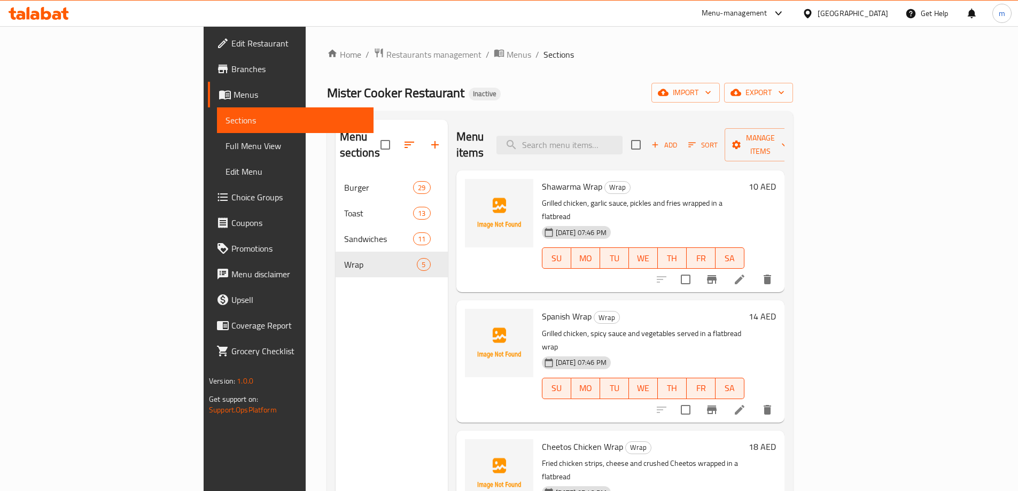
click at [542, 179] on span "Shawarma Wrap" at bounding box center [572, 187] width 60 height 16
copy h6 "Wrap"
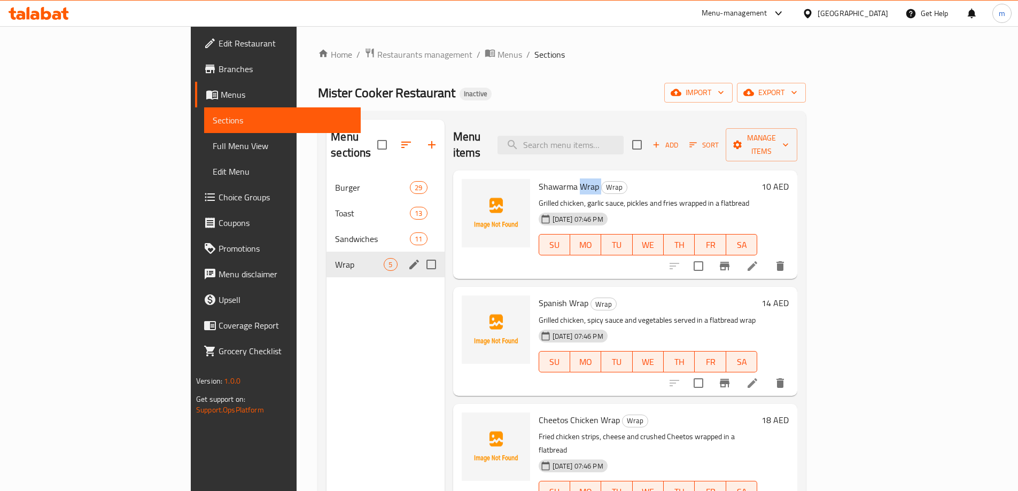
click at [335, 233] on span "Sandwiches" at bounding box center [372, 239] width 75 height 13
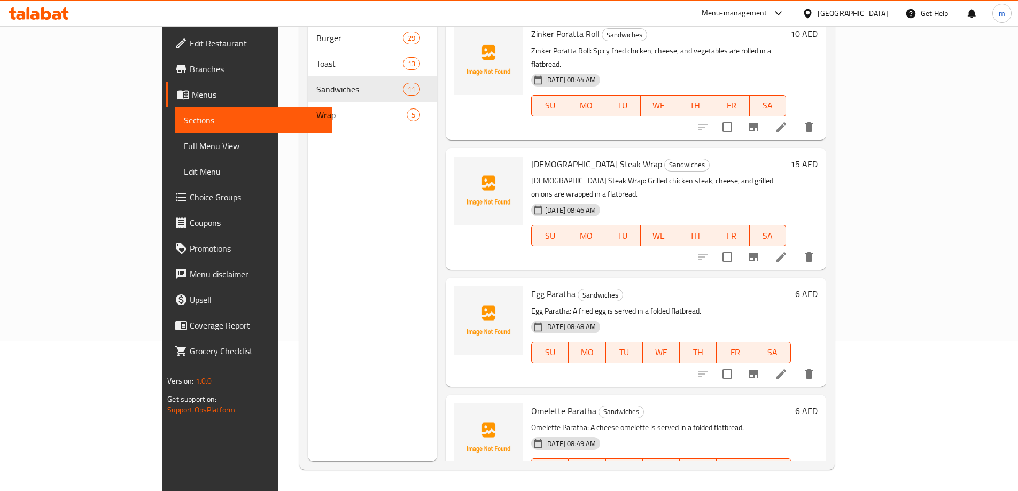
scroll to position [589, 0]
click at [788, 249] on icon at bounding box center [781, 255] width 13 height 13
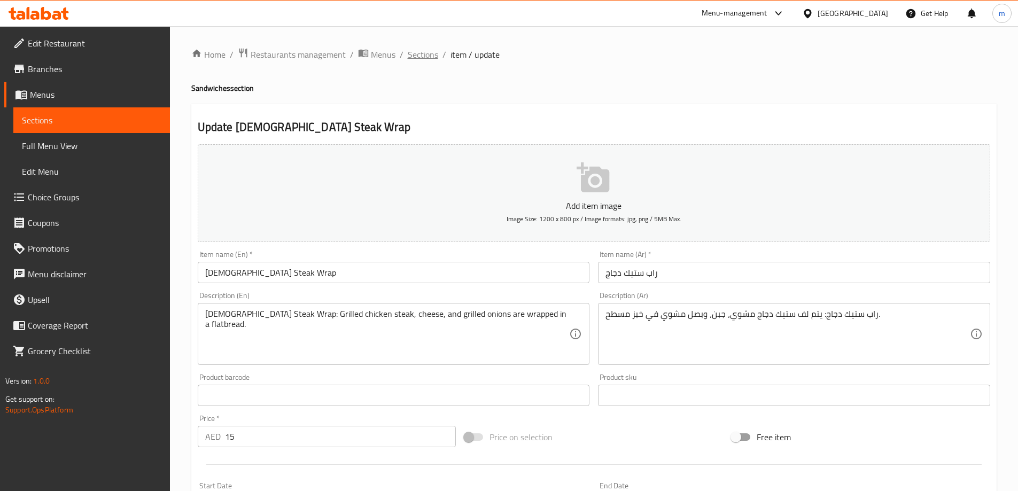
click at [426, 55] on span "Sections" at bounding box center [423, 54] width 30 height 13
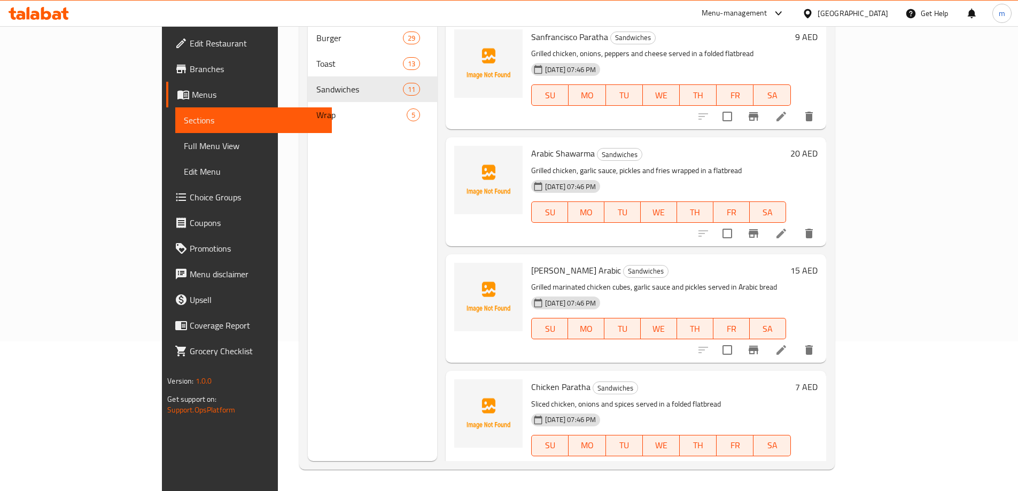
scroll to position [820, 0]
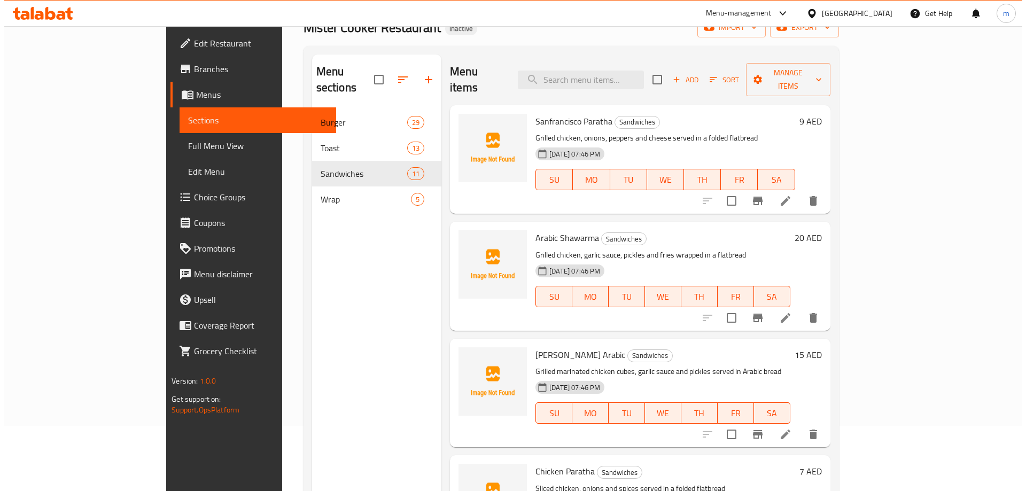
scroll to position [0, 0]
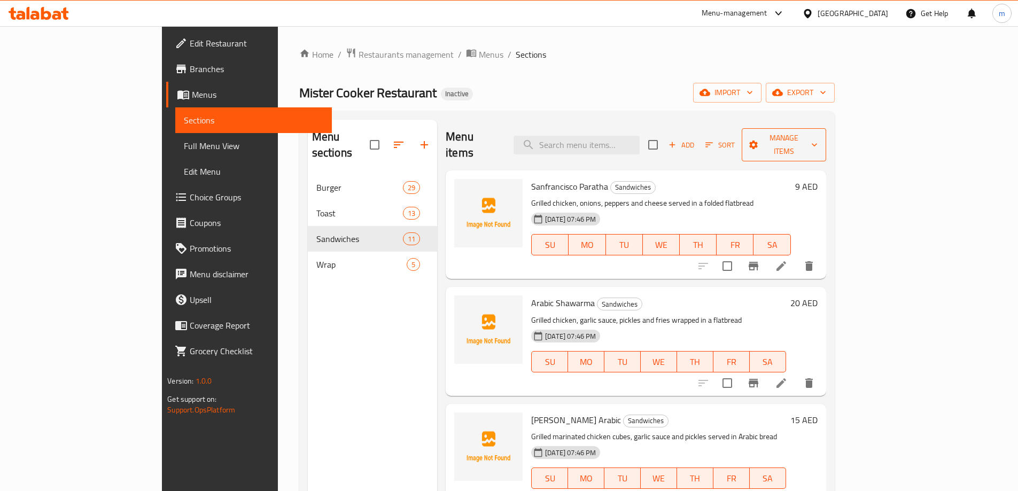
click at [817, 142] on span "Manage items" at bounding box center [784, 144] width 67 height 27
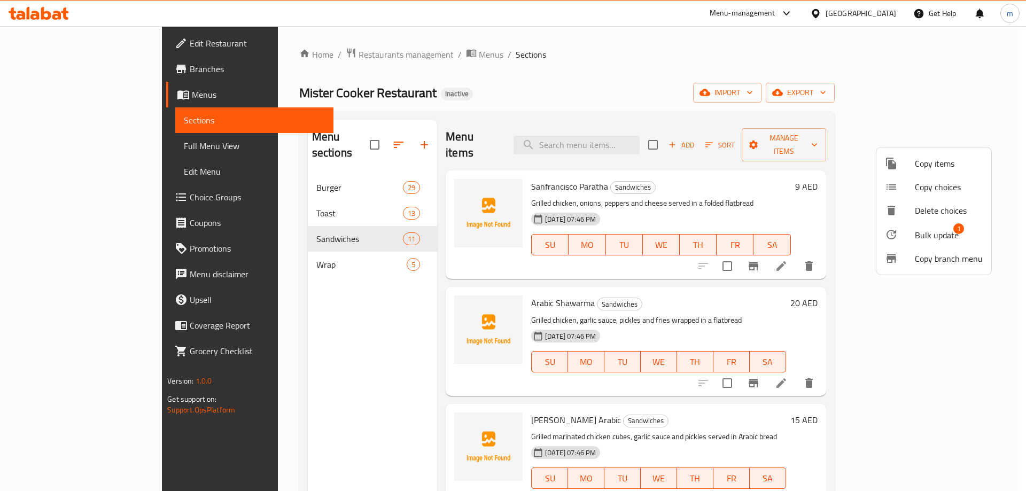
click at [936, 232] on span "Bulk update" at bounding box center [937, 235] width 44 height 13
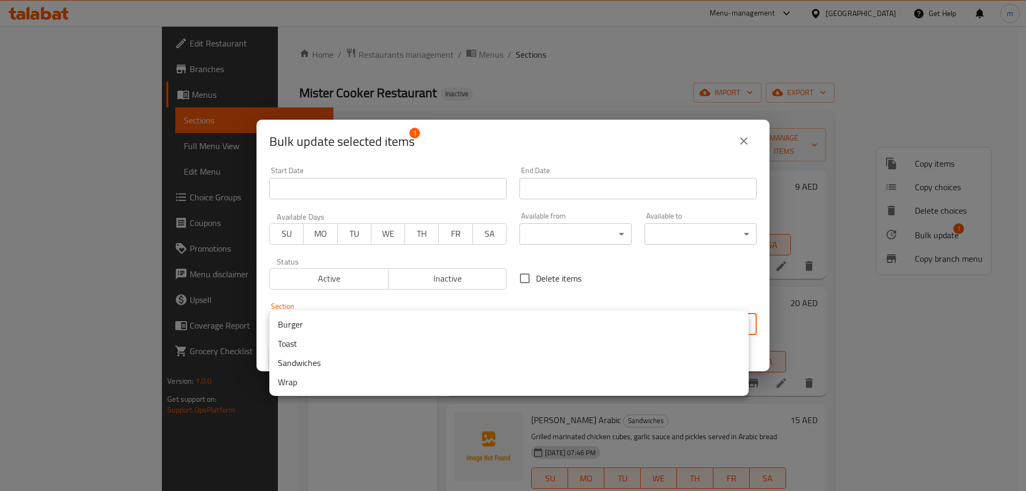
click at [453, 319] on body "​ Menu-management United Arab Emirates Get Help m Edit Restaurant Branches Menu…" at bounding box center [513, 258] width 1026 height 465
click at [351, 382] on li "Wrap" at bounding box center [508, 382] width 479 height 19
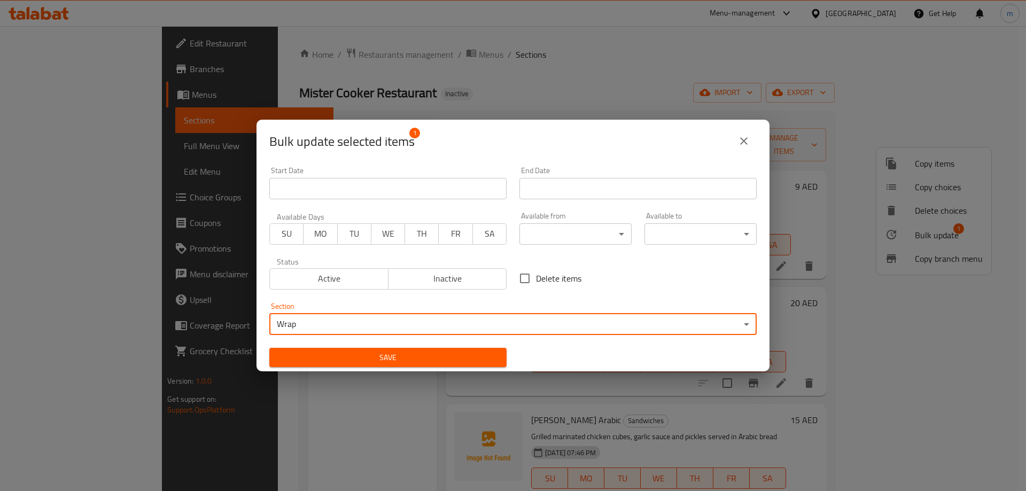
click at [401, 358] on span "Save" at bounding box center [388, 357] width 220 height 13
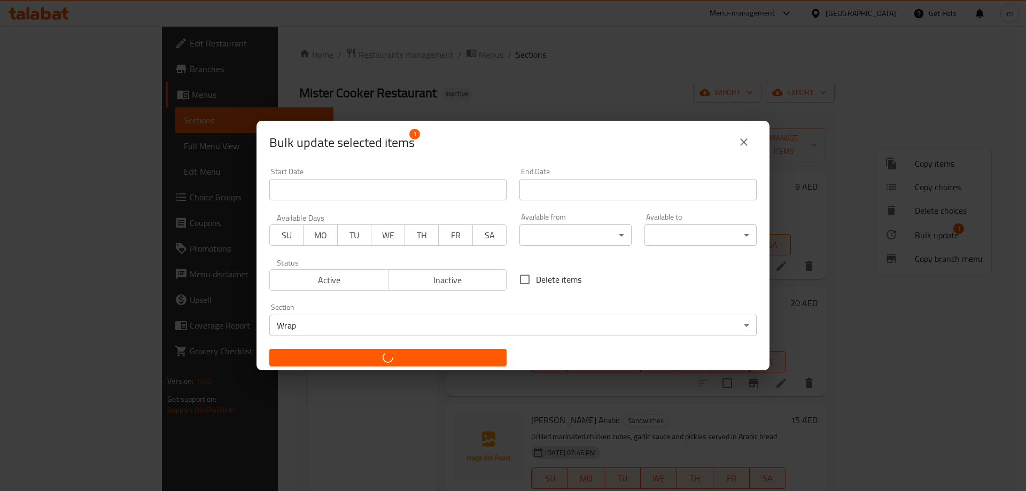
checkbox input "false"
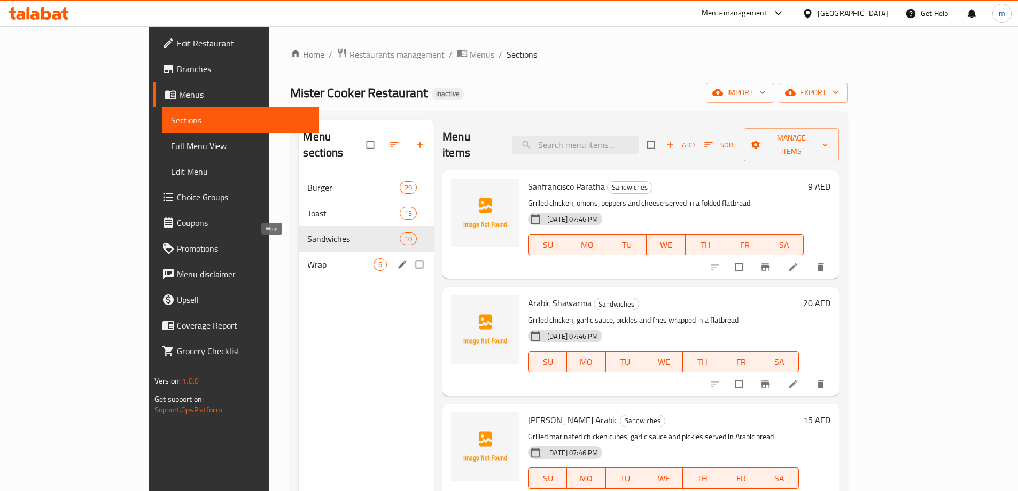
click at [310, 258] on span "Wrap" at bounding box center [340, 264] width 66 height 13
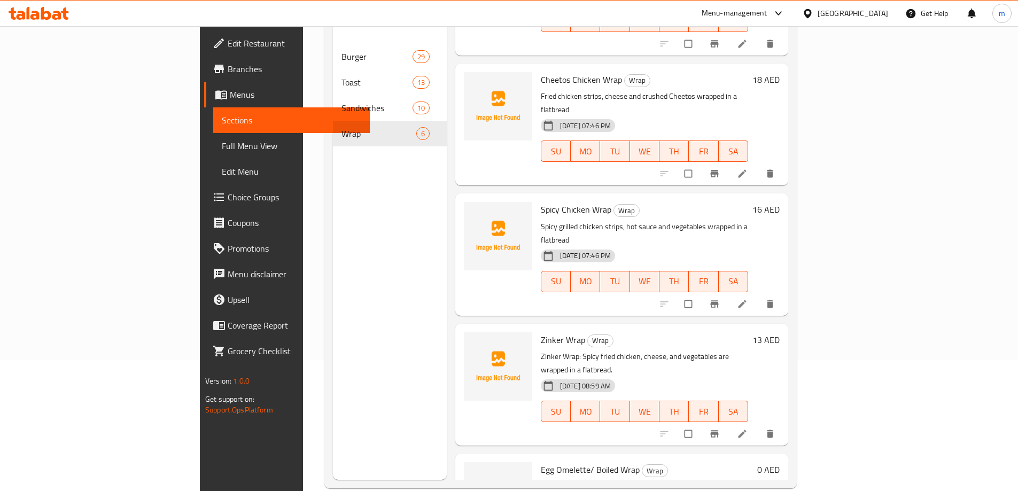
scroll to position [150, 0]
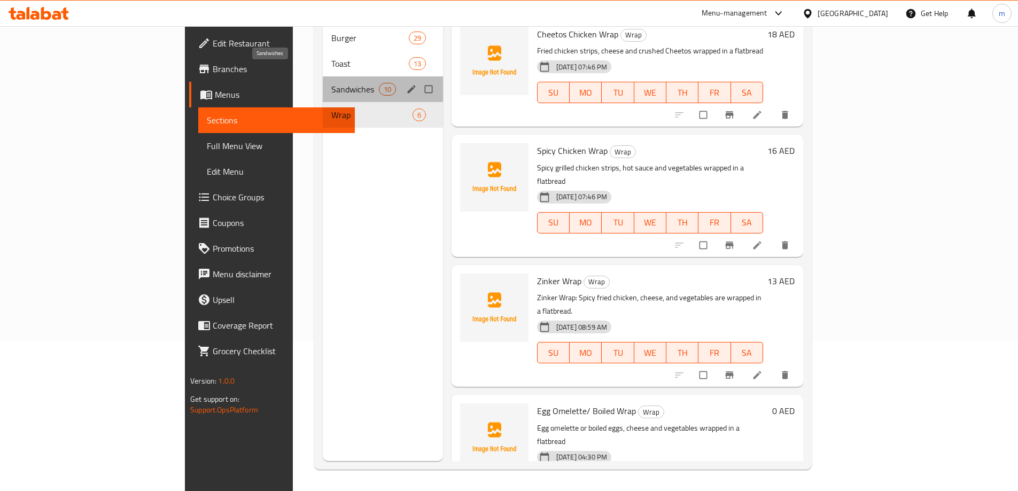
click at [331, 83] on span "Sandwiches" at bounding box center [354, 89] width 47 height 13
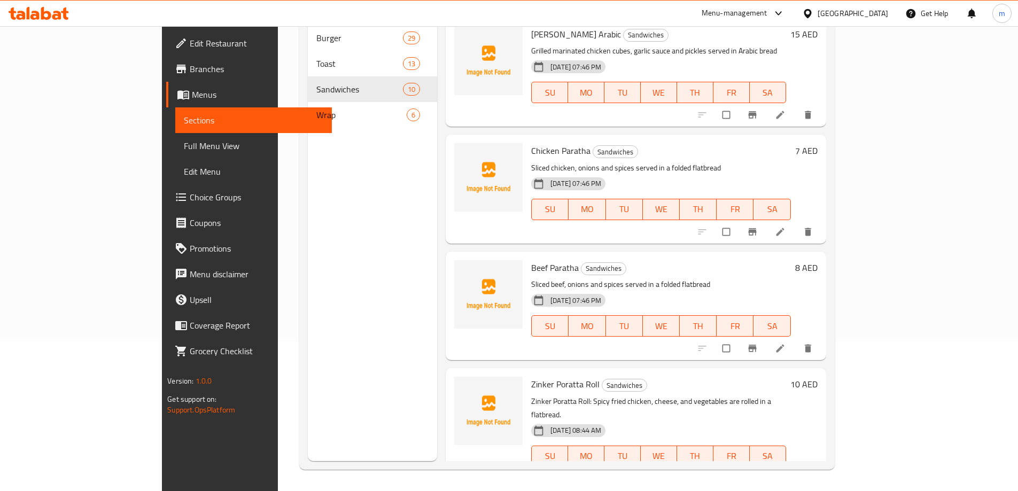
scroll to position [523, 0]
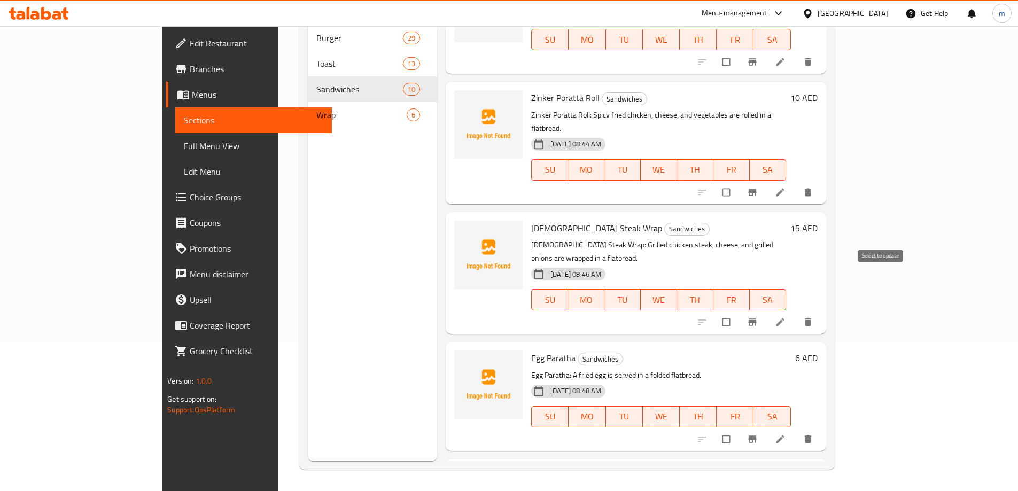
click at [739, 312] on input "checkbox" at bounding box center [727, 322] width 22 height 20
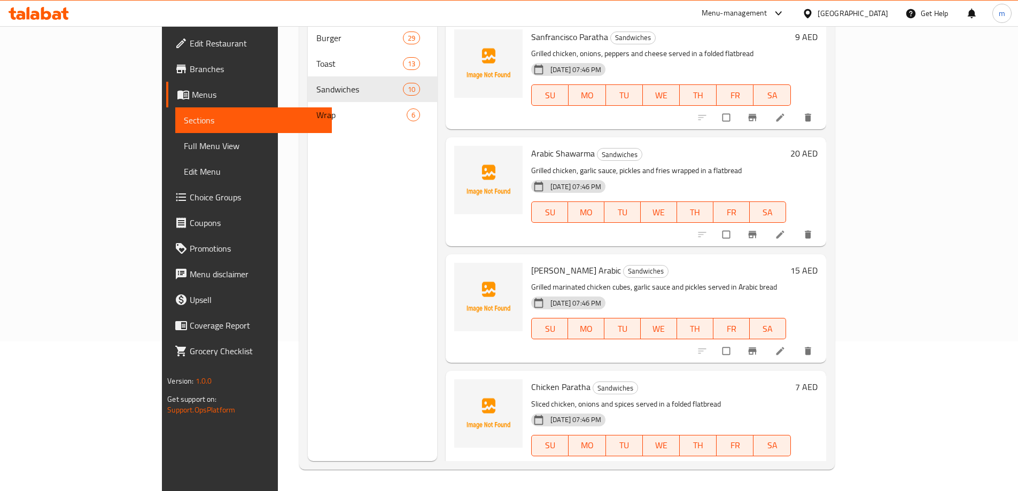
scroll to position [0, 0]
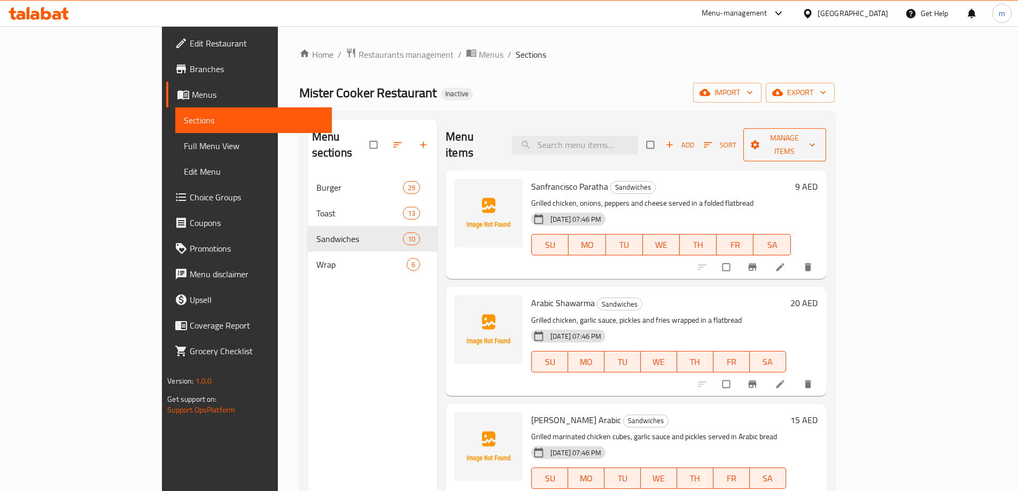
click at [761, 140] on icon "button" at bounding box center [755, 145] width 11 height 11
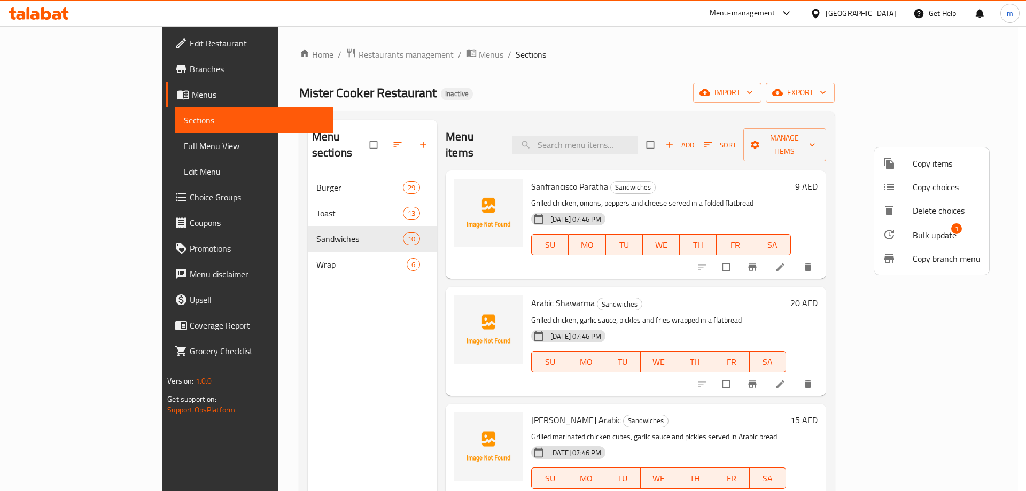
click at [934, 234] on span "Bulk update" at bounding box center [935, 235] width 44 height 13
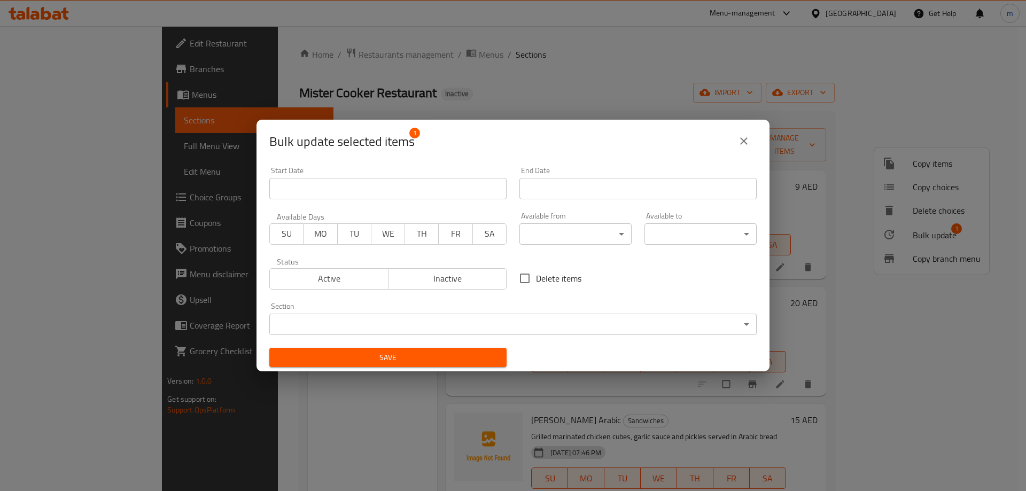
click at [532, 319] on body "​ Menu-management [GEOGRAPHIC_DATA] Get Help m Edit Restaurant Branches Menus S…" at bounding box center [513, 258] width 1026 height 465
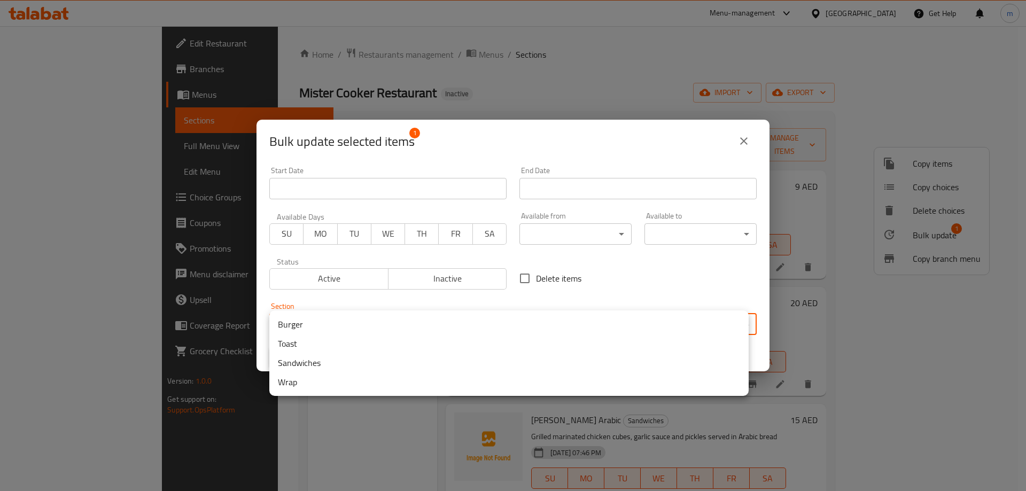
click at [393, 390] on li "Wrap" at bounding box center [508, 382] width 479 height 19
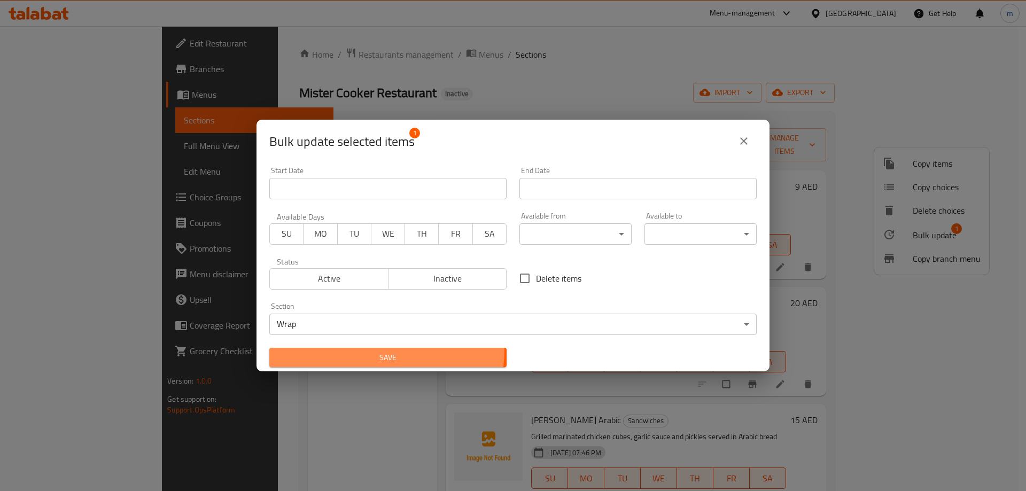
click at [374, 350] on button "Save" at bounding box center [387, 358] width 237 height 20
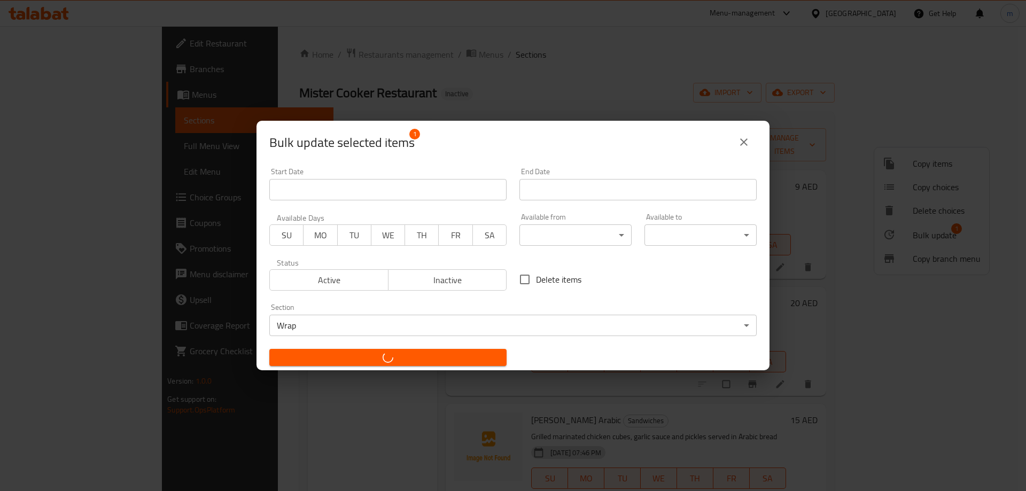
checkbox input "false"
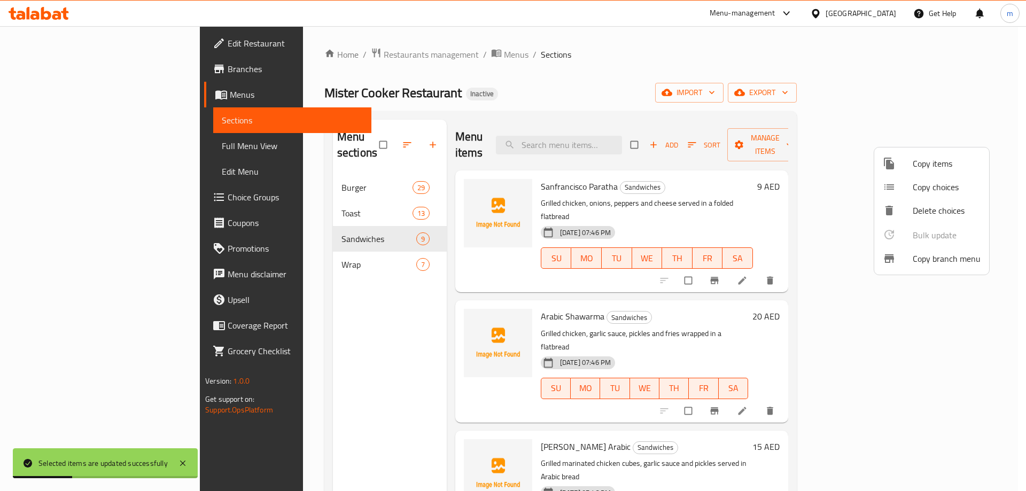
click at [740, 300] on div at bounding box center [513, 245] width 1026 height 491
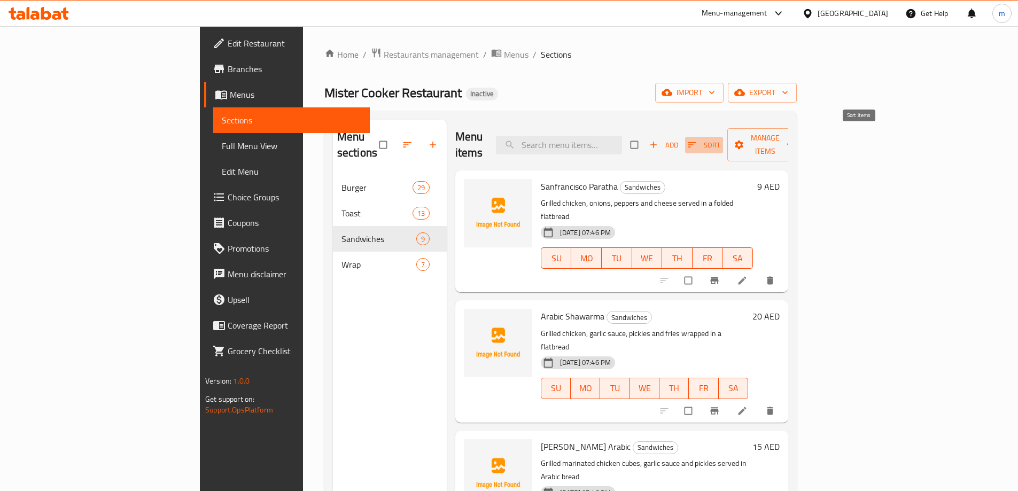
click at [721, 139] on span "Sort" at bounding box center [704, 145] width 33 height 12
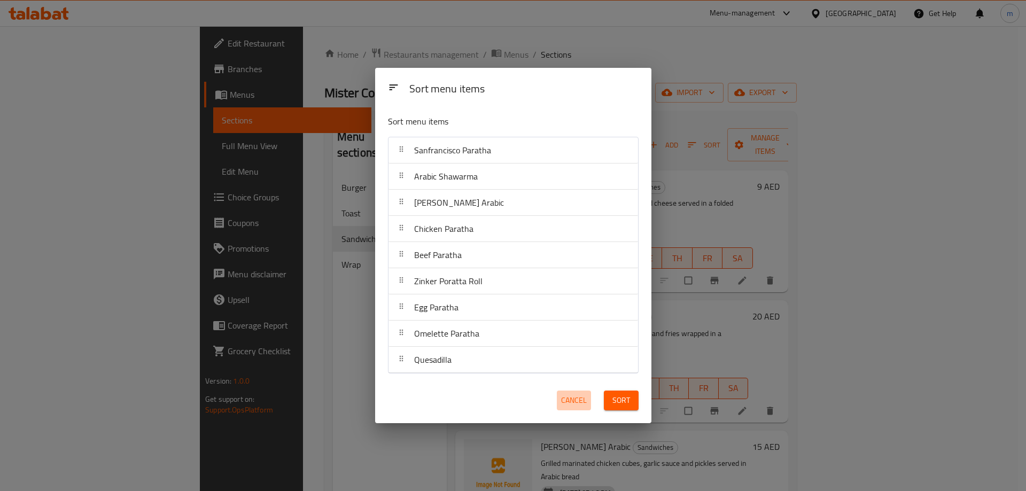
click at [568, 397] on span "Cancel" at bounding box center [574, 400] width 26 height 13
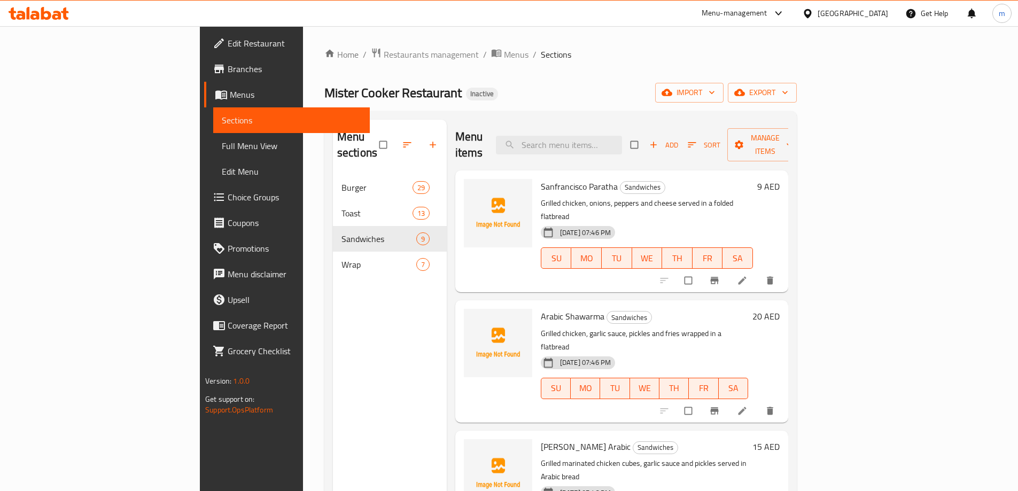
click at [342, 258] on span "Wrap" at bounding box center [379, 264] width 75 height 13
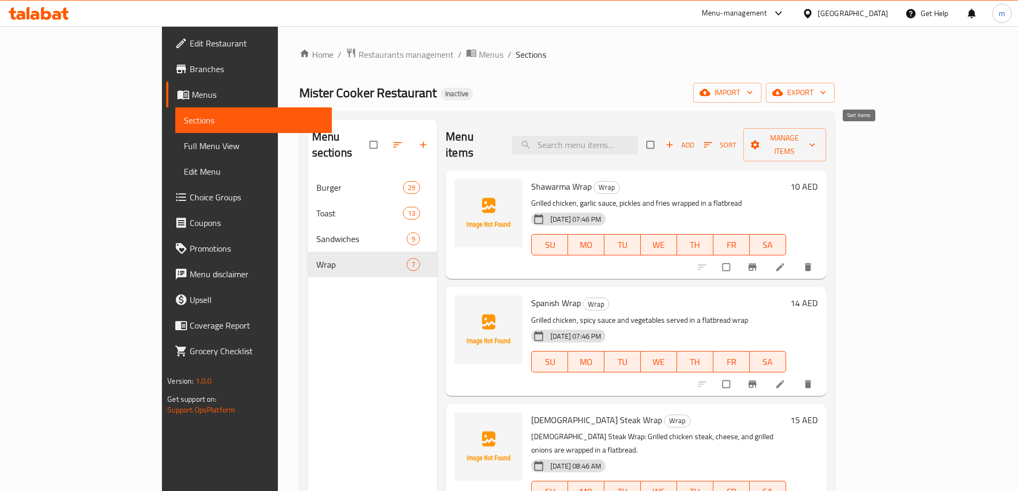
click at [714, 140] on icon "button" at bounding box center [708, 145] width 11 height 11
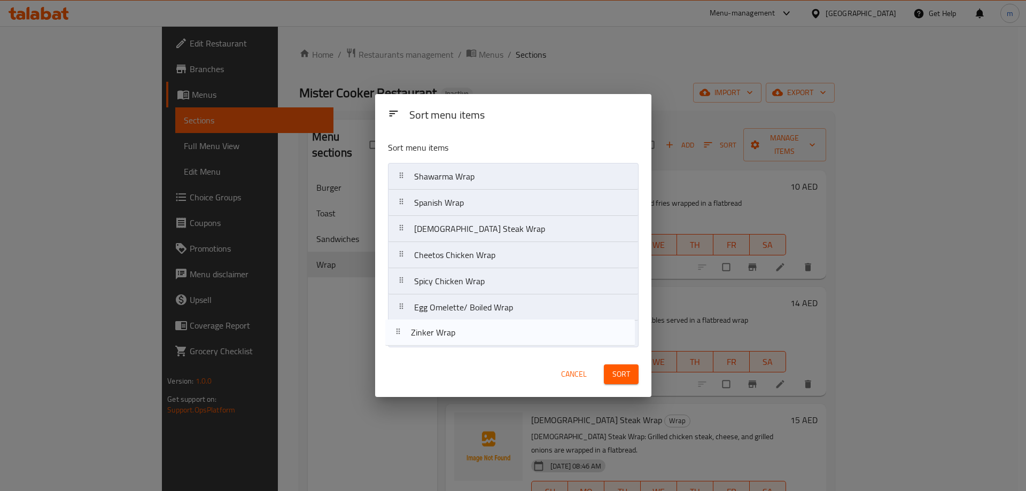
drag, startPoint x: 468, startPoint y: 310, endPoint x: 465, endPoint y: 339, distance: 29.6
click at [465, 339] on nav "Shawarma Wrap Spanish Wrap [DEMOGRAPHIC_DATA] Steak Wrap Cheetos Chicken Wrap S…" at bounding box center [513, 255] width 251 height 184
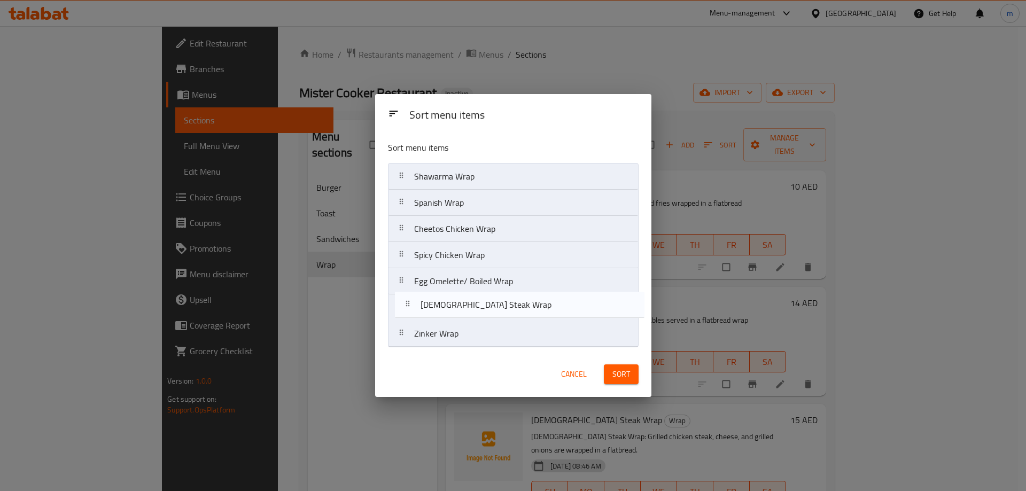
drag, startPoint x: 484, startPoint y: 239, endPoint x: 491, endPoint y: 321, distance: 82.6
click at [491, 321] on nav "Shawarma Wrap Spanish Wrap [DEMOGRAPHIC_DATA] Steak Wrap Cheetos Chicken Wrap S…" at bounding box center [513, 255] width 251 height 184
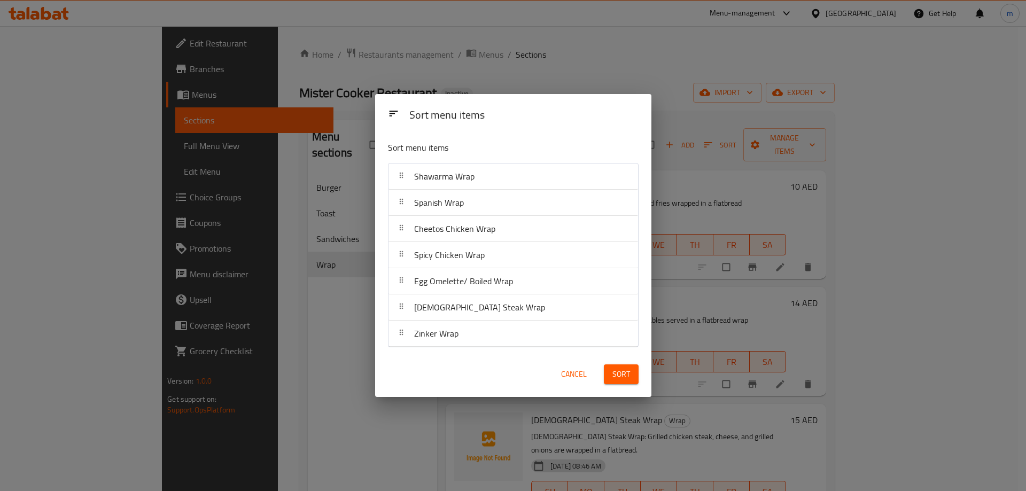
click at [616, 373] on span "Sort" at bounding box center [622, 374] width 18 height 13
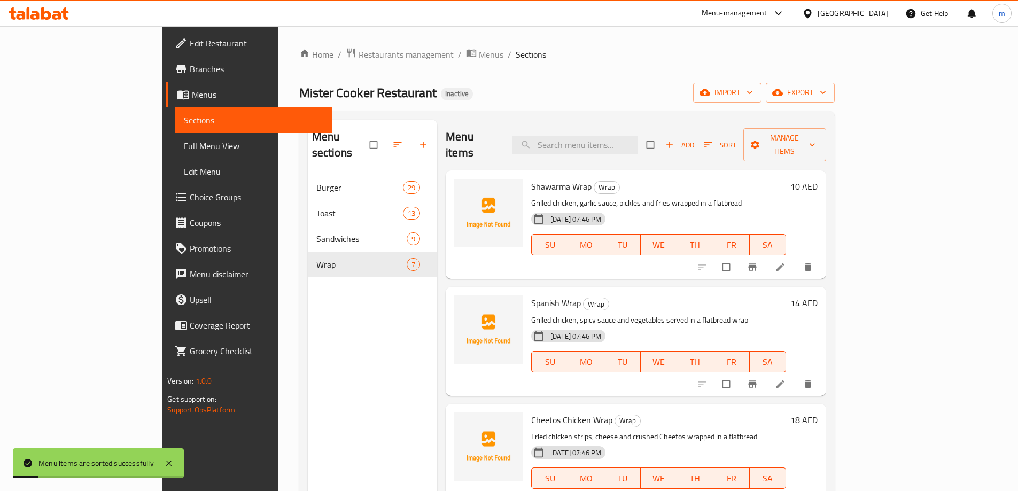
click at [504, 75] on div "Home / Restaurants management / Menus / Sections Mister Cooker Restaurant Inact…" at bounding box center [567, 334] width 536 height 572
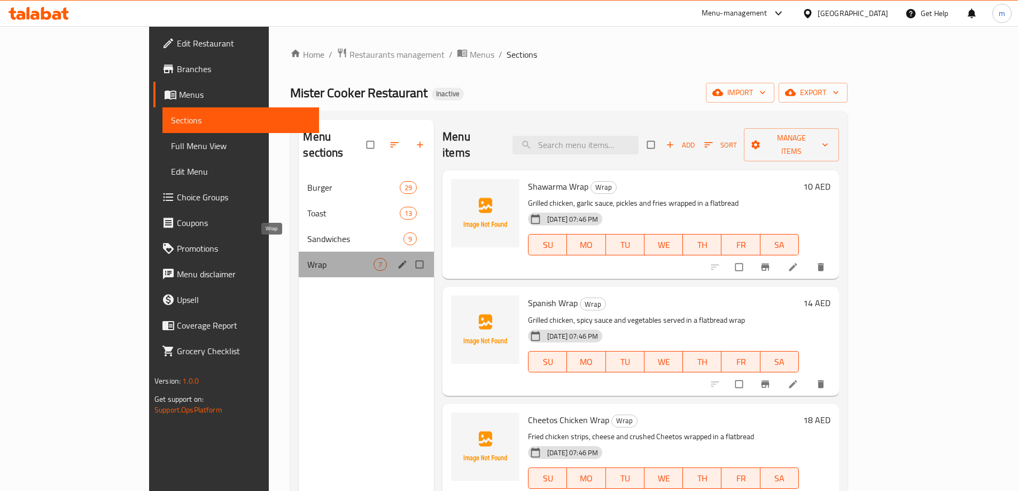
click at [307, 258] on span "Wrap" at bounding box center [340, 264] width 66 height 13
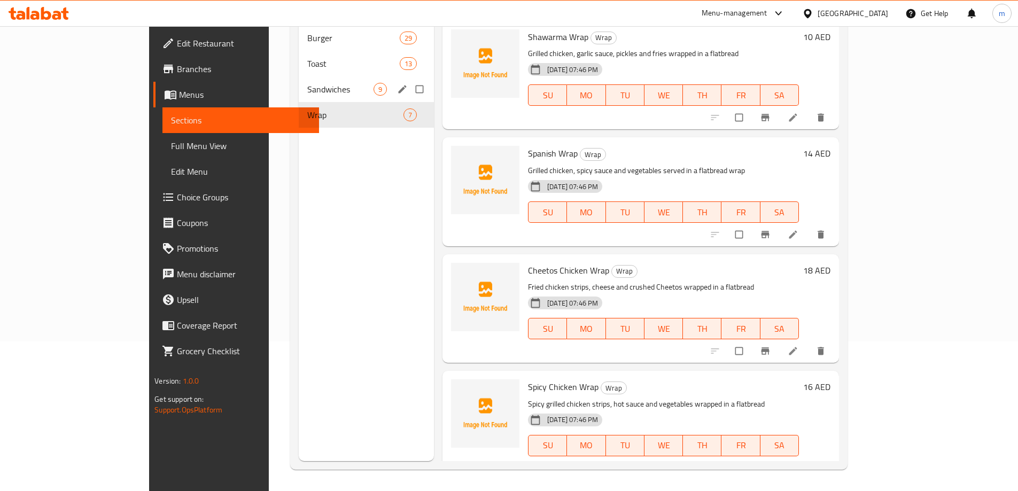
click at [307, 83] on span "Sandwiches" at bounding box center [340, 89] width 66 height 13
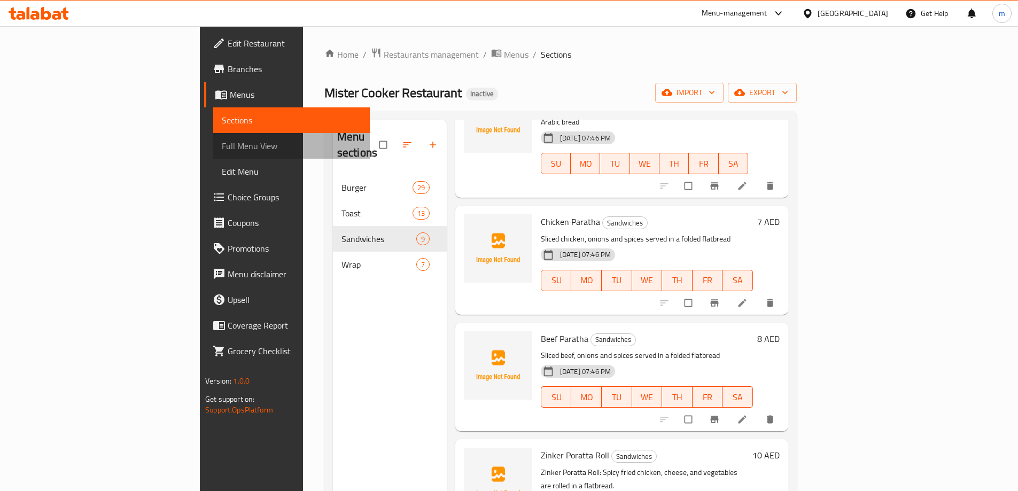
click at [213, 137] on link "Full Menu View" at bounding box center [291, 146] width 157 height 26
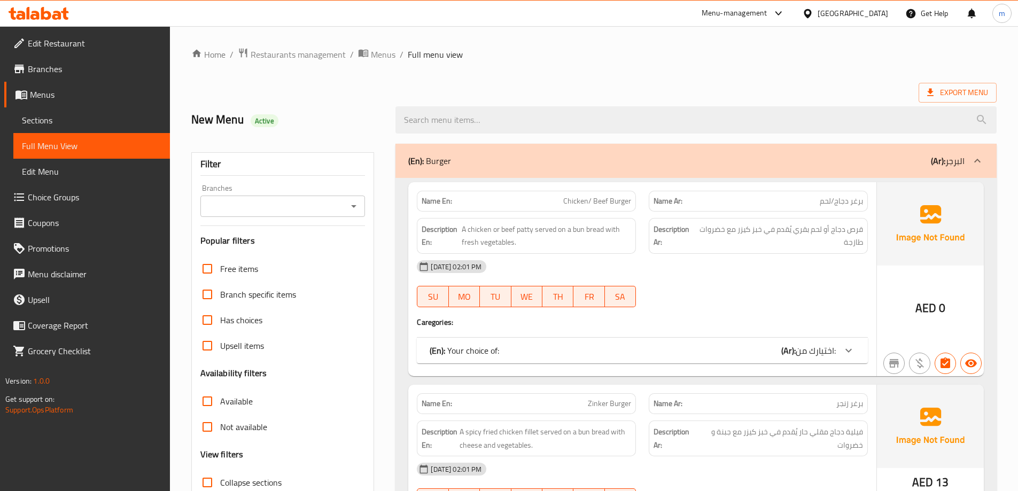
drag, startPoint x: 90, startPoint y: 116, endPoint x: 104, endPoint y: 112, distance: 14.9
click at [90, 116] on span "Sections" at bounding box center [92, 120] width 140 height 13
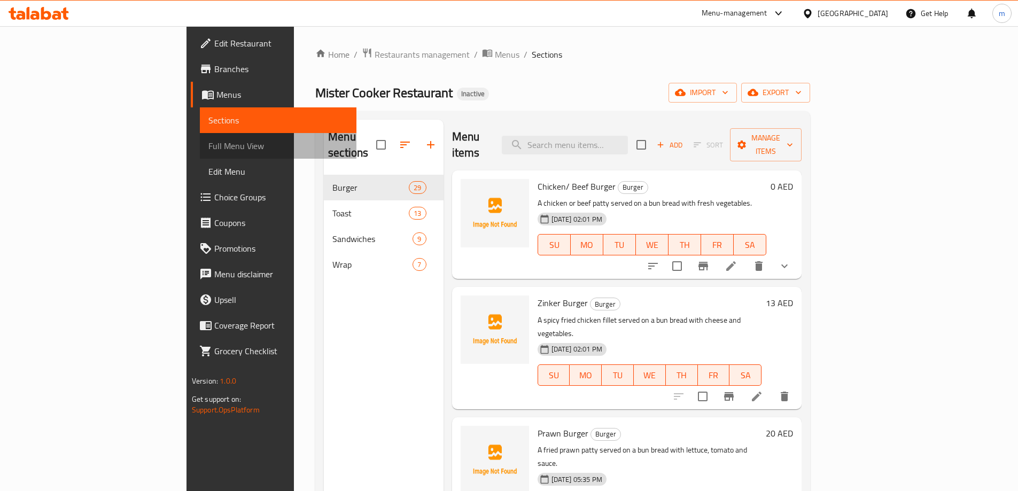
click at [208, 150] on span "Full Menu View" at bounding box center [278, 146] width 140 height 13
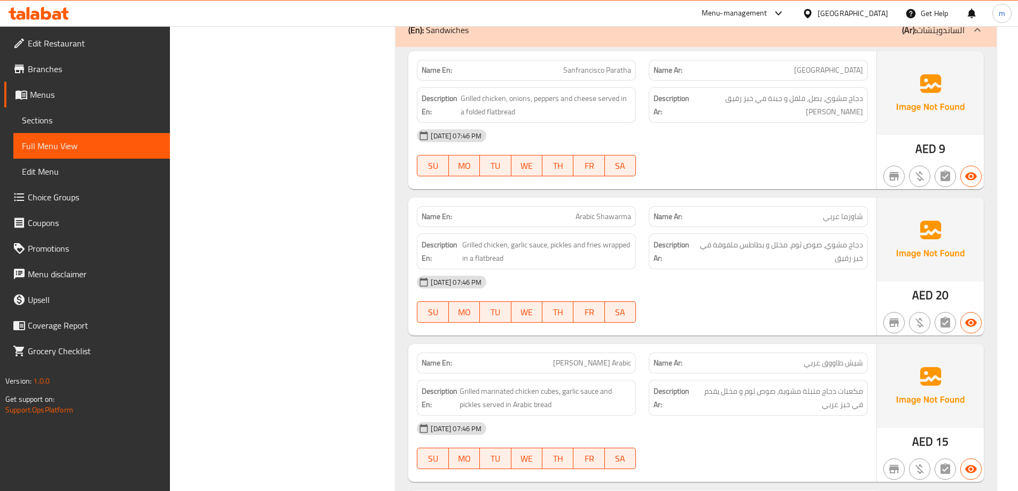
scroll to position [7902, 0]
